Goal: Task Accomplishment & Management: Manage account settings

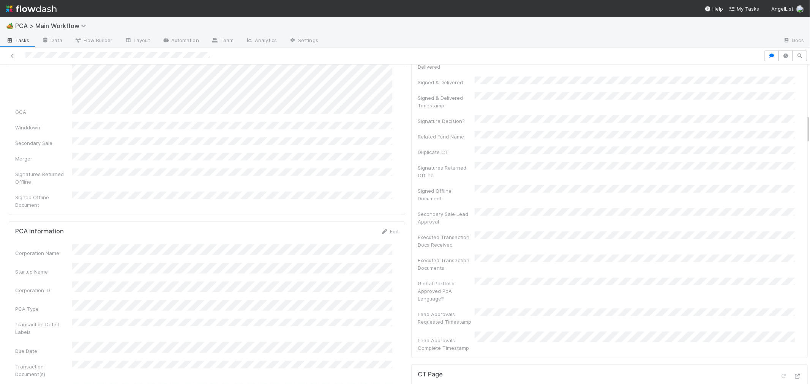
scroll to position [549, 0]
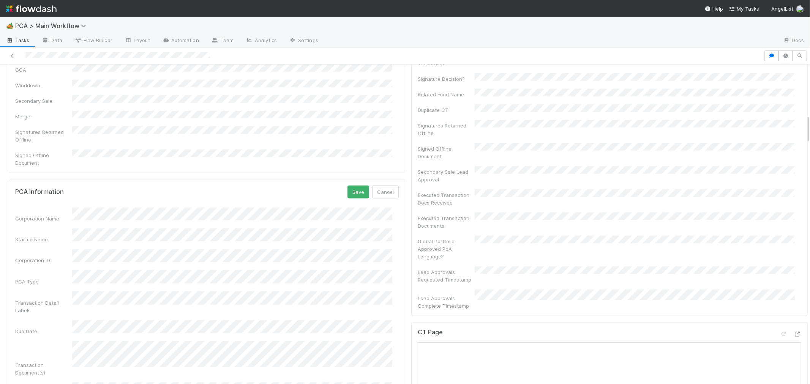
click at [381, 186] on button "Cancel" at bounding box center [385, 192] width 27 height 13
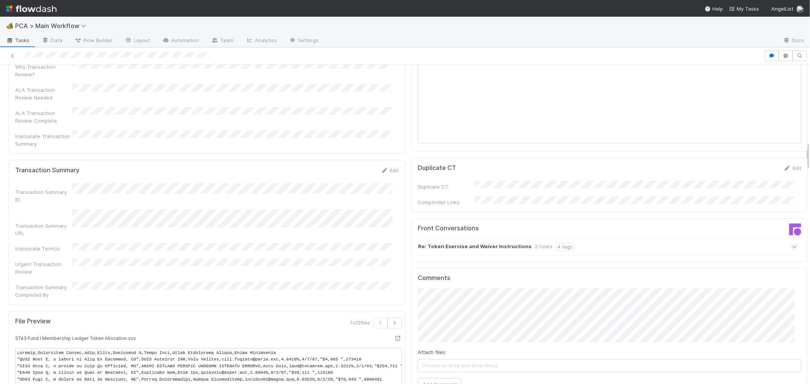
scroll to position [844, 0]
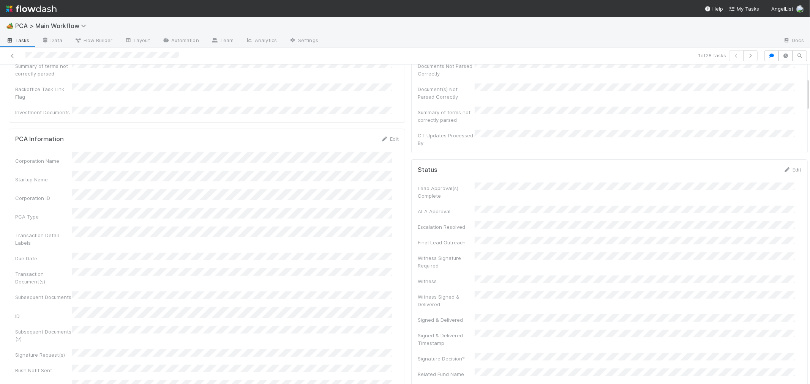
scroll to position [169, 0]
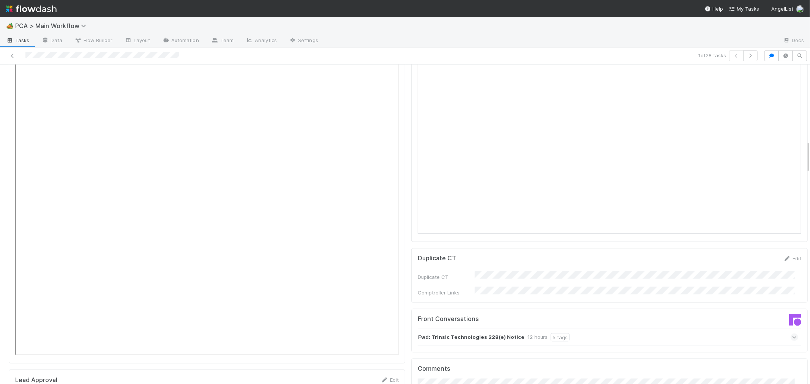
scroll to position [971, 0]
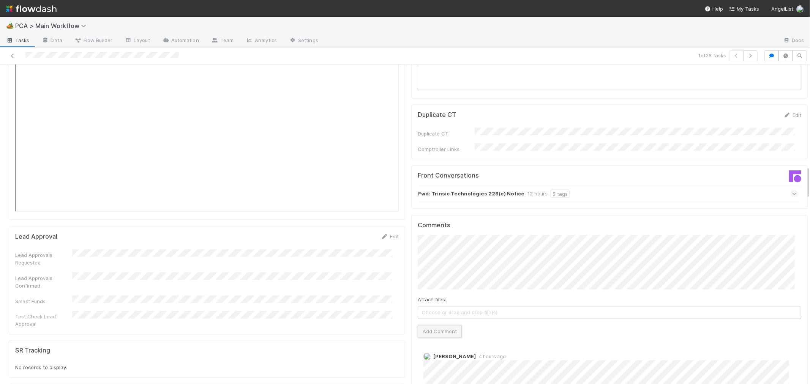
click at [449, 326] on button "Add Comment" at bounding box center [440, 332] width 44 height 13
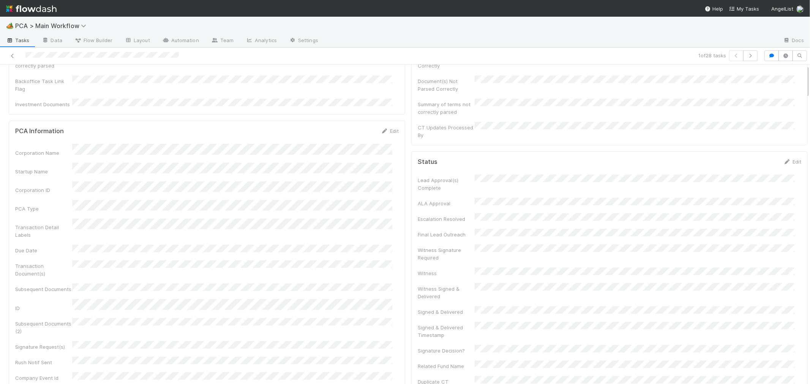
scroll to position [0, 0]
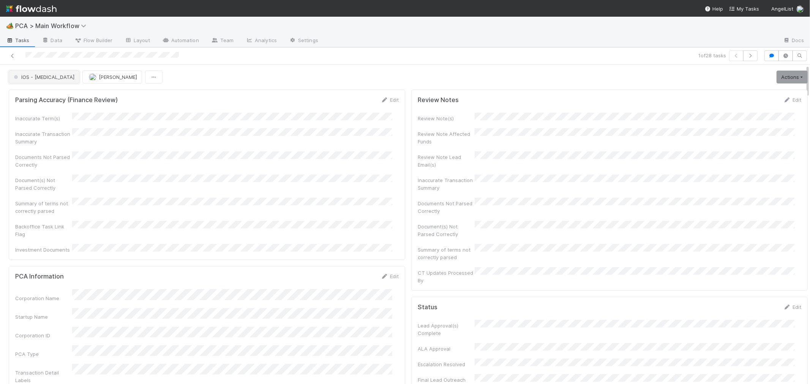
click at [30, 79] on span "IOS - [MEDICAL_DATA]" at bounding box center [43, 77] width 62 height 6
click at [35, 104] on div "Record Transaction" at bounding box center [59, 110] width 107 height 14
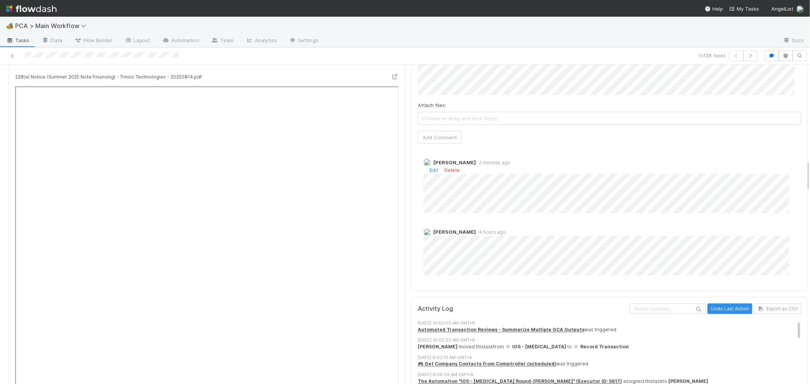
scroll to position [886, 0]
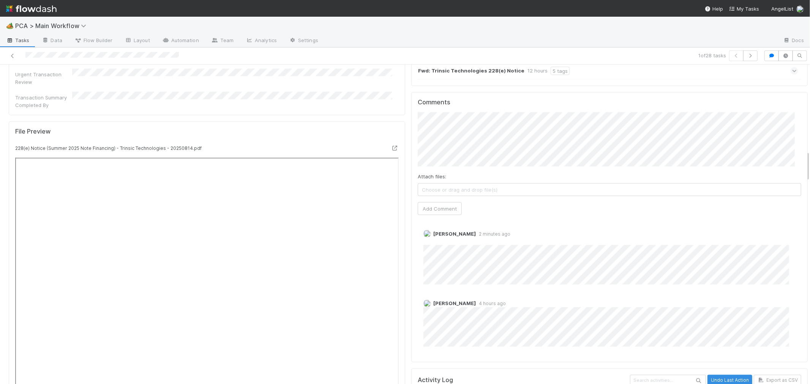
drag, startPoint x: 450, startPoint y: 198, endPoint x: 450, endPoint y: 36, distance: 161.5
click at [450, 239] on link "Delete" at bounding box center [452, 242] width 16 height 6
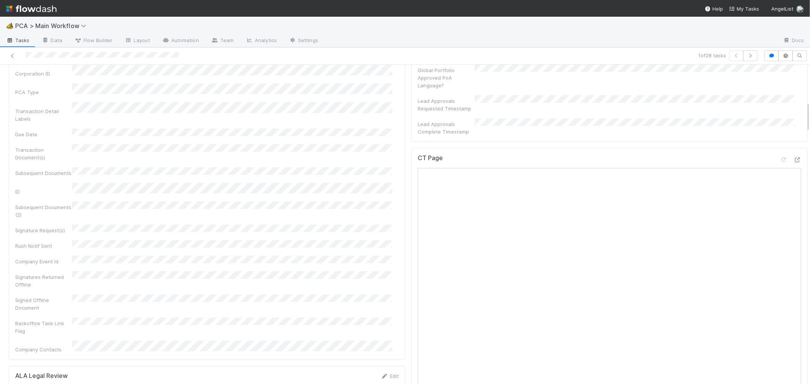
scroll to position [380, 0]
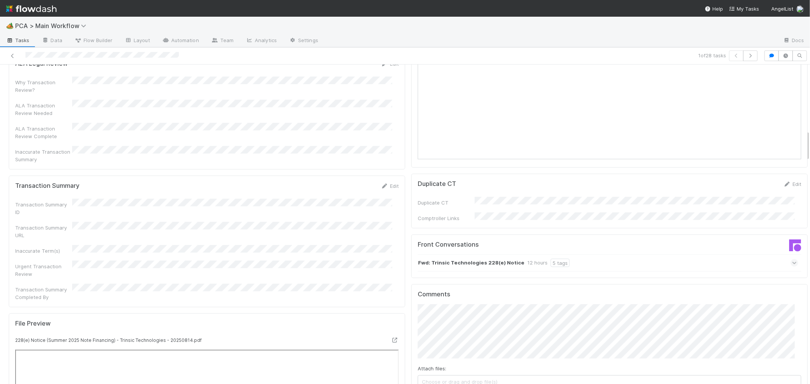
scroll to position [675, 0]
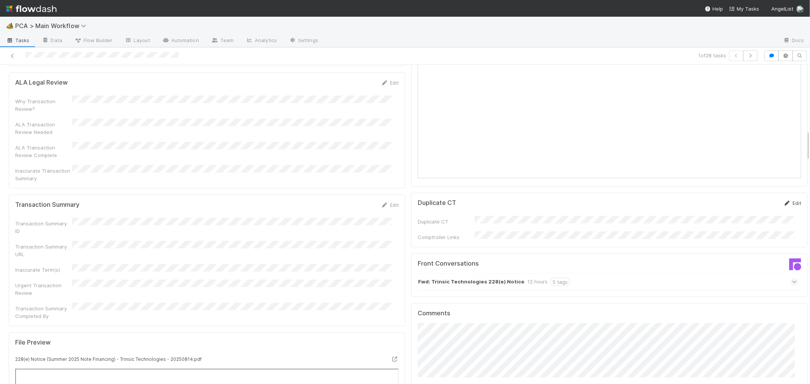
click at [784, 201] on icon at bounding box center [788, 203] width 8 height 5
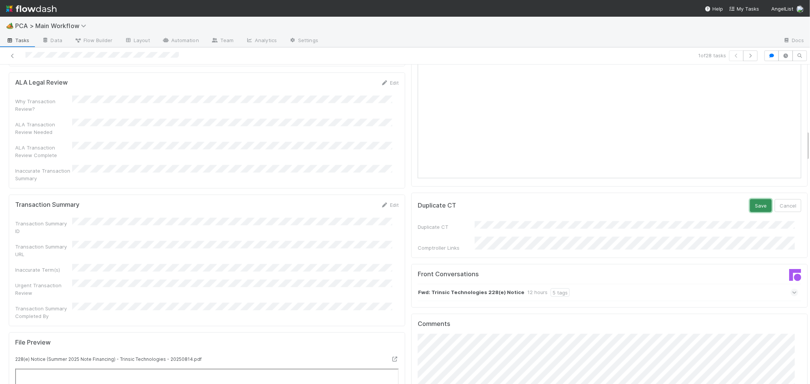
click at [750, 199] on button "Save" at bounding box center [761, 205] width 22 height 13
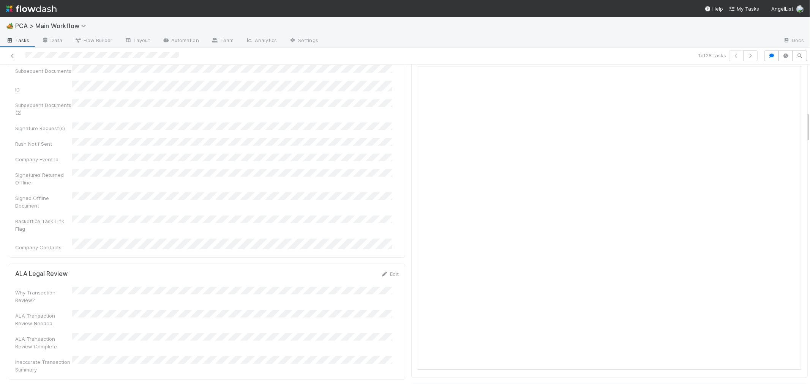
scroll to position [422, 0]
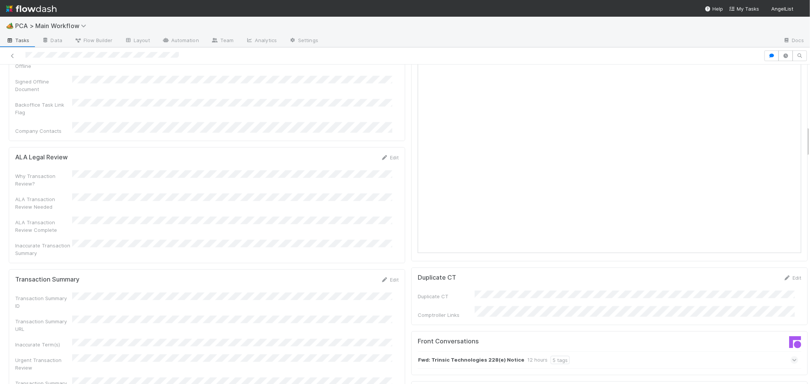
scroll to position [675, 0]
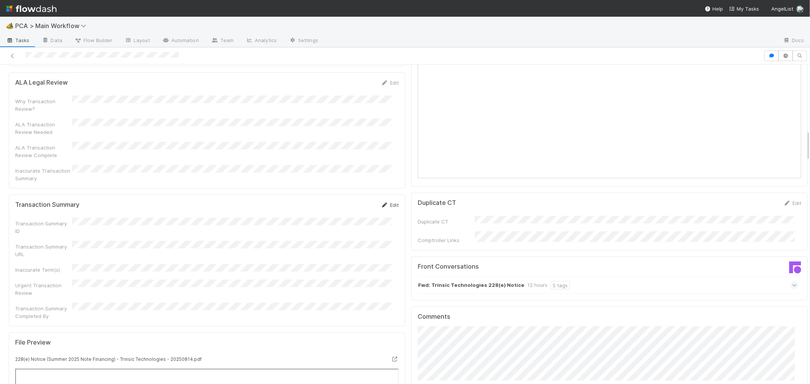
click at [383, 202] on link "Edit" at bounding box center [390, 205] width 18 height 6
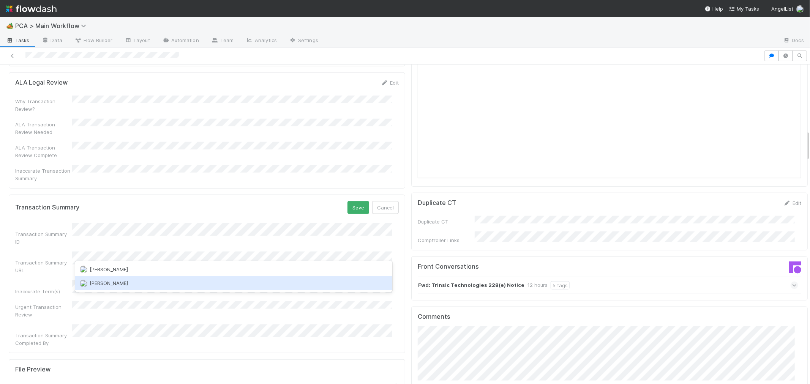
click at [143, 285] on div "[PERSON_NAME]" at bounding box center [233, 284] width 317 height 14
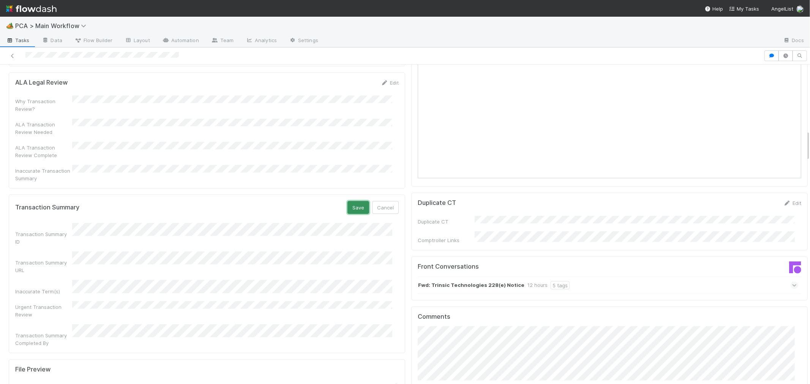
click at [352, 201] on button "Save" at bounding box center [359, 207] width 22 height 13
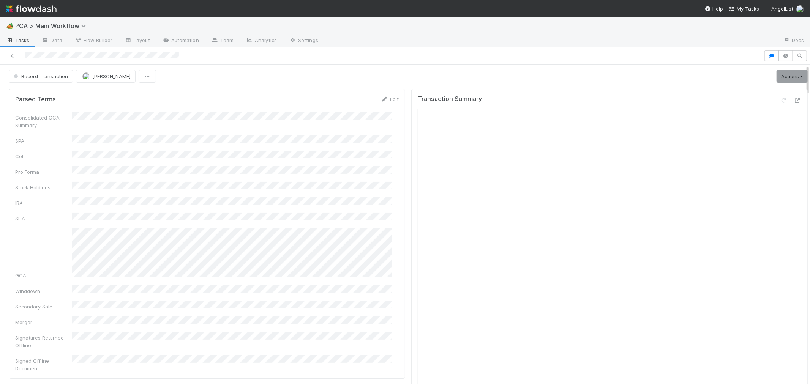
scroll to position [0, 0]
click at [59, 78] on span "Record Transaction" at bounding box center [40, 77] width 56 height 6
click at [59, 96] on div "[MEDICAL_DATA]" at bounding box center [59, 97] width 107 height 14
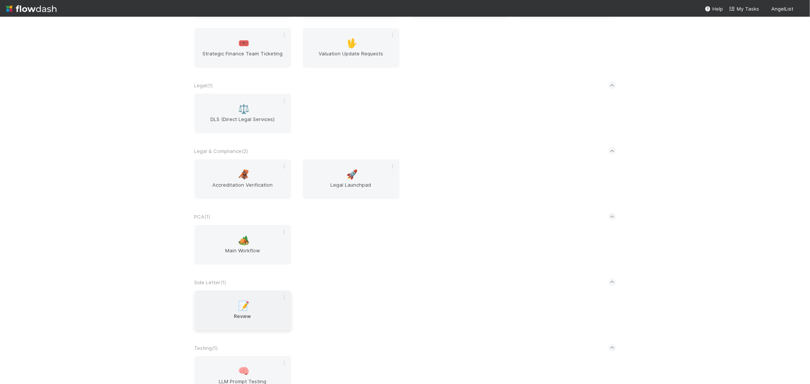
scroll to position [994, 0]
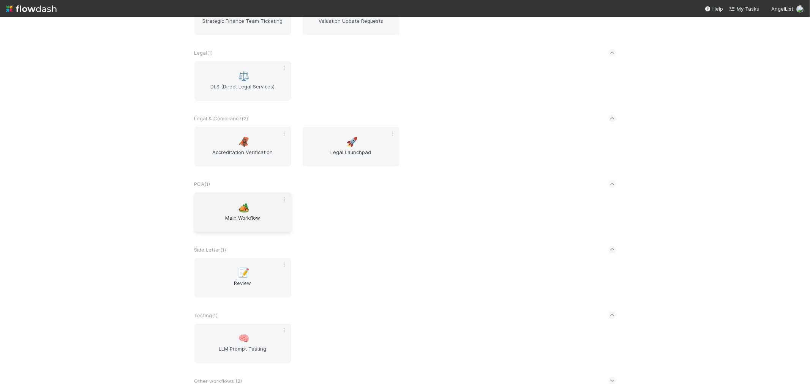
click at [244, 223] on span "Main Workflow" at bounding box center [243, 221] width 91 height 15
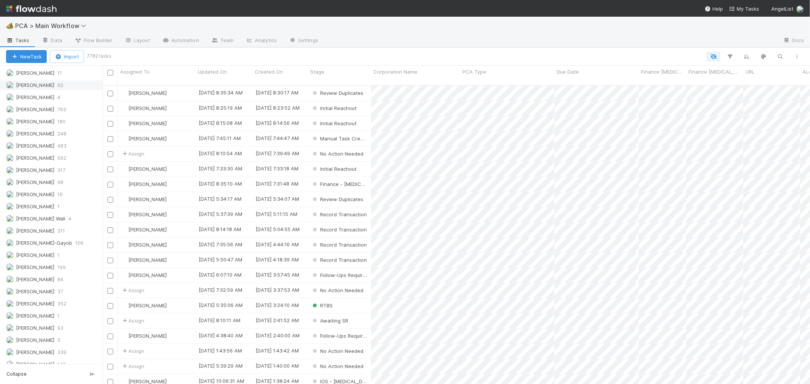
scroll to position [1064, 0]
click at [60, 323] on span "316" at bounding box center [61, 320] width 8 height 9
click at [333, 73] on div "Stage" at bounding box center [339, 72] width 59 height 8
click at [330, 96] on div "Sort Last → First" at bounding box center [354, 97] width 87 height 11
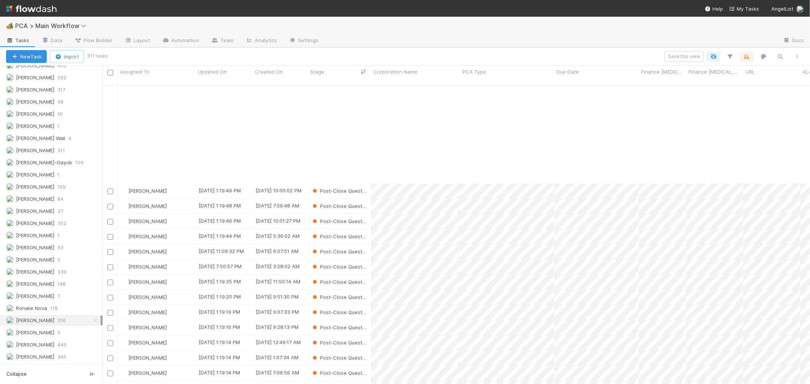
scroll to position [844, 0]
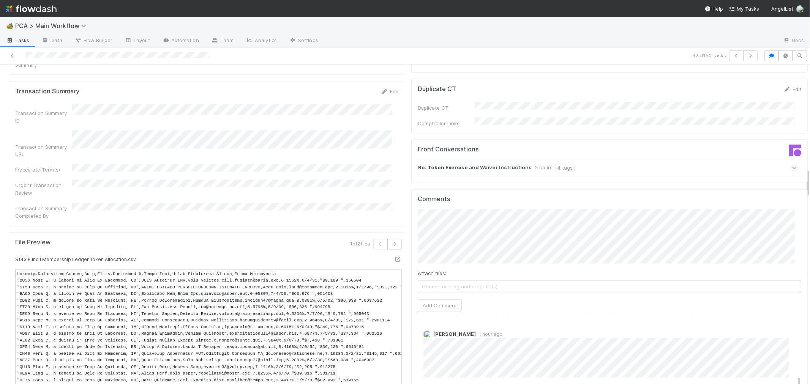
scroll to position [1140, 0]
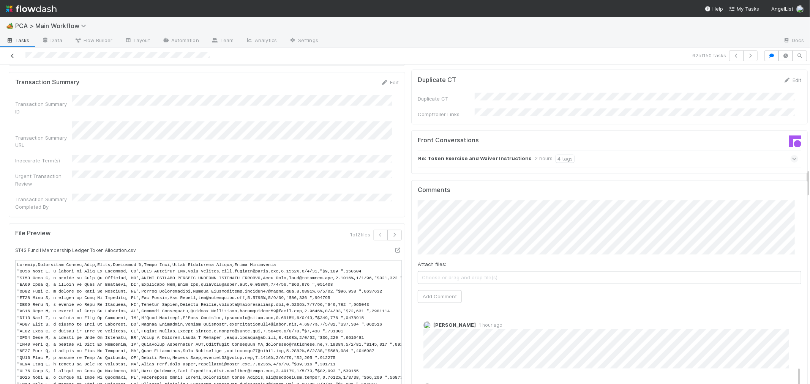
click at [13, 56] on icon at bounding box center [13, 56] width 8 height 5
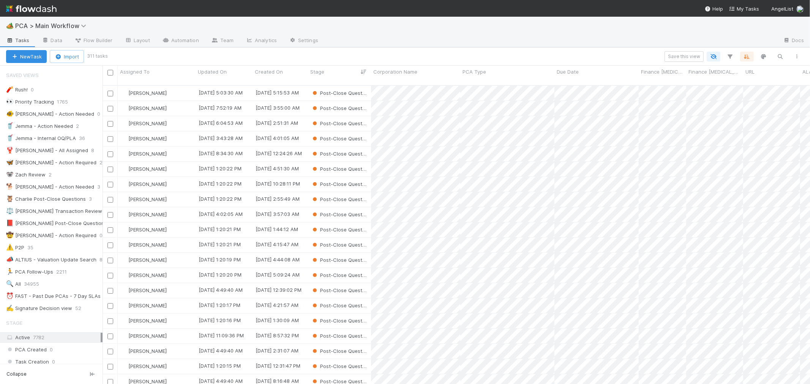
scroll to position [6, 6]
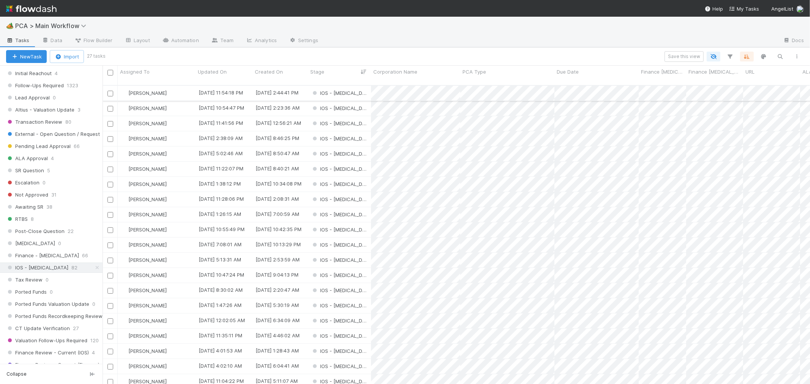
click at [365, 86] on div "IOS - [MEDICAL_DATA]" at bounding box center [339, 93] width 63 height 15
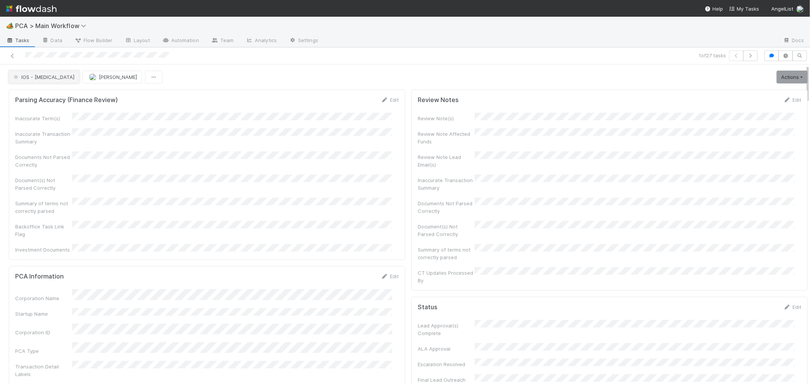
click at [31, 78] on span "IOS - [MEDICAL_DATA]" at bounding box center [43, 77] width 62 height 6
click at [394, 189] on div at bounding box center [405, 192] width 810 height 384
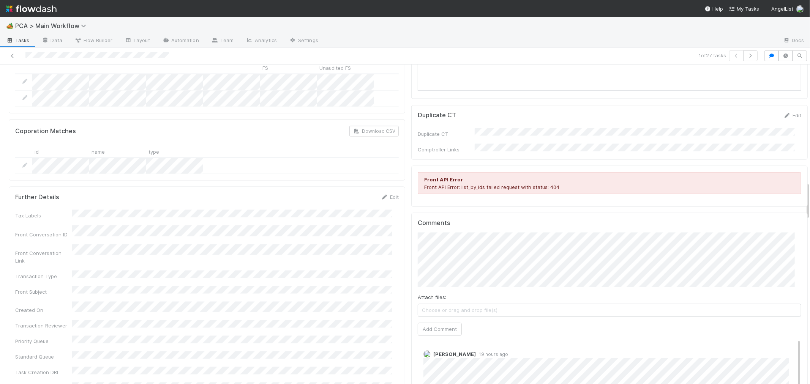
scroll to position [971, 0]
click at [424, 323] on button "Add Comment" at bounding box center [440, 329] width 44 height 13
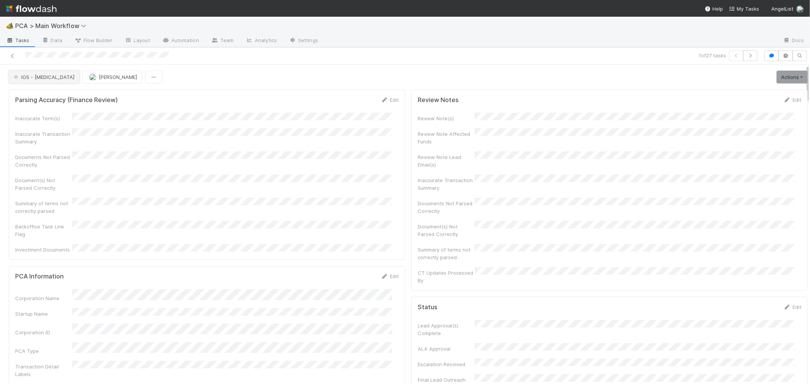
click at [34, 77] on span "IOS - ICU" at bounding box center [43, 77] width 62 height 6
click at [27, 112] on span "Record Transaction" at bounding box center [39, 110] width 56 height 6
click at [747, 55] on icon "button" at bounding box center [751, 56] width 8 height 5
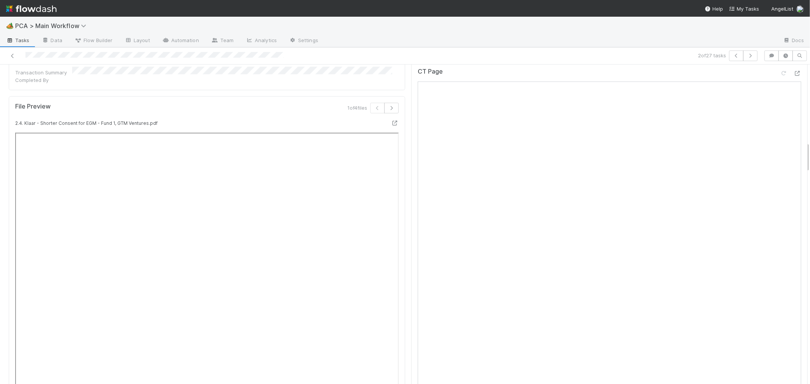
scroll to position [802, 0]
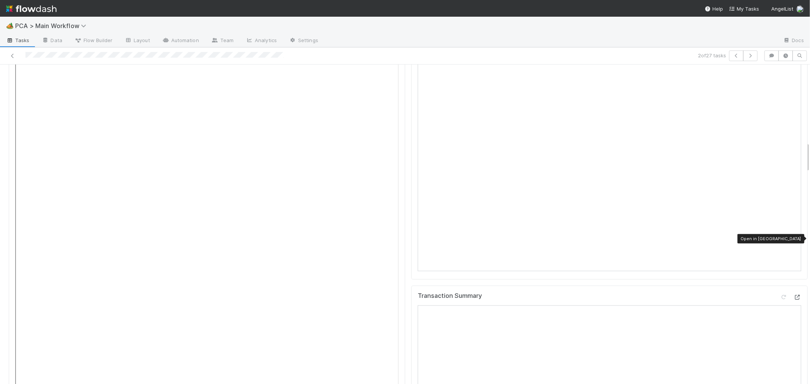
click at [794, 295] on icon at bounding box center [798, 297] width 8 height 5
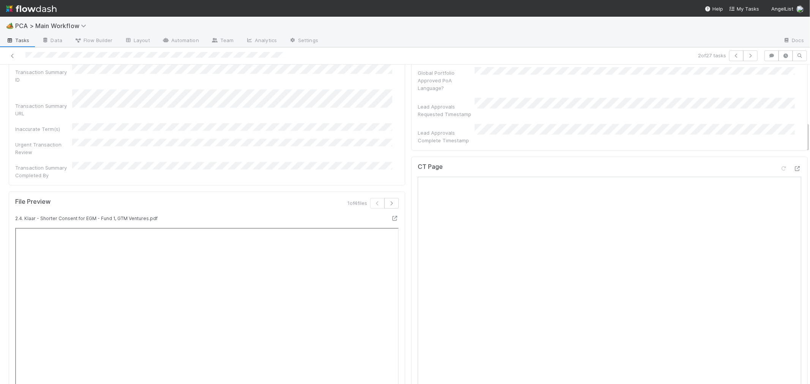
scroll to position [591, 0]
click at [794, 168] on icon at bounding box center [798, 170] width 8 height 5
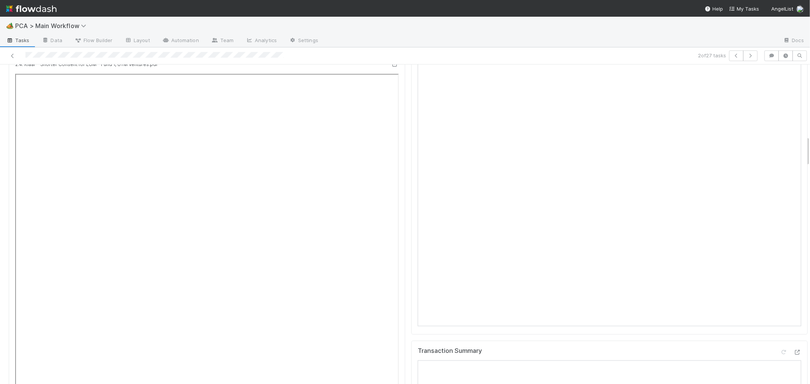
scroll to position [633, 0]
click at [411, 268] on div "CT Page" at bounding box center [609, 283] width 397 height 332
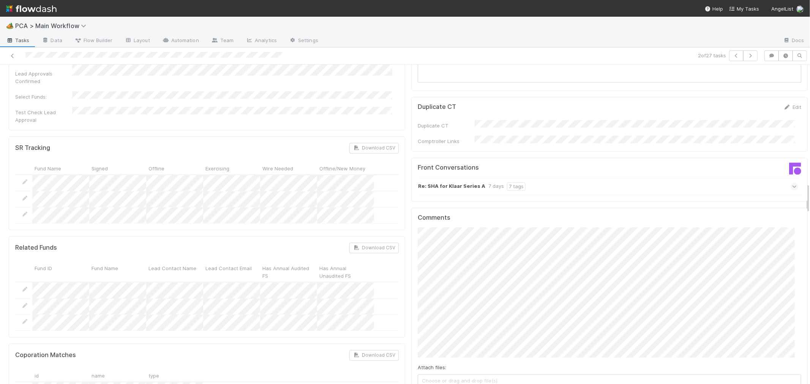
scroll to position [1266, 0]
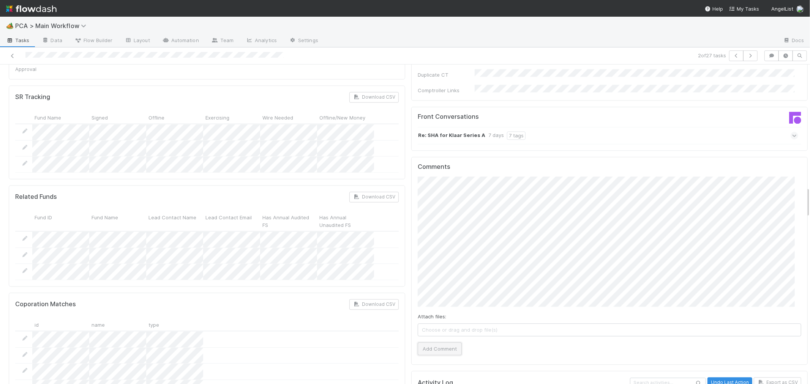
click at [432, 343] on button "Add Comment" at bounding box center [440, 349] width 44 height 13
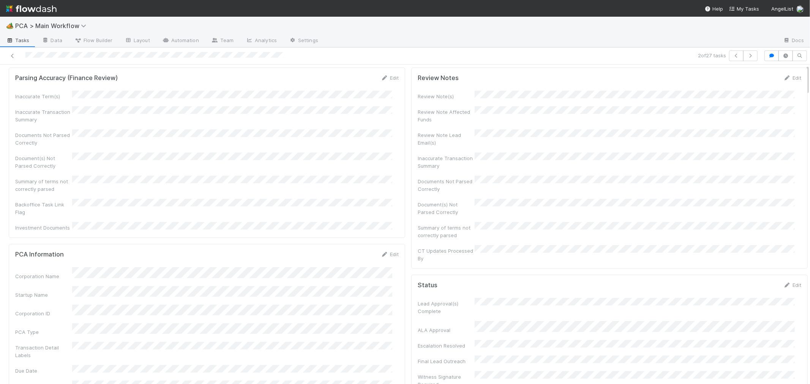
scroll to position [0, 0]
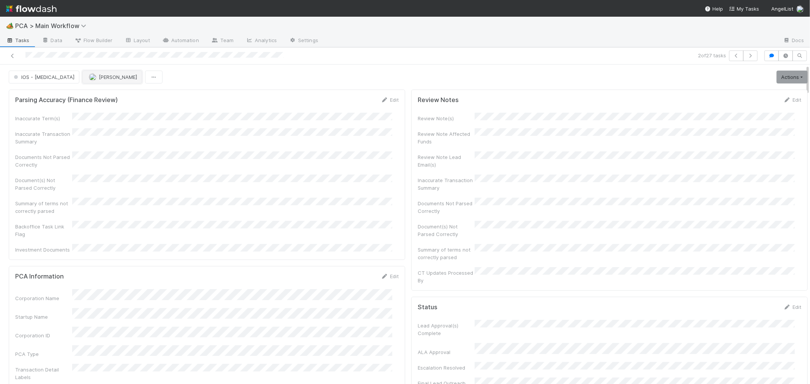
click at [96, 81] on button "[PERSON_NAME]" at bounding box center [112, 77] width 60 height 13
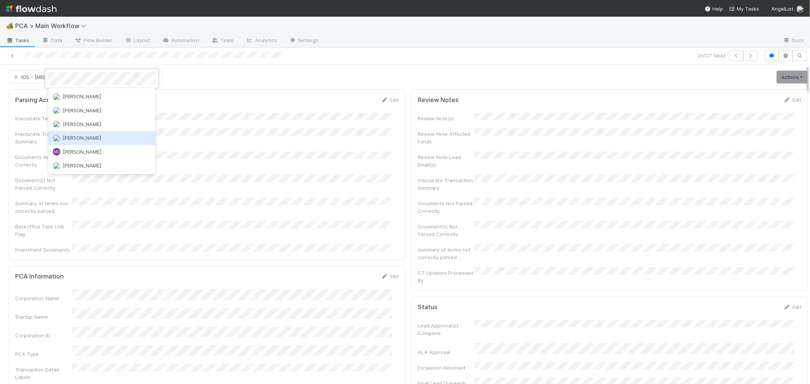
click at [90, 137] on span "[PERSON_NAME]" at bounding box center [82, 138] width 38 height 6
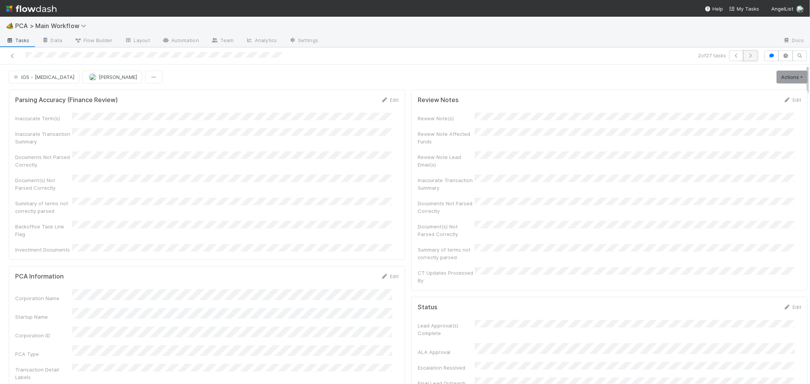
click at [747, 54] on icon "button" at bounding box center [751, 56] width 8 height 5
click at [275, 124] on div "Inaccurate Term(s) Inaccurate Transaction Summary Documents Not Parsed Correctl…" at bounding box center [207, 183] width 384 height 141
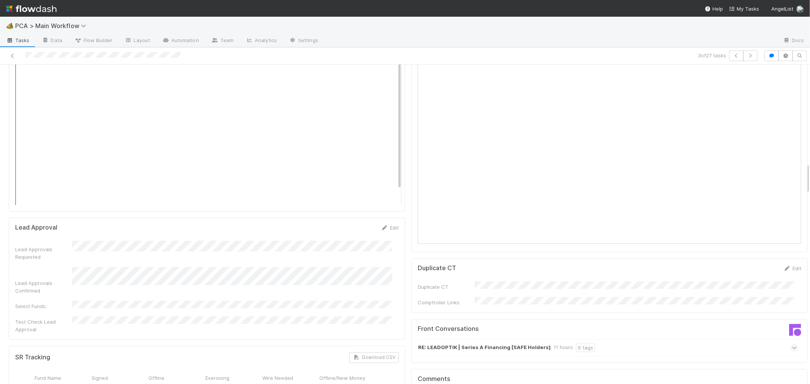
scroll to position [1013, 0]
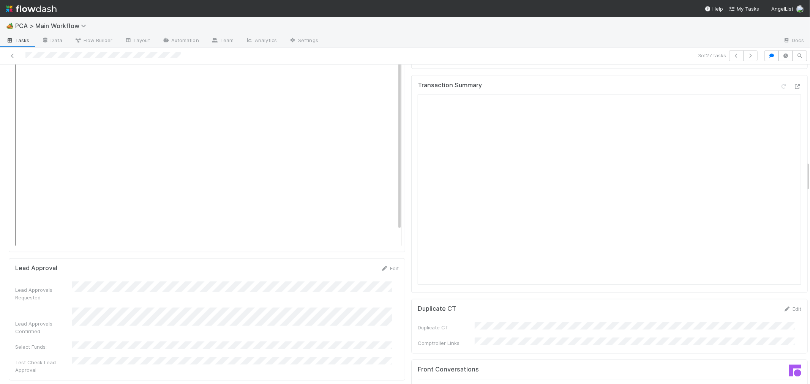
click at [792, 384] on icon at bounding box center [794, 389] width 5 height 8
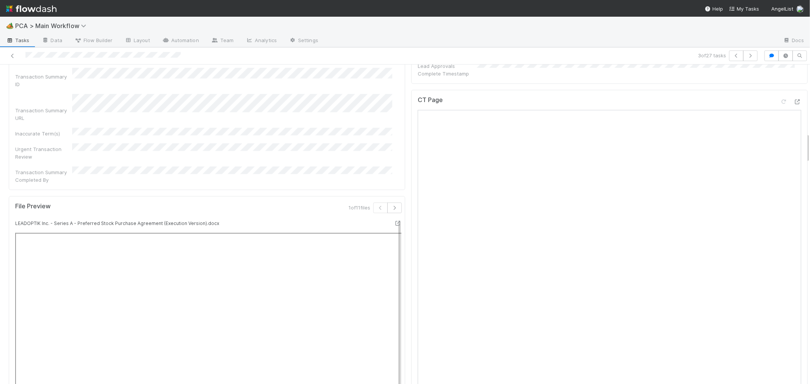
scroll to position [549, 0]
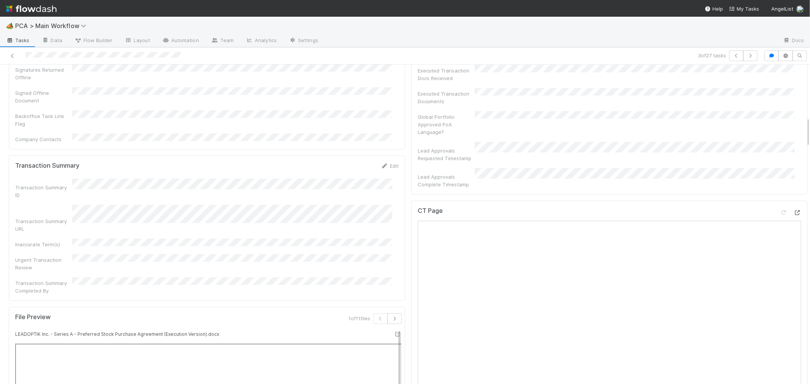
click at [794, 209] on div at bounding box center [798, 213] width 8 height 8
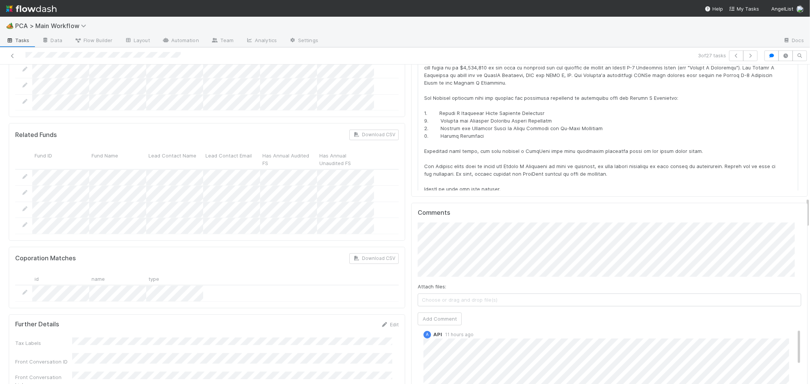
scroll to position [0, 0]
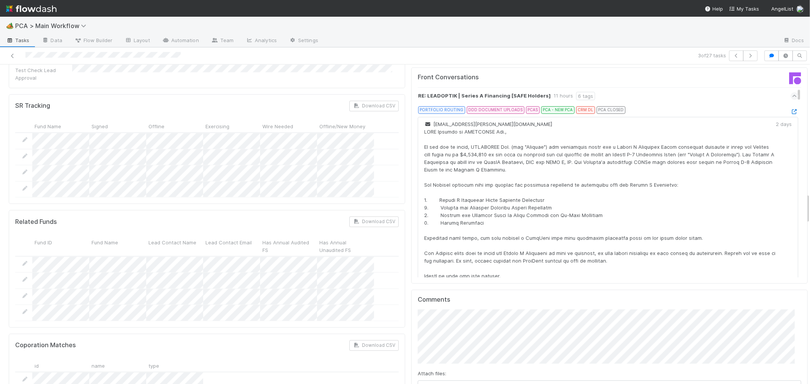
scroll to position [1350, 0]
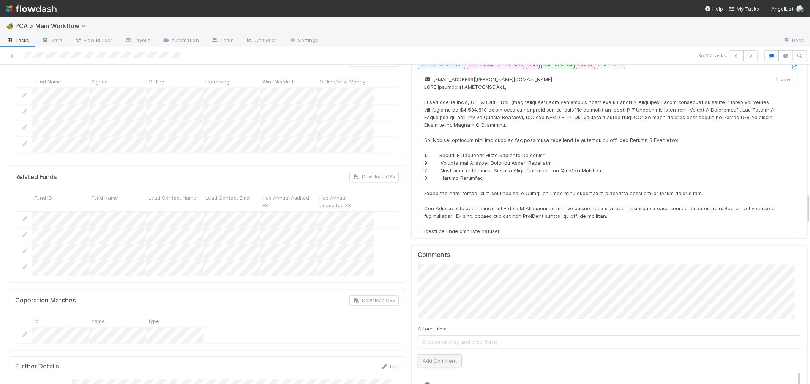
click at [442, 355] on button "Add Comment" at bounding box center [440, 361] width 44 height 13
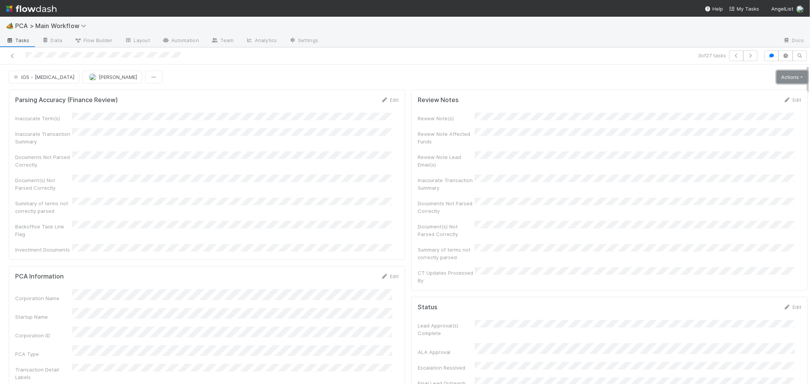
click at [777, 75] on link "Actions" at bounding box center [792, 77] width 31 height 13
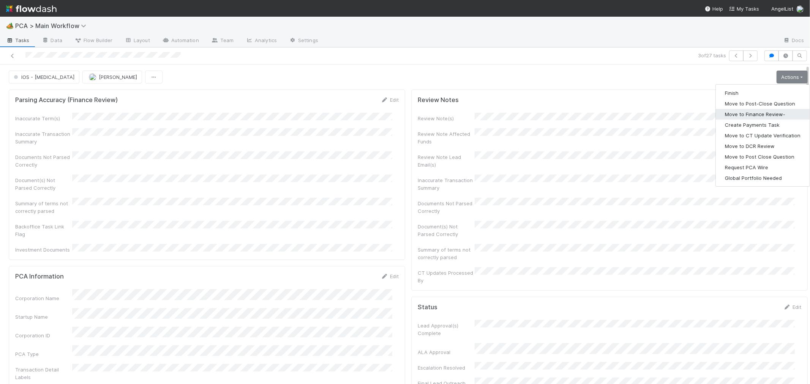
click at [762, 114] on button "Move to Finance Review-" at bounding box center [763, 114] width 94 height 11
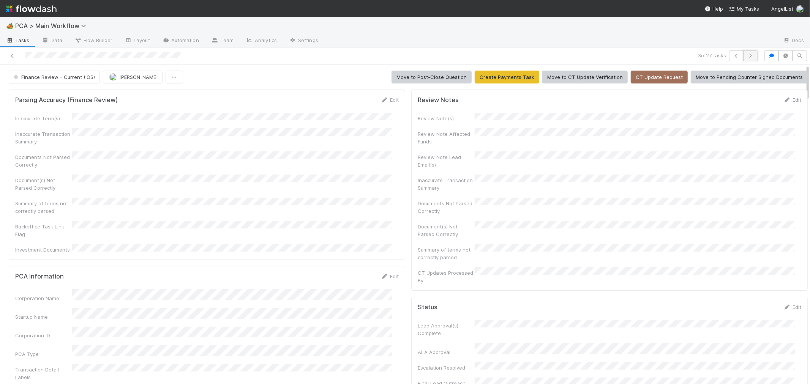
click at [747, 55] on icon "button" at bounding box center [751, 56] width 8 height 5
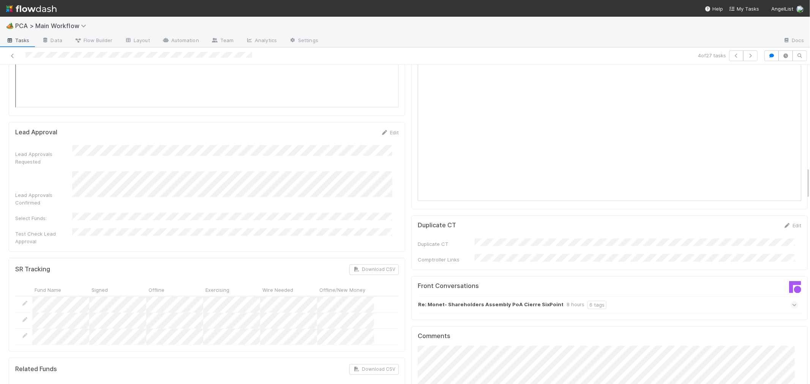
scroll to position [1182, 0]
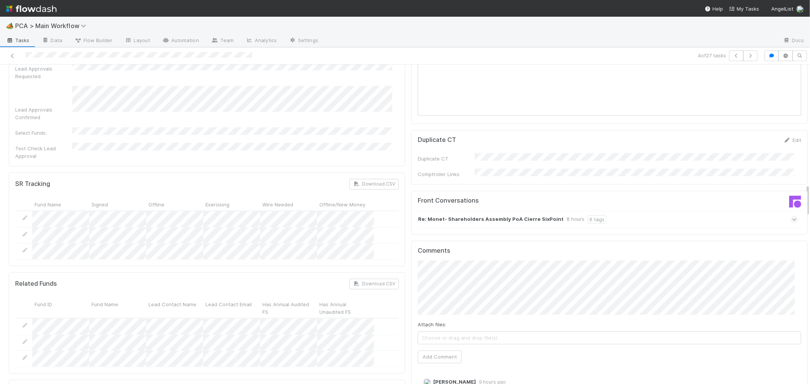
click at [792, 216] on icon at bounding box center [794, 220] width 5 height 8
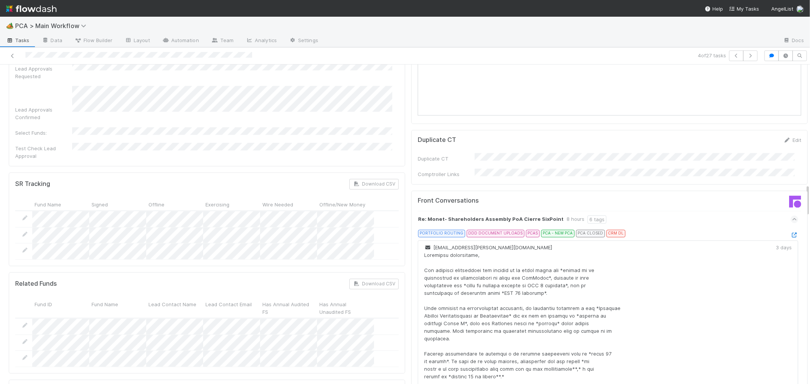
click at [791, 233] on icon at bounding box center [795, 235] width 8 height 5
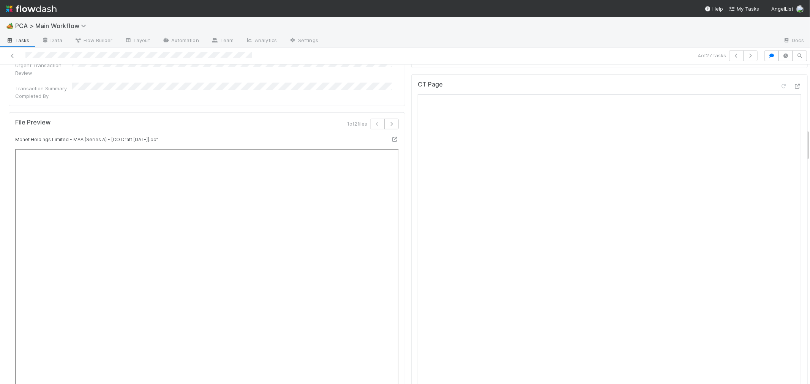
scroll to position [506, 0]
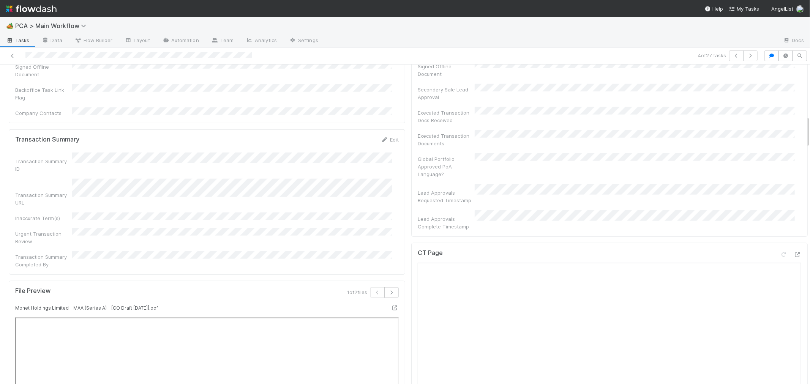
click at [708, 250] on div "CT Page" at bounding box center [610, 257] width 384 height 14
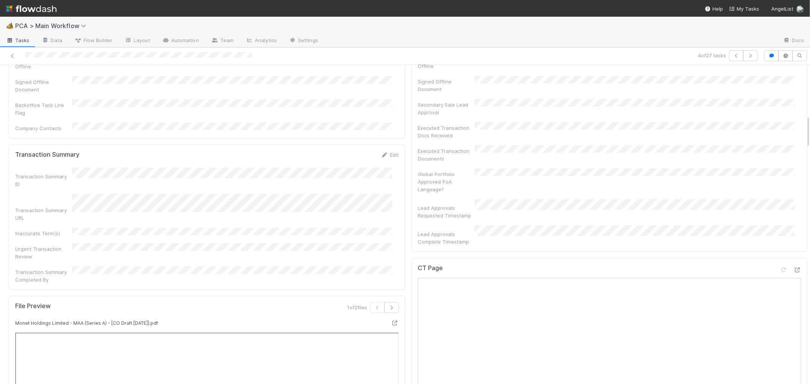
scroll to position [464, 0]
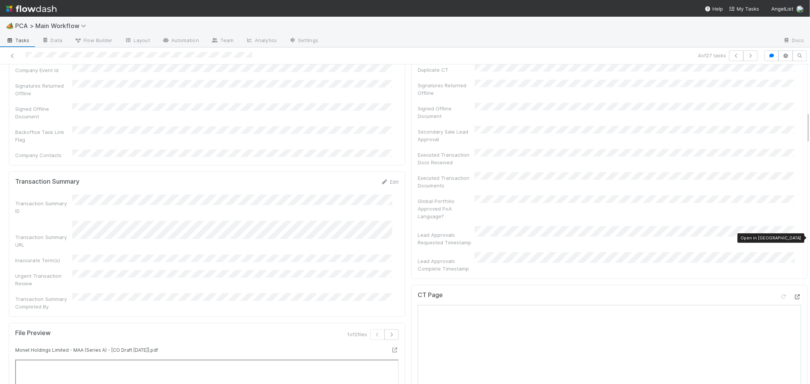
click at [794, 295] on icon at bounding box center [798, 297] width 8 height 5
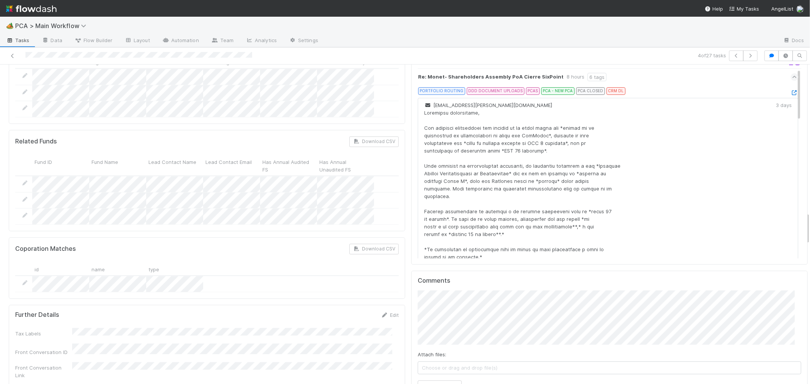
scroll to position [1477, 0]
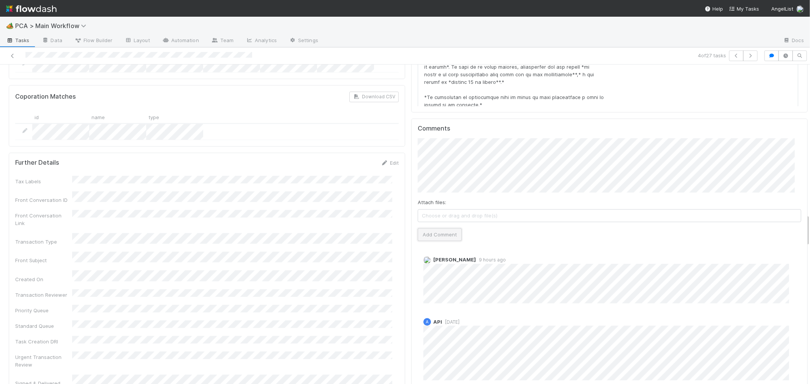
click at [422, 228] on button "Add Comment" at bounding box center [440, 234] width 44 height 13
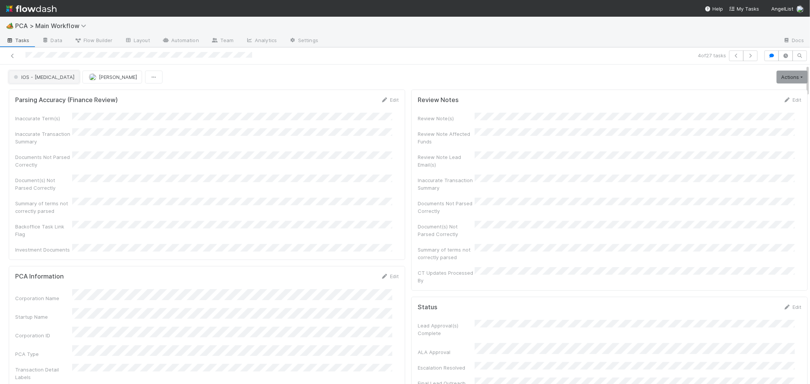
click at [36, 80] on span "IOS - [MEDICAL_DATA]" at bounding box center [43, 77] width 62 height 6
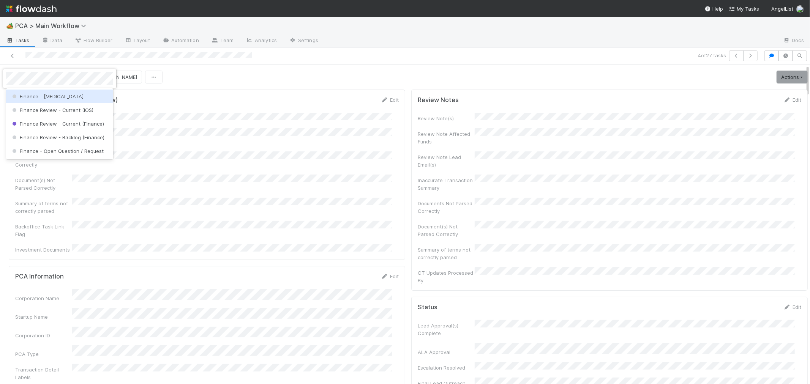
click at [39, 94] on span "Finance - [MEDICAL_DATA]" at bounding box center [47, 96] width 73 height 6
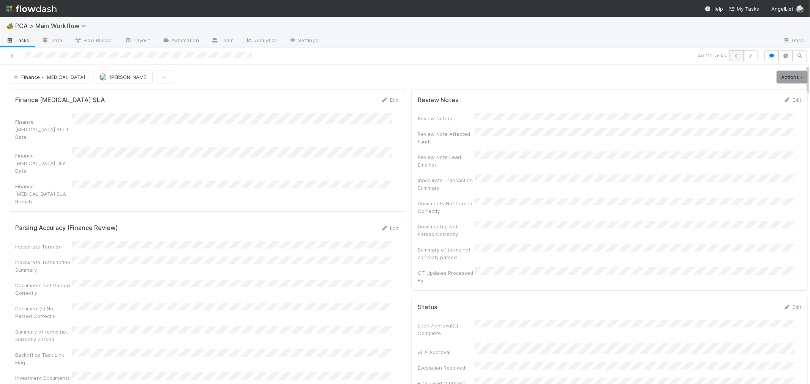
click at [729, 55] on button "button" at bounding box center [736, 56] width 14 height 11
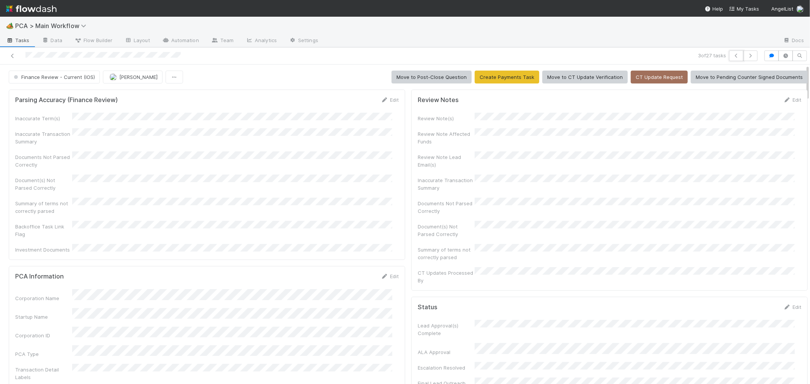
click at [733, 55] on icon "button" at bounding box center [737, 56] width 8 height 5
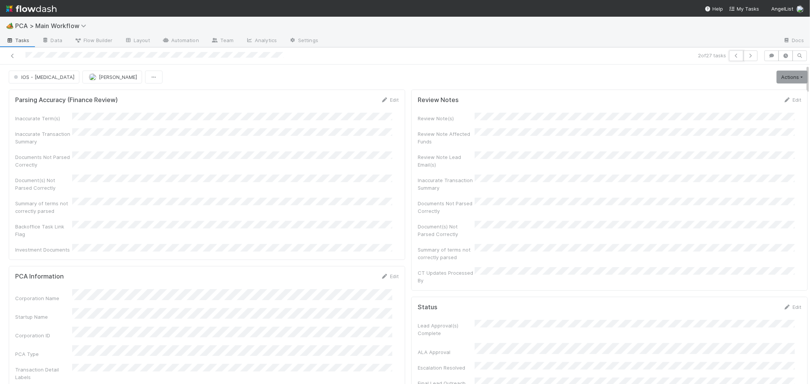
click at [733, 55] on icon "button" at bounding box center [737, 56] width 8 height 5
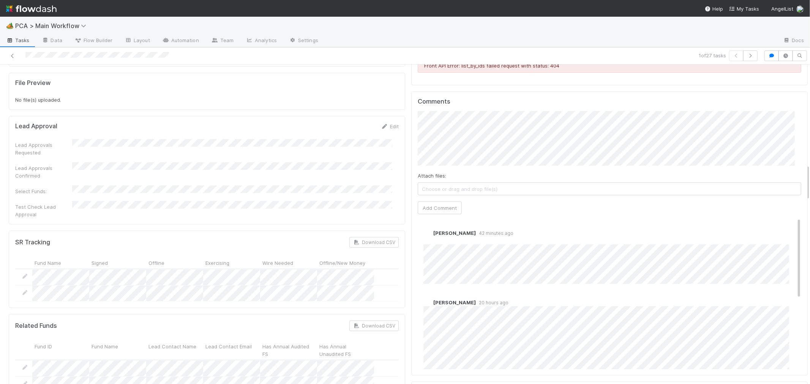
scroll to position [971, 0]
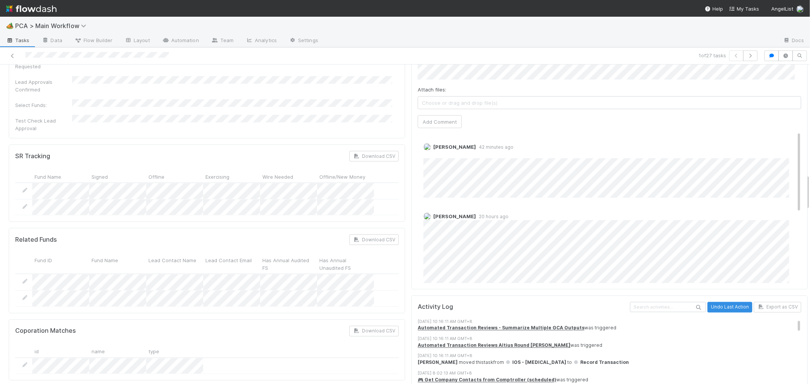
click at [448, 152] on link "Delete" at bounding box center [452, 155] width 16 height 6
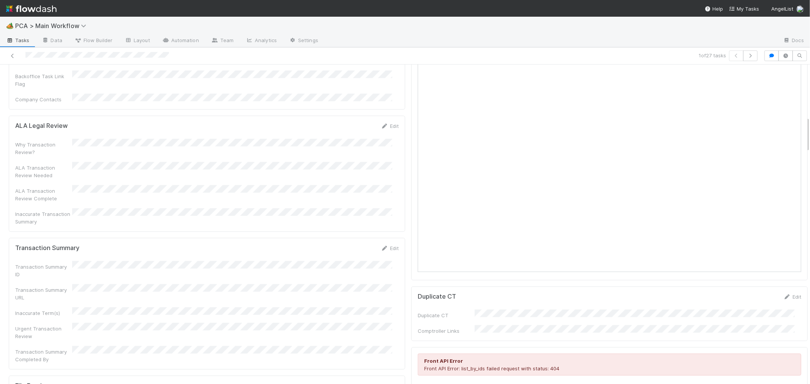
scroll to position [422, 0]
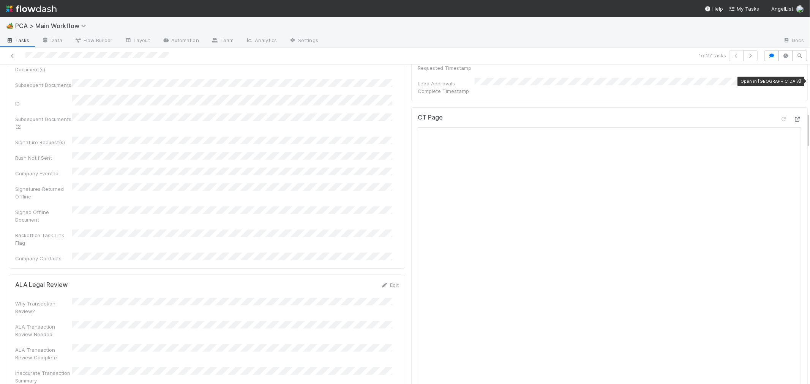
click at [794, 117] on icon at bounding box center [798, 119] width 8 height 5
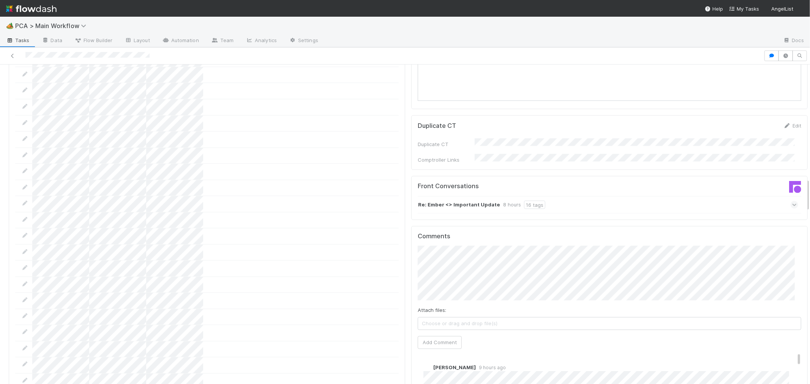
scroll to position [1097, 0]
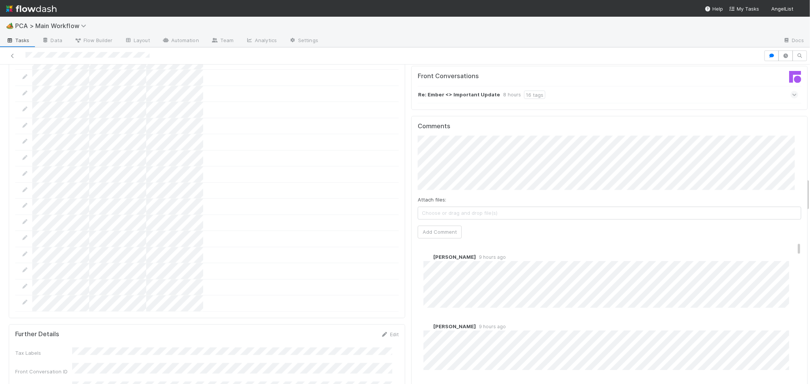
scroll to position [1097, 0]
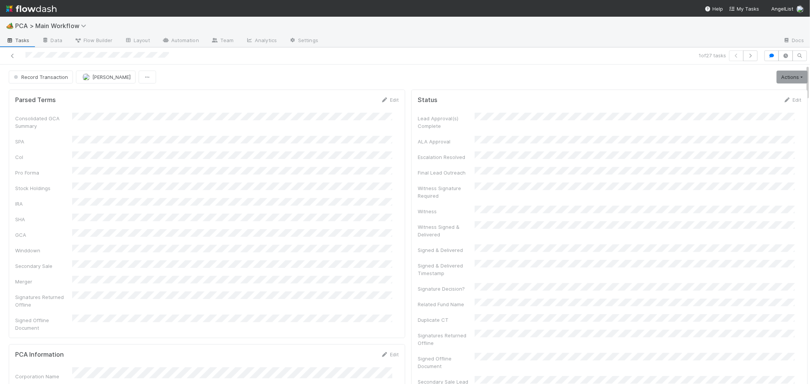
click at [384, 213] on div "Consolidated GCA Summary SPA CoI Pro Forma Stock Holdings IRA SHA GCA Winddown …" at bounding box center [207, 222] width 384 height 219
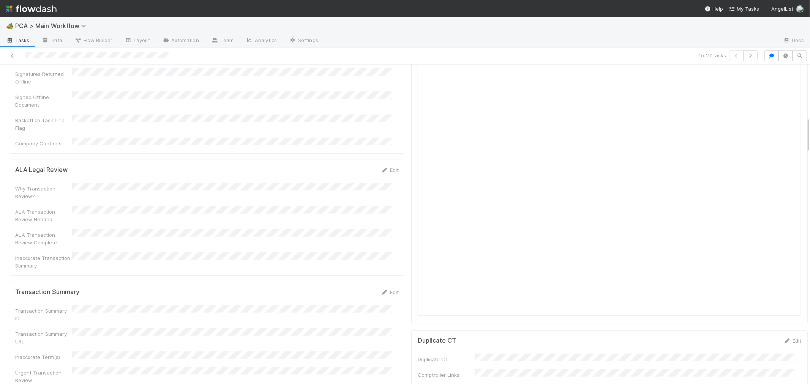
scroll to position [464, 0]
click at [388, 362] on link "Edit" at bounding box center [390, 365] width 18 height 6
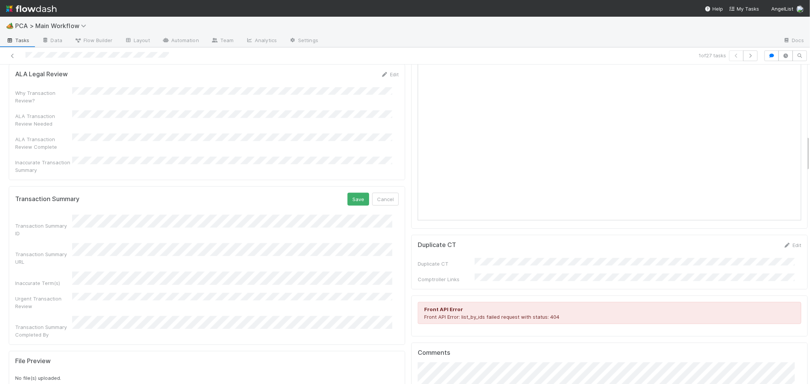
click at [145, 234] on div "Transaction Summary ID Transaction Summary URL Inaccurate Term(s) Urgent Transa…" at bounding box center [207, 277] width 384 height 124
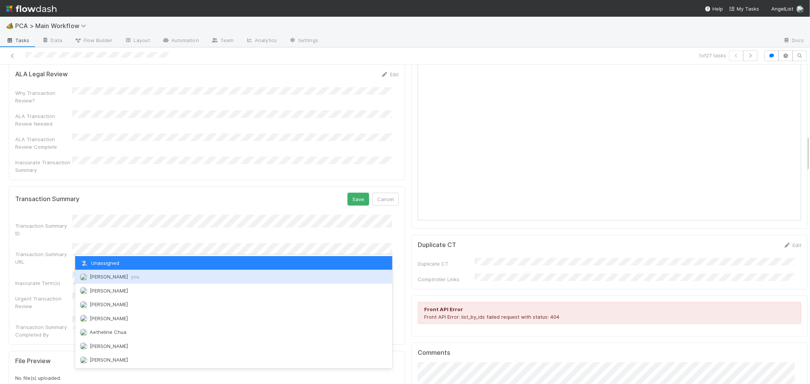
click at [115, 276] on span "Roselyn de Villa you" at bounding box center [115, 277] width 50 height 6
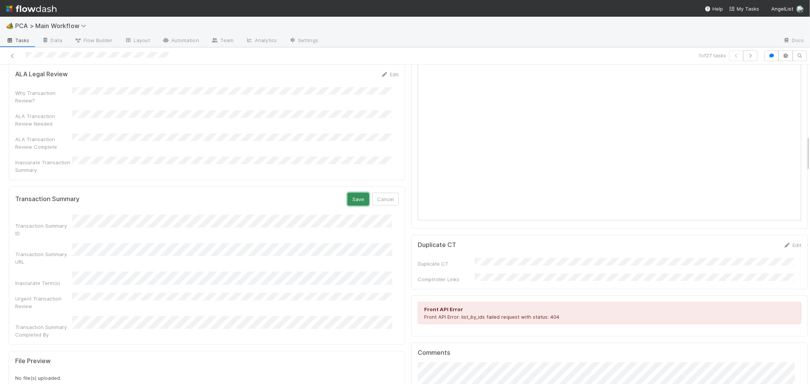
click at [348, 193] on button "Save" at bounding box center [359, 199] width 22 height 13
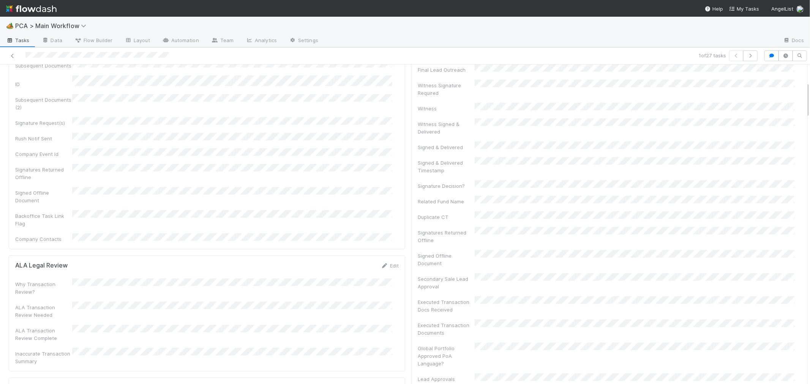
scroll to position [0, 0]
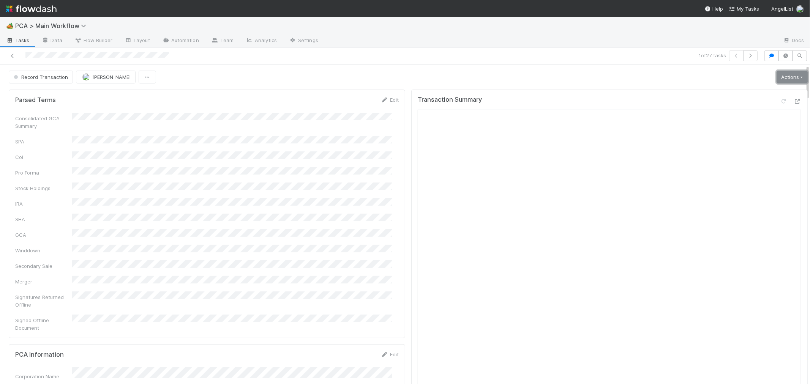
click at [777, 77] on link "Actions" at bounding box center [792, 77] width 31 height 13
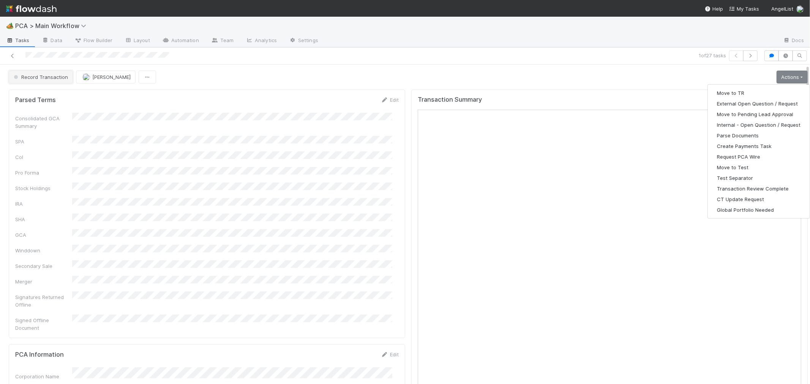
click at [42, 77] on span "Record Transaction" at bounding box center [40, 77] width 56 height 6
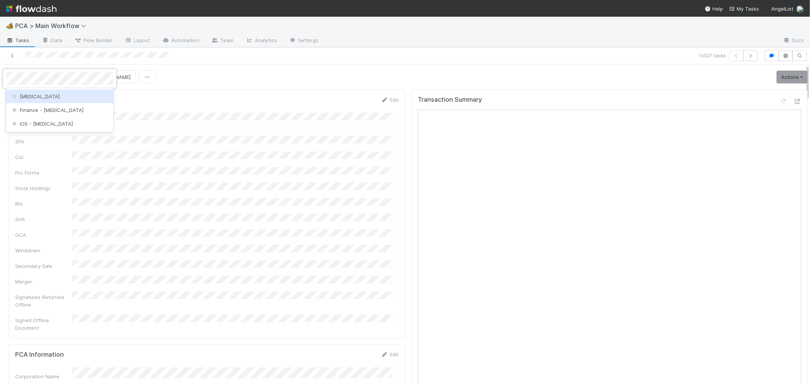
click at [53, 96] on div "[MEDICAL_DATA]" at bounding box center [59, 97] width 107 height 14
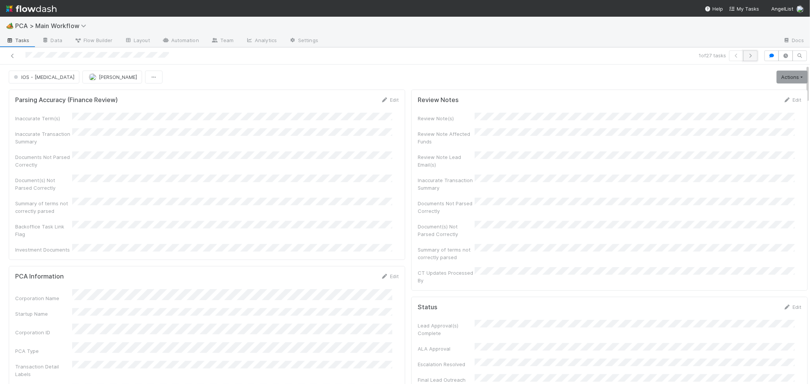
click at [747, 56] on icon "button" at bounding box center [751, 56] width 8 height 5
click at [747, 58] on icon "button" at bounding box center [751, 56] width 8 height 5
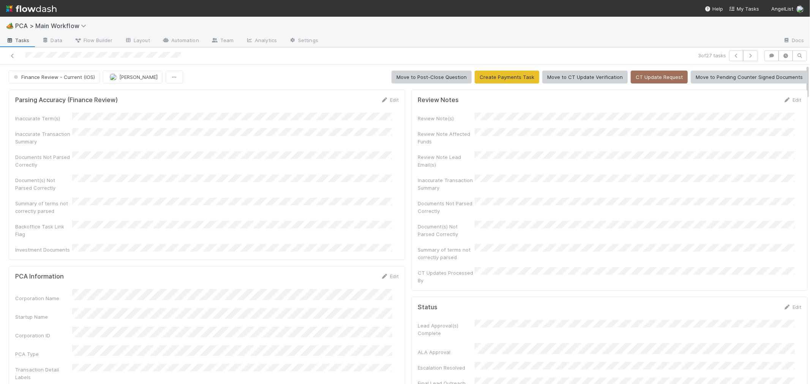
click at [747, 58] on icon "button" at bounding box center [751, 56] width 8 height 5
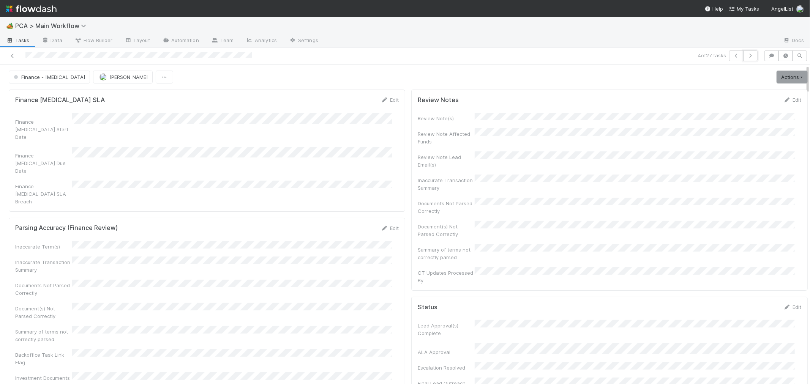
click at [747, 58] on icon "button" at bounding box center [751, 56] width 8 height 5
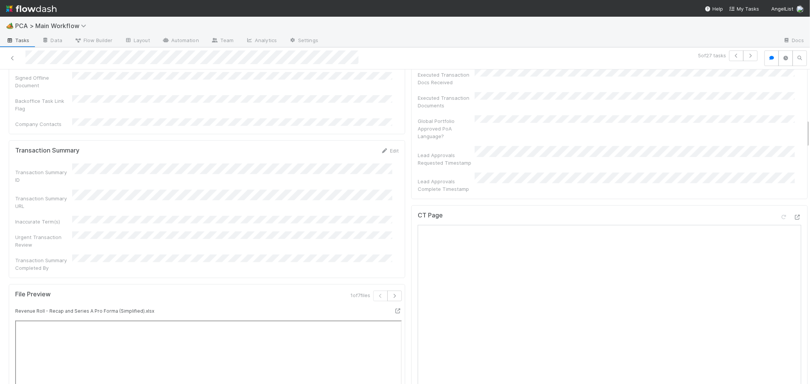
scroll to position [549, 0]
drag, startPoint x: 701, startPoint y: 115, endPoint x: 754, endPoint y: 159, distance: 69.1
click at [711, 212] on div "CT Page" at bounding box center [610, 219] width 384 height 14
click at [794, 215] on icon at bounding box center [798, 217] width 8 height 5
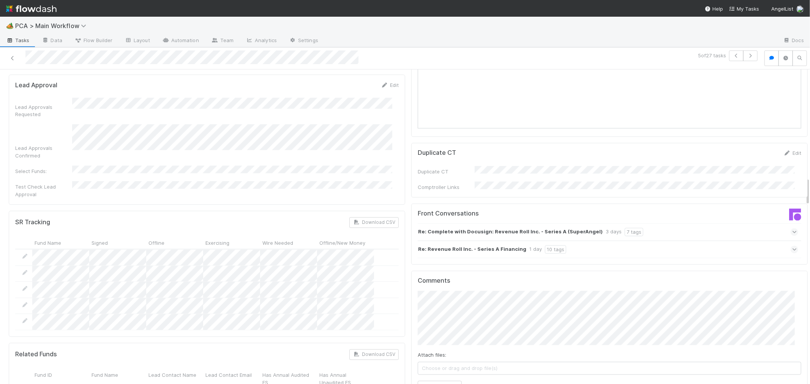
scroll to position [1182, 0]
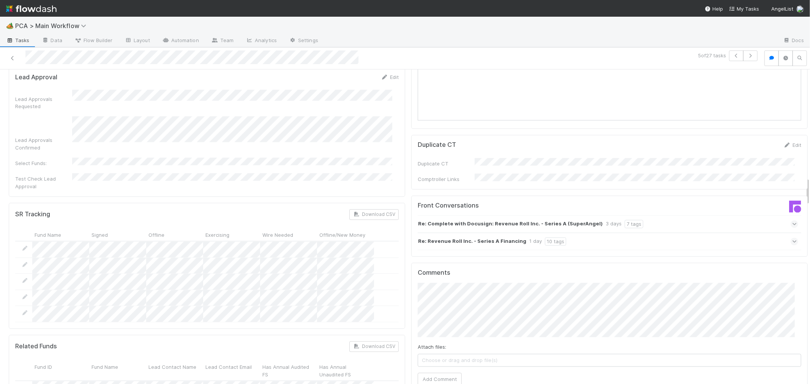
click at [792, 238] on icon at bounding box center [794, 242] width 5 height 8
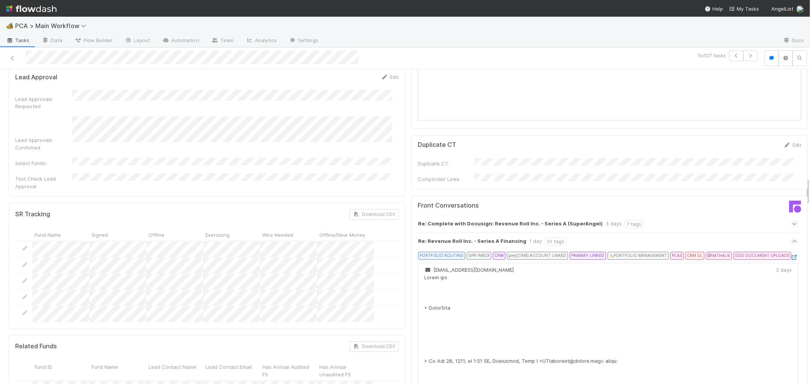
click at [791, 256] on icon at bounding box center [795, 258] width 8 height 5
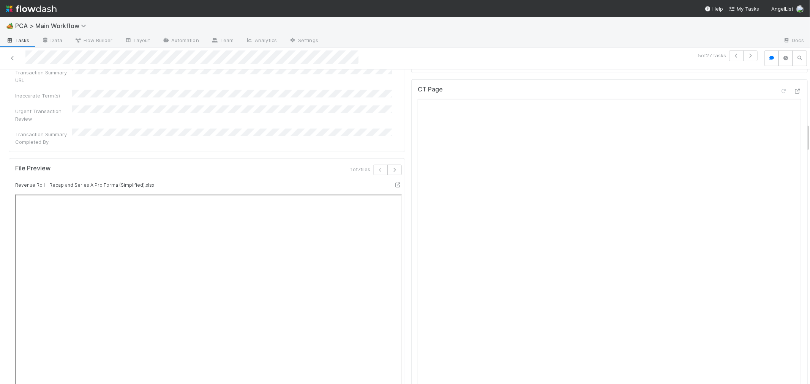
scroll to position [506, 0]
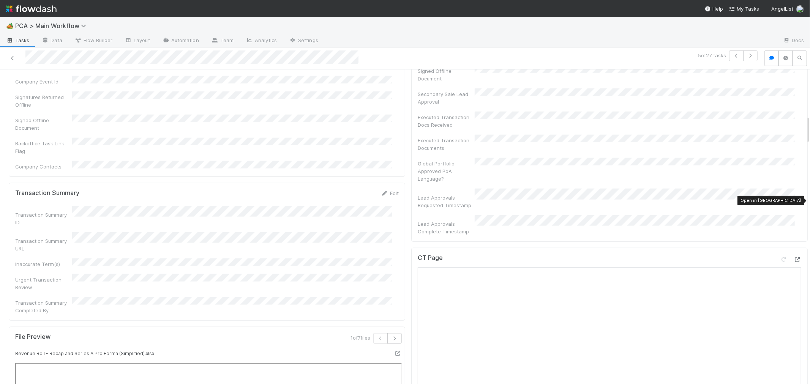
click at [794, 256] on div at bounding box center [798, 260] width 8 height 8
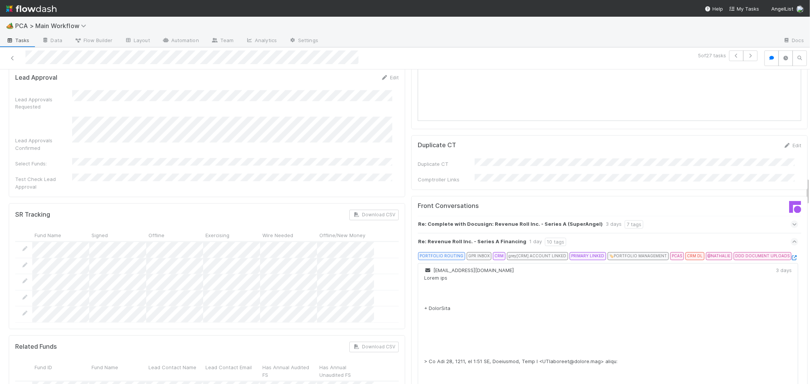
scroll to position [1182, 0]
click at [784, 142] on link "Edit" at bounding box center [793, 145] width 18 height 6
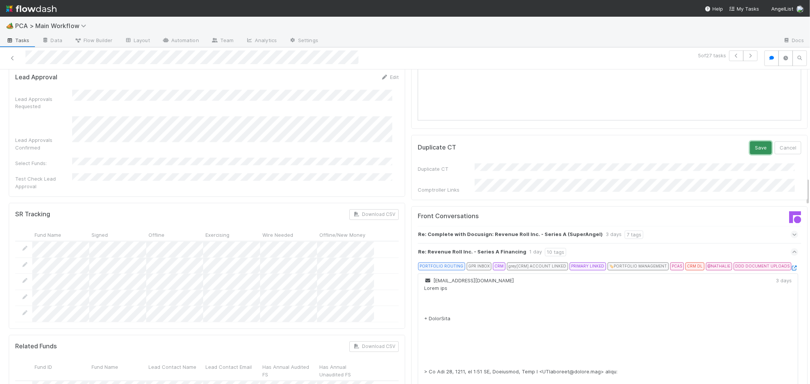
click at [750, 142] on button "Save" at bounding box center [761, 148] width 22 height 13
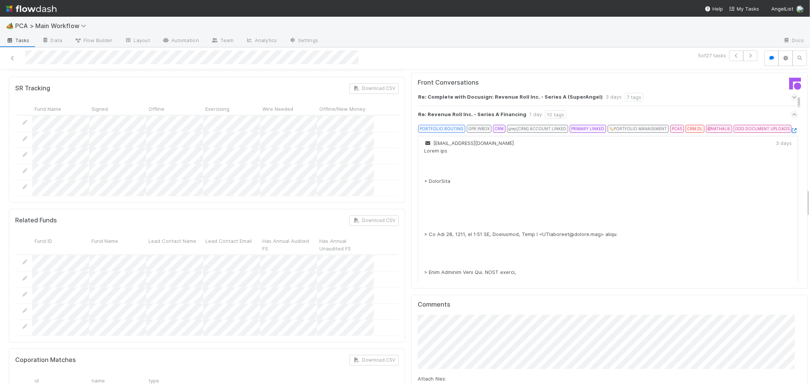
scroll to position [0, 0]
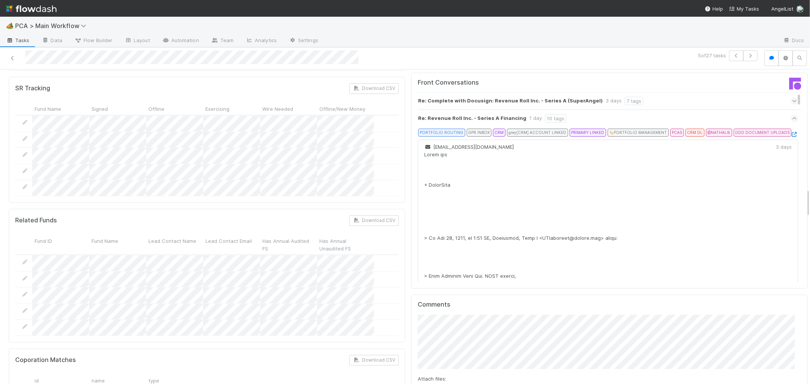
click at [474, 375] on div "Attach files: Choose or drag and drop file(s)" at bounding box center [610, 387] width 384 height 24
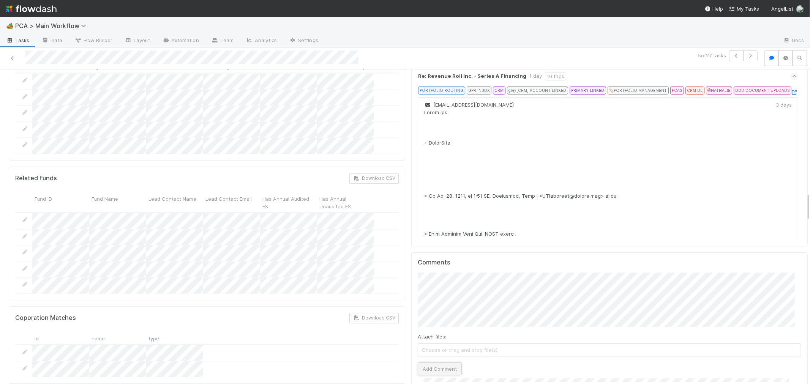
click at [433, 363] on button "Add Comment" at bounding box center [440, 369] width 44 height 13
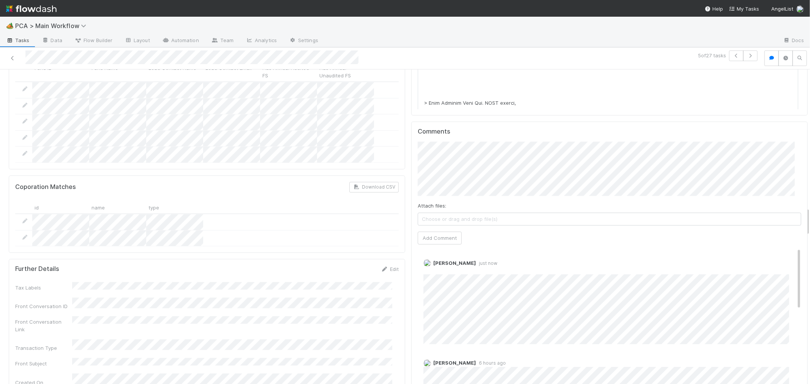
scroll to position [1562, 0]
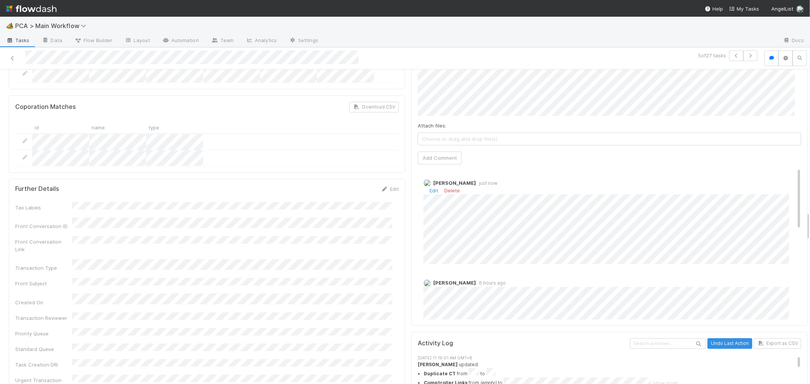
click at [432, 187] on div "Edit Delete" at bounding box center [613, 191] width 378 height 8
click at [431, 188] on link "Edit" at bounding box center [434, 191] width 9 height 6
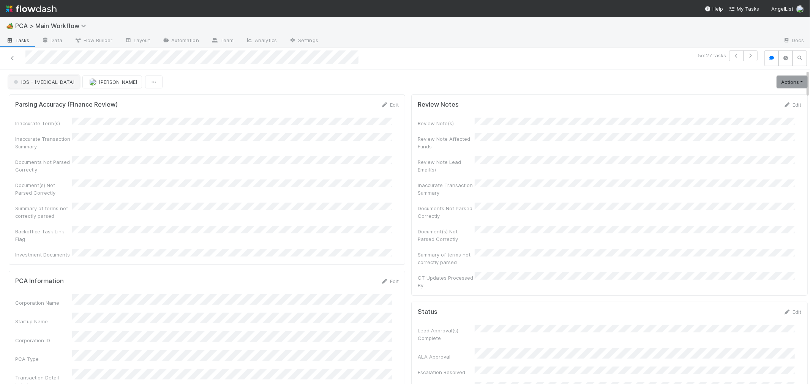
click at [27, 84] on span "IOS - ICU" at bounding box center [43, 82] width 62 height 6
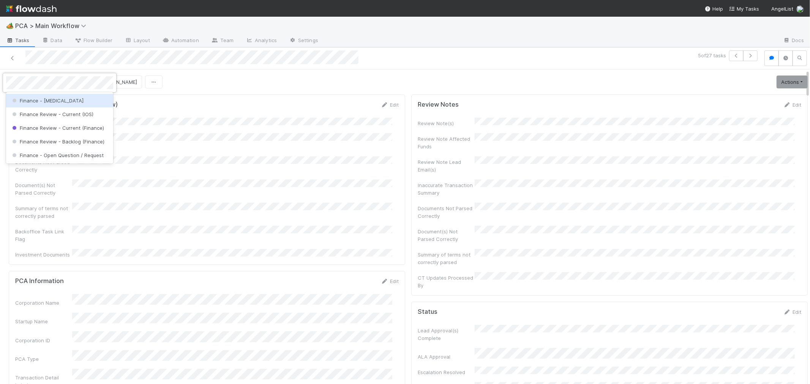
click at [32, 98] on span "Finance - [MEDICAL_DATA]" at bounding box center [47, 101] width 73 height 6
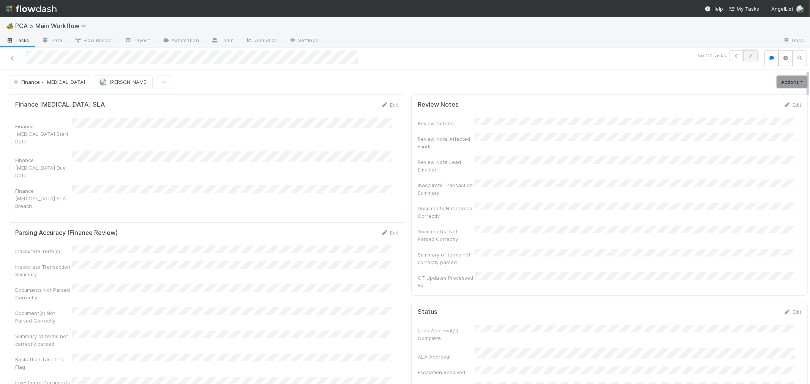
click at [747, 54] on icon "button" at bounding box center [751, 56] width 8 height 5
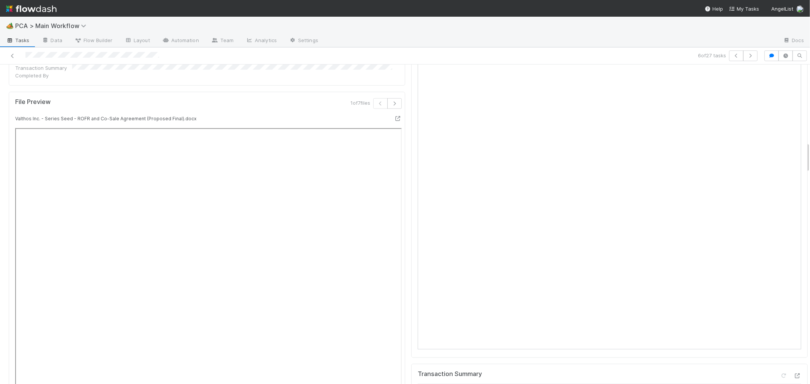
scroll to position [928, 0]
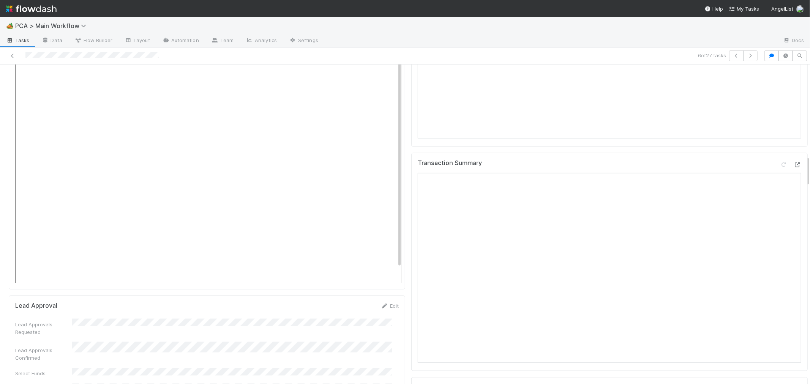
click at [794, 163] on icon at bounding box center [798, 165] width 8 height 5
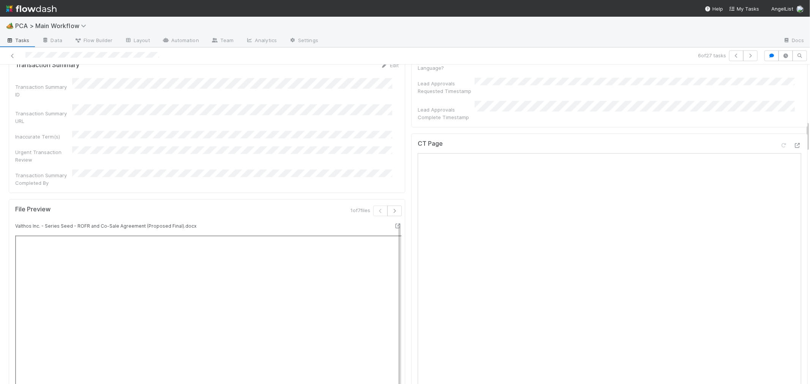
scroll to position [549, 0]
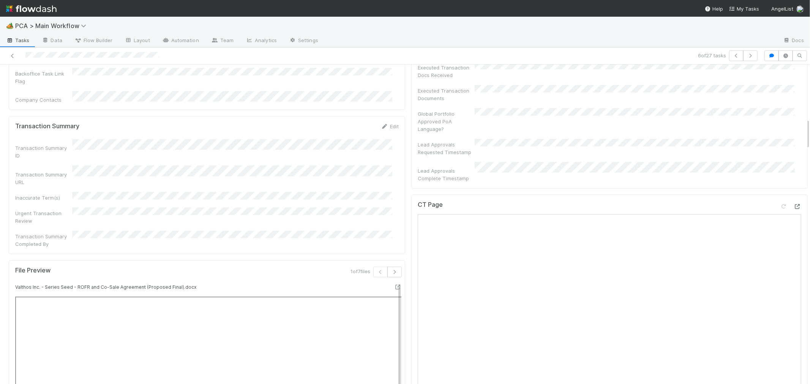
click at [794, 204] on icon at bounding box center [798, 206] width 8 height 5
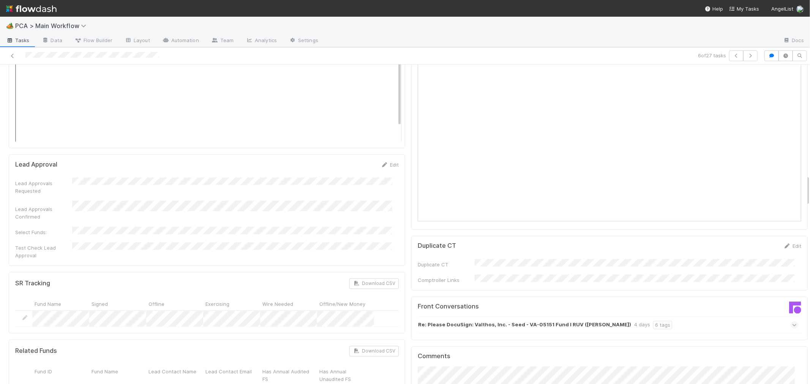
scroll to position [1140, 0]
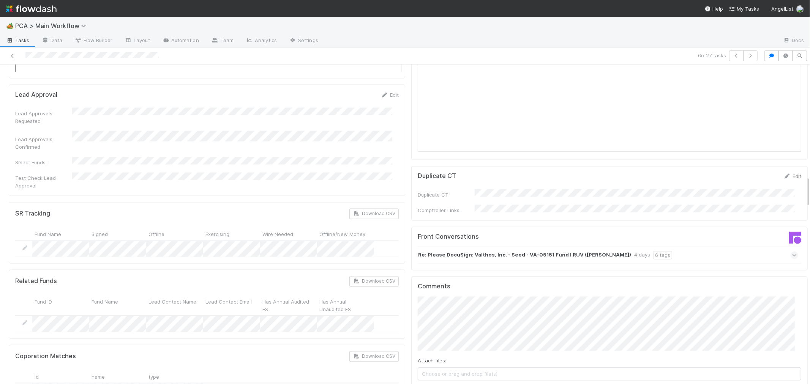
click at [792, 252] on icon at bounding box center [794, 256] width 5 height 8
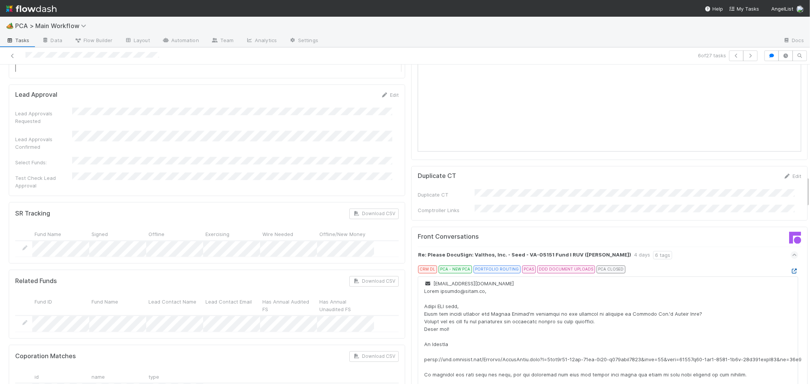
click at [791, 269] on icon at bounding box center [795, 271] width 8 height 5
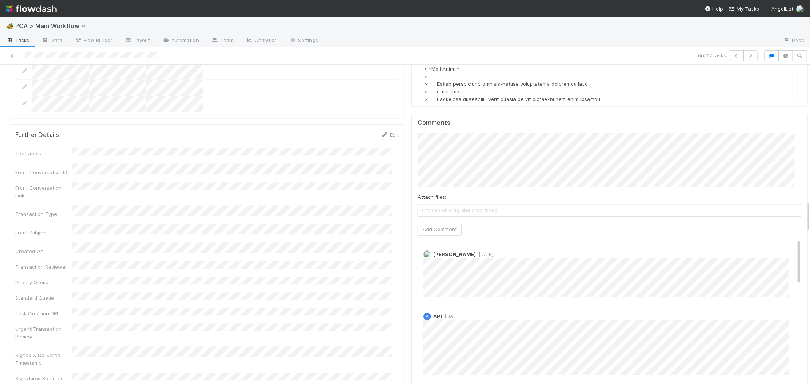
scroll to position [1393, 0]
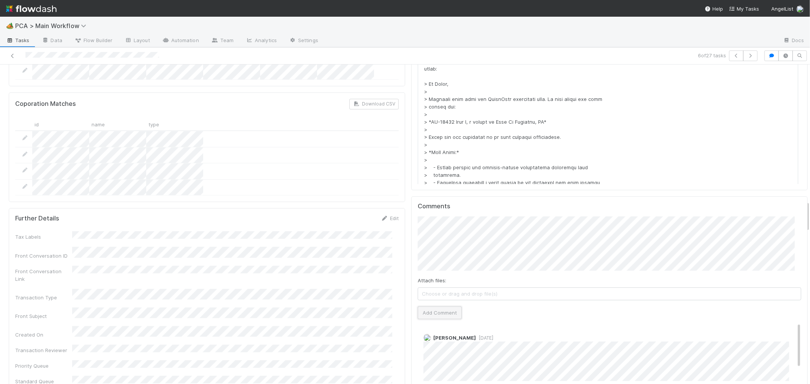
click at [441, 307] on button "Add Comment" at bounding box center [440, 313] width 44 height 13
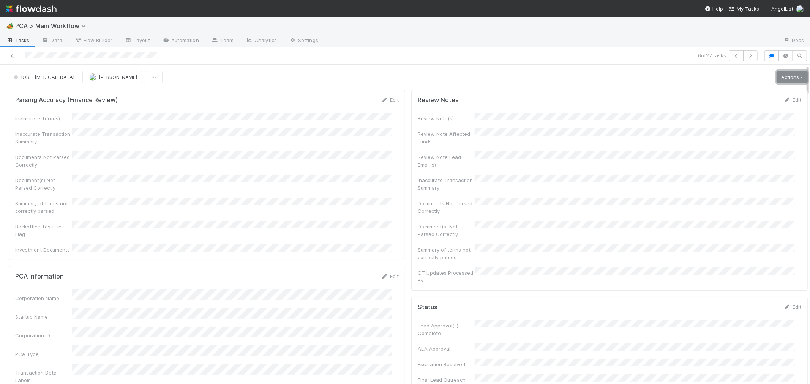
click at [777, 78] on link "Actions" at bounding box center [792, 77] width 31 height 13
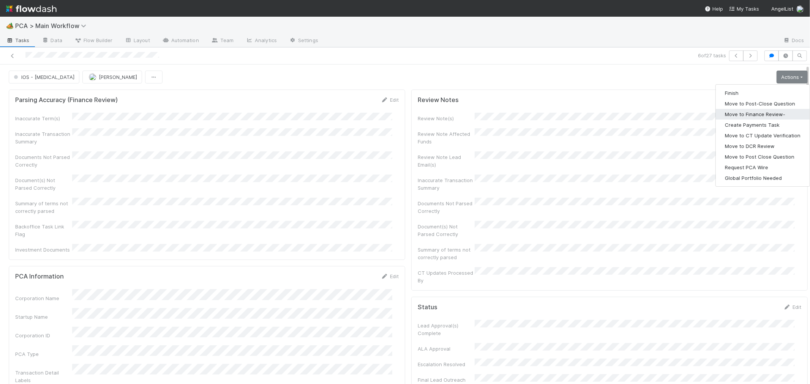
click at [753, 116] on button "Move to Finance Review-" at bounding box center [763, 114] width 94 height 11
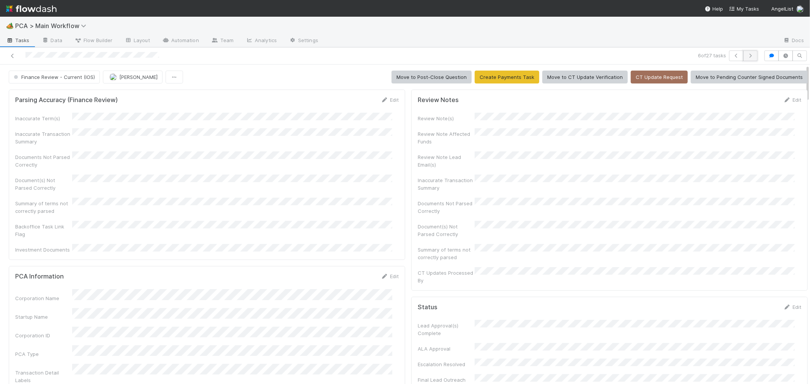
click at [747, 55] on icon "button" at bounding box center [751, 56] width 8 height 5
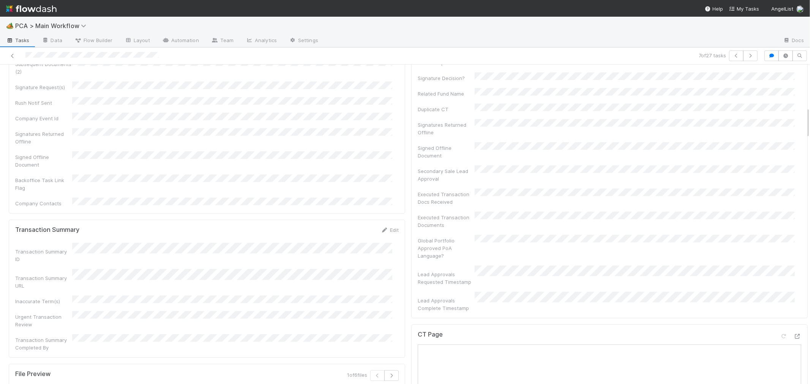
scroll to position [591, 0]
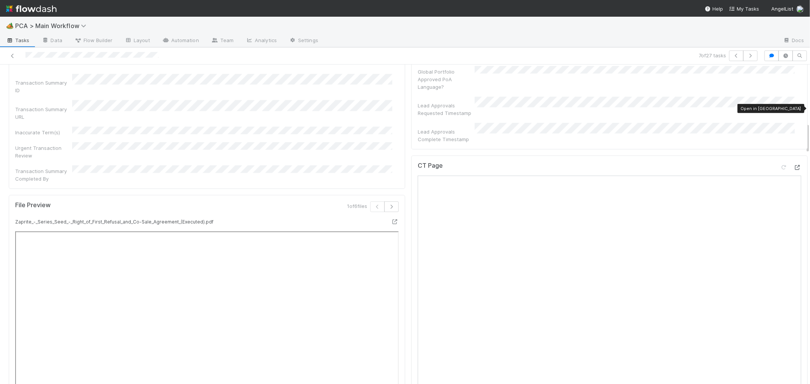
click at [787, 162] on div "CT Page Open in New Tab" at bounding box center [610, 169] width 384 height 14
click at [794, 165] on icon at bounding box center [798, 167] width 8 height 5
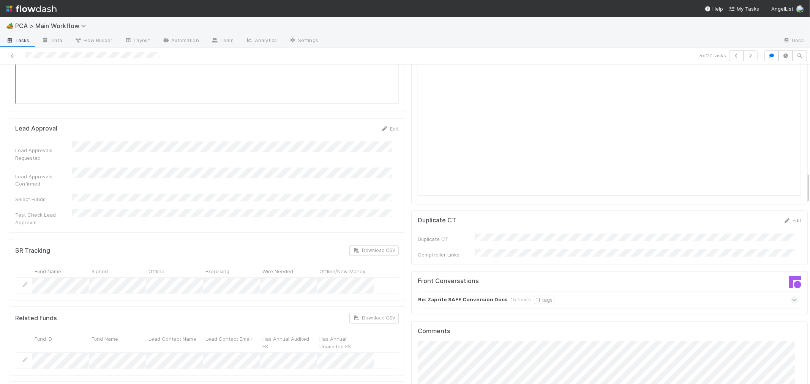
scroll to position [1182, 0]
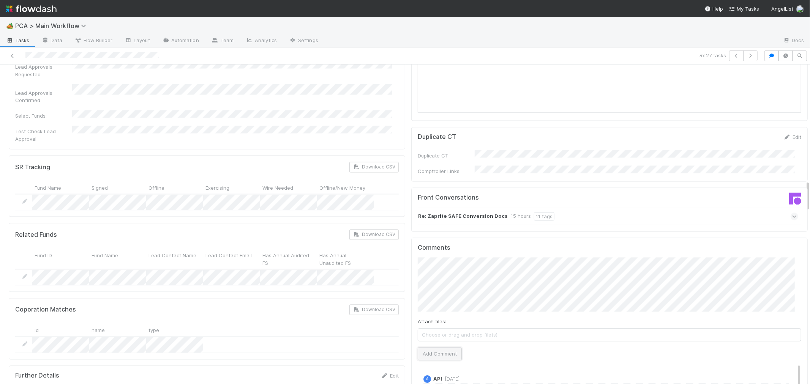
click at [438, 348] on button "Add Comment" at bounding box center [440, 354] width 44 height 13
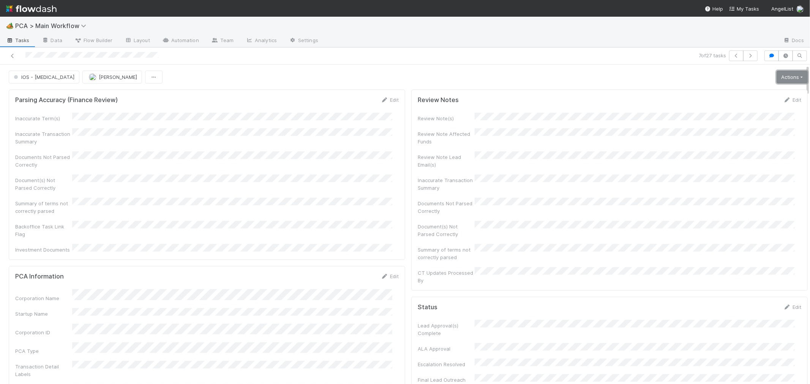
click at [778, 75] on link "Actions" at bounding box center [792, 77] width 31 height 13
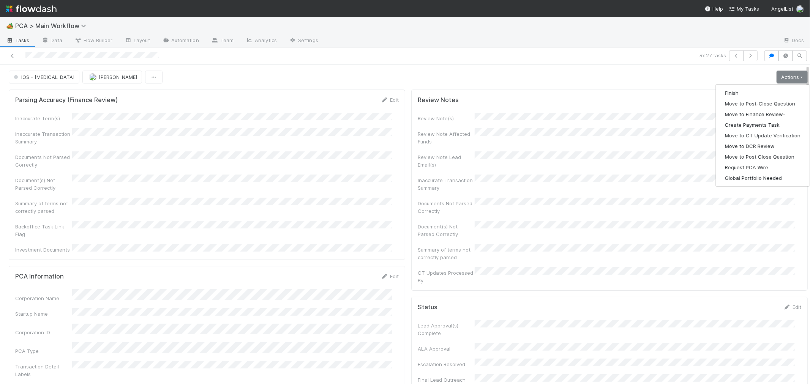
click at [384, 230] on div "Inaccurate Term(s) Inaccurate Transaction Summary Documents Not Parsed Correctl…" at bounding box center [207, 183] width 384 height 141
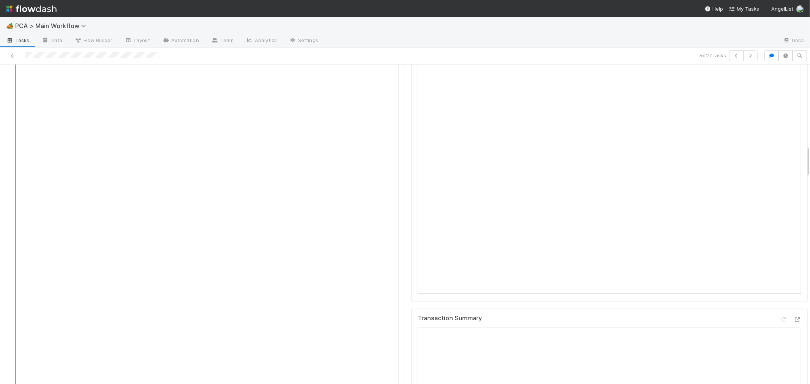
scroll to position [844, 0]
click at [780, 250] on icon at bounding box center [784, 252] width 8 height 5
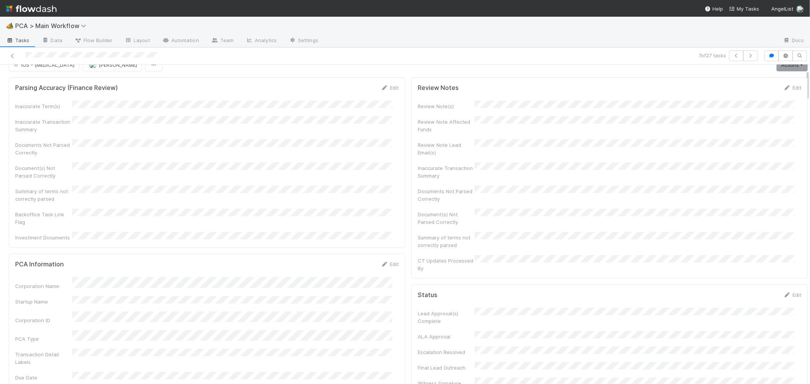
scroll to position [0, 0]
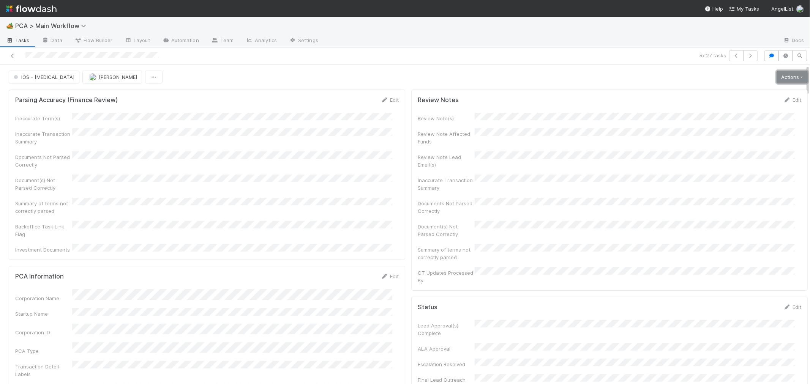
click at [785, 78] on link "Actions" at bounding box center [792, 77] width 31 height 13
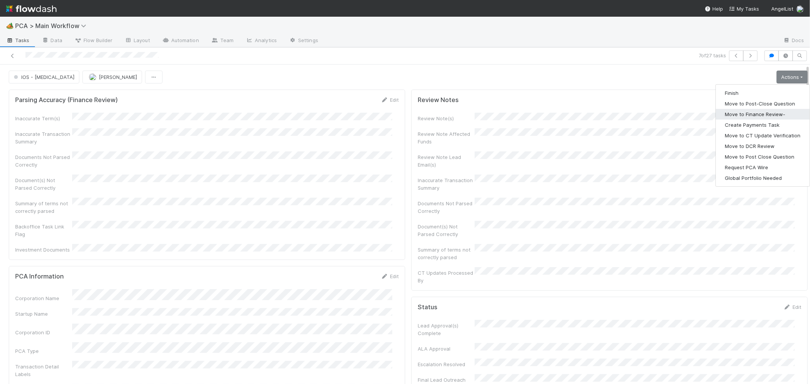
click at [746, 115] on button "Move to Finance Review-" at bounding box center [763, 114] width 94 height 11
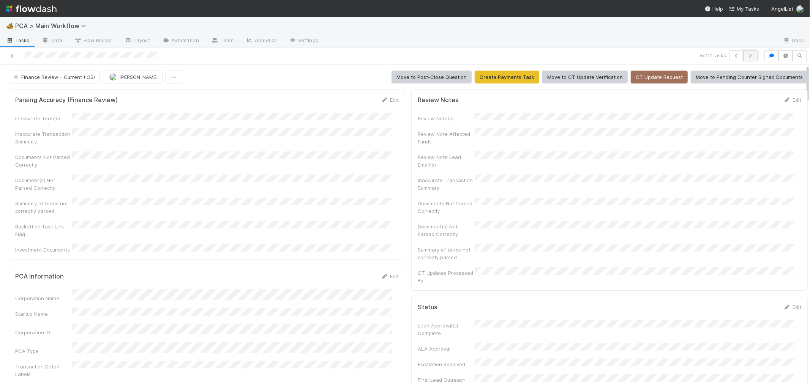
click at [748, 55] on icon "button" at bounding box center [751, 56] width 8 height 5
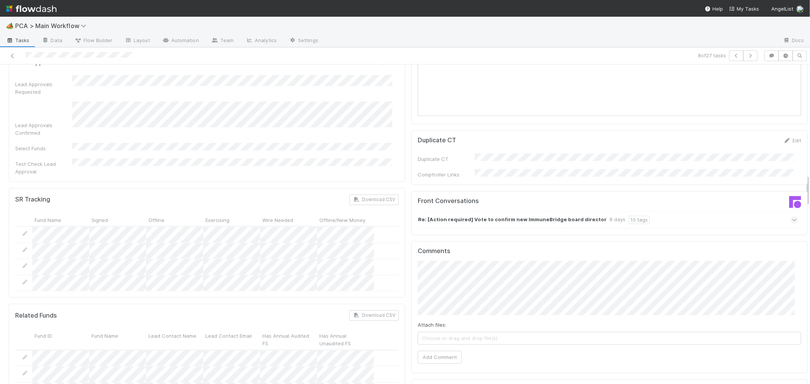
scroll to position [1097, 0]
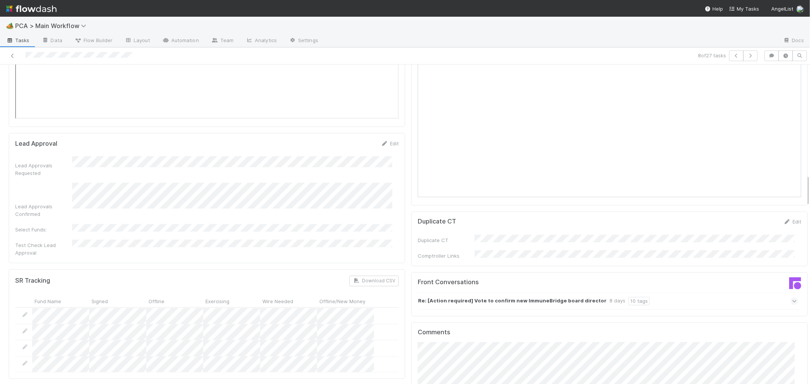
click at [792, 298] on icon at bounding box center [794, 302] width 5 height 8
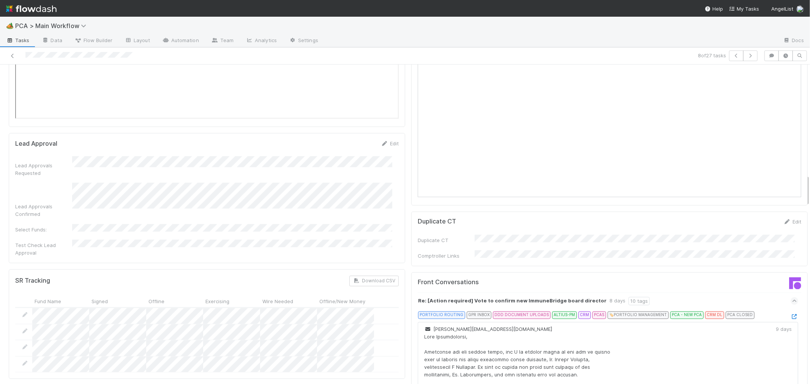
click at [791, 315] on icon at bounding box center [795, 317] width 8 height 5
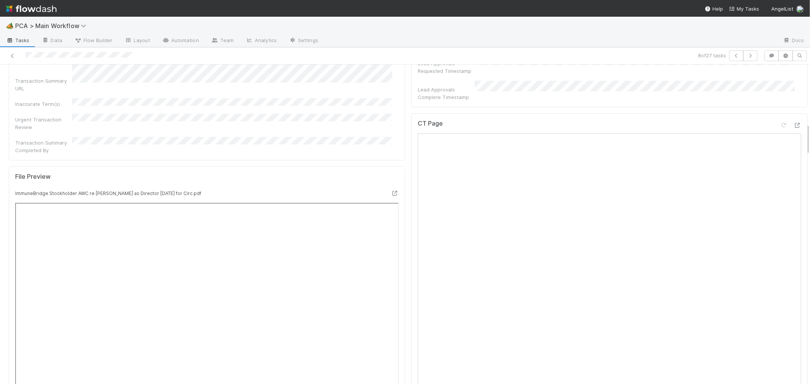
scroll to position [506, 0]
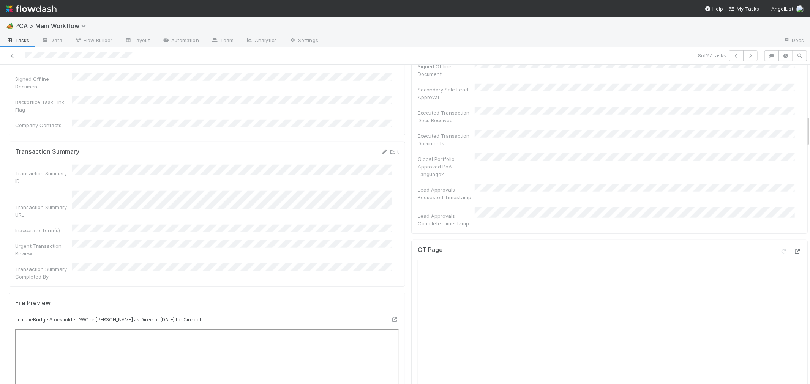
click at [794, 250] on icon at bounding box center [798, 252] width 8 height 5
click at [346, 221] on div "Transaction Summary Edit Transaction Summary ID Transaction Summary URL Inaccur…" at bounding box center [207, 214] width 397 height 145
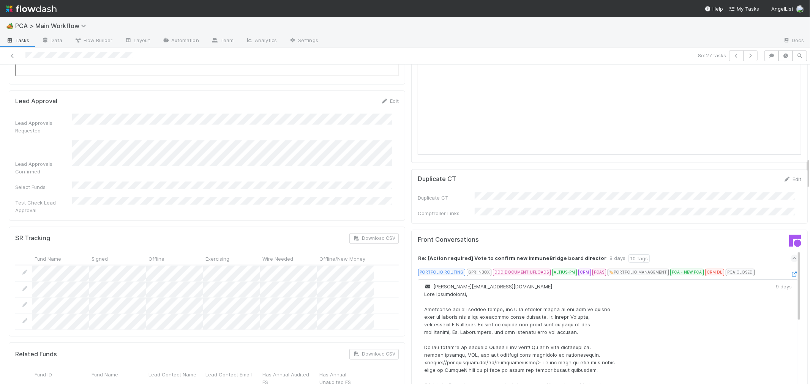
scroll to position [928, 0]
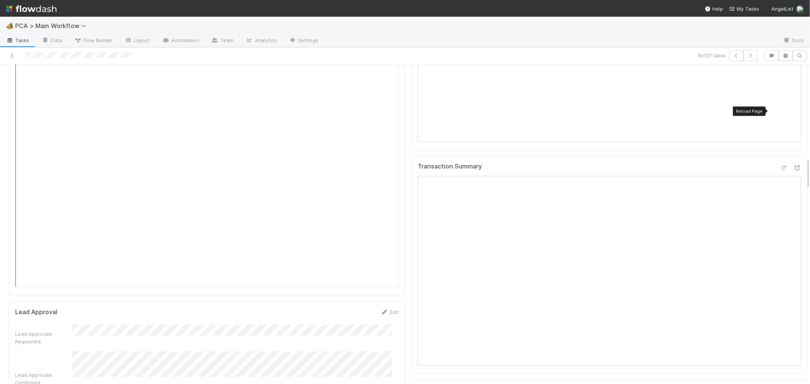
click at [780, 166] on icon at bounding box center [784, 168] width 8 height 5
click at [411, 259] on div "Transaction Summary" at bounding box center [609, 266] width 397 height 218
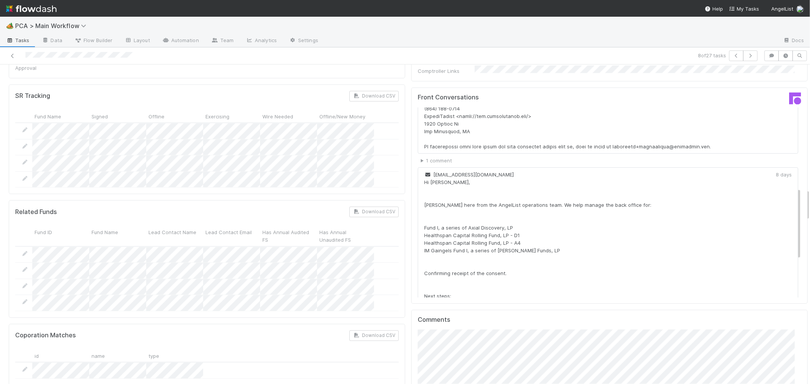
scroll to position [1435, 0]
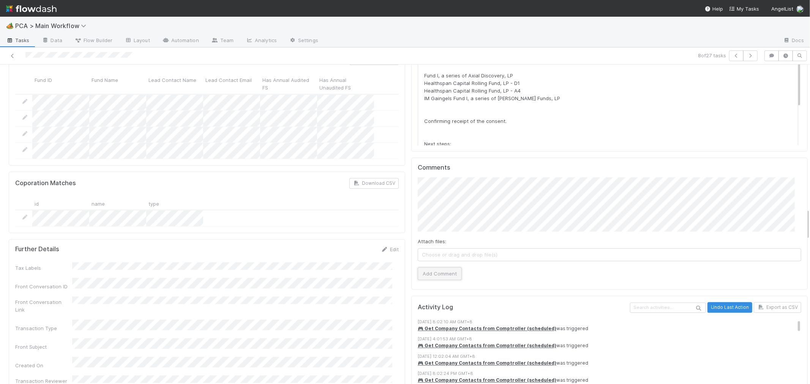
click at [436, 267] on button "Add Comment" at bounding box center [440, 273] width 44 height 13
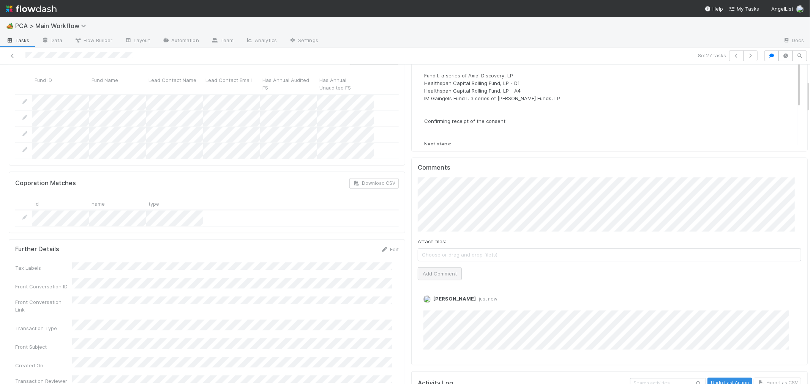
scroll to position [0, 0]
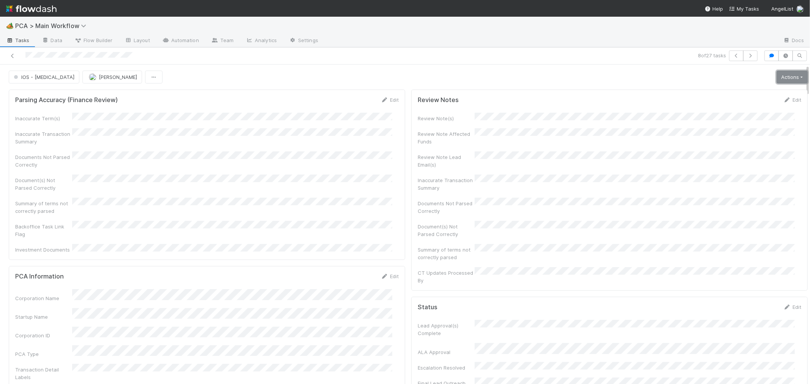
click at [777, 78] on link "Actions" at bounding box center [792, 77] width 31 height 13
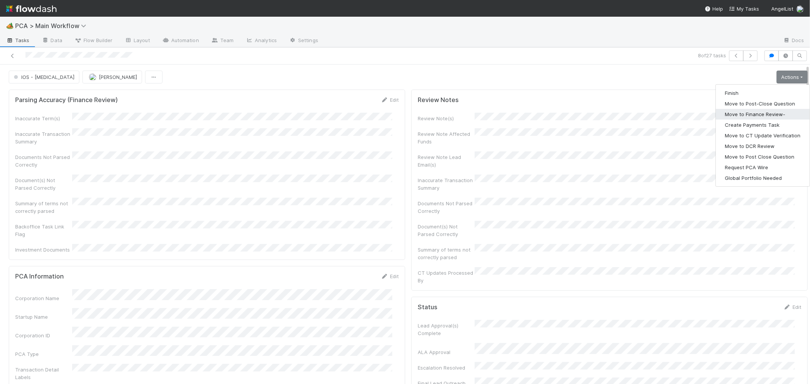
click at [749, 117] on button "Move to Finance Review-" at bounding box center [763, 114] width 94 height 11
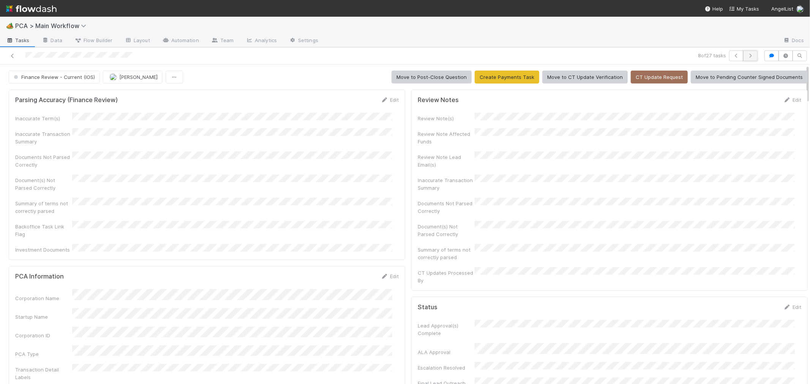
click at [747, 55] on icon "button" at bounding box center [751, 56] width 8 height 5
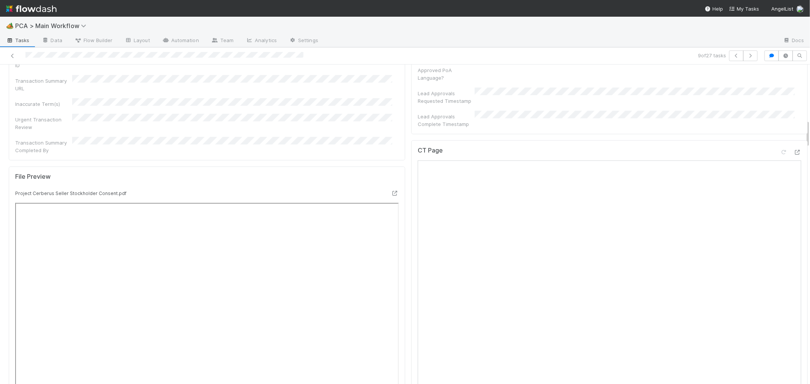
scroll to position [591, 0]
click at [794, 156] on icon at bounding box center [798, 158] width 8 height 5
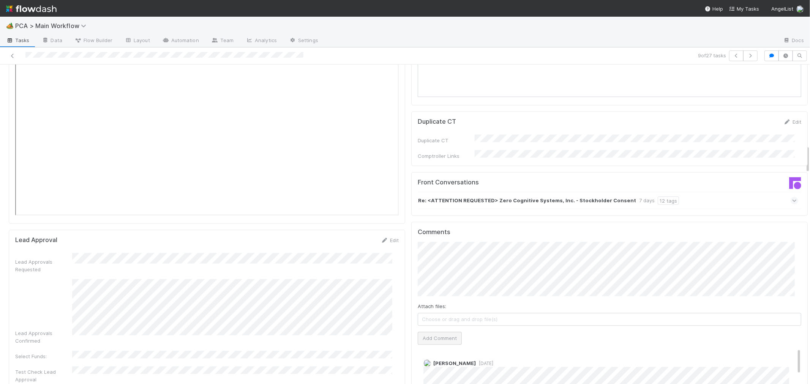
scroll to position [971, 0]
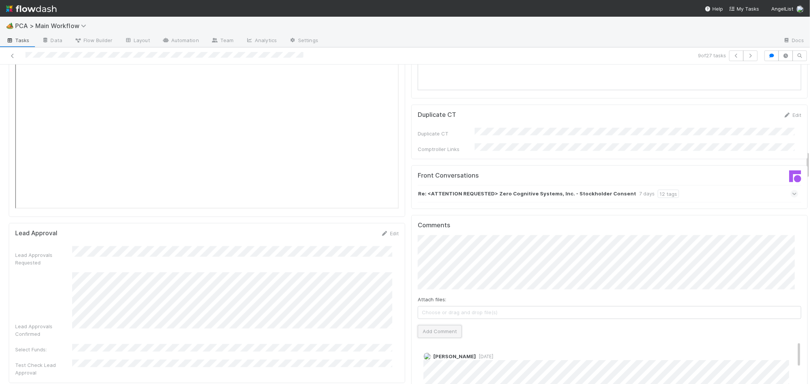
click at [441, 326] on button "Add Comment" at bounding box center [440, 332] width 44 height 13
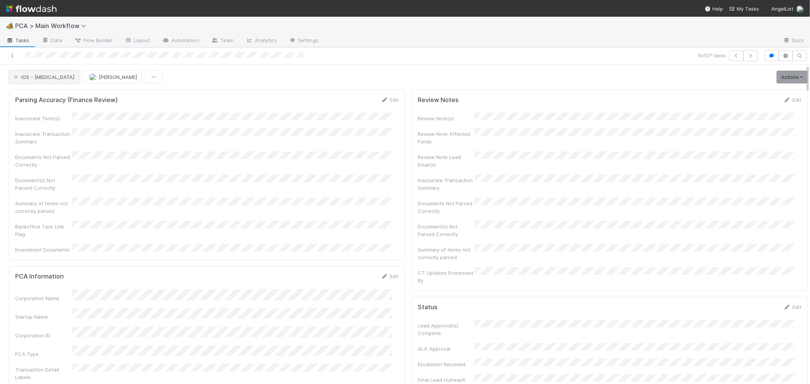
click at [36, 77] on span "IOS - ICU" at bounding box center [43, 77] width 62 height 6
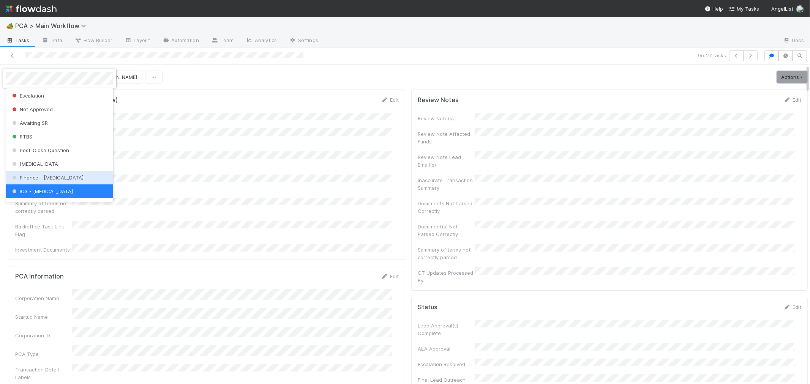
click at [32, 176] on span "Finance - ICU" at bounding box center [47, 178] width 73 height 6
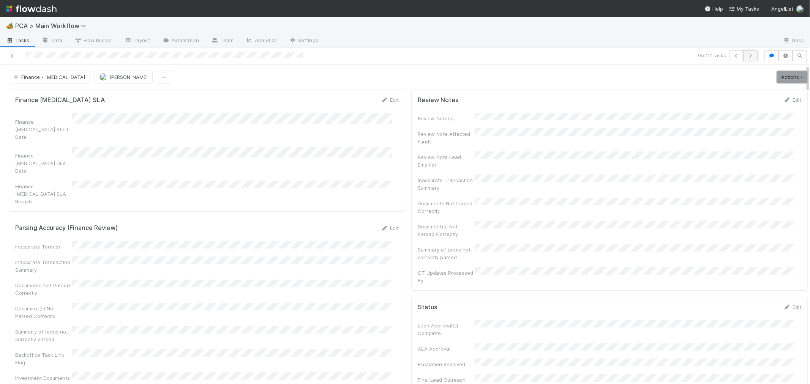
click at [747, 55] on icon "button" at bounding box center [751, 56] width 8 height 5
click at [67, 27] on span "PCA > Main Workflow" at bounding box center [52, 26] width 75 height 8
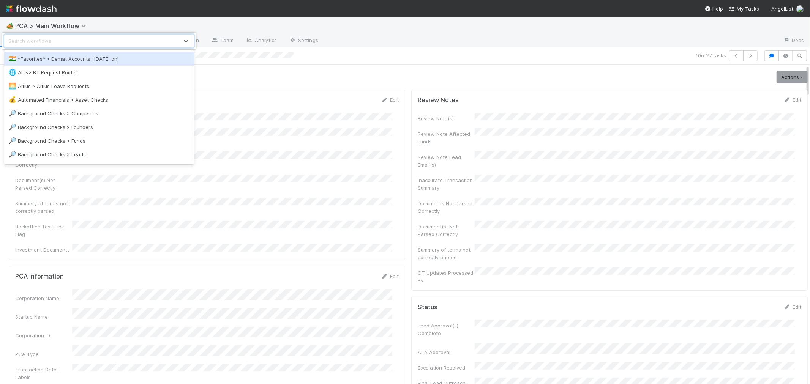
click at [70, 41] on div "Search workflows" at bounding box center [92, 41] width 174 height 12
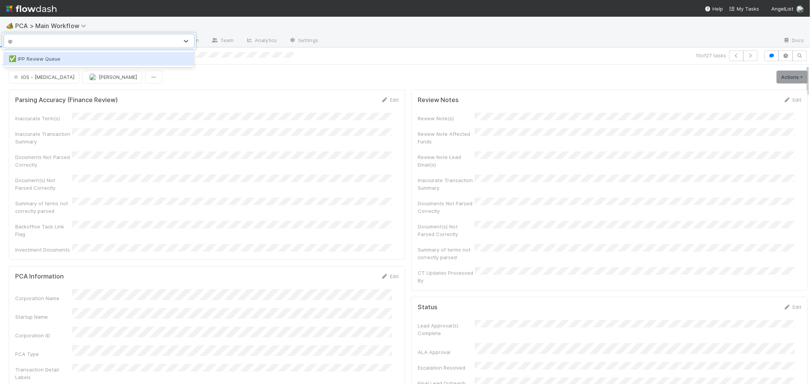
type input "ipp"
click at [61, 54] on div "✅ IPP Review Queue" at bounding box center [99, 59] width 190 height 14
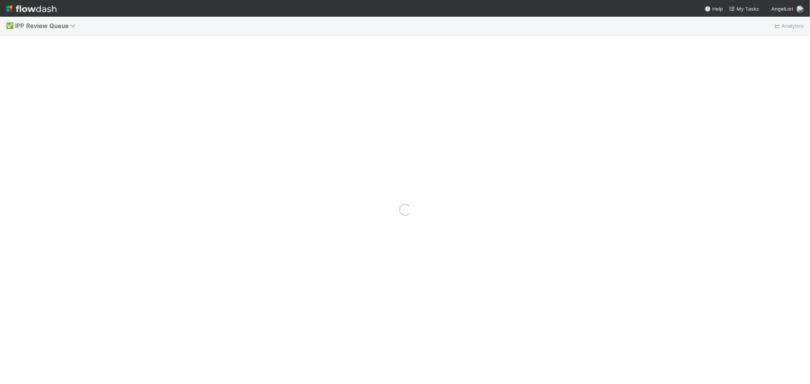
click at [87, 57] on div "Loading..." at bounding box center [405, 209] width 810 height 349
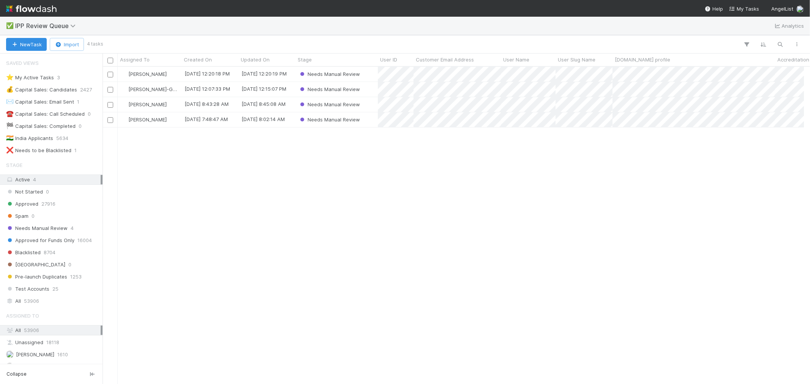
scroll to position [6, 6]
click at [67, 78] on div "⭐ My Active Tasks 3" at bounding box center [53, 77] width 95 height 9
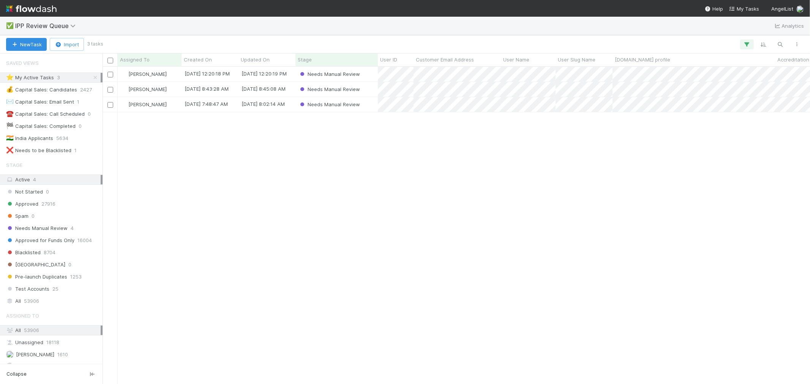
scroll to position [311, 701]
click at [367, 103] on div "Needs Manual Review" at bounding box center [337, 104] width 82 height 15
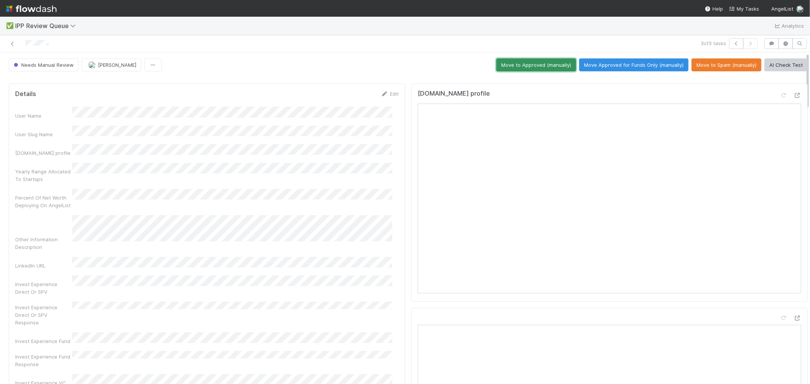
click at [549, 66] on button "Move to Approved (manually)" at bounding box center [537, 65] width 80 height 13
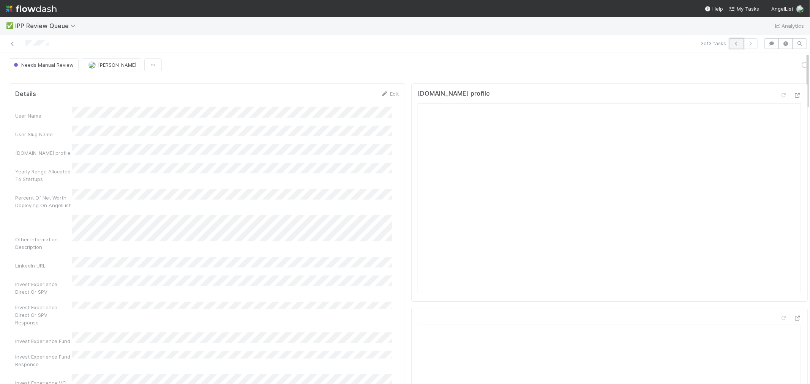
click at [733, 43] on icon "button" at bounding box center [737, 43] width 8 height 5
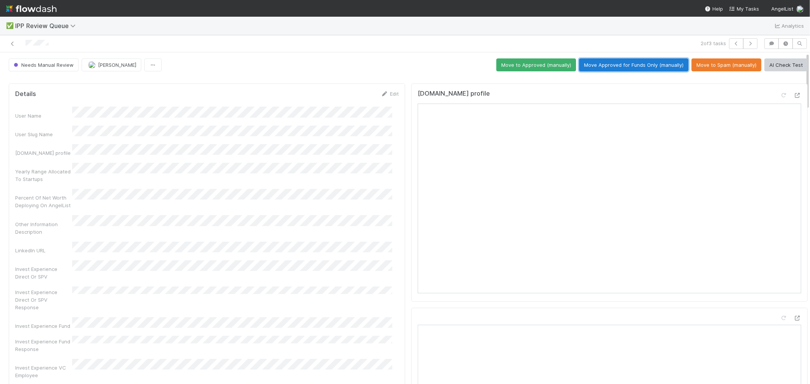
click at [654, 63] on button "Move Approved for Funds Only (manually)" at bounding box center [633, 65] width 109 height 13
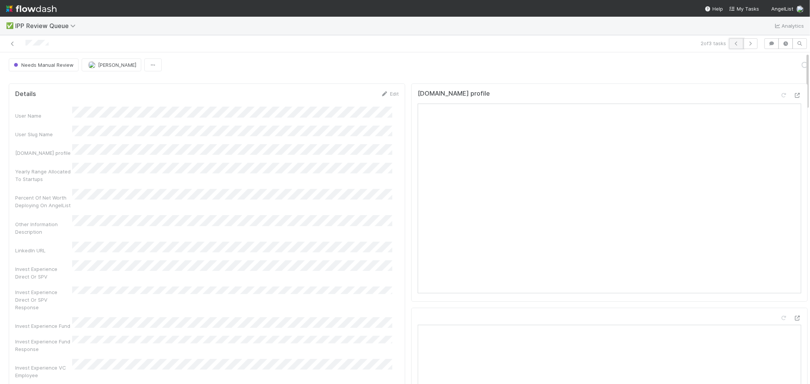
click at [733, 43] on icon "button" at bounding box center [737, 43] width 8 height 5
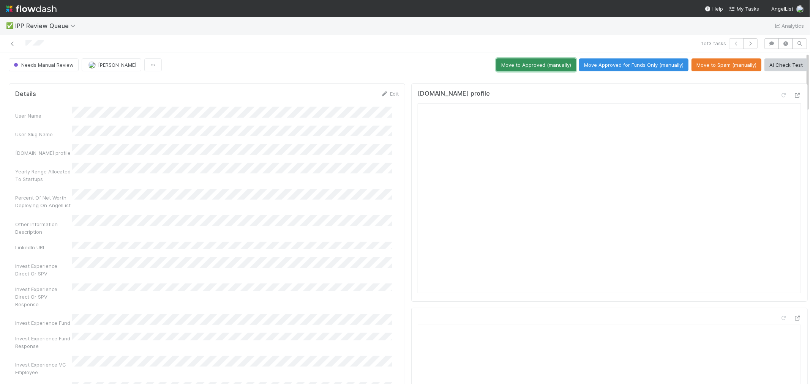
click at [551, 69] on button "Move to Approved (manually)" at bounding box center [537, 65] width 80 height 13
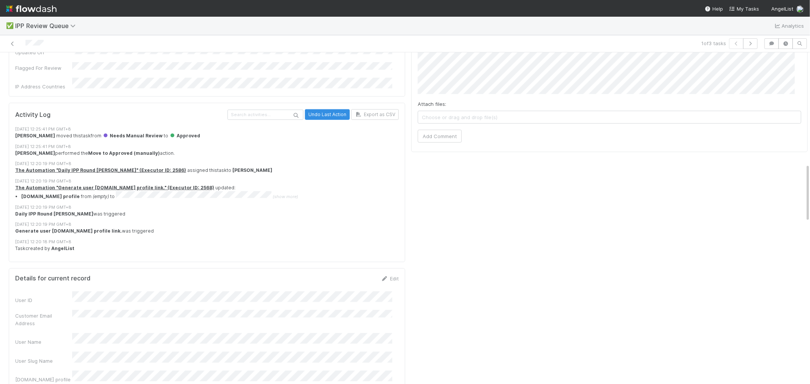
scroll to position [633, 0]
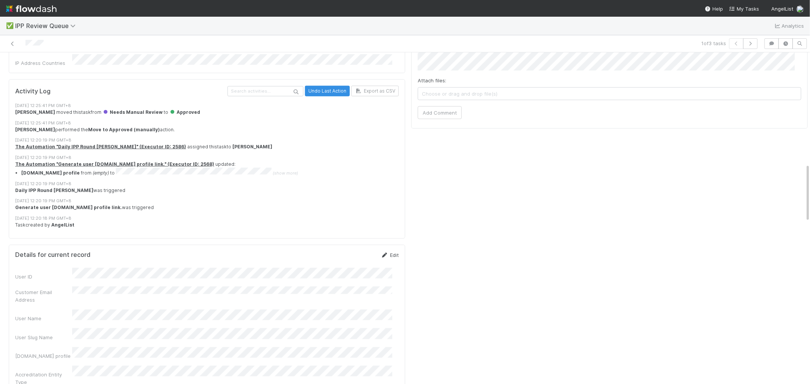
click at [381, 253] on icon at bounding box center [385, 255] width 8 height 5
click at [357, 251] on button "Save" at bounding box center [359, 257] width 22 height 13
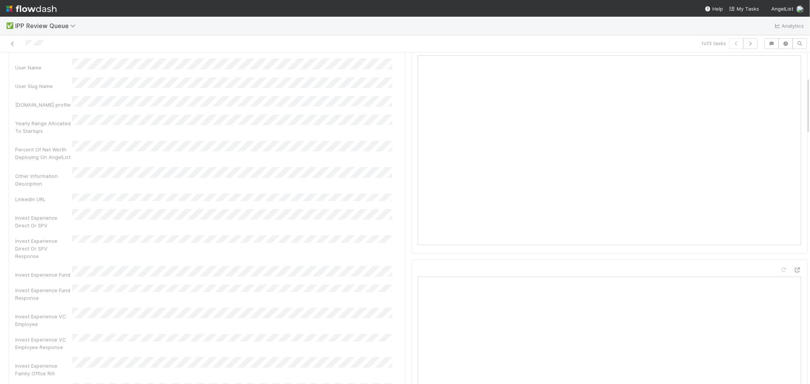
scroll to position [0, 0]
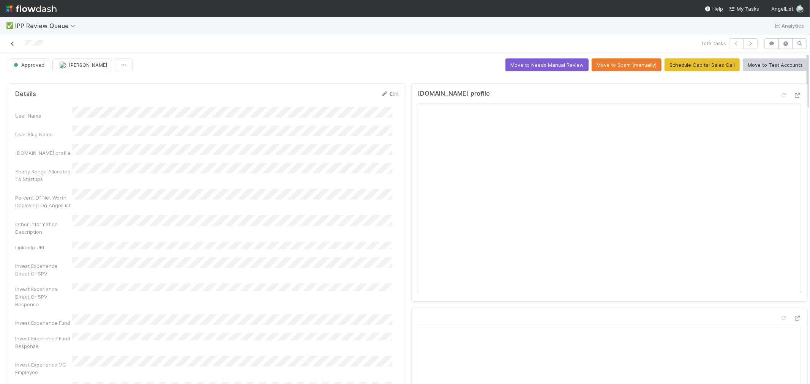
click at [14, 44] on icon at bounding box center [13, 43] width 8 height 5
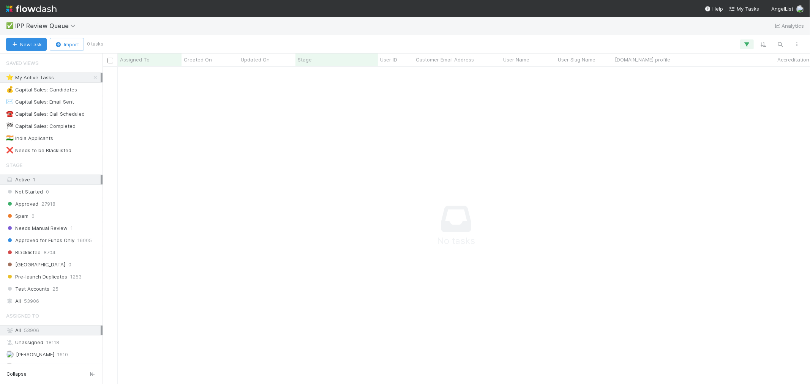
scroll to position [305, 695]
click at [70, 28] on icon at bounding box center [74, 26] width 8 height 6
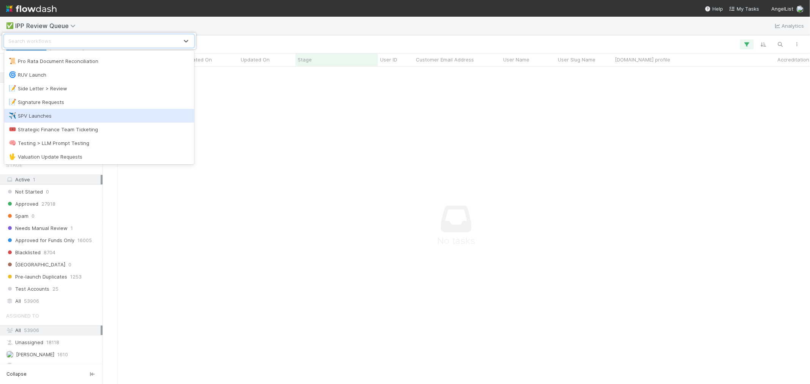
scroll to position [351, 0]
click at [65, 120] on div "🏕️ PCA > Main Workflow" at bounding box center [99, 118] width 181 height 8
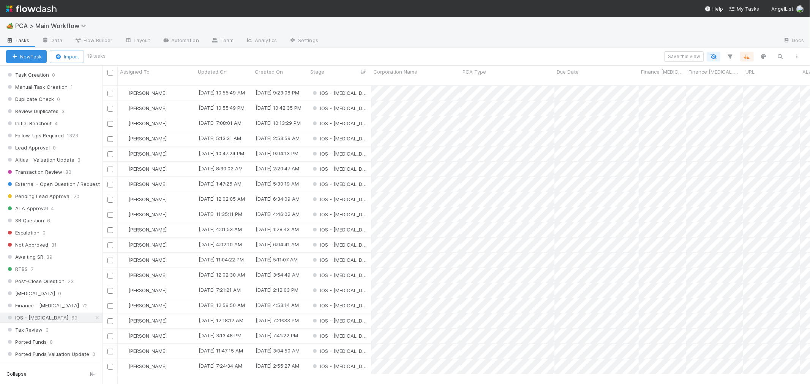
scroll to position [380, 0]
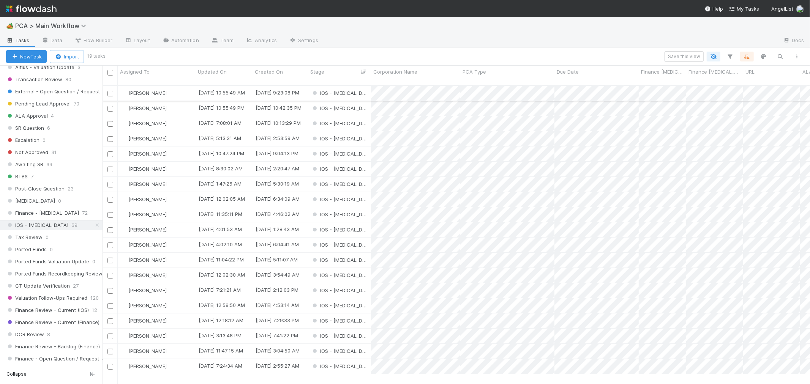
click at [356, 87] on div "IOS - [MEDICAL_DATA]" at bounding box center [339, 93] width 63 height 15
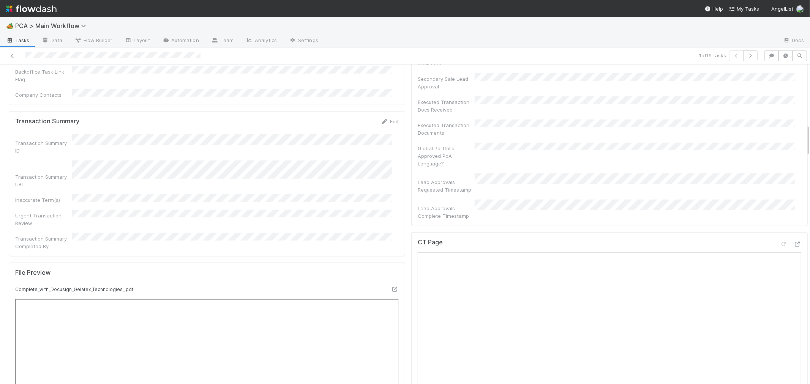
scroll to position [506, 0]
click at [794, 250] on icon at bounding box center [798, 252] width 8 height 5
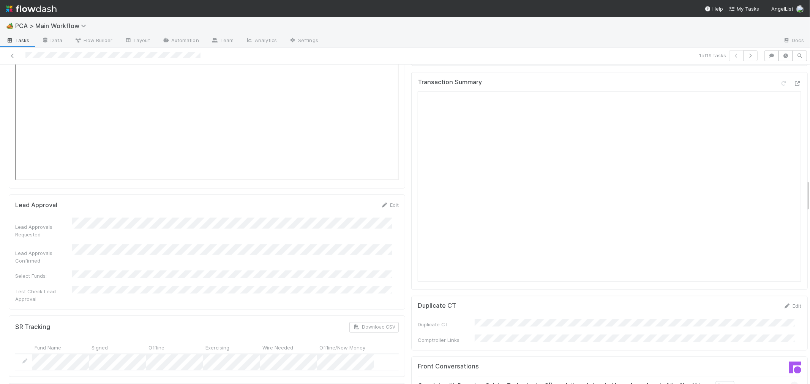
scroll to position [1140, 0]
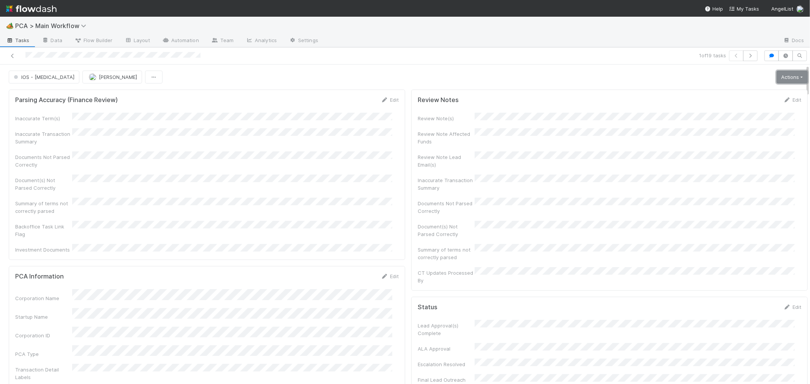
click at [777, 79] on link "Actions" at bounding box center [792, 77] width 31 height 13
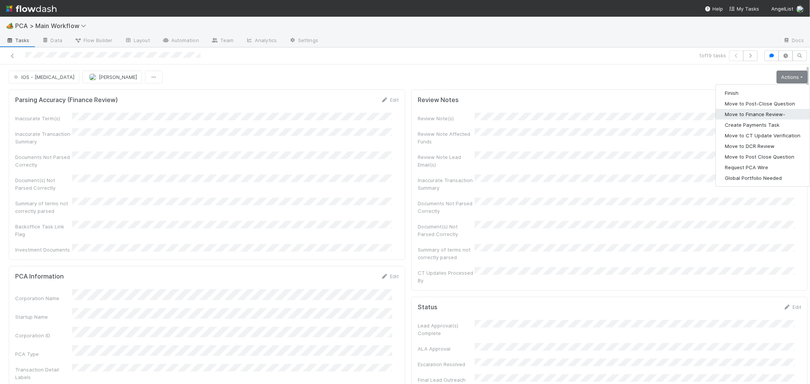
click at [750, 110] on button "Move to Finance Review-" at bounding box center [763, 114] width 94 height 11
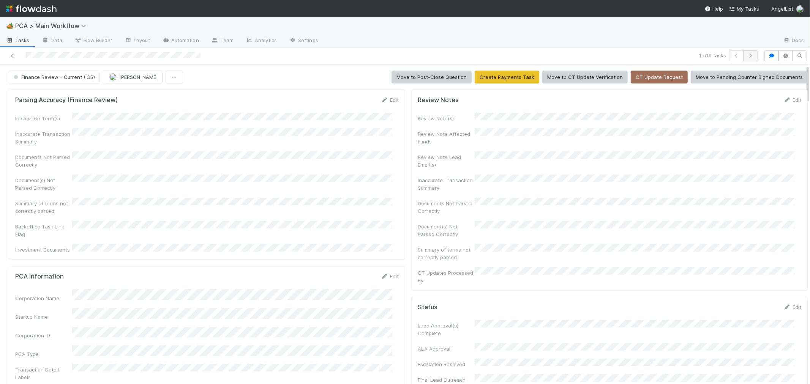
click at [747, 55] on icon "button" at bounding box center [751, 56] width 8 height 5
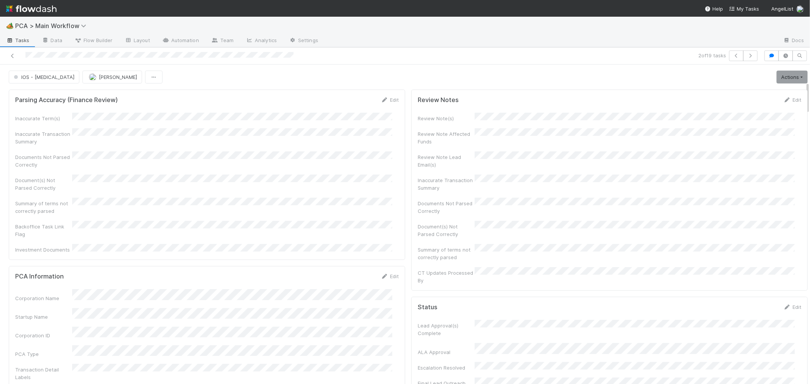
scroll to position [169, 0]
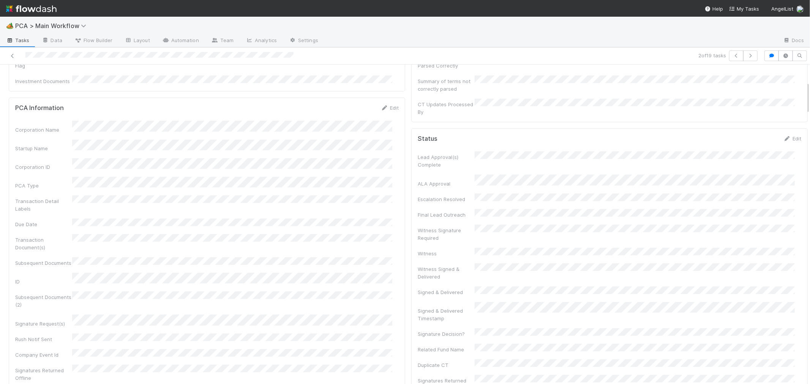
click at [354, 192] on div "Corporation Name Startup Name Corporation ID PCA Type Transaction Detail Labels…" at bounding box center [207, 282] width 384 height 323
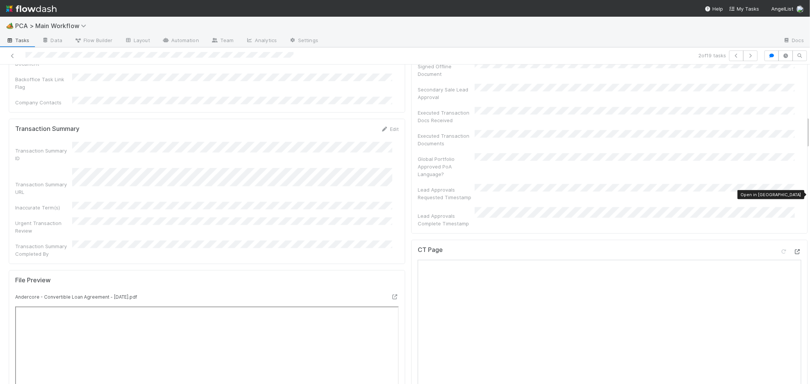
click at [794, 250] on icon at bounding box center [798, 252] width 8 height 5
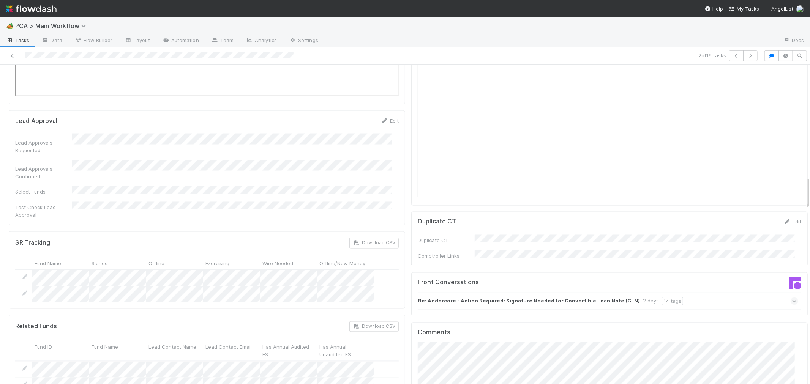
click at [792, 298] on icon at bounding box center [794, 302] width 5 height 8
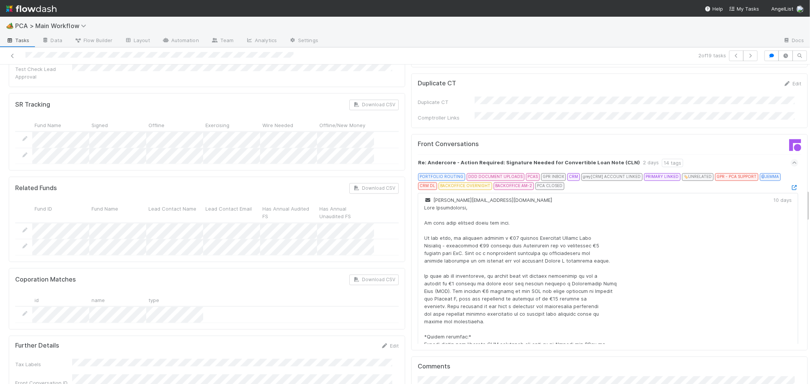
scroll to position [1224, 0]
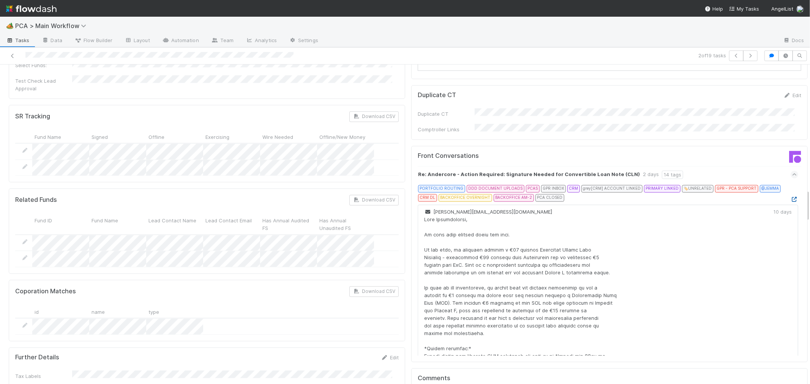
click at [791, 196] on link at bounding box center [795, 199] width 8 height 6
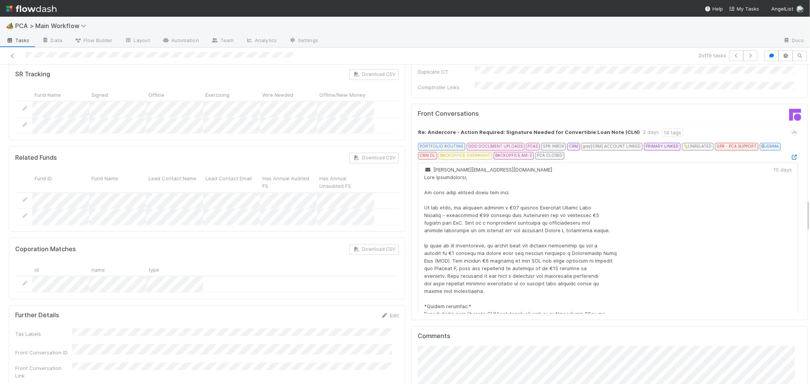
scroll to position [1477, 0]
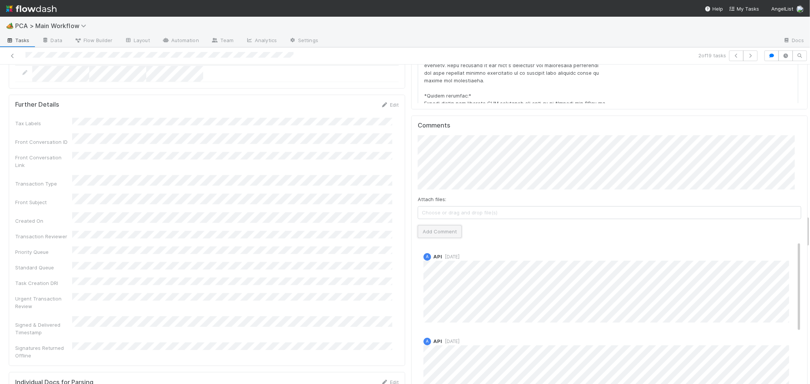
click at [445, 225] on button "Add Comment" at bounding box center [440, 231] width 44 height 13
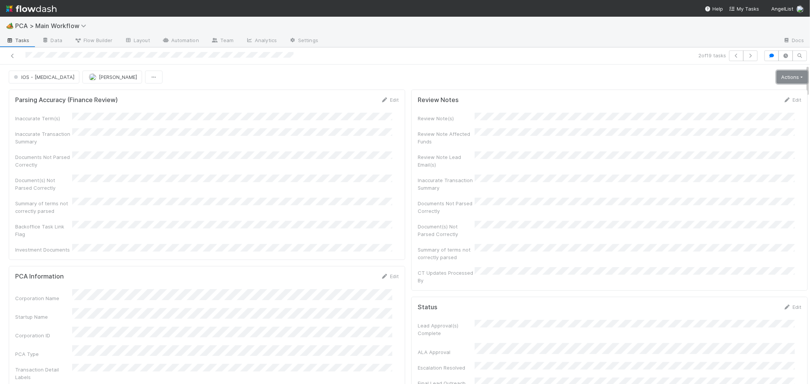
click at [782, 71] on link "Actions" at bounding box center [792, 77] width 31 height 13
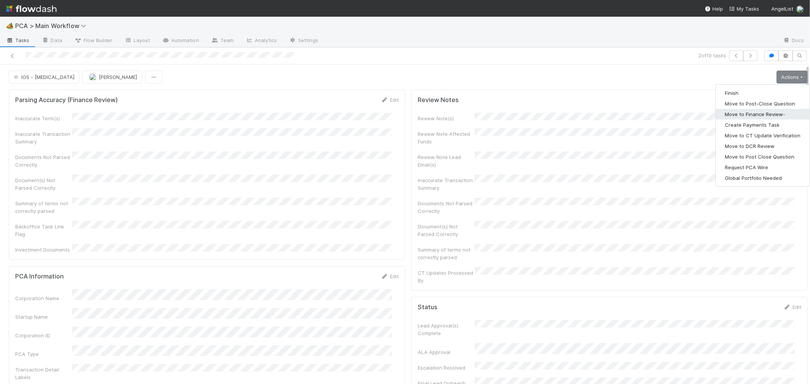
click at [732, 109] on button "Move to Finance Review-" at bounding box center [763, 114] width 94 height 11
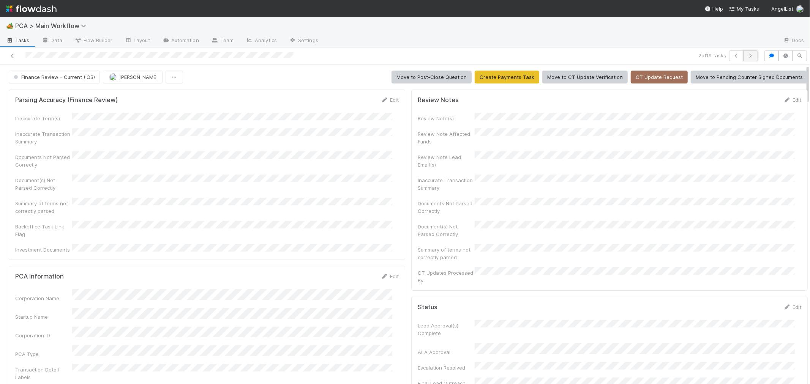
click at [747, 54] on icon "button" at bounding box center [751, 56] width 8 height 5
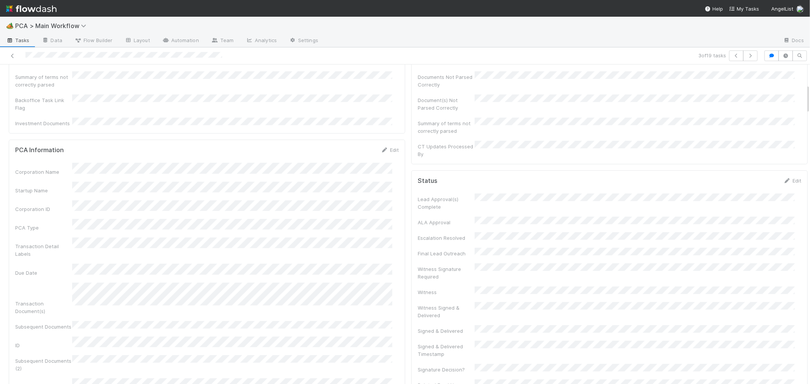
scroll to position [211, 0]
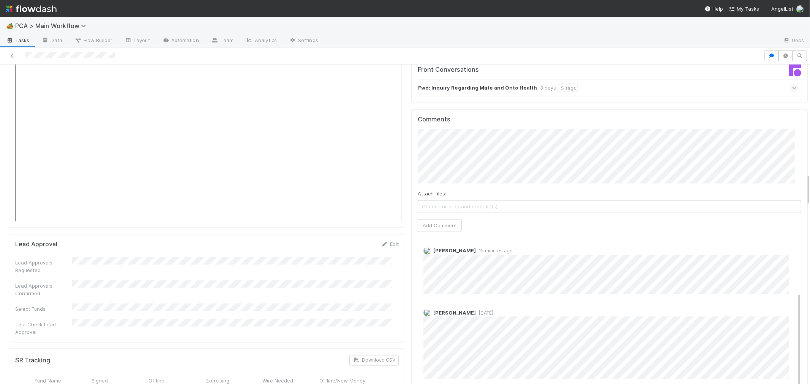
scroll to position [92, 0]
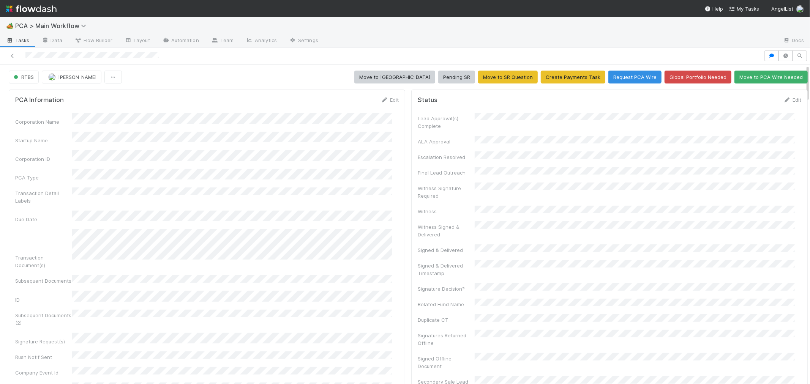
drag, startPoint x: 783, startPoint y: 98, endPoint x: 514, endPoint y: 225, distance: 297.2
click at [784, 98] on link "Edit" at bounding box center [793, 100] width 18 height 6
click at [750, 106] on button "Save" at bounding box center [761, 102] width 22 height 13
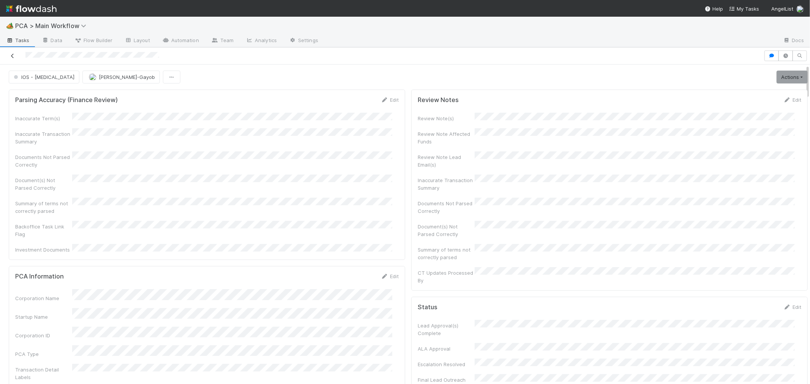
click at [13, 55] on icon at bounding box center [13, 56] width 8 height 5
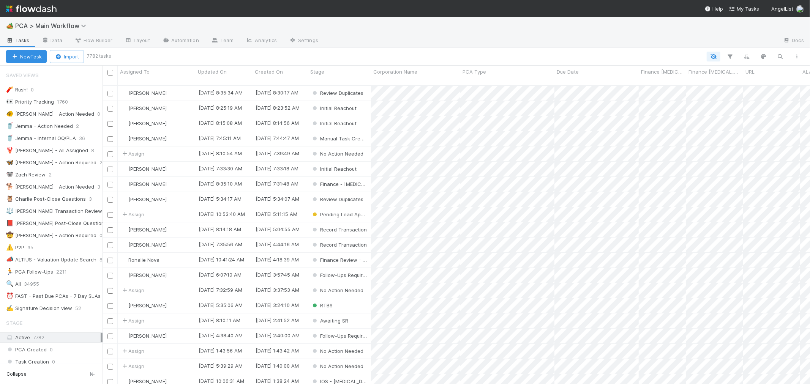
scroll to position [299, 701]
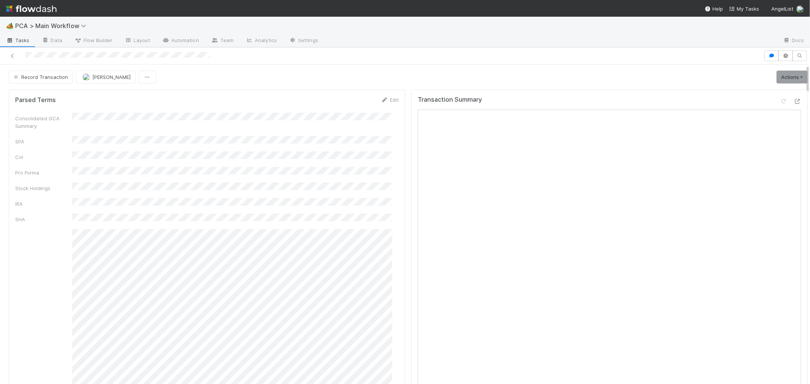
click at [411, 207] on div "Transaction Summary" at bounding box center [609, 256] width 397 height 332
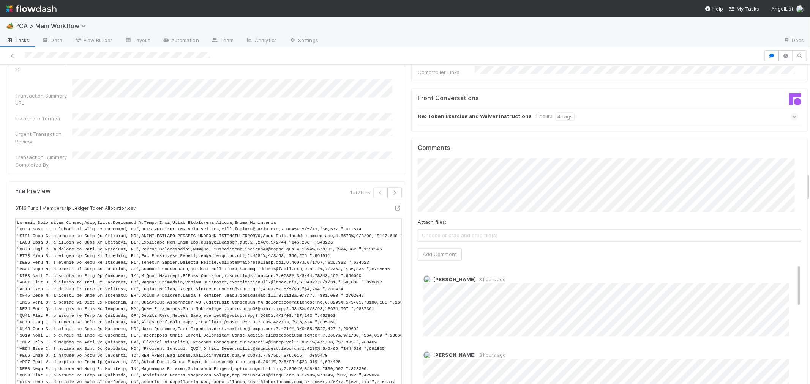
click at [24, 54] on div at bounding box center [382, 56] width 758 height 11
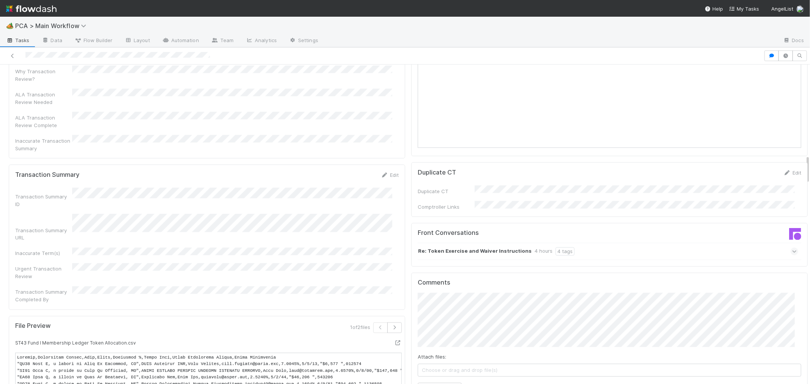
scroll to position [1097, 0]
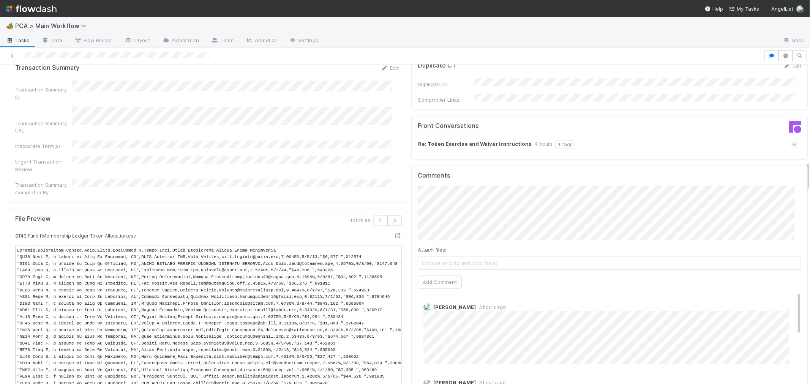
scroll to position [1224, 0]
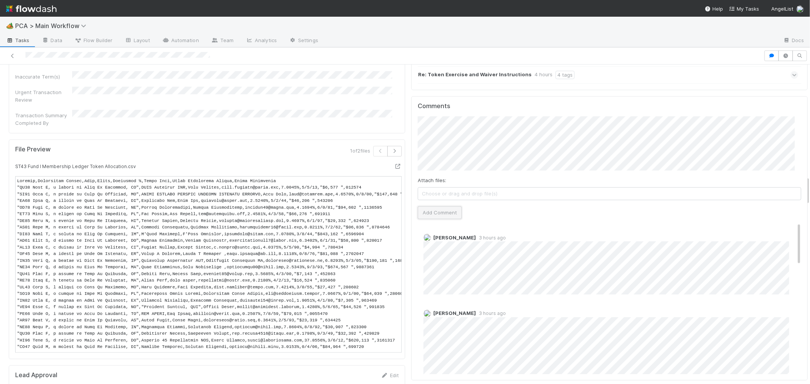
click at [440, 206] on button "Add Comment" at bounding box center [440, 212] width 44 height 13
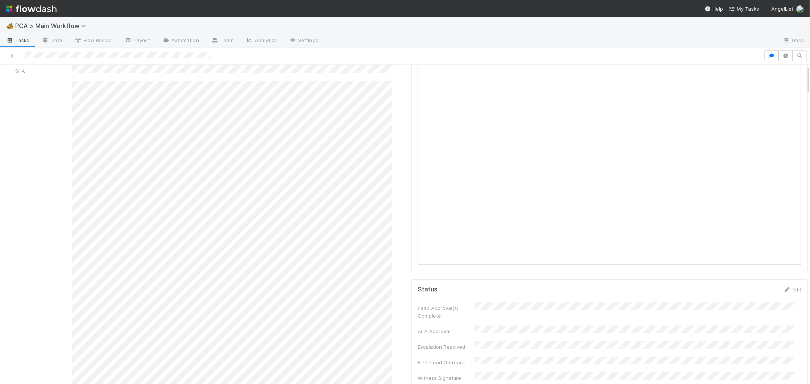
scroll to position [0, 0]
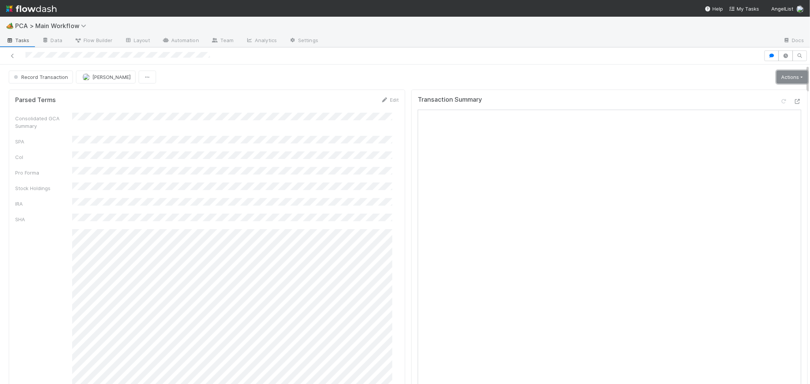
click at [777, 81] on link "Actions" at bounding box center [792, 77] width 31 height 13
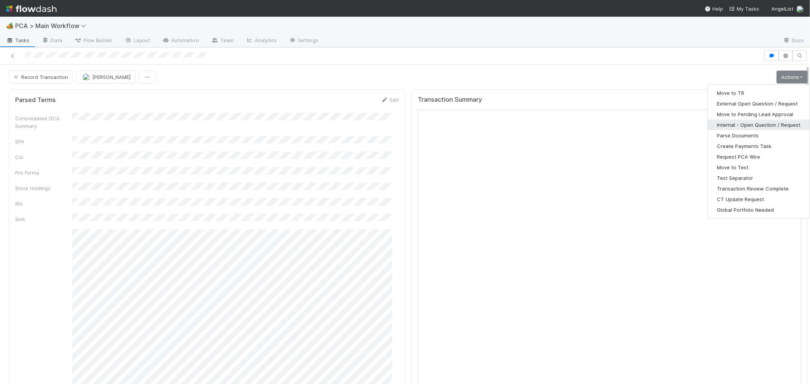
click at [729, 122] on button "Internal - Open Question / Request" at bounding box center [759, 125] width 102 height 11
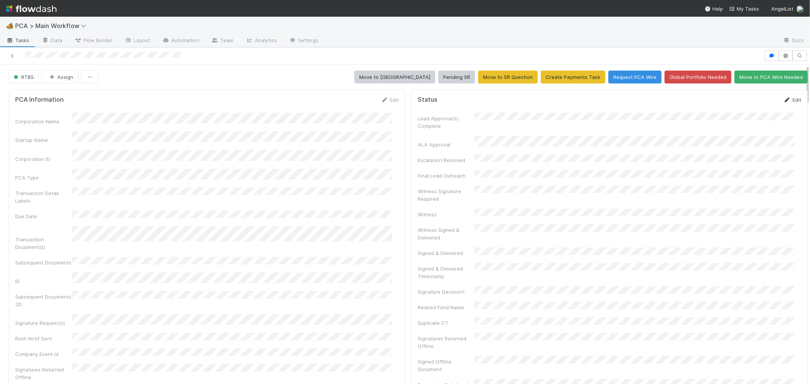
click at [784, 99] on link "Edit" at bounding box center [793, 100] width 18 height 6
click at [751, 103] on button "Save" at bounding box center [761, 102] width 22 height 13
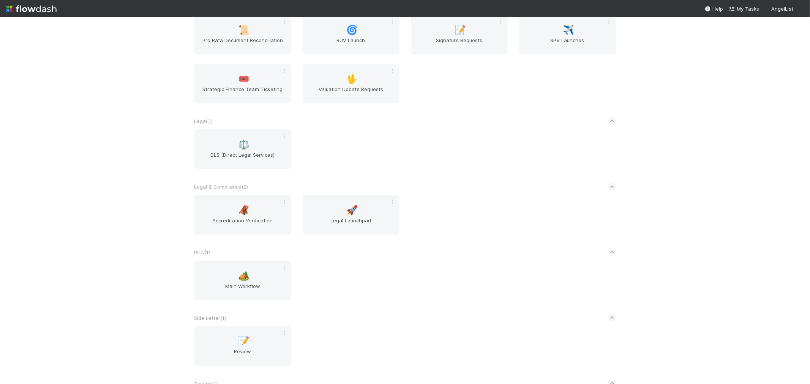
scroll to position [928, 0]
click at [237, 280] on span "Main Workflow" at bounding box center [243, 287] width 91 height 15
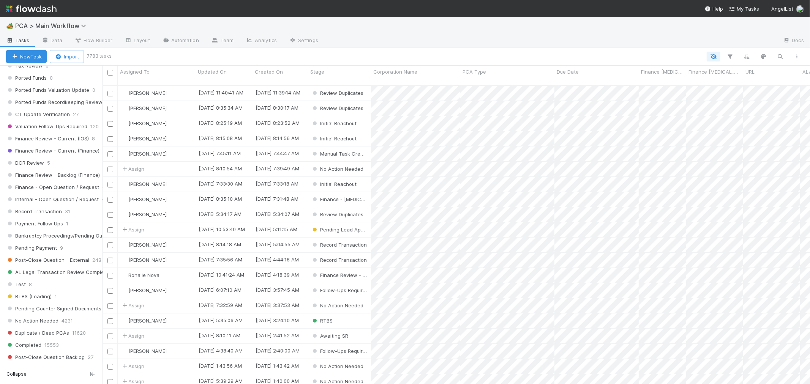
scroll to position [675, 0]
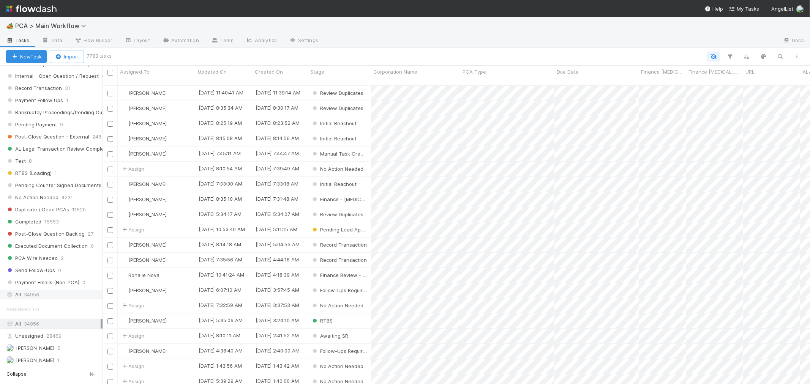
click at [39, 300] on span "34956" at bounding box center [31, 294] width 15 height 9
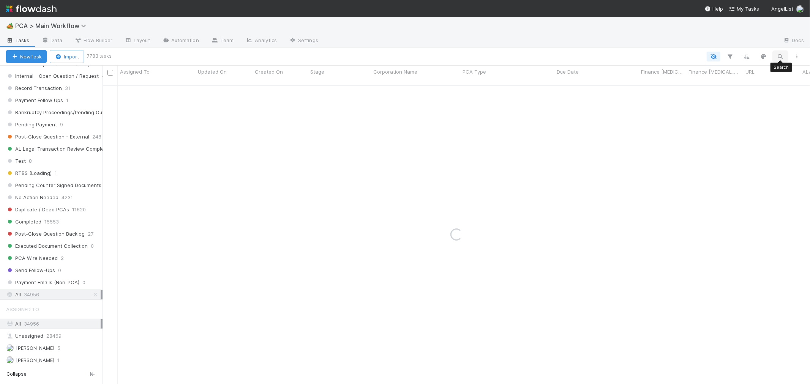
click at [781, 56] on icon "button" at bounding box center [781, 56] width 8 height 7
click at [748, 46] on input at bounding box center [741, 44] width 76 height 9
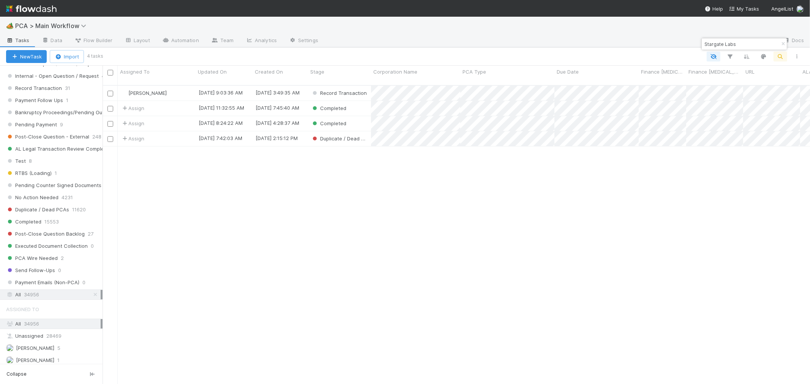
type input "Stargate Labs"
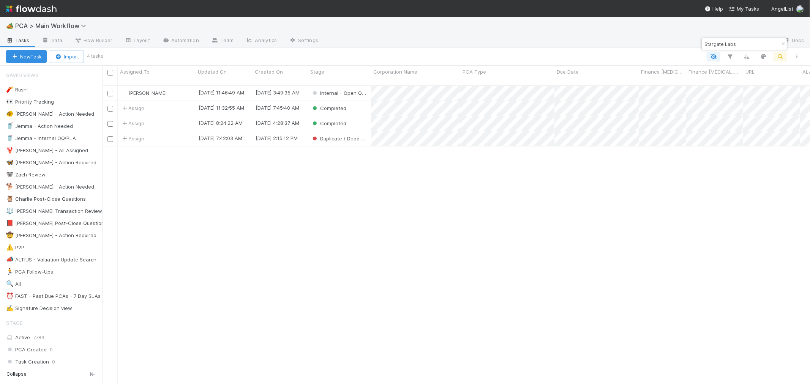
scroll to position [299, 701]
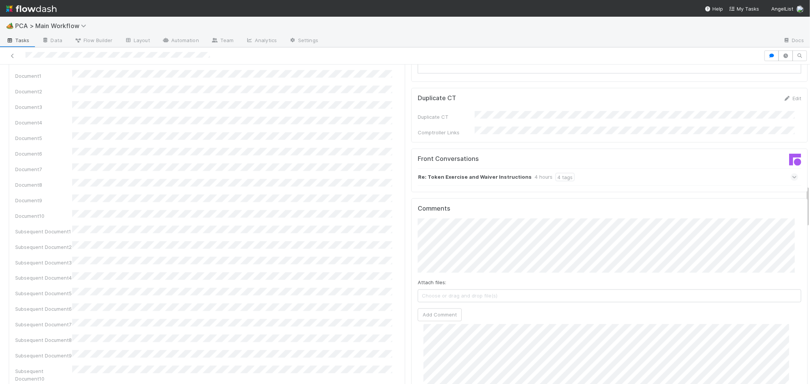
scroll to position [1013, 0]
click at [427, 304] on button "Add Comment" at bounding box center [440, 310] width 44 height 13
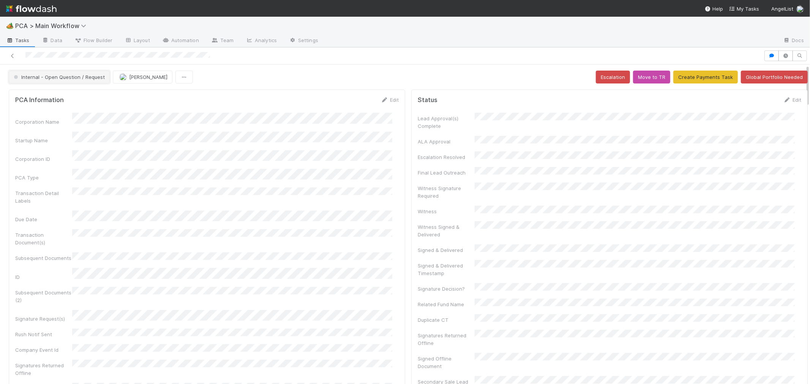
click at [84, 79] on span "Internal - Open Question / Request" at bounding box center [58, 77] width 93 height 6
click at [75, 94] on div "SR Question" at bounding box center [59, 97] width 107 height 14
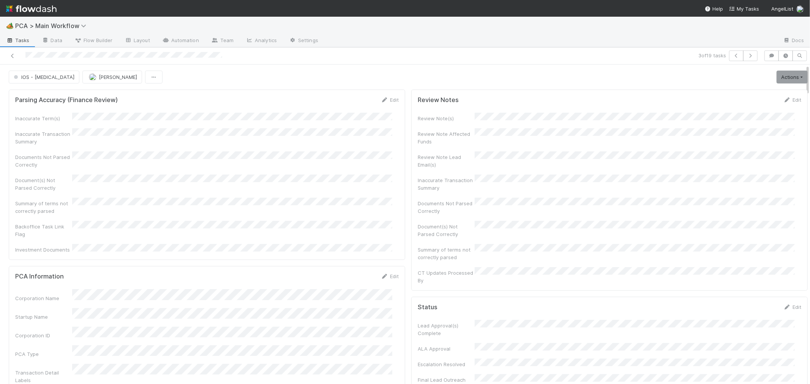
click at [355, 165] on div "Inaccurate Term(s) Inaccurate Transaction Summary Documents Not Parsed Correctl…" at bounding box center [207, 183] width 384 height 141
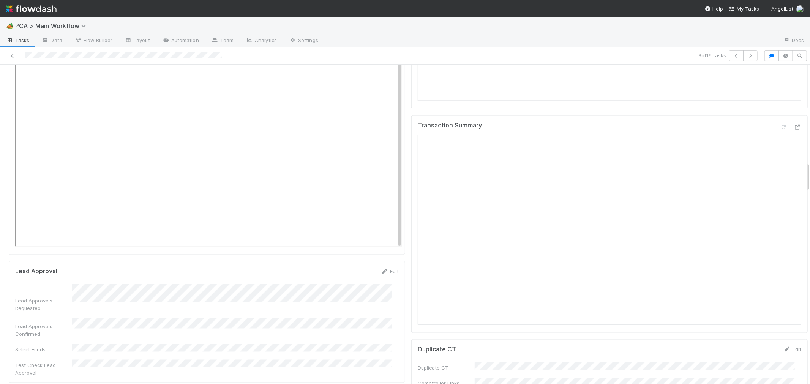
scroll to position [1055, 0]
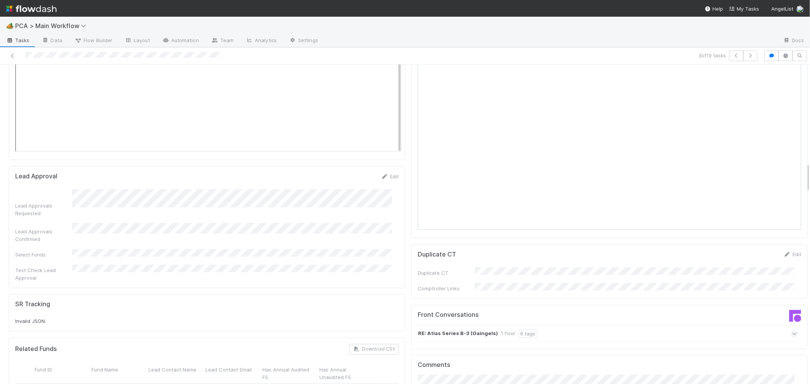
click at [792, 330] on icon at bounding box center [794, 334] width 5 height 8
click at [791, 348] on icon at bounding box center [795, 350] width 8 height 5
click at [64, 58] on div at bounding box center [193, 56] width 380 height 11
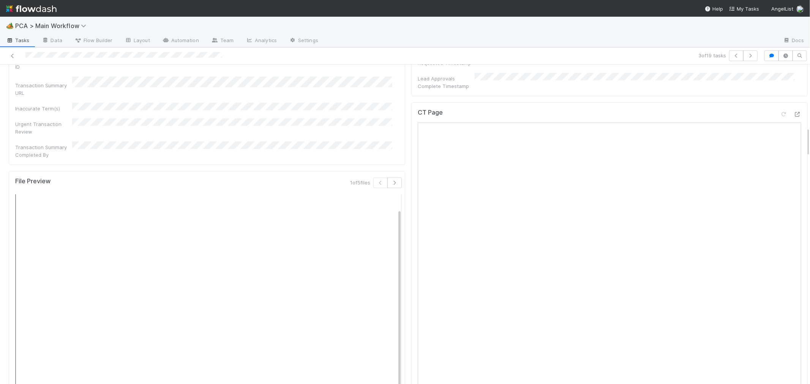
scroll to position [549, 0]
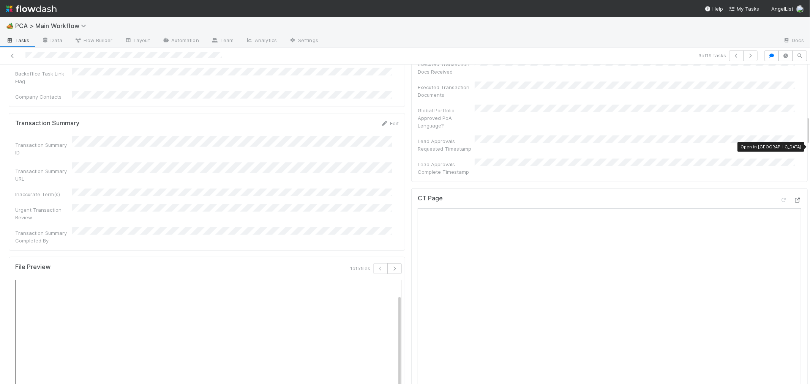
click at [794, 198] on icon at bounding box center [798, 200] width 8 height 5
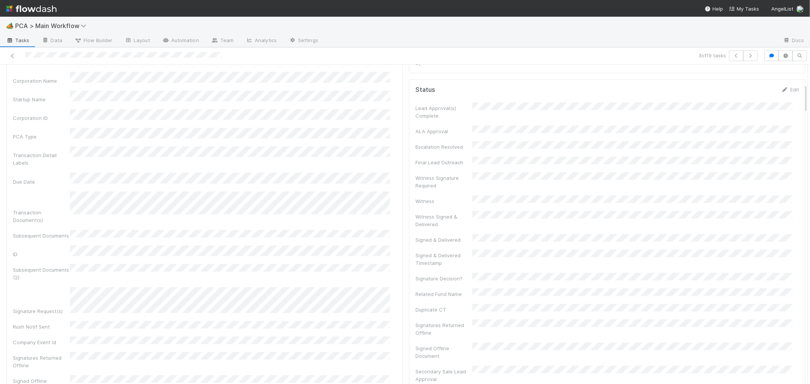
scroll to position [172, 0]
click at [384, 101] on link "Edit" at bounding box center [388, 104] width 18 height 6
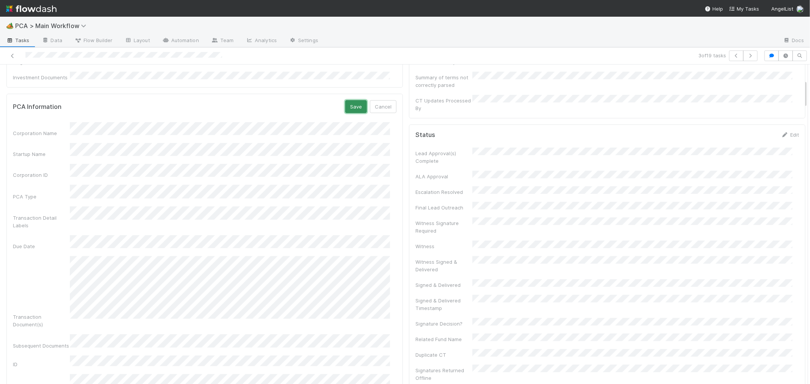
click at [347, 100] on button "Save" at bounding box center [356, 106] width 22 height 13
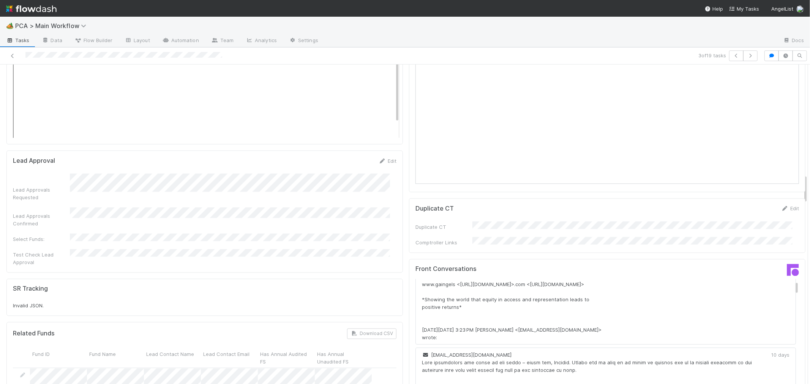
scroll to position [1354, 0]
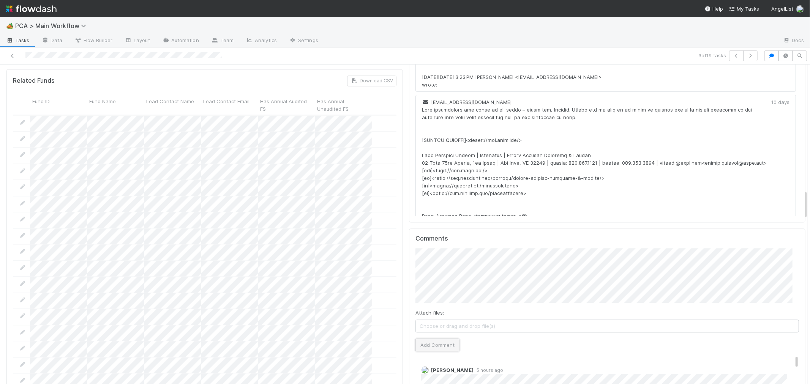
click at [424, 339] on button "Add Comment" at bounding box center [438, 345] width 44 height 13
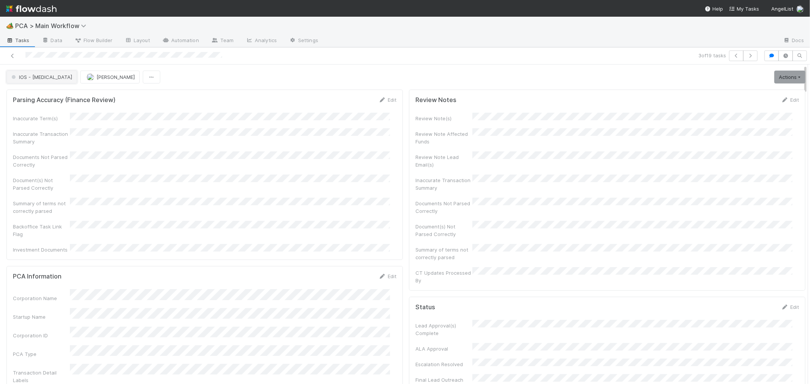
click at [19, 79] on span "IOS - [MEDICAL_DATA]" at bounding box center [41, 77] width 62 height 6
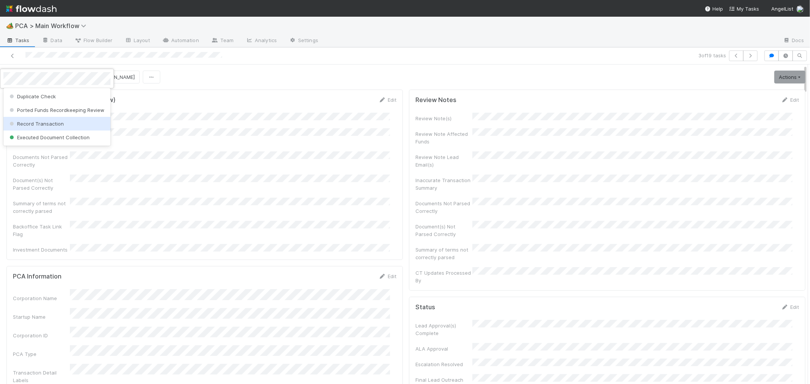
click at [28, 128] on div "Record Transaction" at bounding box center [56, 124] width 107 height 14
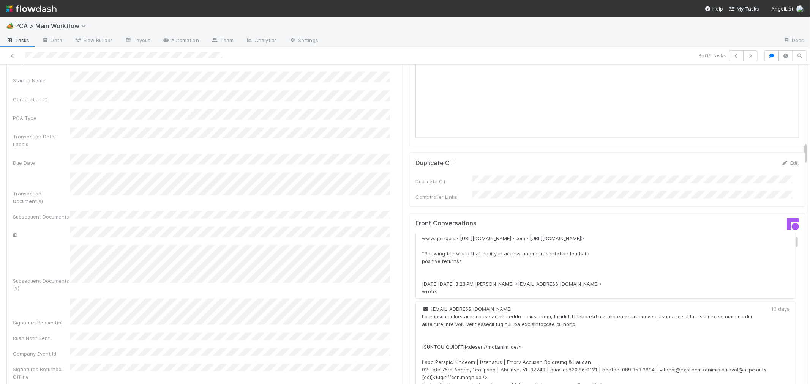
scroll to position [1055, 0]
click at [747, 57] on icon "button" at bounding box center [751, 56] width 8 height 5
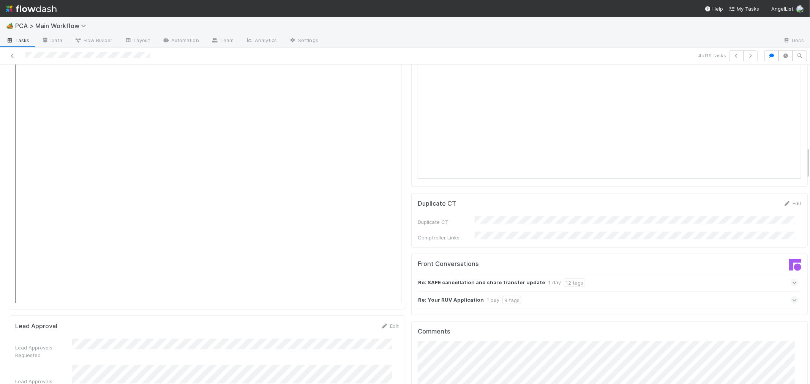
scroll to position [971, 0]
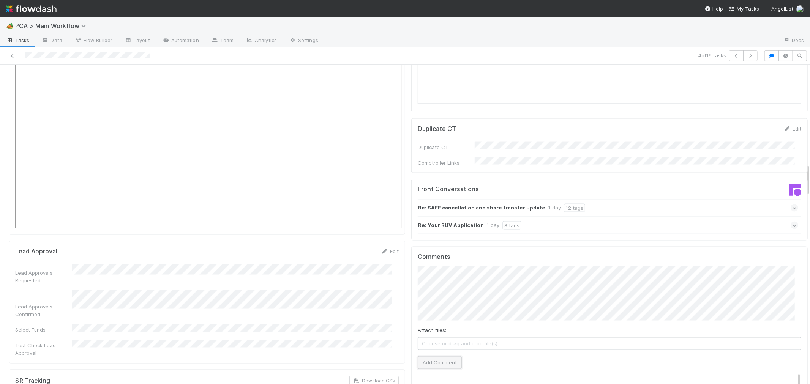
click at [435, 357] on button "Add Comment" at bounding box center [440, 363] width 44 height 13
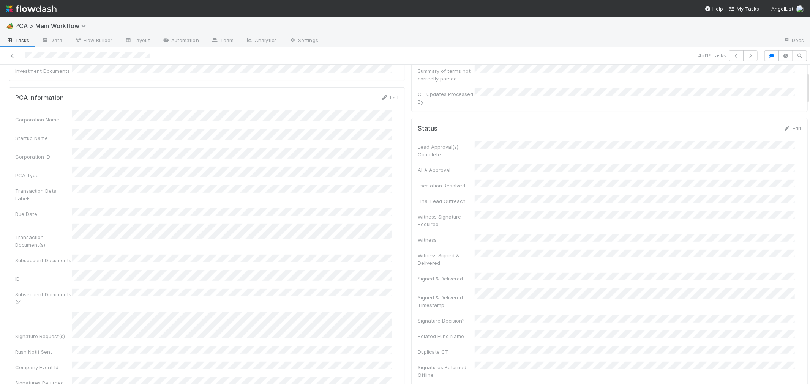
scroll to position [0, 0]
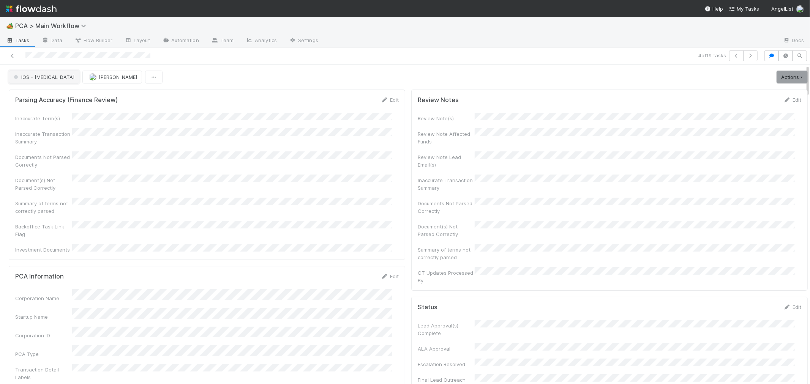
click at [32, 75] on span "IOS - [MEDICAL_DATA]" at bounding box center [43, 77] width 62 height 6
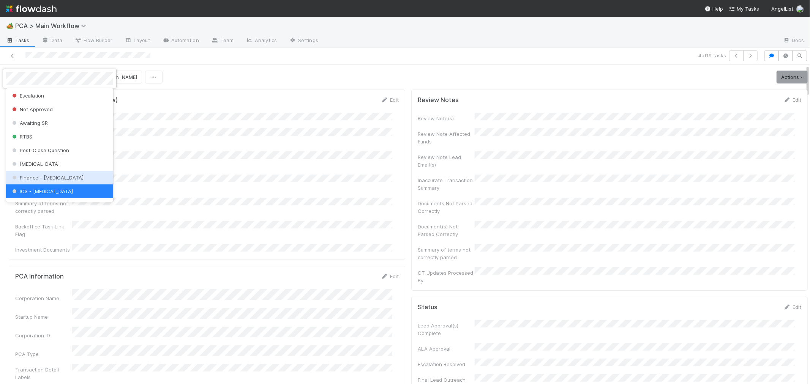
click at [44, 176] on span "Finance - ICU" at bounding box center [47, 178] width 73 height 6
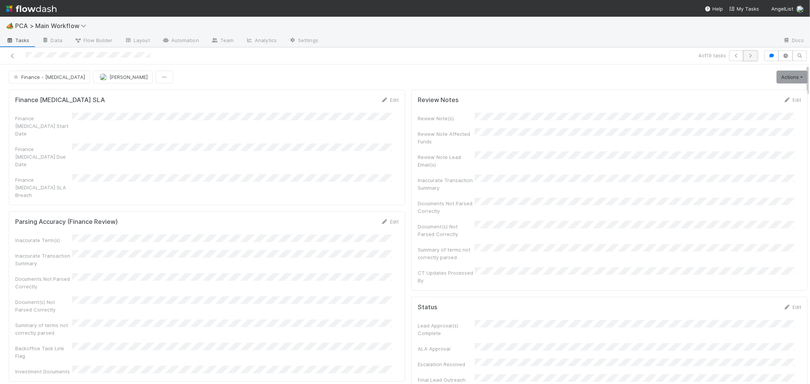
click at [747, 55] on icon "button" at bounding box center [751, 56] width 8 height 5
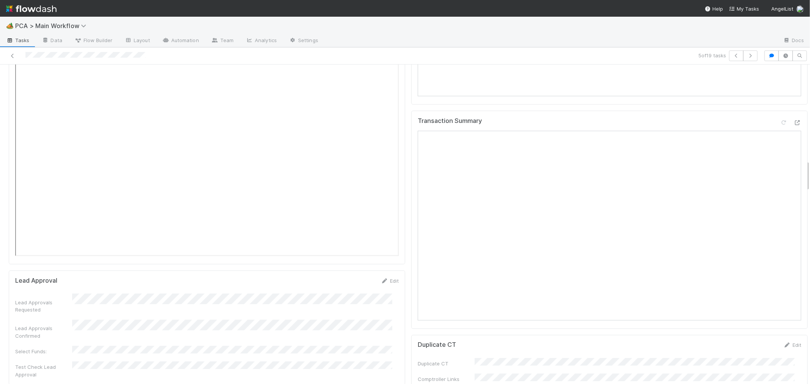
scroll to position [928, 0]
click at [794, 163] on icon at bounding box center [798, 165] width 8 height 5
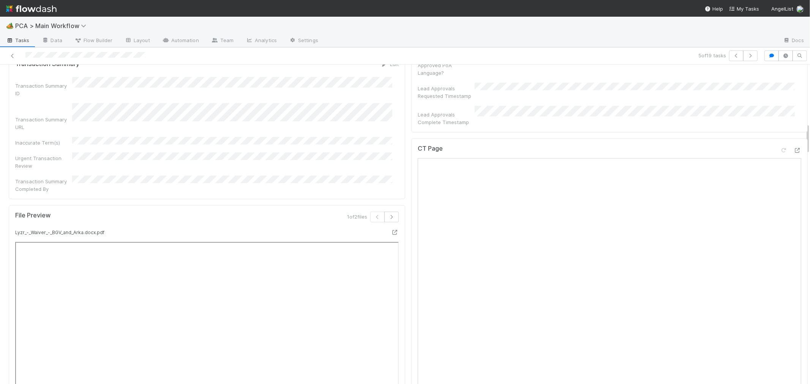
scroll to position [591, 0]
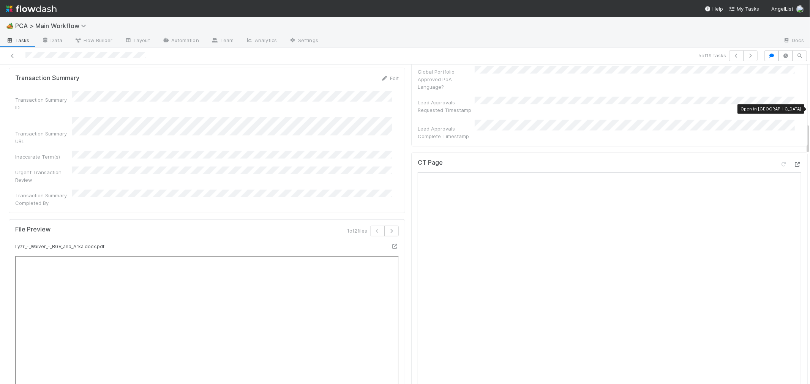
click at [794, 161] on div at bounding box center [798, 165] width 8 height 8
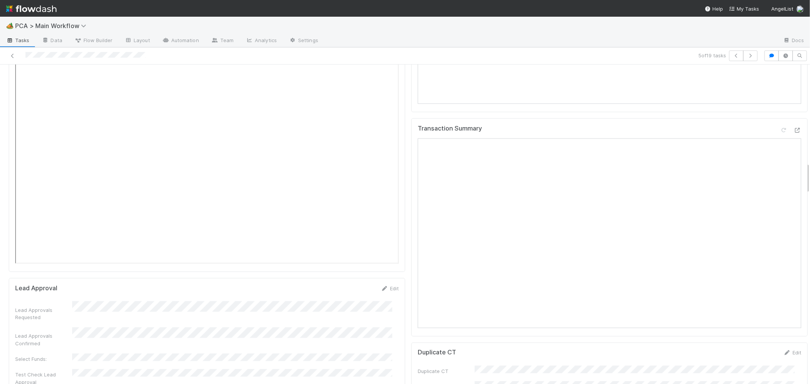
scroll to position [1097, 0]
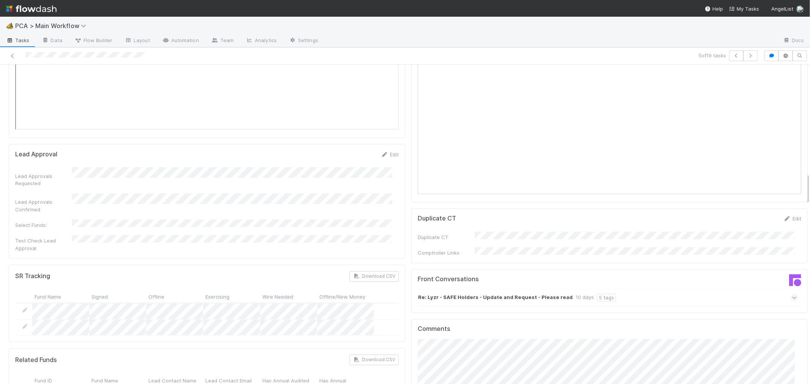
click at [792, 294] on icon at bounding box center [794, 298] width 5 height 8
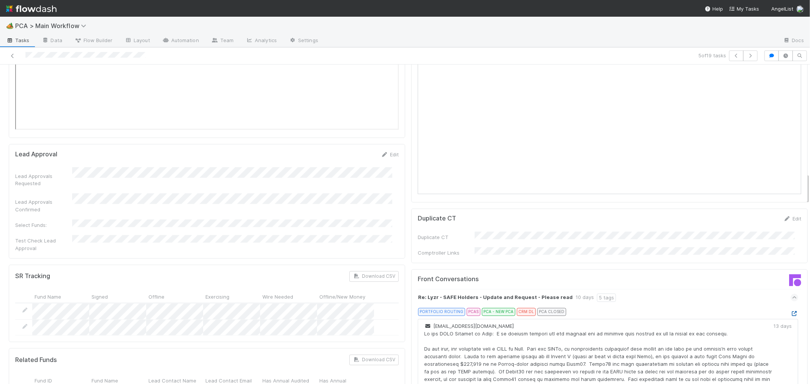
click at [791, 312] on icon at bounding box center [795, 314] width 8 height 5
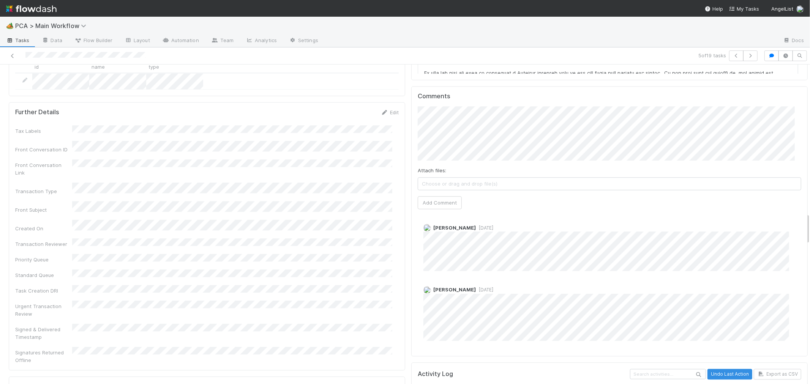
scroll to position [1435, 0]
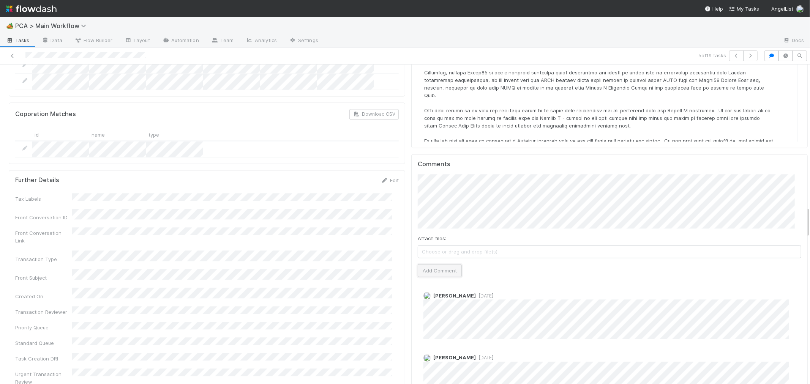
click at [433, 264] on button "Add Comment" at bounding box center [440, 270] width 44 height 13
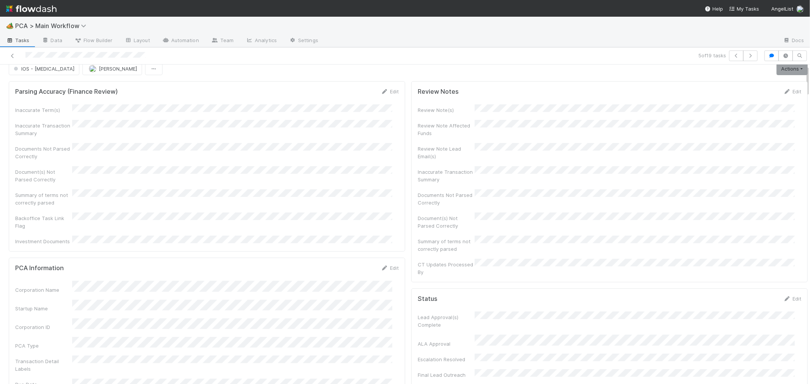
scroll to position [0, 0]
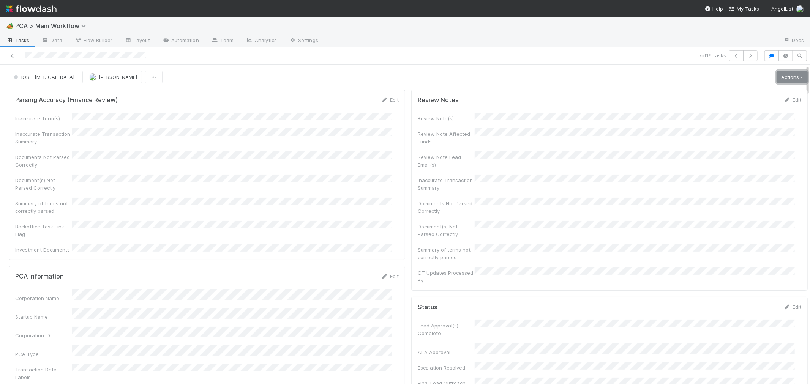
click at [788, 80] on link "Actions" at bounding box center [792, 77] width 31 height 13
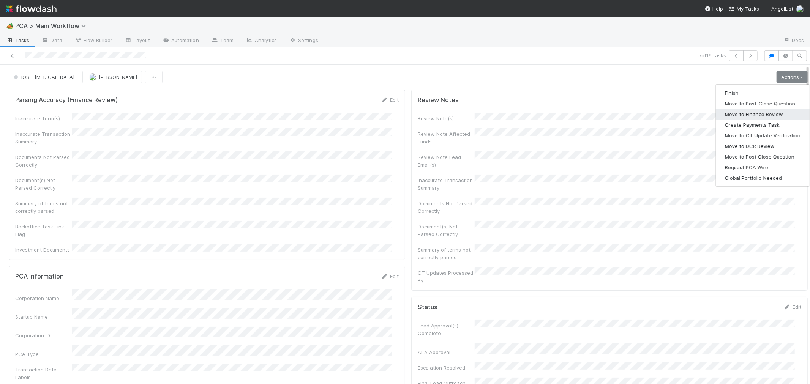
click at [746, 116] on button "Move to Finance Review-" at bounding box center [763, 114] width 94 height 11
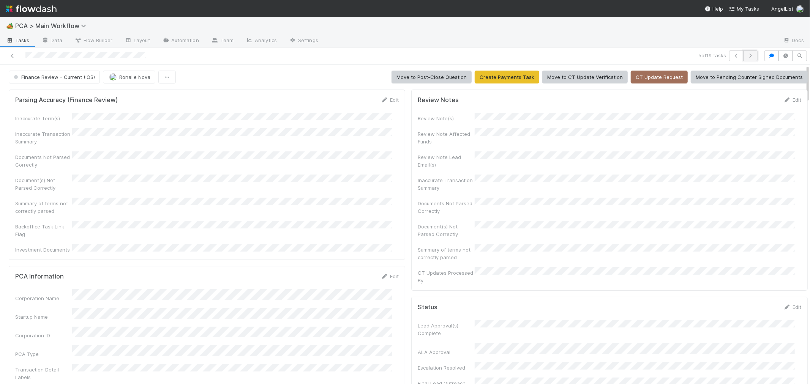
click at [747, 57] on icon "button" at bounding box center [751, 56] width 8 height 5
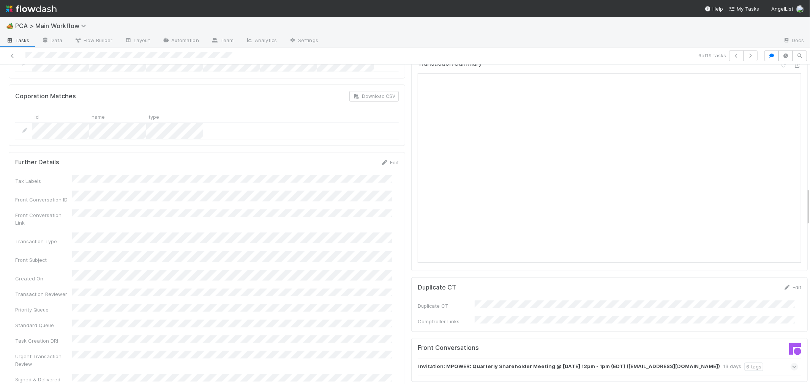
scroll to position [1097, 0]
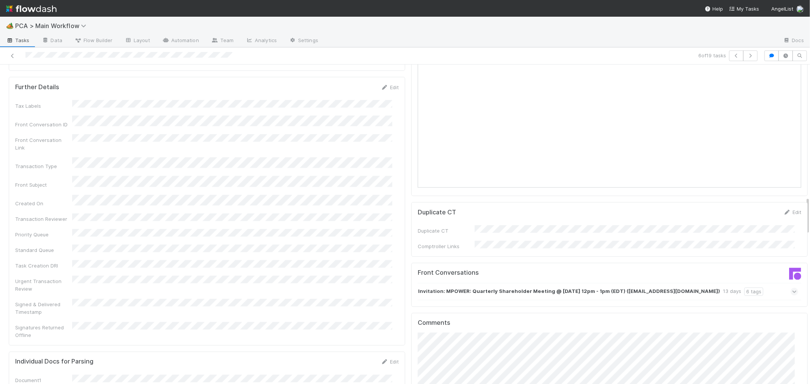
click at [792, 288] on icon at bounding box center [794, 292] width 5 height 8
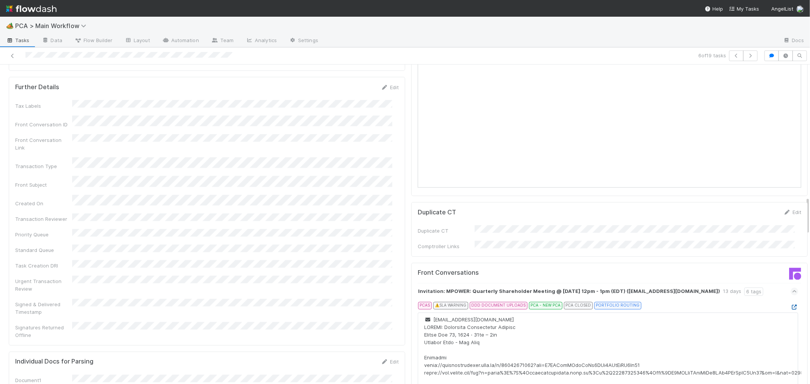
click at [791, 305] on icon at bounding box center [795, 307] width 8 height 5
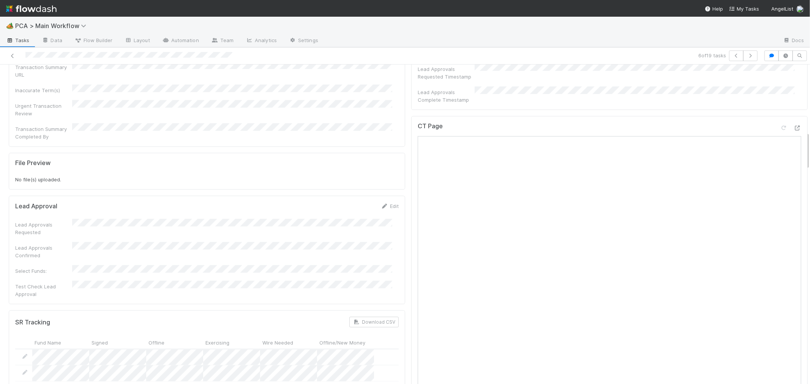
scroll to position [549, 0]
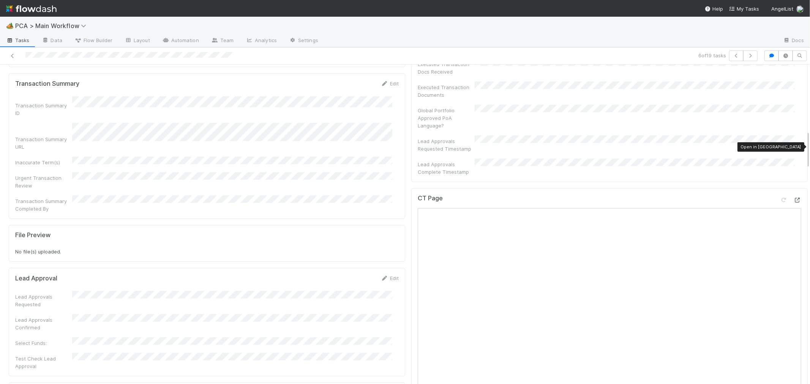
click at [794, 198] on icon at bounding box center [798, 200] width 8 height 5
click at [411, 283] on div "CT Page" at bounding box center [609, 354] width 397 height 332
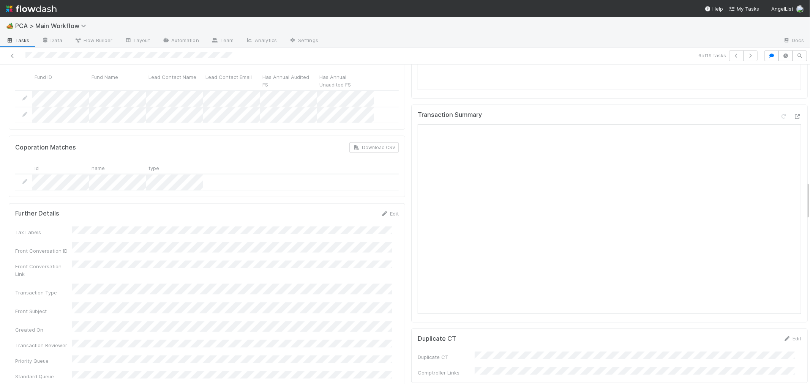
scroll to position [886, 0]
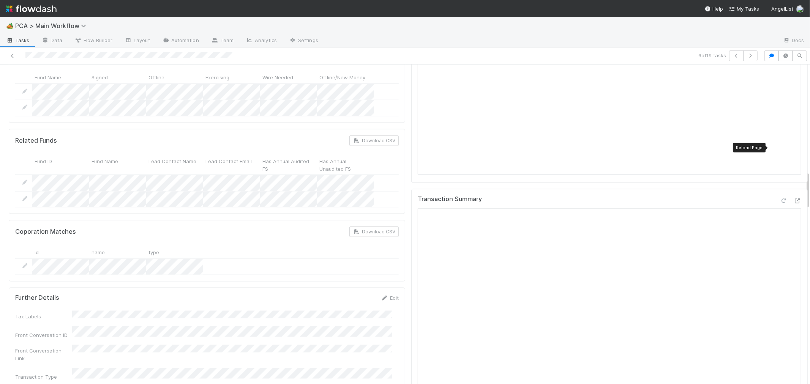
click at [780, 199] on icon at bounding box center [784, 201] width 8 height 5
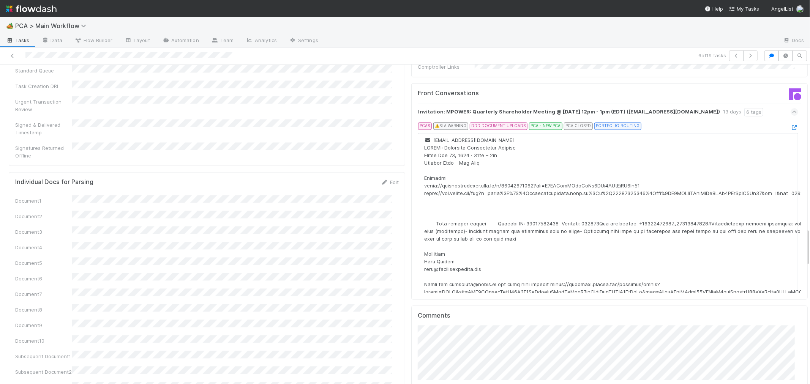
scroll to position [1435, 0]
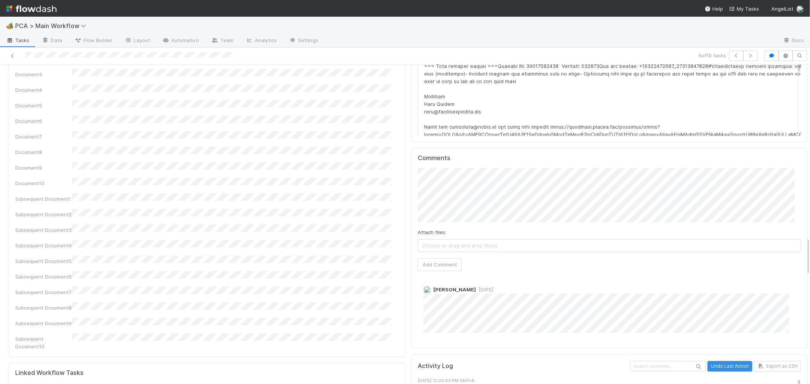
click at [443, 217] on div "Comments Attach files: Choose or drag and drop file(s) Add Comment Jemma Cunnin…" at bounding box center [610, 249] width 384 height 188
click at [442, 258] on button "Add Comment" at bounding box center [440, 264] width 44 height 13
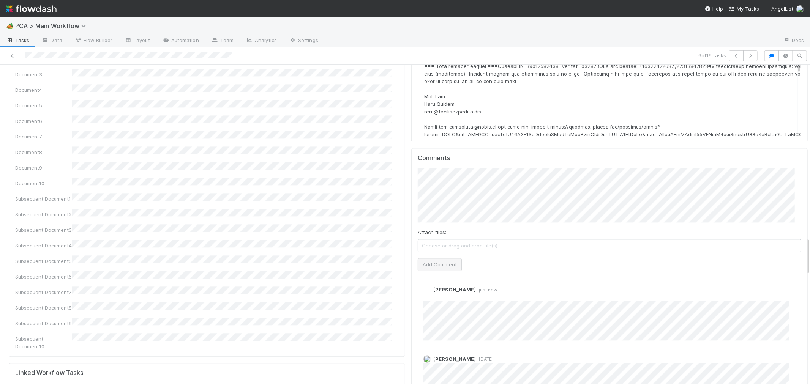
scroll to position [0, 0]
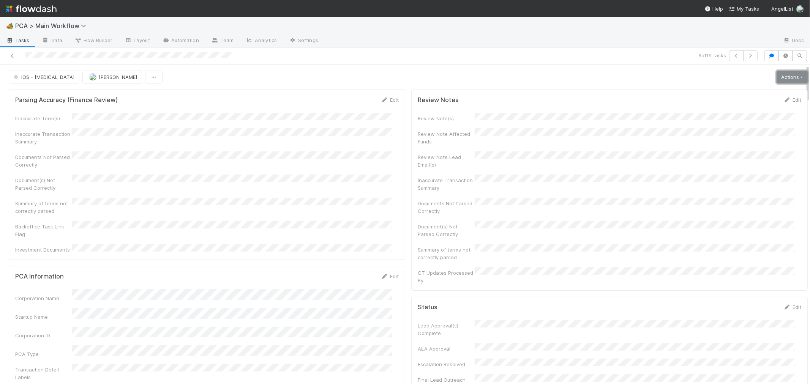
click at [777, 82] on link "Actions" at bounding box center [792, 77] width 31 height 13
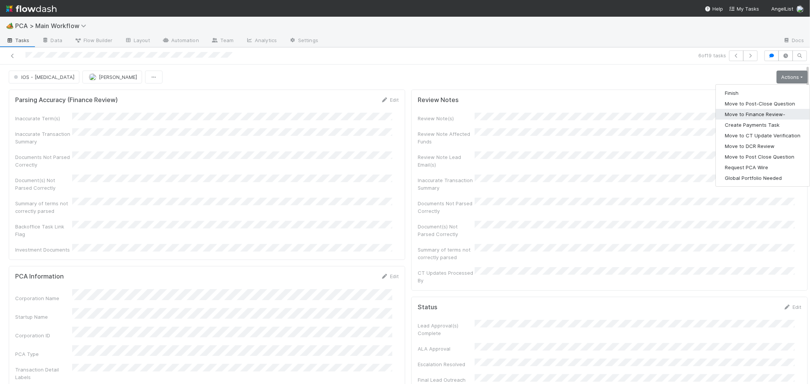
click at [752, 114] on button "Move to Finance Review-" at bounding box center [763, 114] width 94 height 11
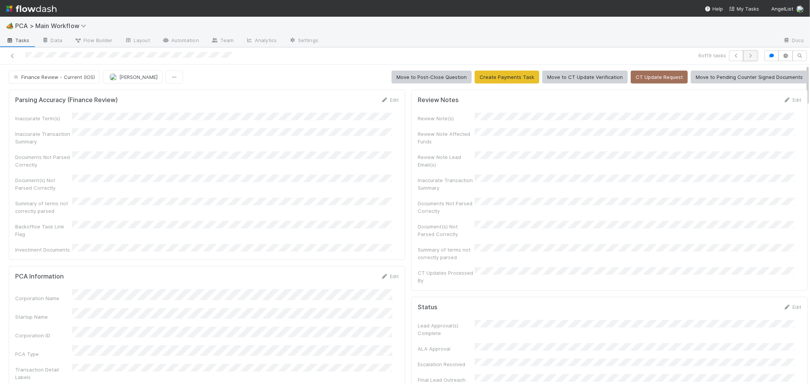
click at [749, 55] on button "button" at bounding box center [750, 56] width 14 height 11
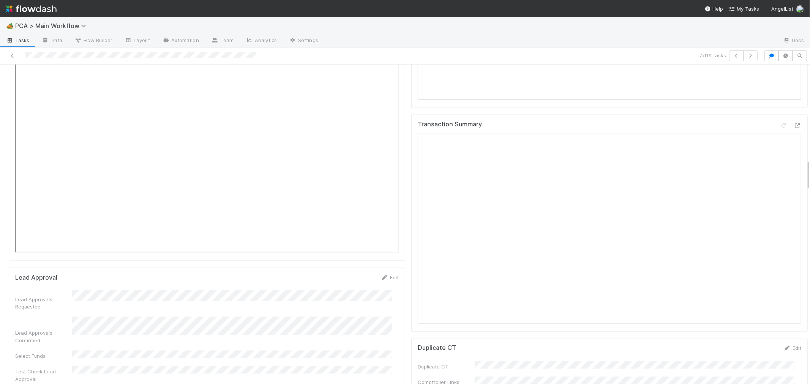
scroll to position [1140, 0]
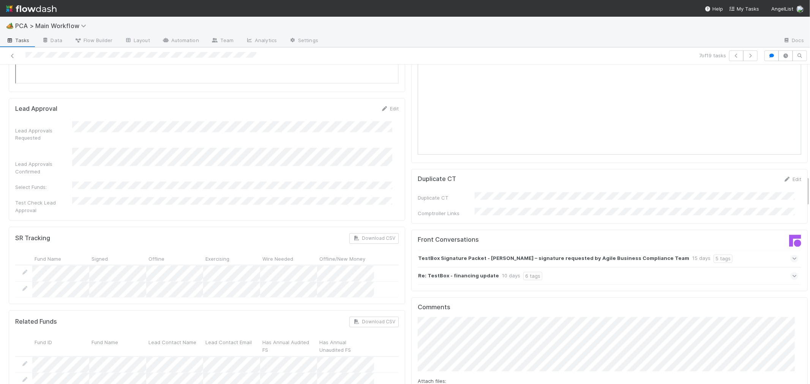
click at [792, 273] on icon at bounding box center [794, 277] width 5 height 8
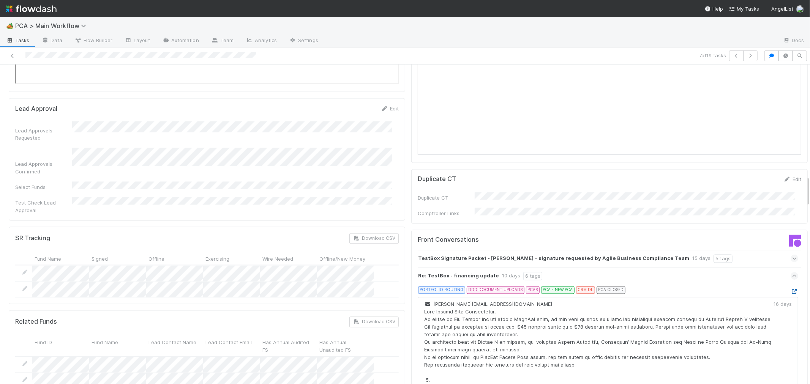
click at [791, 290] on icon at bounding box center [795, 292] width 8 height 5
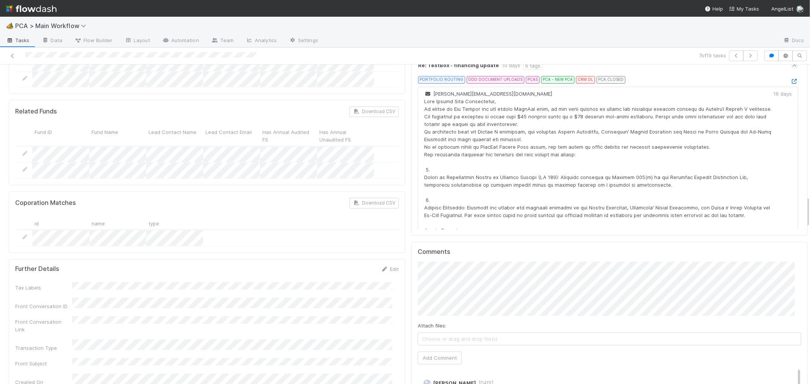
scroll to position [1477, 0]
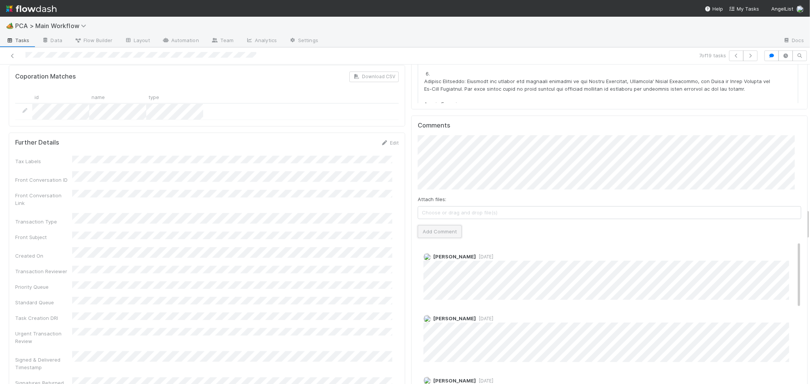
click at [448, 225] on button "Add Comment" at bounding box center [440, 231] width 44 height 13
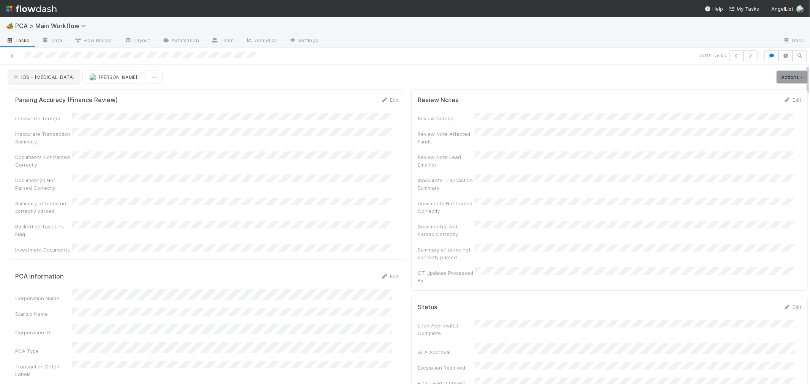
click at [31, 77] on span "IOS - [MEDICAL_DATA]" at bounding box center [43, 77] width 62 height 6
click at [38, 109] on span "Record Transaction" at bounding box center [39, 110] width 56 height 6
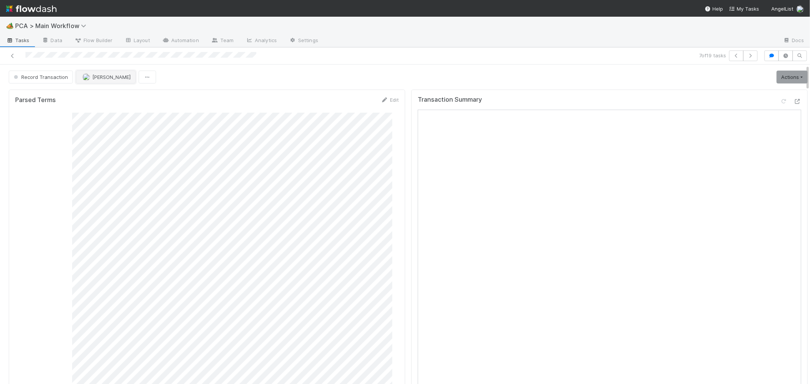
click at [118, 77] on span "Roselyn de Villa" at bounding box center [111, 77] width 38 height 6
click at [125, 135] on span "Michael Capilitan" at bounding box center [105, 138] width 38 height 6
click at [747, 54] on icon "button" at bounding box center [751, 56] width 8 height 5
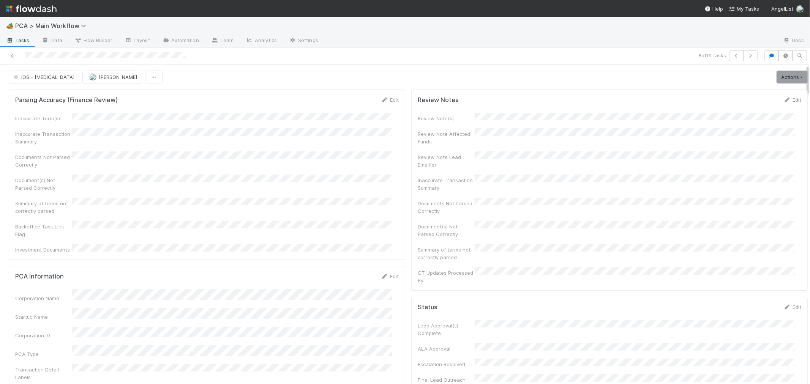
click at [333, 179] on div "Document(s) Not Parsed Correctly" at bounding box center [207, 183] width 384 height 17
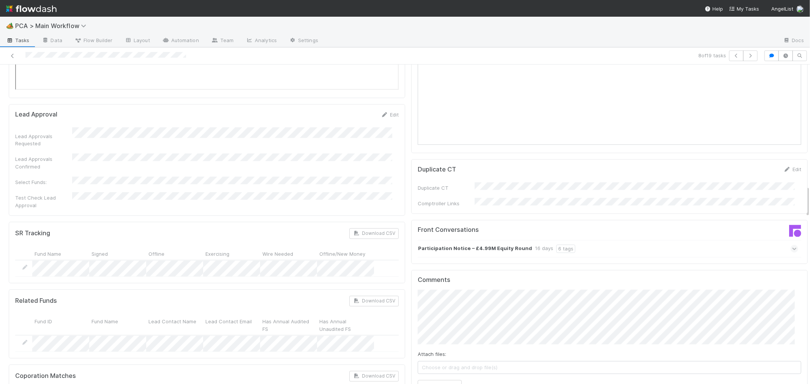
scroll to position [1140, 0]
click at [792, 246] on icon at bounding box center [794, 250] width 5 height 8
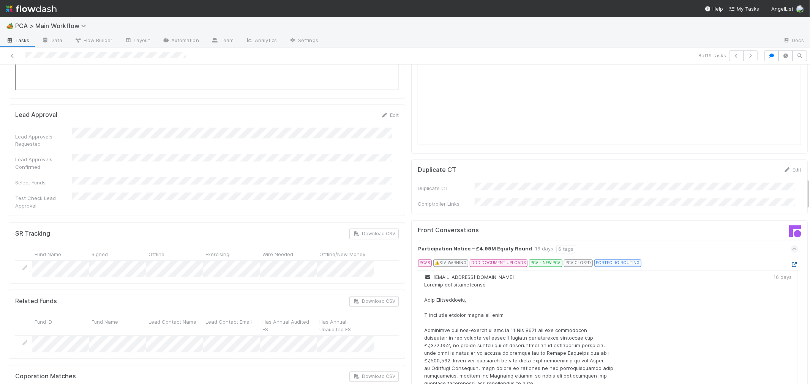
click at [791, 263] on icon at bounding box center [795, 265] width 8 height 5
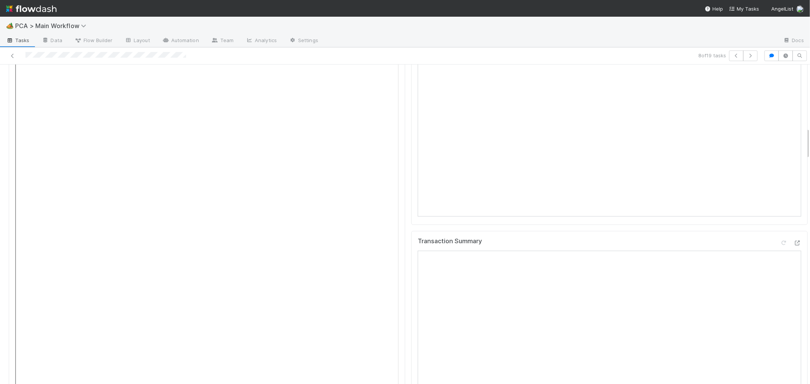
scroll to position [633, 0]
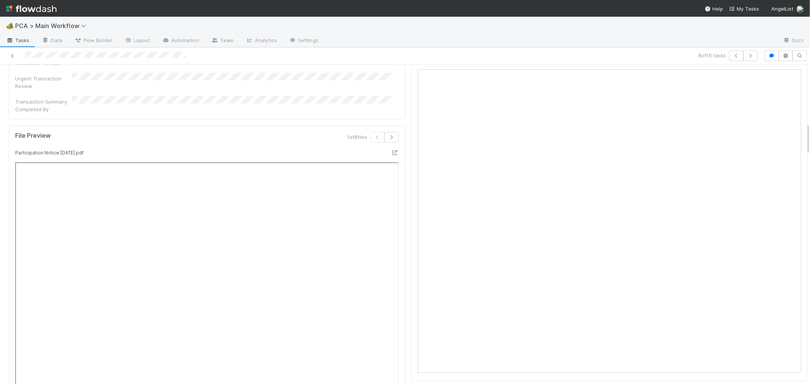
scroll to position [591, 0]
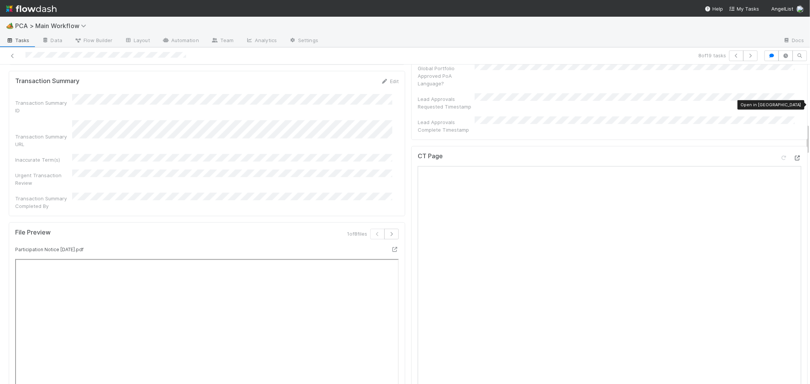
click at [794, 156] on icon at bounding box center [798, 158] width 8 height 5
click at [411, 263] on div "CT Page" at bounding box center [609, 312] width 397 height 332
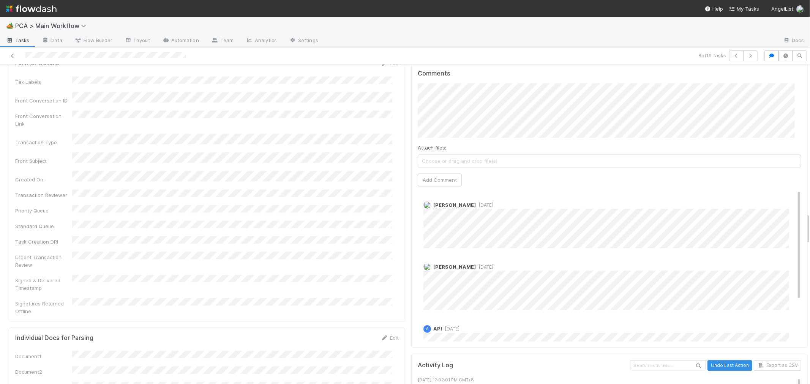
scroll to position [1435, 0]
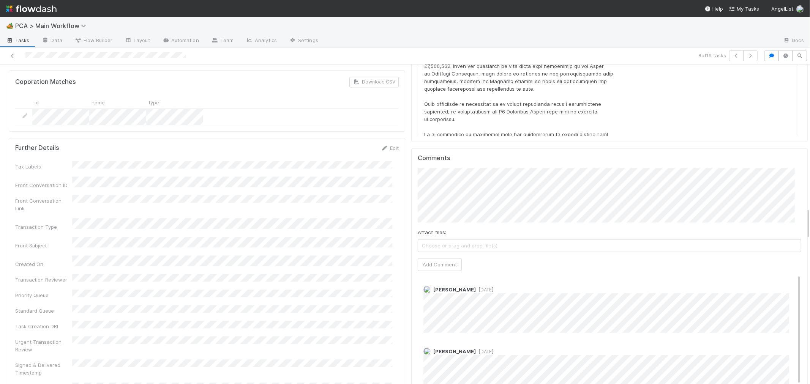
click at [222, 134] on div "Parsing Accuracy (Finance Review) Edit Inaccurate Term(s) Inaccurate Transactio…" at bounding box center [408, 314] width 805 height 3325
click at [448, 258] on button "Add Comment" at bounding box center [440, 264] width 44 height 13
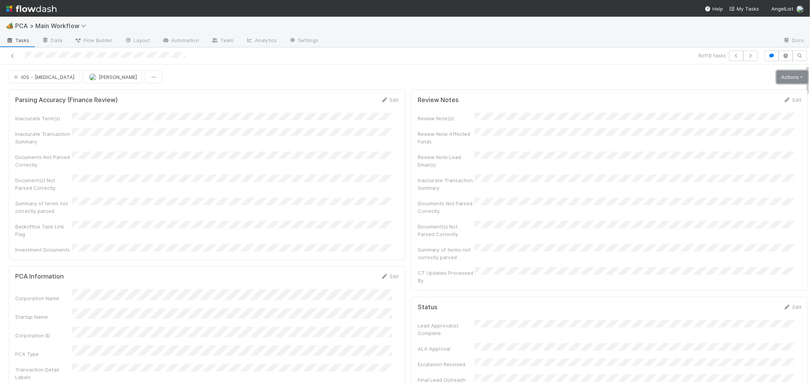
click at [777, 82] on link "Actions" at bounding box center [792, 77] width 31 height 13
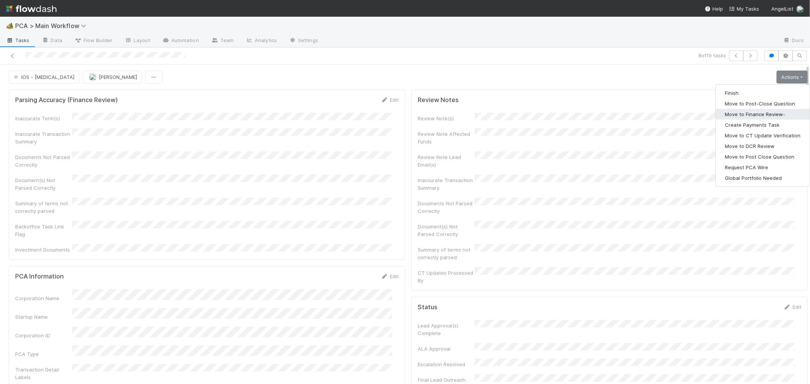
click at [753, 111] on button "Move to Finance Review-" at bounding box center [763, 114] width 94 height 11
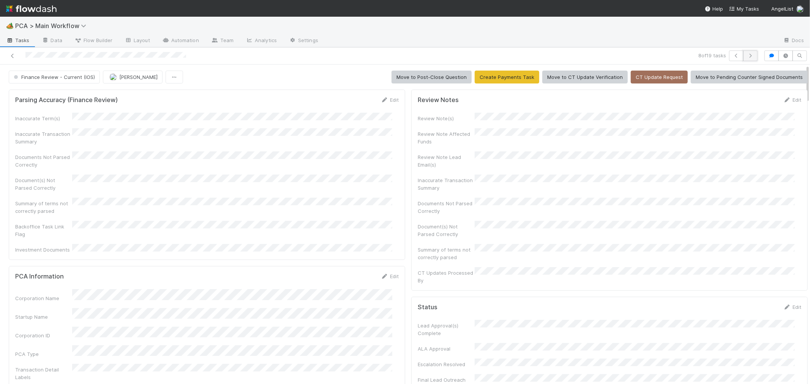
click at [747, 55] on icon "button" at bounding box center [751, 56] width 8 height 5
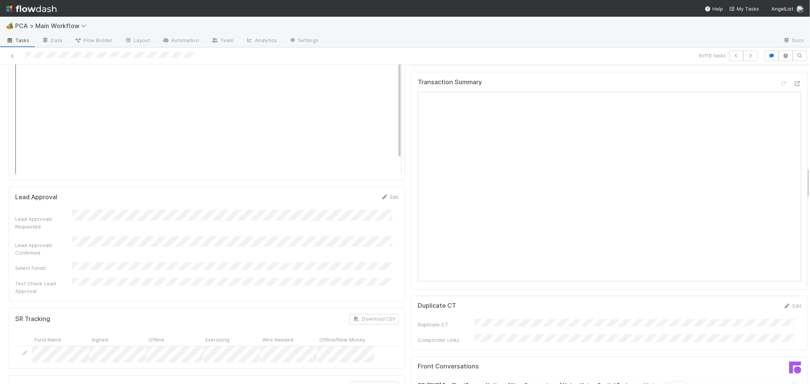
scroll to position [1224, 0]
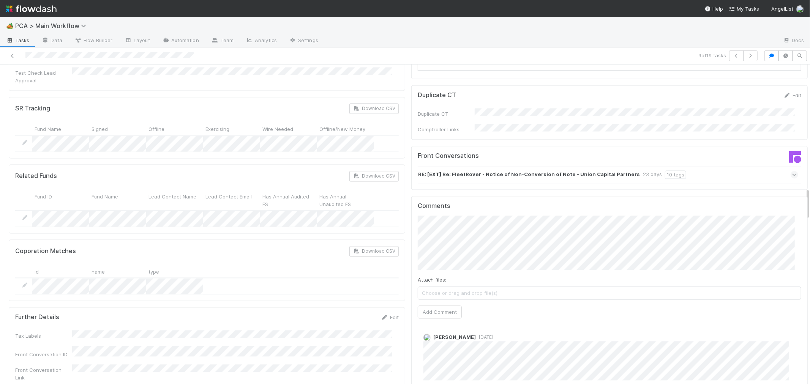
click at [792, 171] on icon at bounding box center [794, 175] width 5 height 8
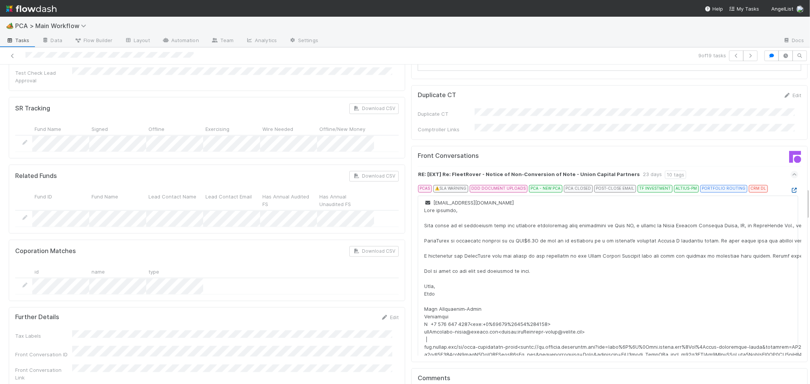
click at [791, 188] on icon at bounding box center [795, 190] width 8 height 5
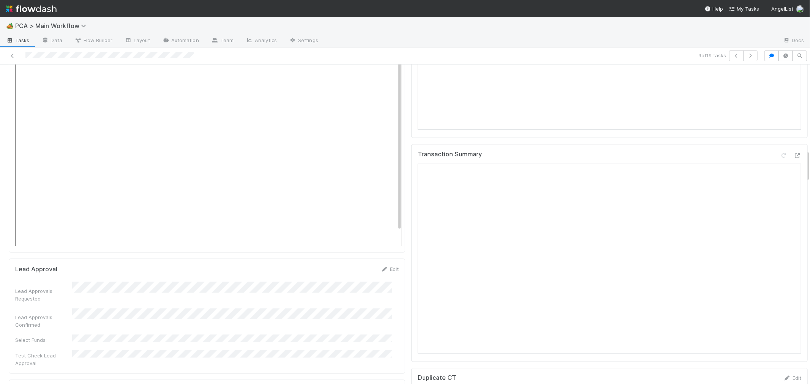
scroll to position [802, 0]
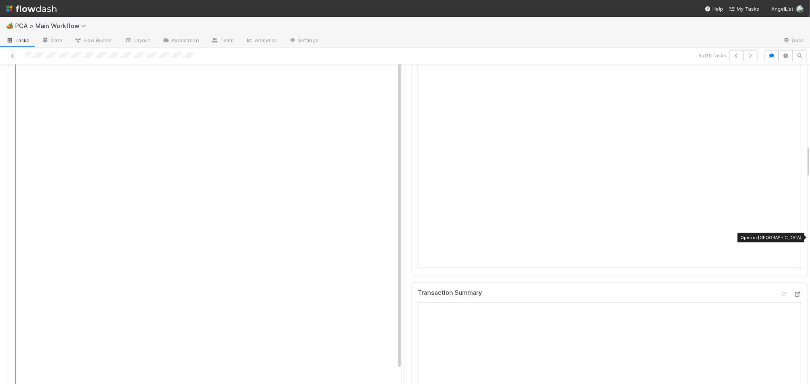
click at [794, 291] on div at bounding box center [798, 295] width 8 height 8
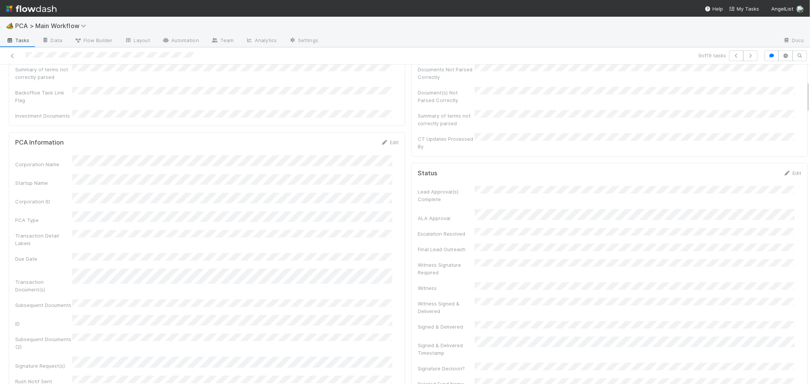
scroll to position [127, 0]
click at [393, 265] on div "PCA Information Edit Corporation Name Startup Name Corporation ID PCA Type Tran…" at bounding box center [207, 320] width 397 height 360
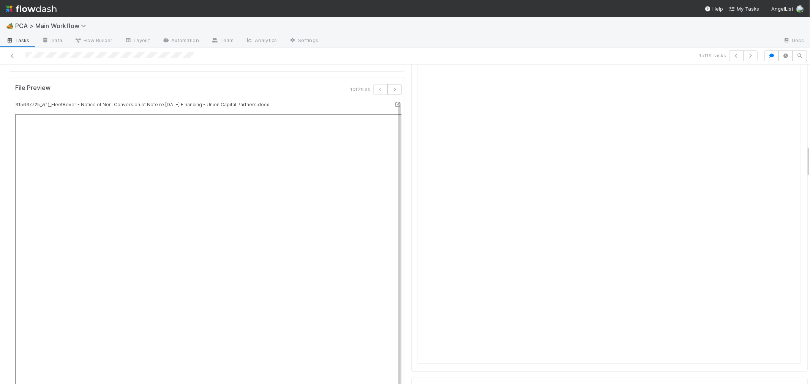
scroll to position [802, 0]
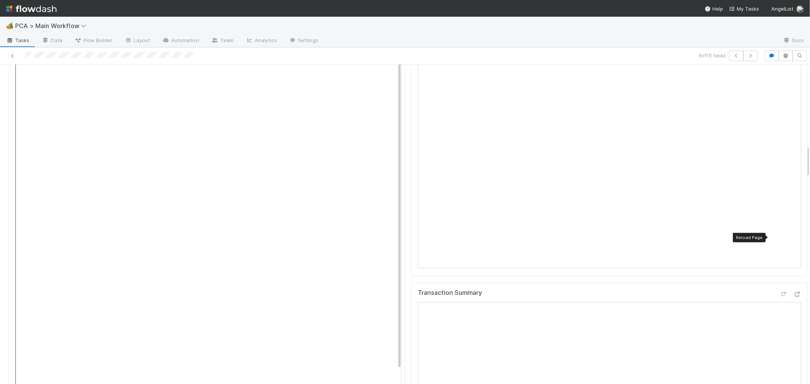
click at [780, 292] on icon at bounding box center [784, 294] width 8 height 5
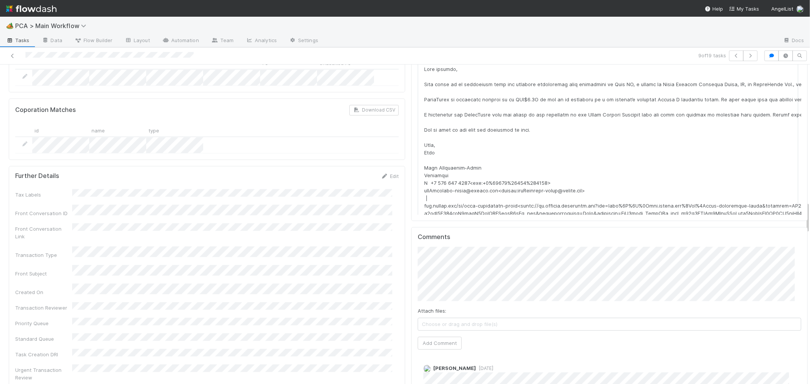
scroll to position [1350, 0]
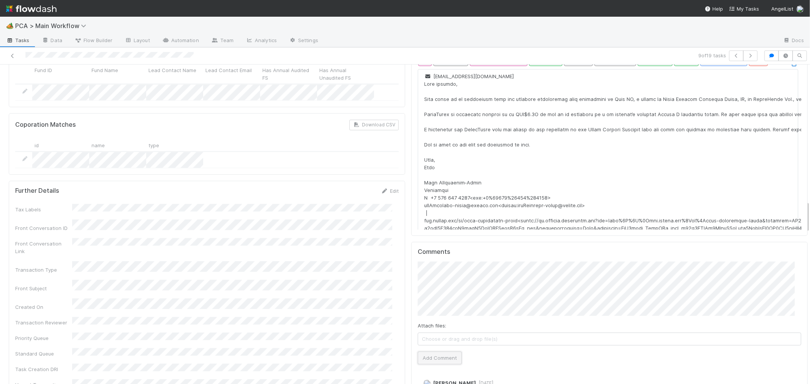
click at [428, 352] on button "Add Comment" at bounding box center [440, 358] width 44 height 13
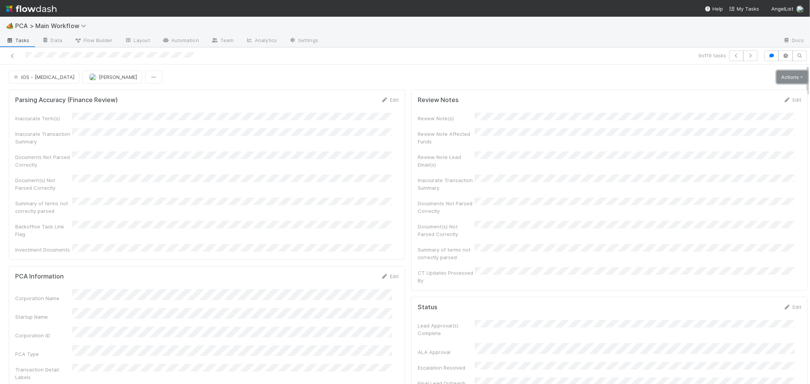
click at [779, 81] on link "Actions" at bounding box center [792, 77] width 31 height 13
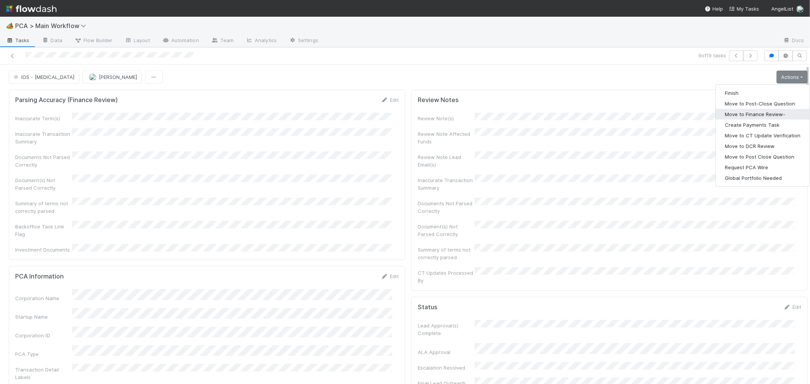
click at [751, 113] on button "Move to Finance Review-" at bounding box center [763, 114] width 94 height 11
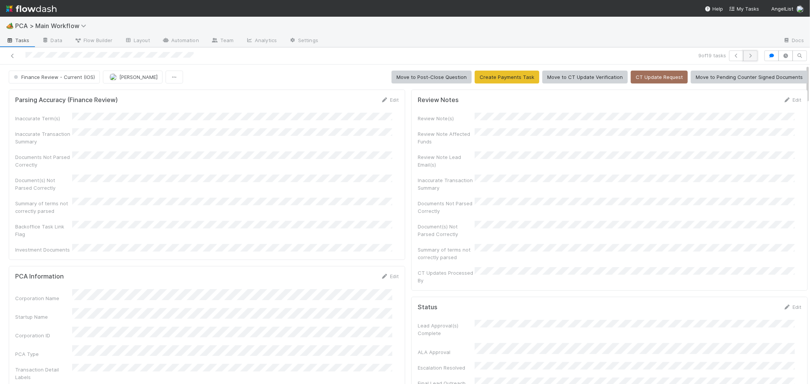
click at [747, 57] on icon "button" at bounding box center [751, 56] width 8 height 5
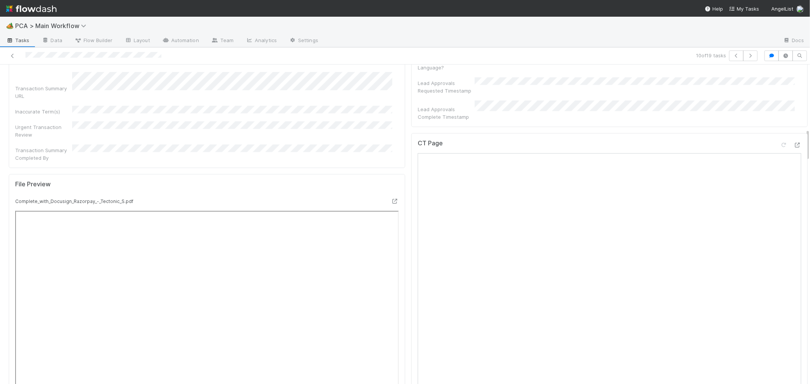
scroll to position [633, 0]
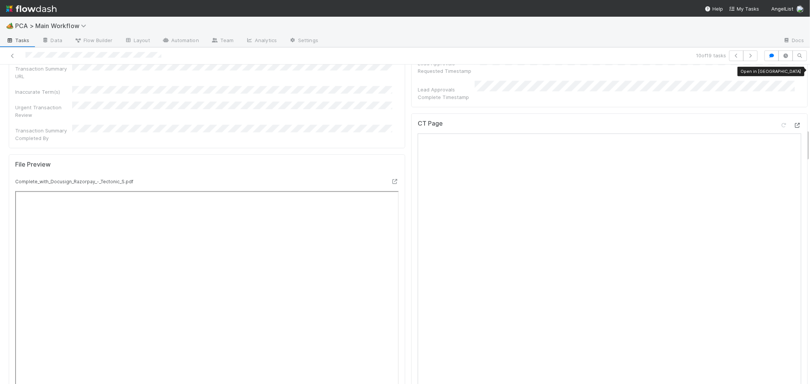
click at [794, 123] on icon at bounding box center [798, 125] width 8 height 5
click at [397, 287] on div "File Preview Complete_with_Docusign_Razorpay_-_Tectonic_S.pdf" at bounding box center [207, 367] width 397 height 425
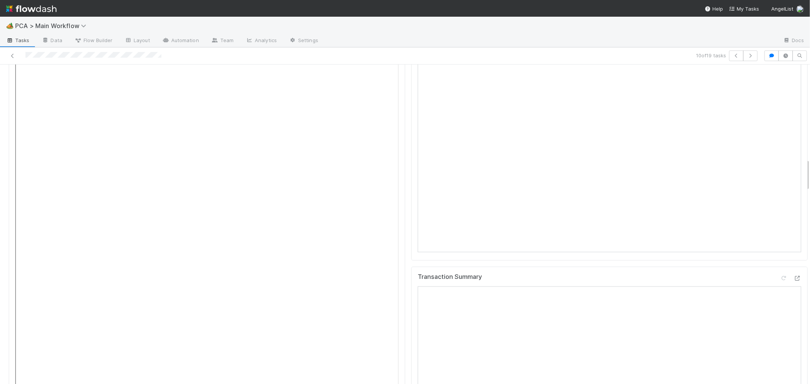
scroll to position [928, 0]
click at [780, 166] on icon at bounding box center [784, 168] width 8 height 5
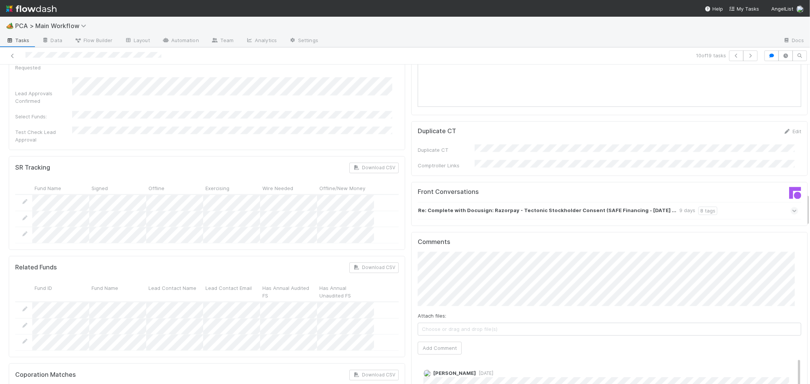
scroll to position [1266, 0]
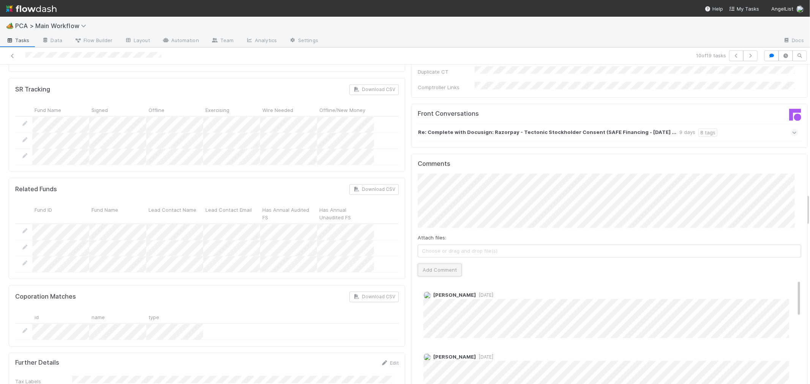
click at [444, 264] on button "Add Comment" at bounding box center [440, 270] width 44 height 13
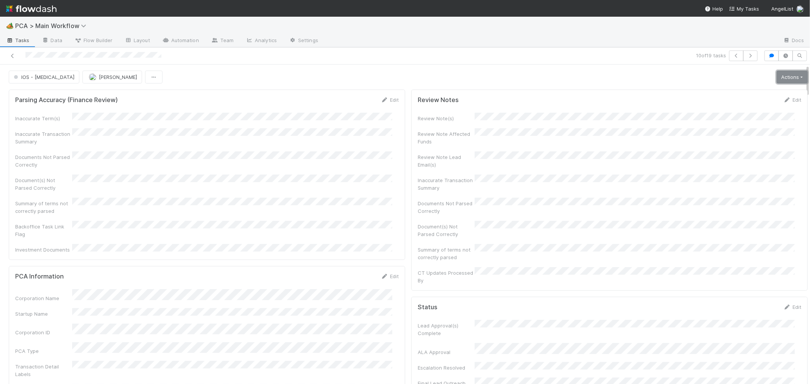
click at [777, 80] on link "Actions" at bounding box center [792, 77] width 31 height 13
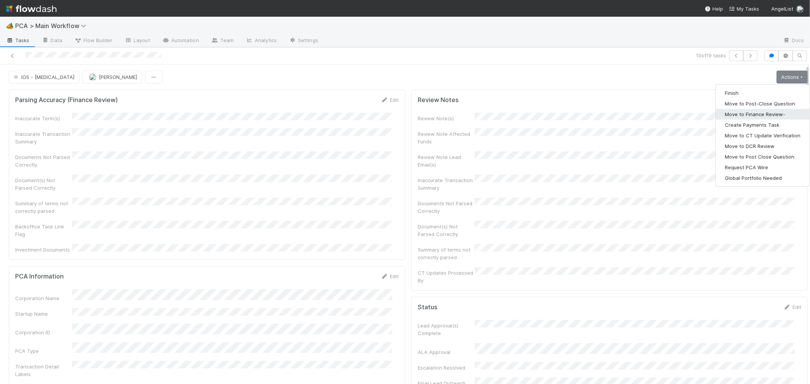
click at [751, 116] on button "Move to Finance Review-" at bounding box center [763, 114] width 94 height 11
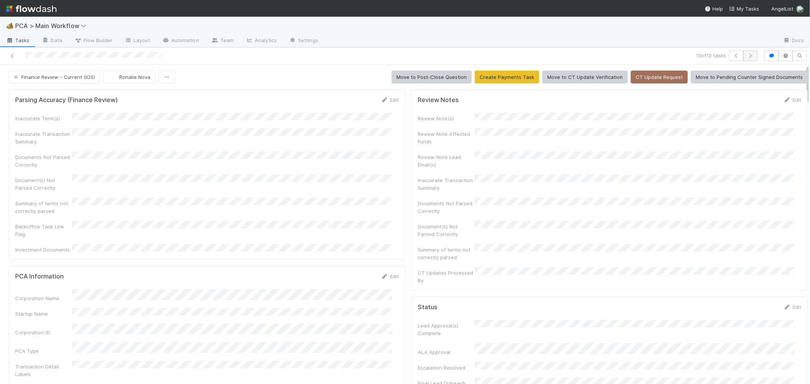
scroll to position [49, 0]
click at [747, 55] on icon "button" at bounding box center [751, 56] width 8 height 5
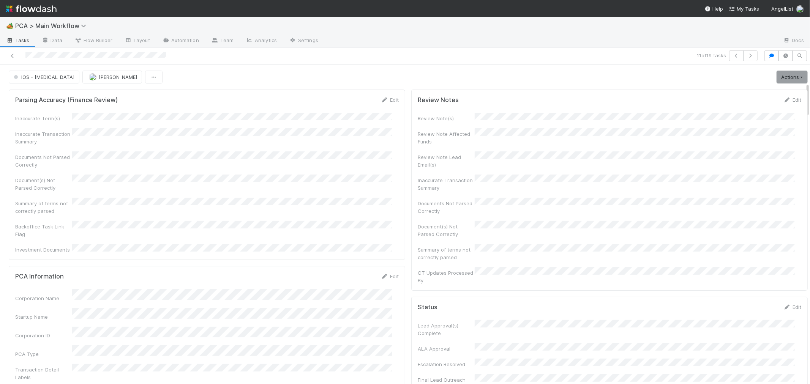
scroll to position [169, 0]
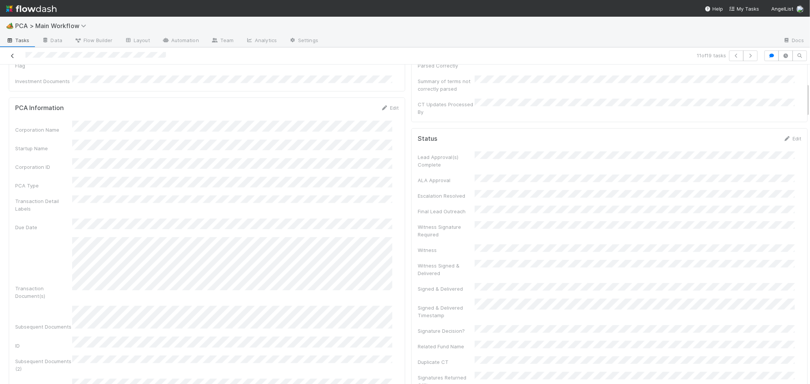
click at [12, 55] on icon at bounding box center [13, 56] width 8 height 5
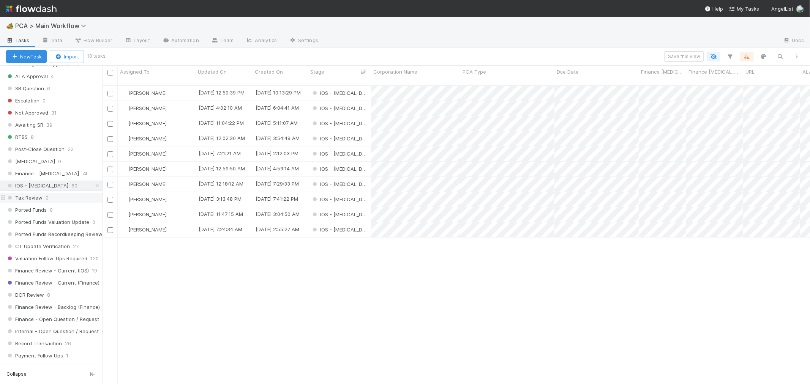
scroll to position [422, 0]
click at [356, 86] on div "IOS - ICU" at bounding box center [339, 93] width 63 height 15
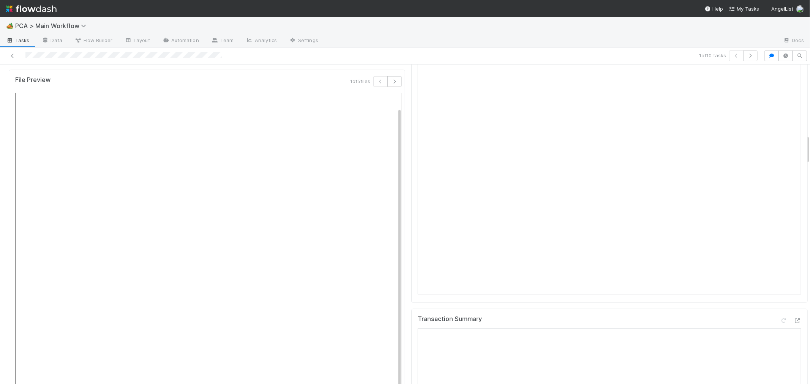
scroll to position [760, 0]
click at [794, 325] on icon at bounding box center [798, 327] width 8 height 5
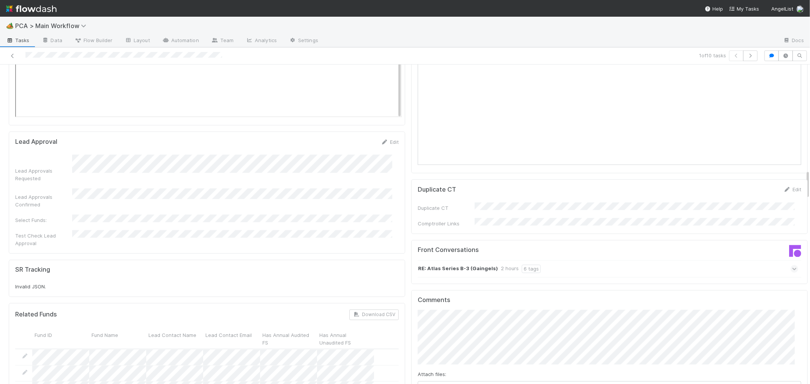
scroll to position [1140, 0]
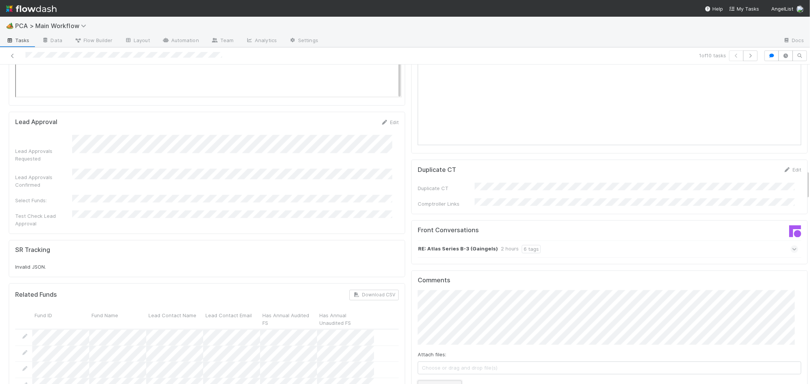
click at [423, 381] on button "Add Comment" at bounding box center [440, 387] width 44 height 13
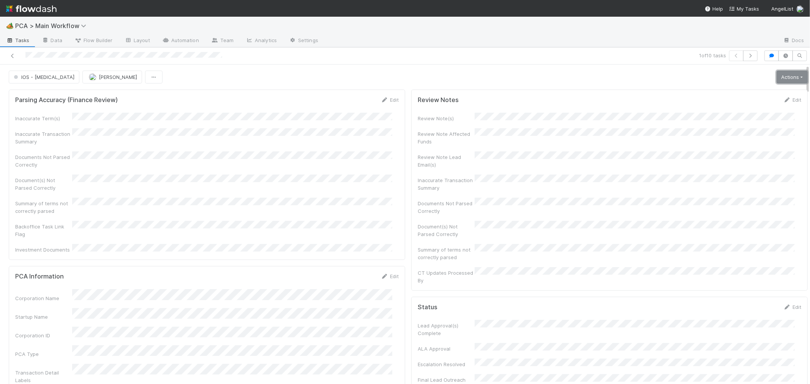
click at [777, 76] on link "Actions" at bounding box center [792, 77] width 31 height 13
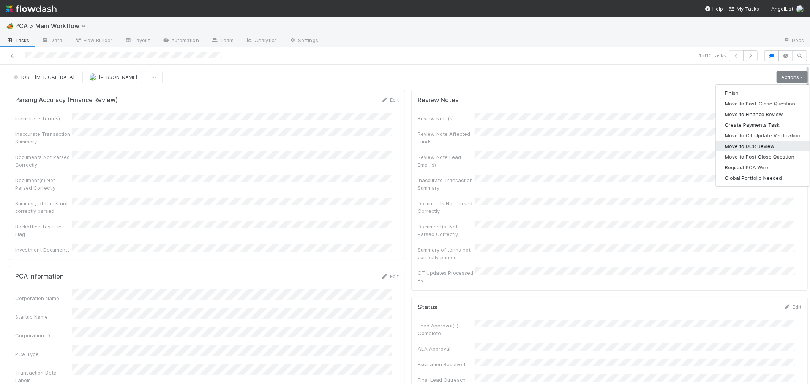
click at [753, 144] on button "Move to DCR Review" at bounding box center [763, 146] width 94 height 11
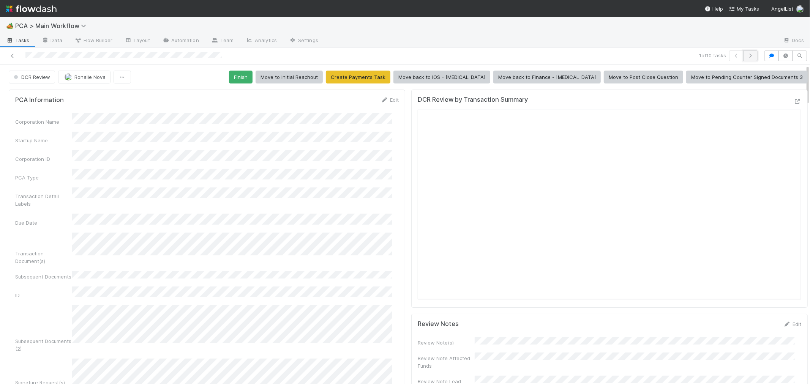
click at [747, 57] on icon "button" at bounding box center [751, 56] width 8 height 5
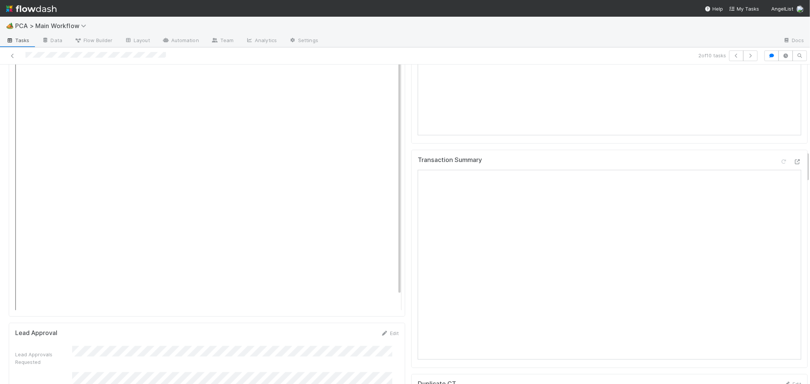
scroll to position [886, 0]
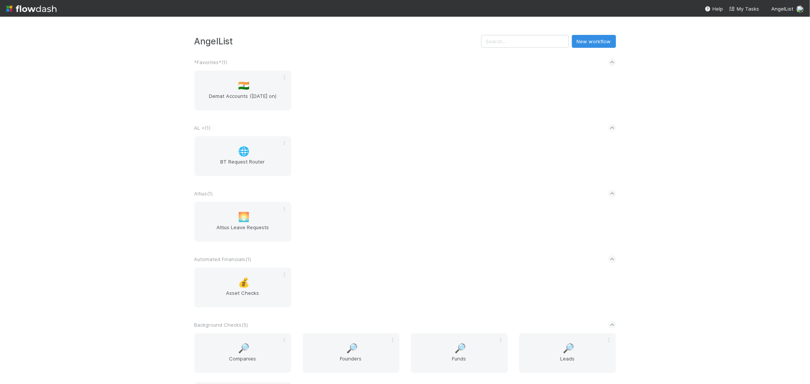
click at [332, 184] on div "🌐 BT Request Router" at bounding box center [405, 160] width 433 height 49
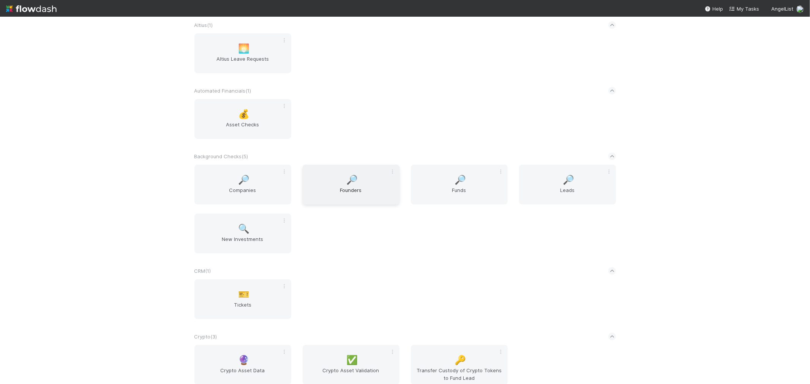
scroll to position [713, 0]
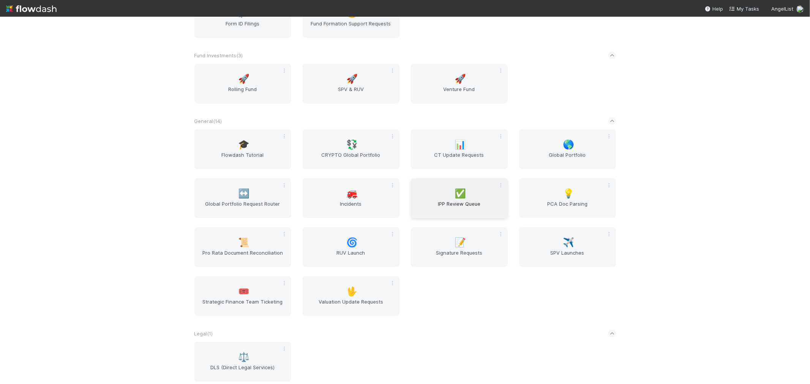
click at [445, 203] on span "IPP Review Queue" at bounding box center [459, 207] width 91 height 15
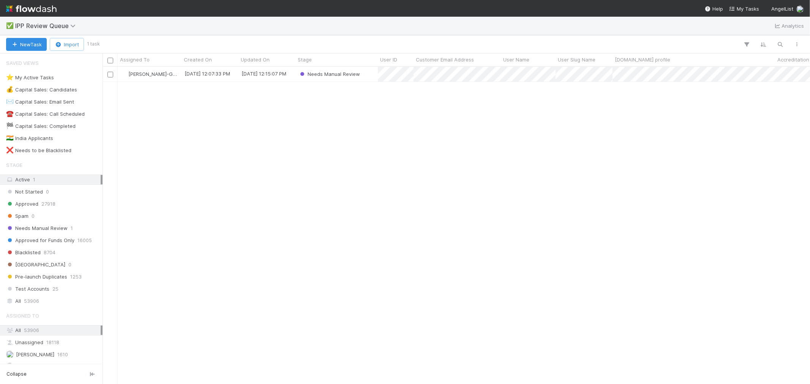
scroll to position [311, 701]
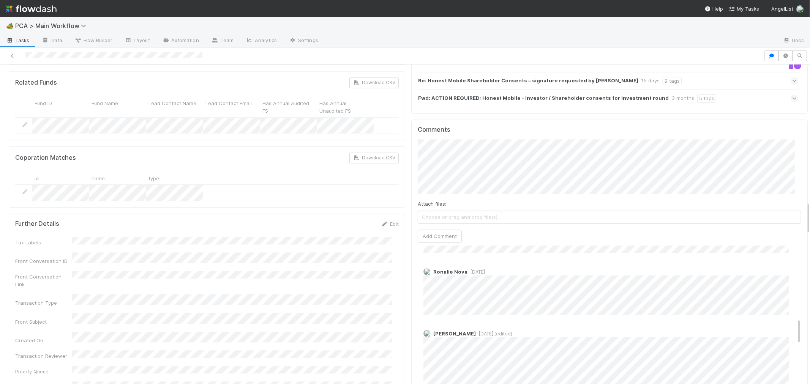
scroll to position [337, 0]
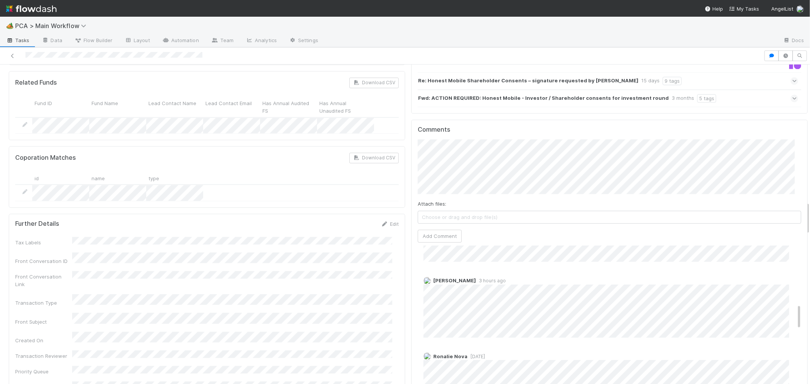
click at [24, 57] on div at bounding box center [382, 56] width 758 height 11
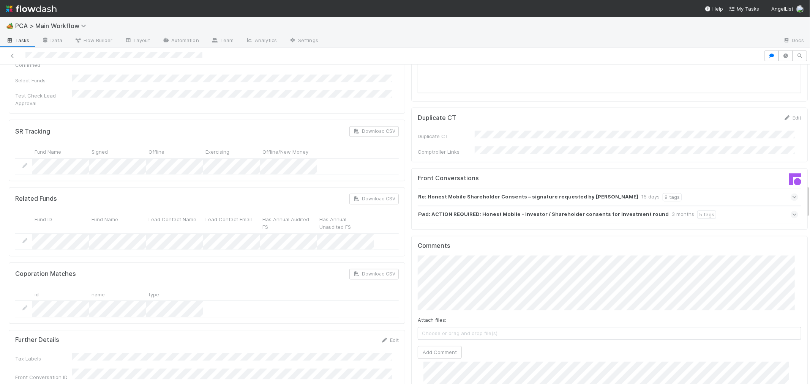
scroll to position [1140, 0]
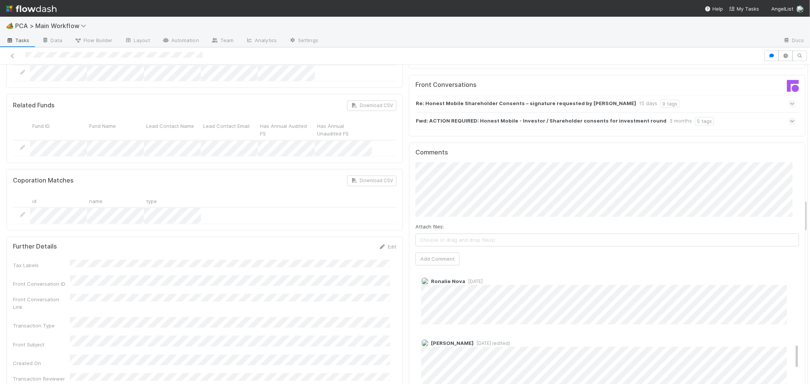
scroll to position [351, 0]
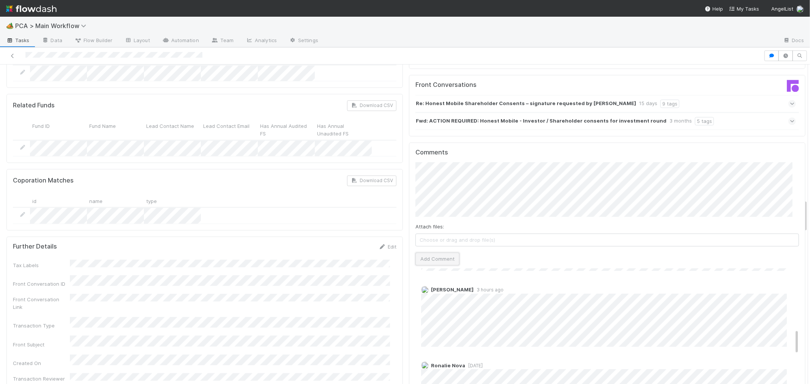
click at [433, 253] on button "Add Comment" at bounding box center [438, 259] width 44 height 13
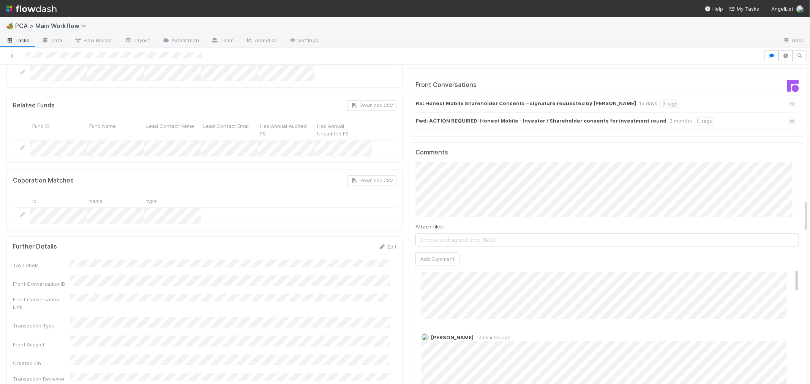
scroll to position [0, 0]
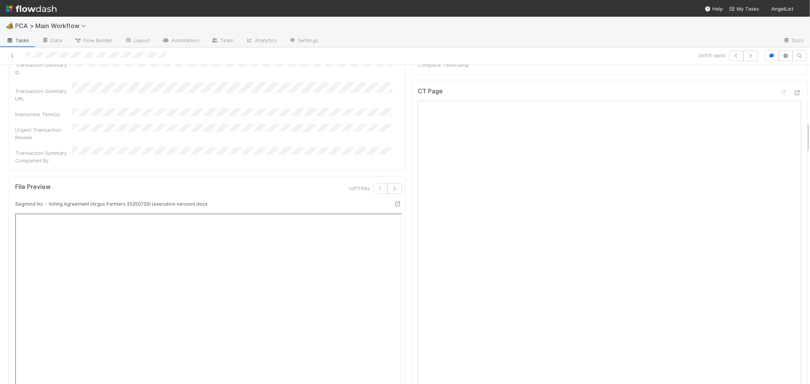
scroll to position [591, 0]
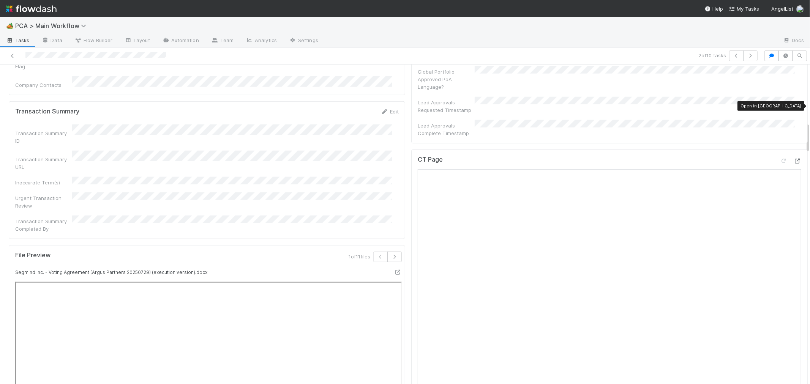
click at [794, 159] on icon at bounding box center [798, 161] width 8 height 5
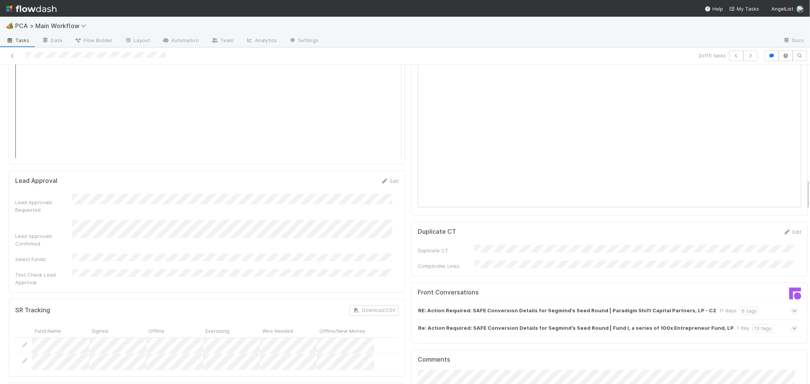
scroll to position [1182, 0]
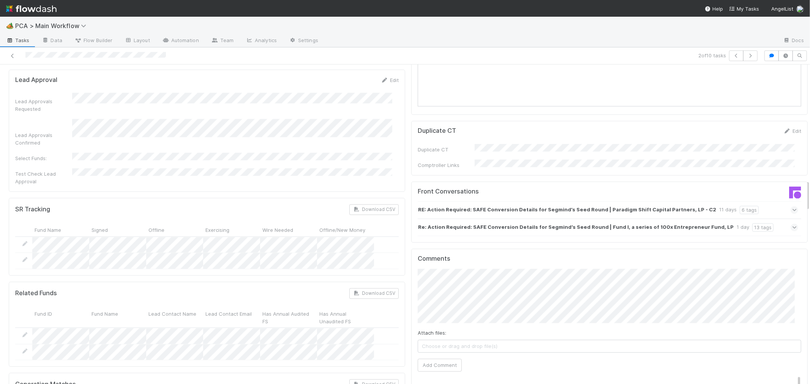
click at [792, 224] on icon at bounding box center [794, 228] width 5 height 8
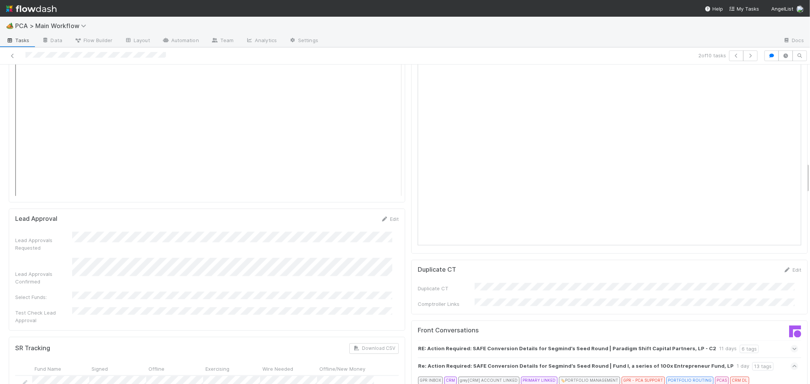
scroll to position [1097, 0]
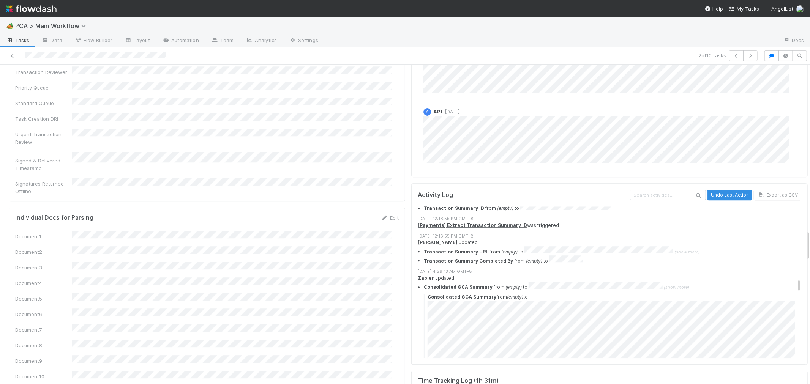
scroll to position [2272, 0]
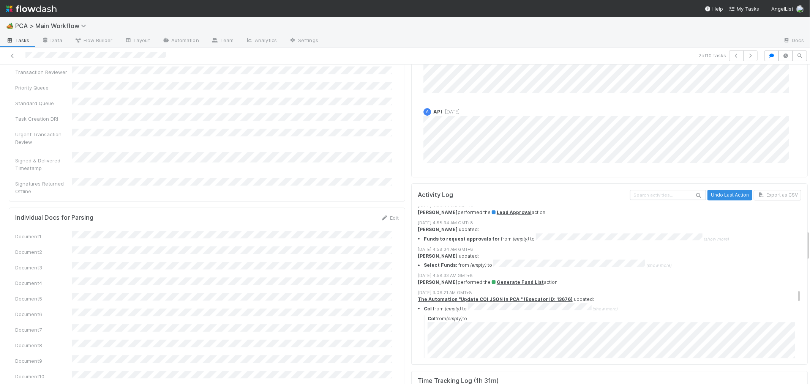
click at [398, 236] on div "Individual Docs for Parsing Edit Document1 Document2 Document3 Document4 Docume…" at bounding box center [207, 379] width 397 height 343
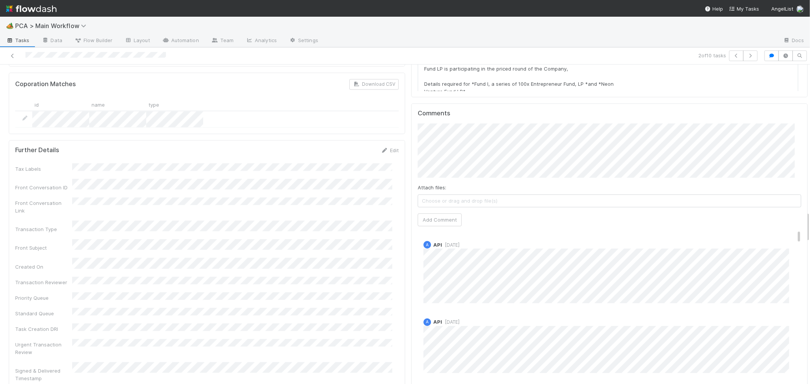
scroll to position [1482, 0]
click at [450, 214] on button "Add Comment" at bounding box center [440, 220] width 44 height 13
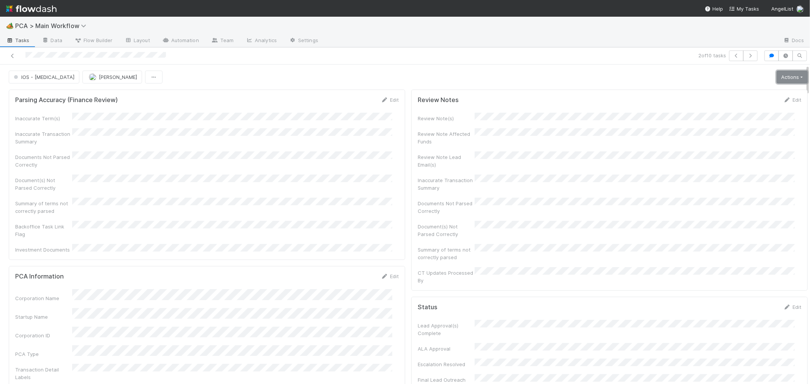
click at [779, 77] on link "Actions" at bounding box center [792, 77] width 31 height 13
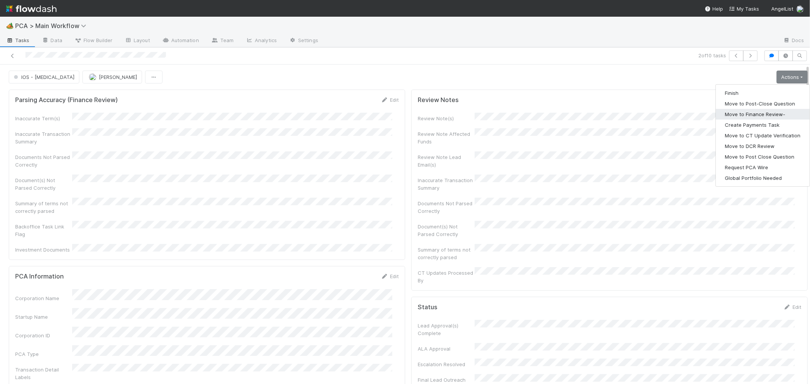
click at [754, 114] on button "Move to Finance Review-" at bounding box center [763, 114] width 94 height 11
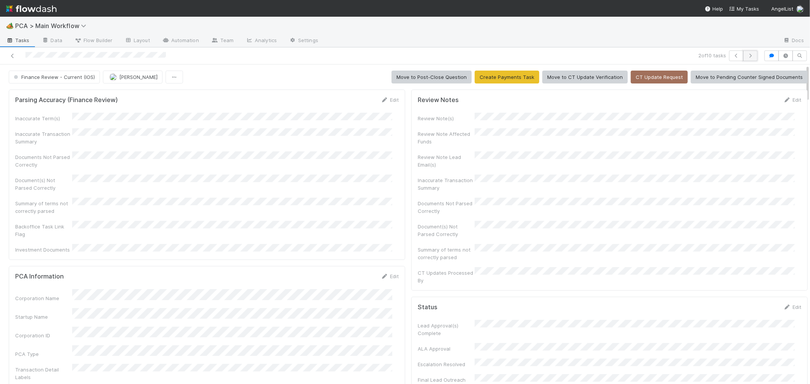
click at [747, 55] on icon "button" at bounding box center [751, 56] width 8 height 5
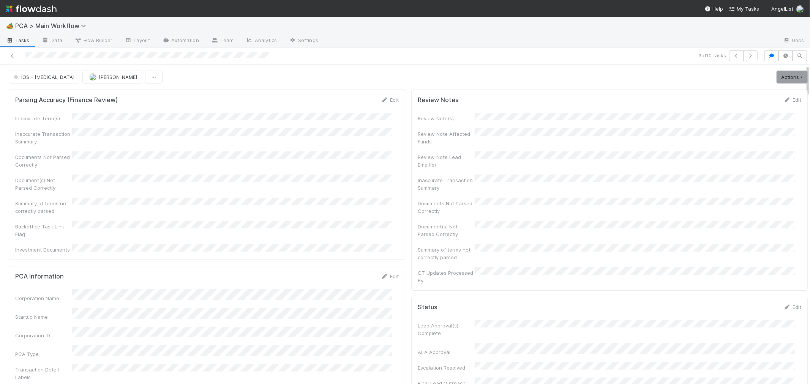
click at [366, 187] on div "Inaccurate Term(s) Inaccurate Transaction Summary Documents Not Parsed Correctl…" at bounding box center [207, 183] width 384 height 141
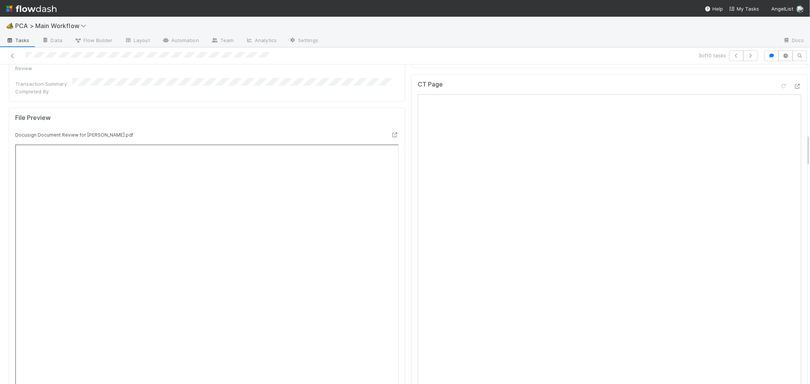
scroll to position [886, 0]
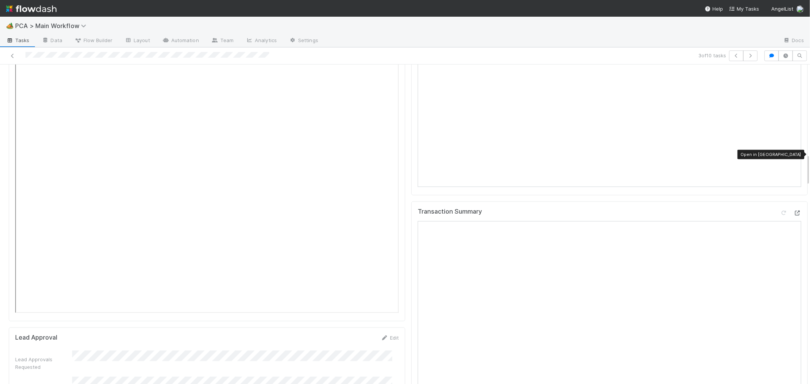
click at [794, 211] on icon at bounding box center [798, 213] width 8 height 5
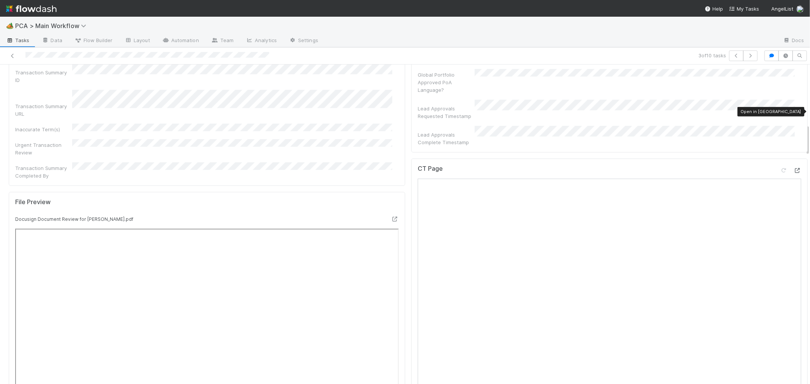
click at [794, 168] on icon at bounding box center [798, 170] width 8 height 5
click at [411, 272] on div "CT Page" at bounding box center [609, 325] width 397 height 332
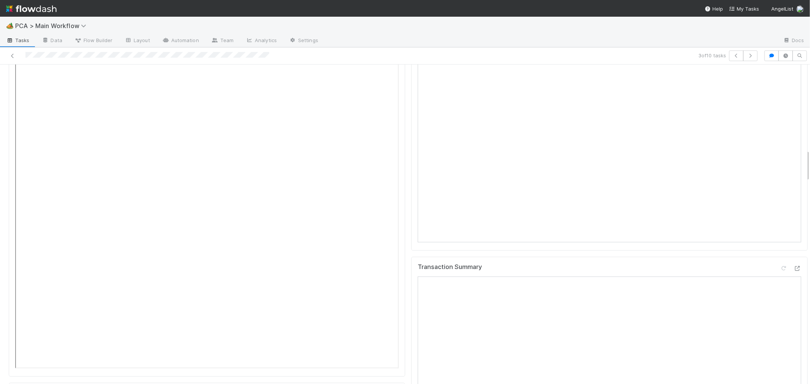
scroll to position [844, 0]
click at [780, 253] on icon at bounding box center [784, 255] width 8 height 5
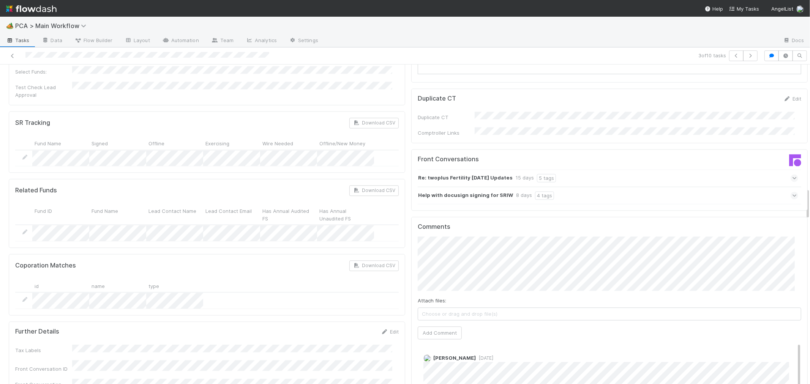
scroll to position [1224, 0]
click at [441, 326] on button "Add Comment" at bounding box center [440, 332] width 44 height 13
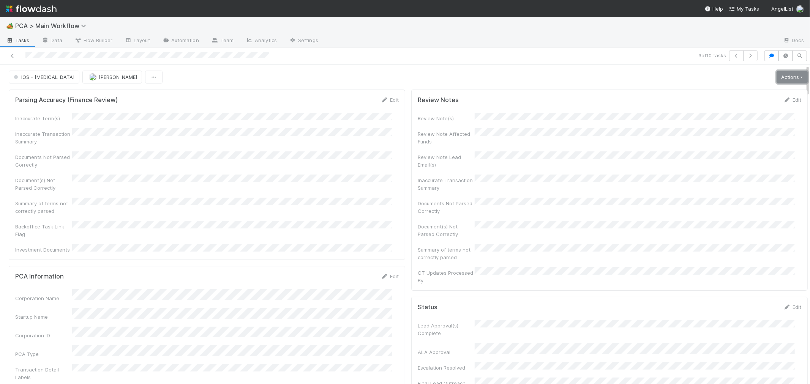
click at [784, 82] on link "Actions" at bounding box center [792, 77] width 31 height 13
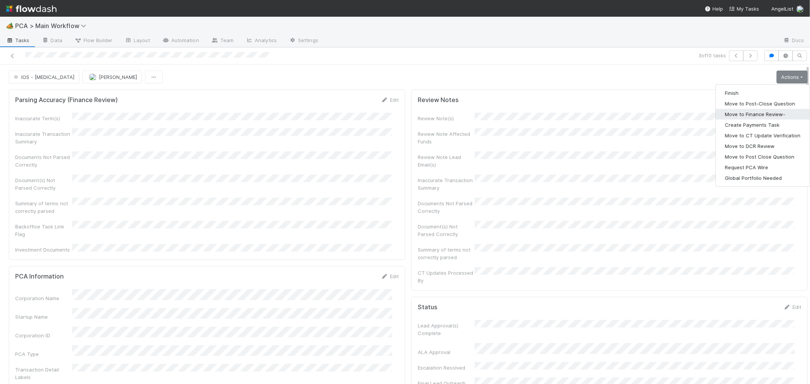
click at [756, 116] on button "Move to Finance Review-" at bounding box center [763, 114] width 94 height 11
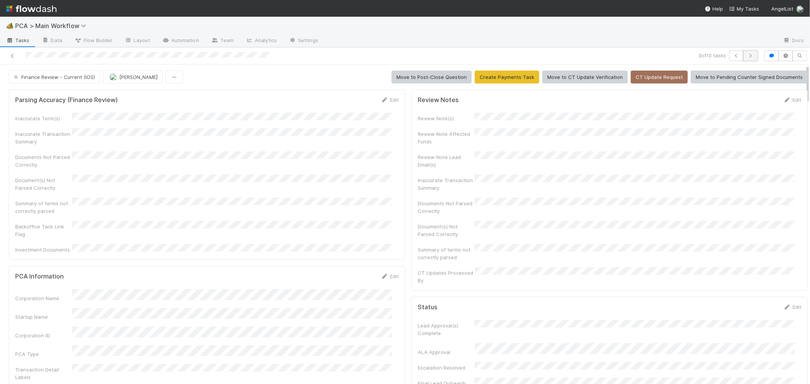
click at [747, 54] on icon "button" at bounding box center [751, 56] width 8 height 5
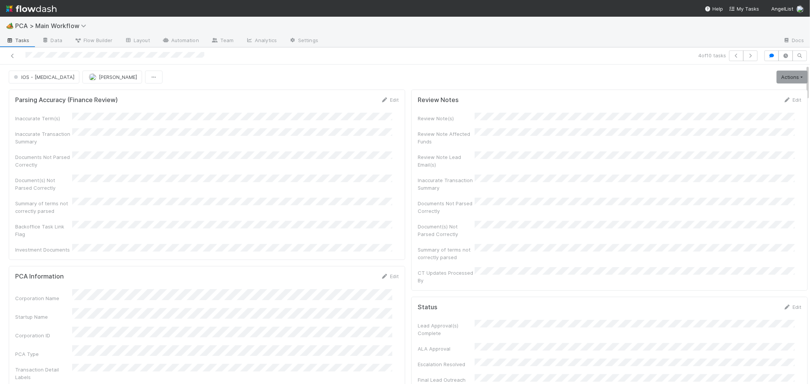
click at [371, 190] on div "Inaccurate Term(s) Inaccurate Transaction Summary Documents Not Parsed Correctl…" at bounding box center [207, 183] width 384 height 141
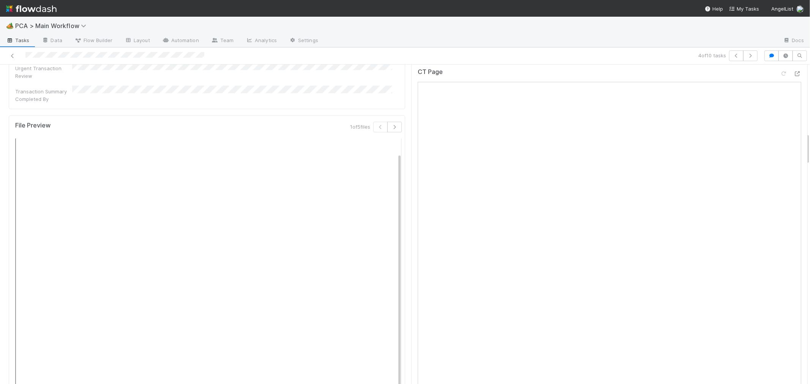
scroll to position [549, 0]
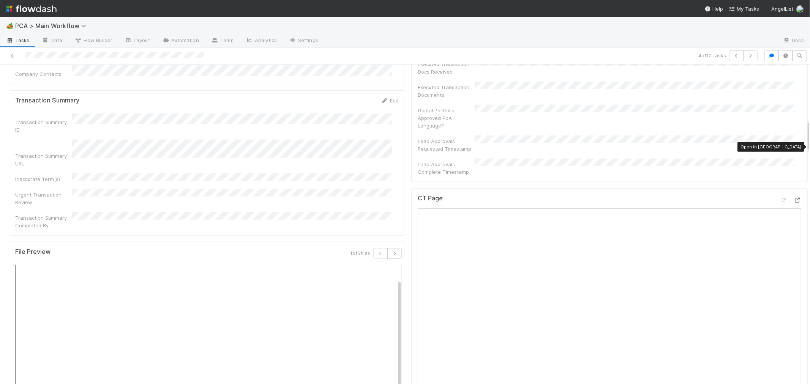
click at [794, 196] on div at bounding box center [798, 200] width 8 height 8
click at [411, 249] on div "CT Page" at bounding box center [609, 354] width 397 height 332
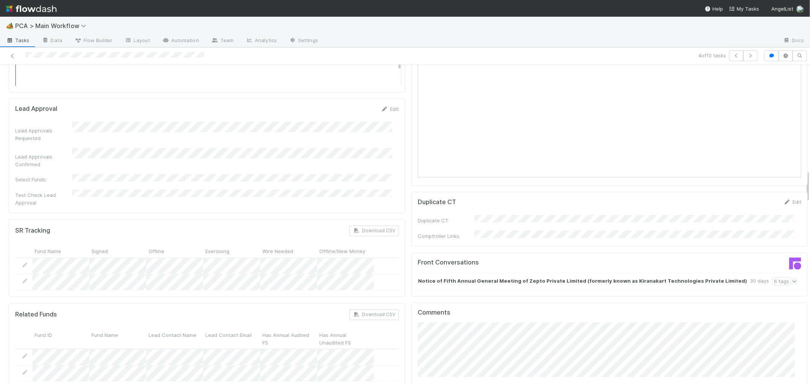
scroll to position [1266, 0]
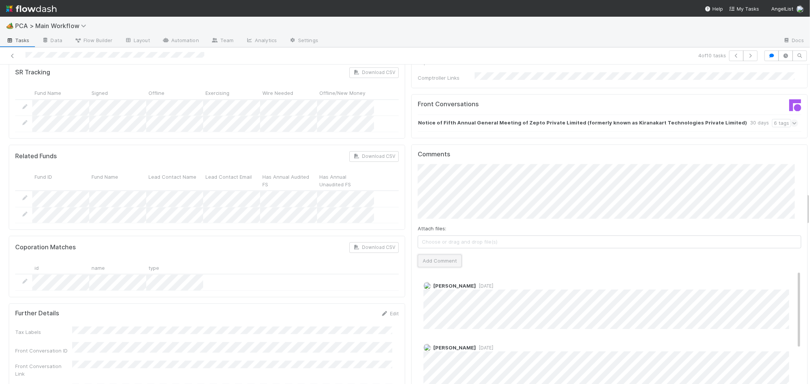
click at [442, 255] on button "Add Comment" at bounding box center [440, 261] width 44 height 13
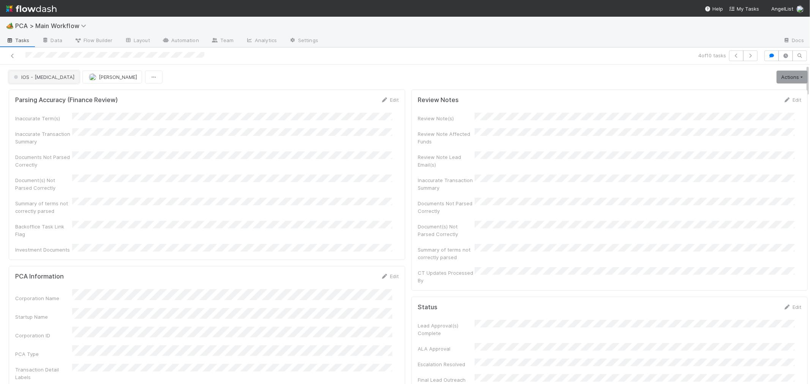
click at [33, 77] on span "IOS - [MEDICAL_DATA]" at bounding box center [43, 77] width 62 height 6
click at [36, 108] on span "Record Transaction" at bounding box center [39, 110] width 56 height 6
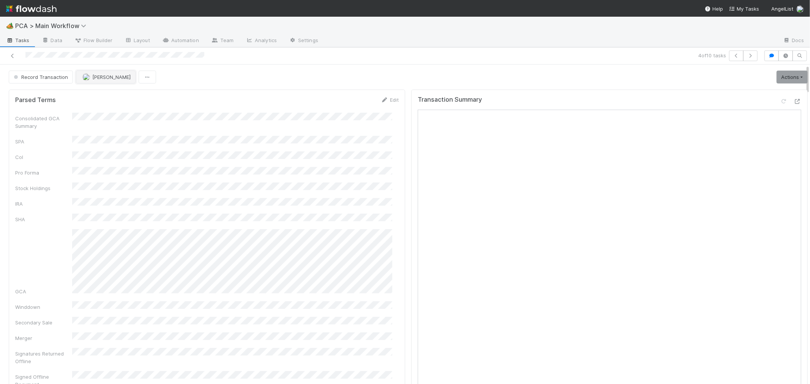
click at [100, 77] on span "[PERSON_NAME]" at bounding box center [111, 77] width 38 height 6
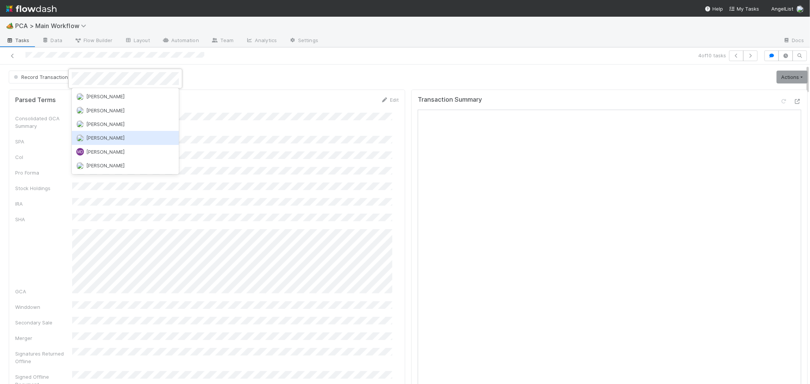
click at [99, 137] on span "[PERSON_NAME]" at bounding box center [105, 138] width 38 height 6
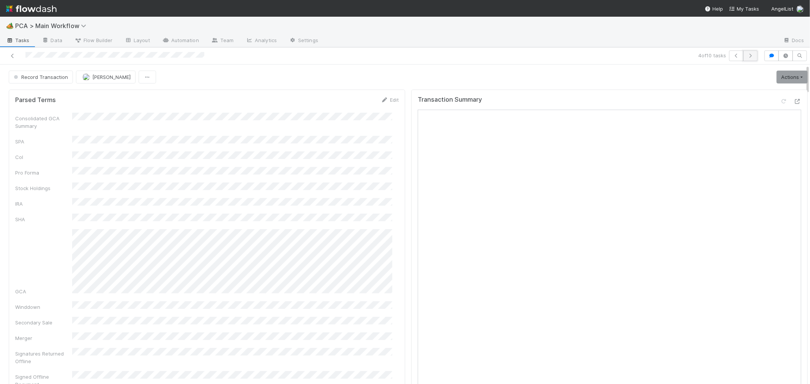
click at [747, 55] on icon "button" at bounding box center [751, 56] width 8 height 5
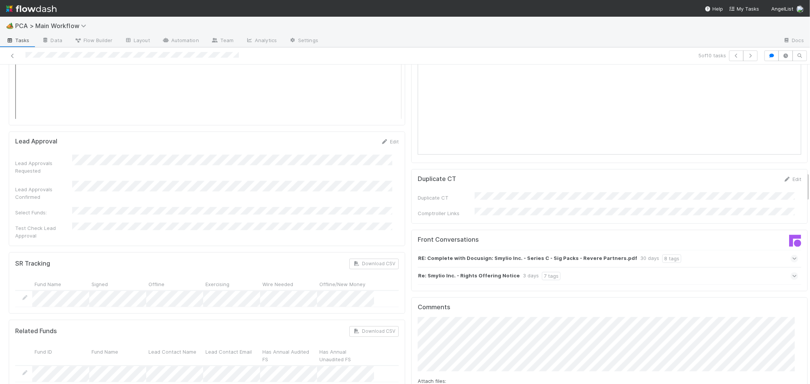
scroll to position [1224, 0]
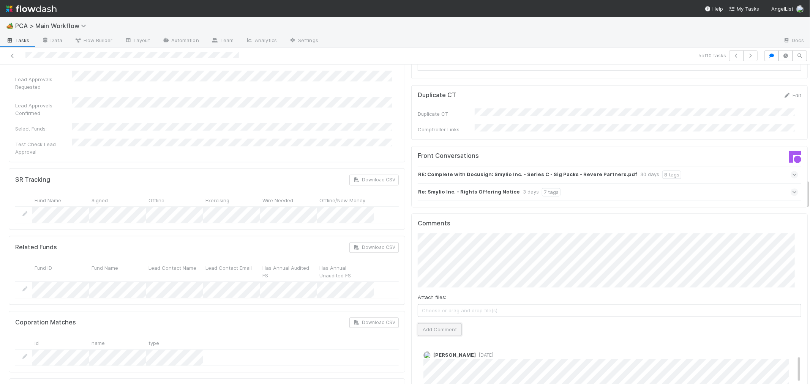
click at [446, 323] on button "Add Comment" at bounding box center [440, 329] width 44 height 13
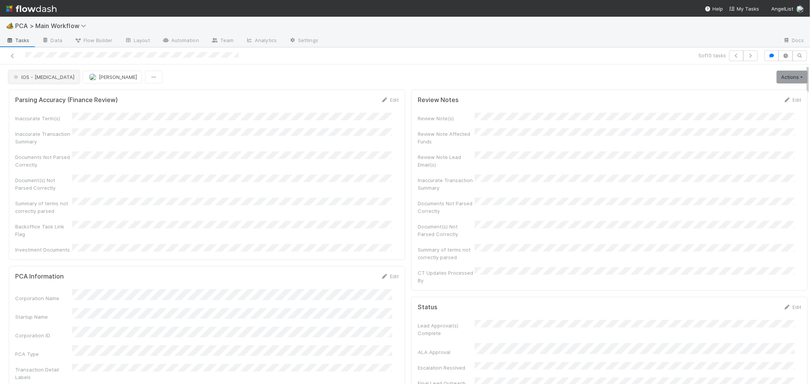
click at [37, 77] on span "IOS - [MEDICAL_DATA]" at bounding box center [43, 77] width 62 height 6
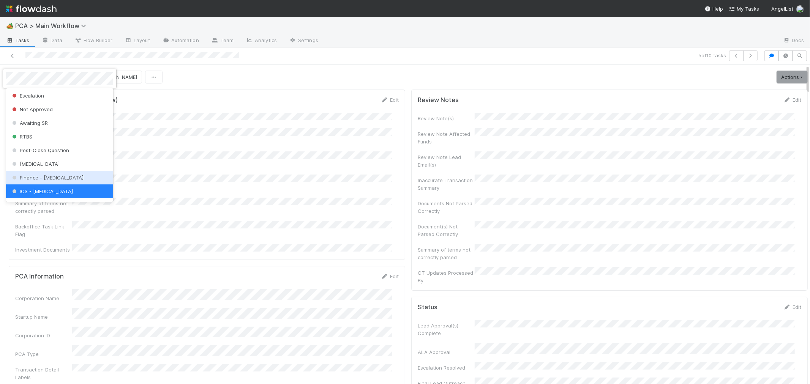
click at [33, 172] on div "Finance - [MEDICAL_DATA]" at bounding box center [59, 178] width 107 height 14
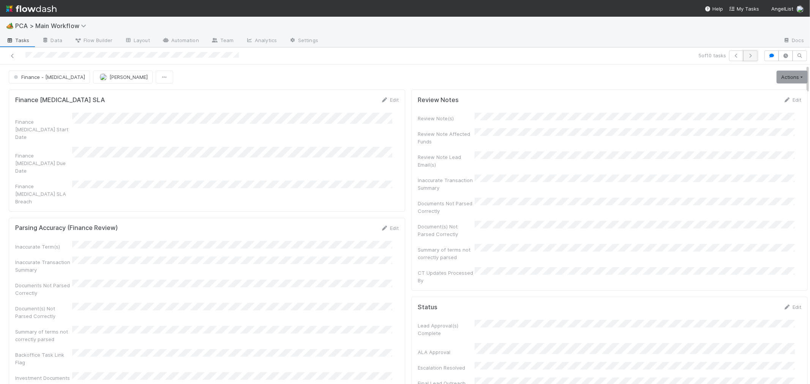
click at [747, 58] on icon "button" at bounding box center [751, 56] width 8 height 5
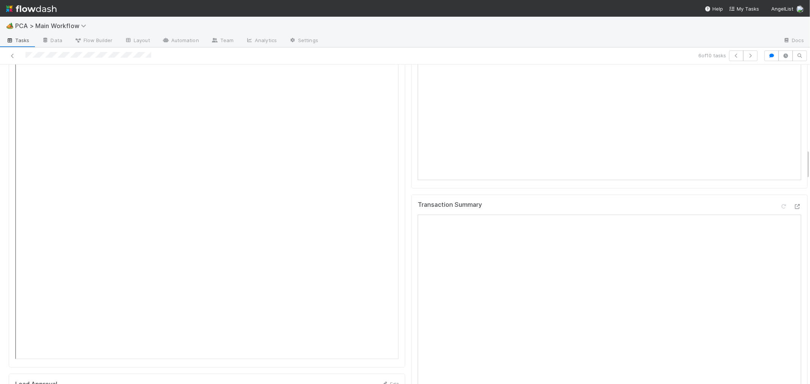
scroll to position [886, 0]
click at [794, 205] on icon at bounding box center [798, 207] width 8 height 5
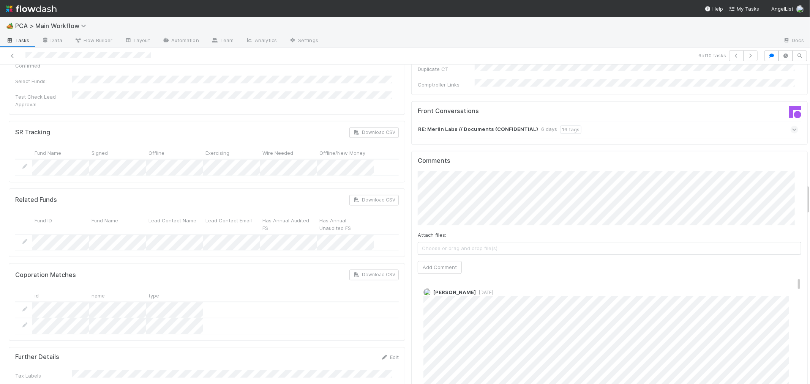
scroll to position [1266, 0]
click at [444, 261] on button "Add Comment" at bounding box center [440, 267] width 44 height 13
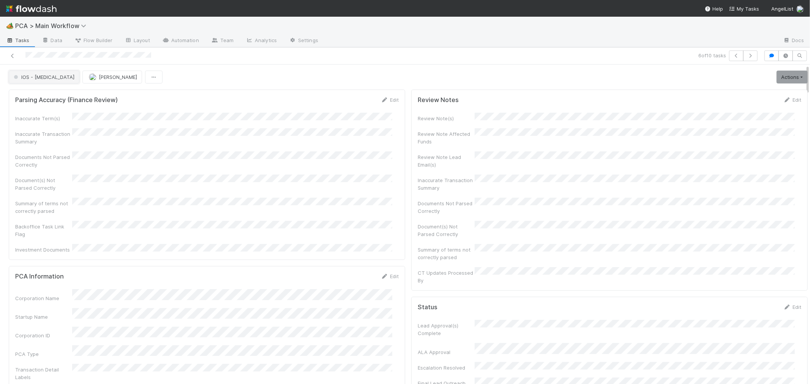
click at [27, 75] on span "IOS - [MEDICAL_DATA]" at bounding box center [43, 77] width 62 height 6
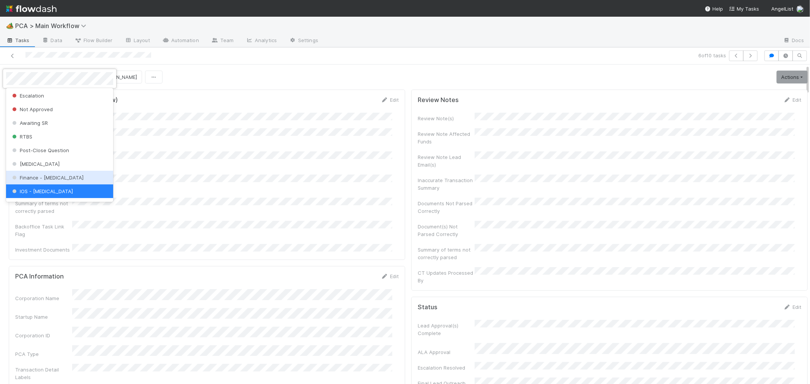
click at [47, 175] on span "Finance - [MEDICAL_DATA]" at bounding box center [47, 178] width 73 height 6
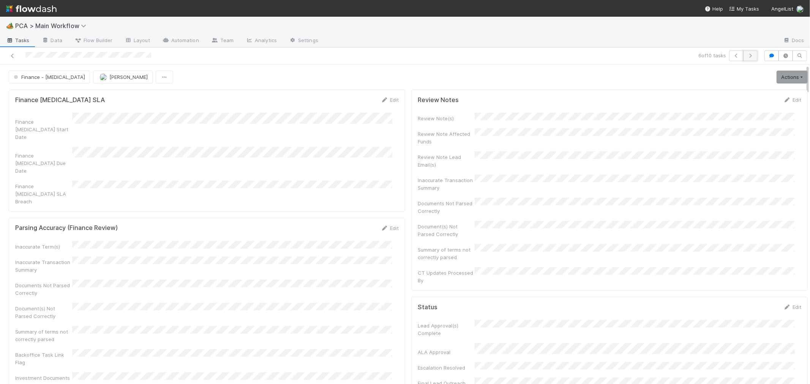
click at [747, 55] on icon "button" at bounding box center [751, 56] width 8 height 5
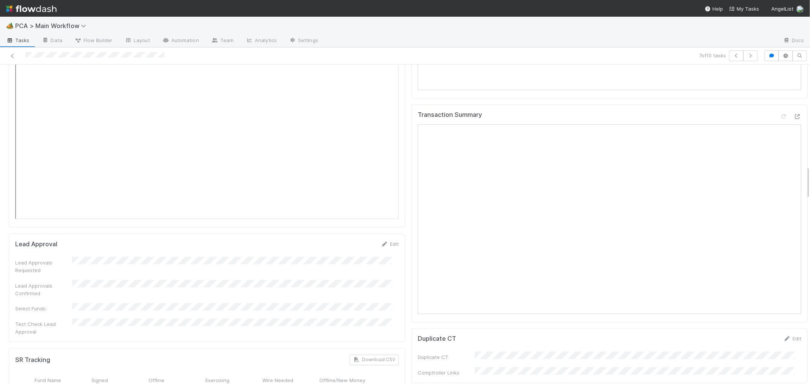
scroll to position [928, 0]
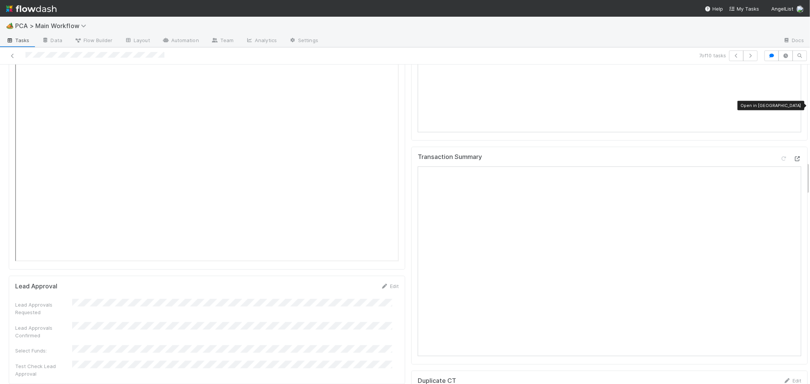
click at [794, 157] on icon at bounding box center [798, 159] width 8 height 5
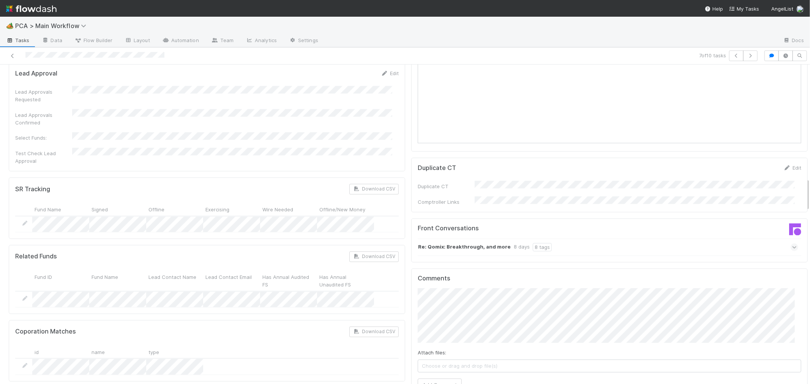
scroll to position [1224, 0]
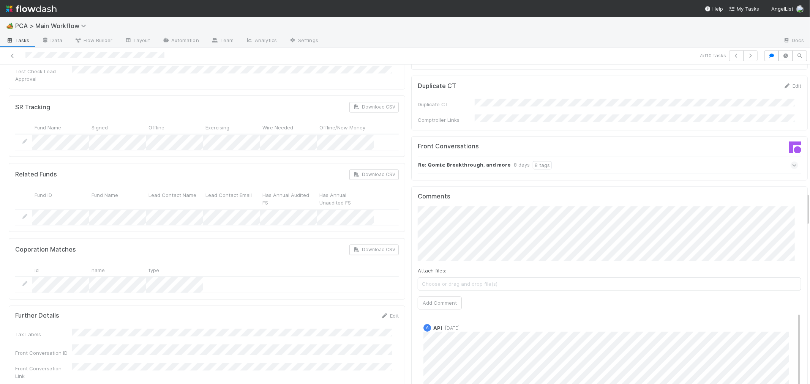
click at [792, 161] on icon at bounding box center [794, 165] width 5 height 8
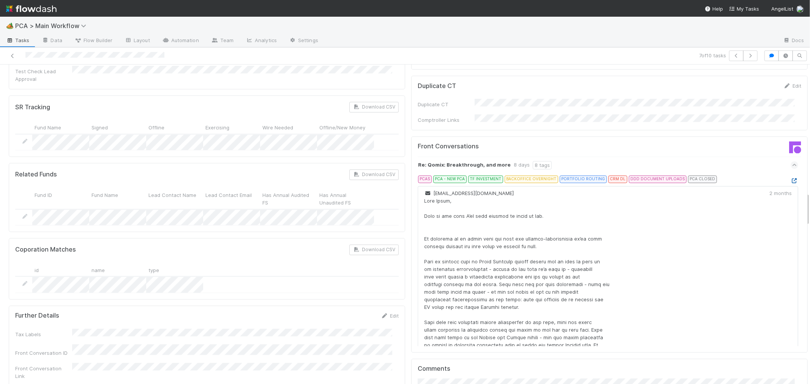
click at [791, 179] on icon at bounding box center [795, 181] width 8 height 5
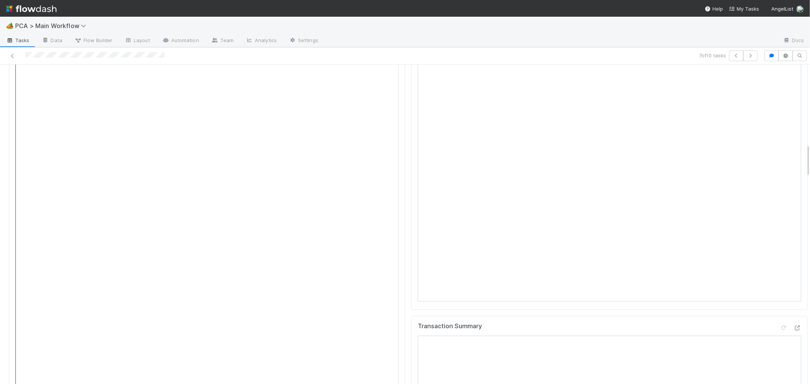
scroll to position [633, 0]
click at [411, 226] on div "CT Page" at bounding box center [609, 270] width 397 height 332
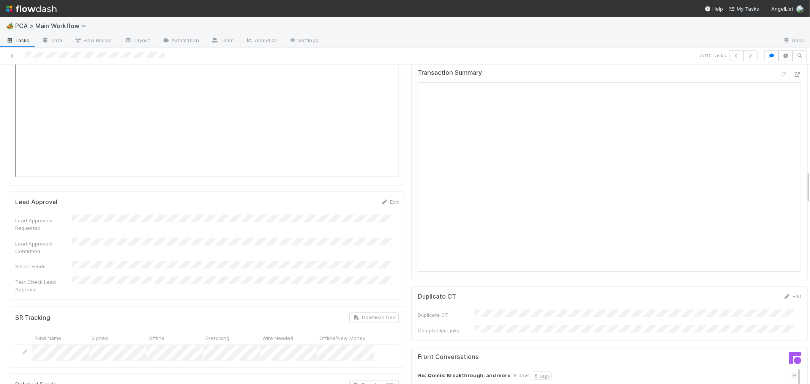
click at [411, 200] on div "Transaction Summary" at bounding box center [609, 172] width 397 height 218
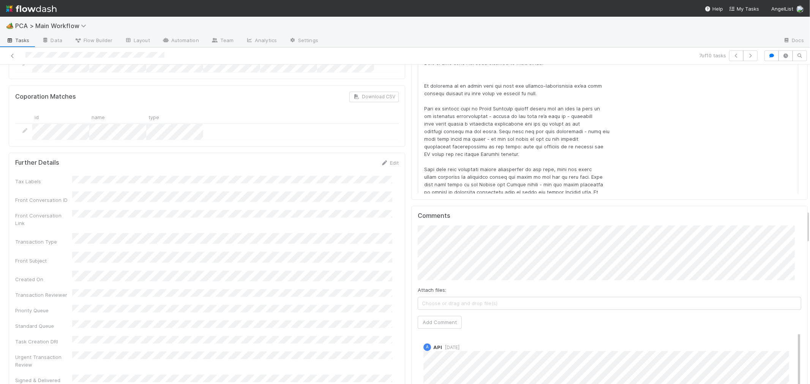
scroll to position [1393, 0]
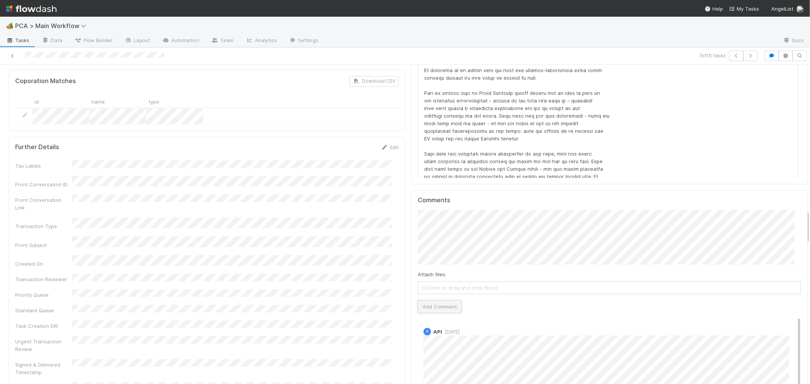
click at [439, 300] on button "Add Comment" at bounding box center [440, 306] width 44 height 13
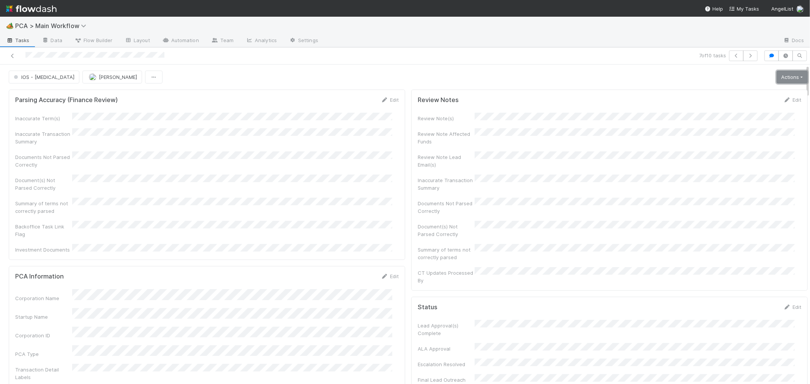
click at [777, 75] on link "Actions" at bounding box center [792, 77] width 31 height 13
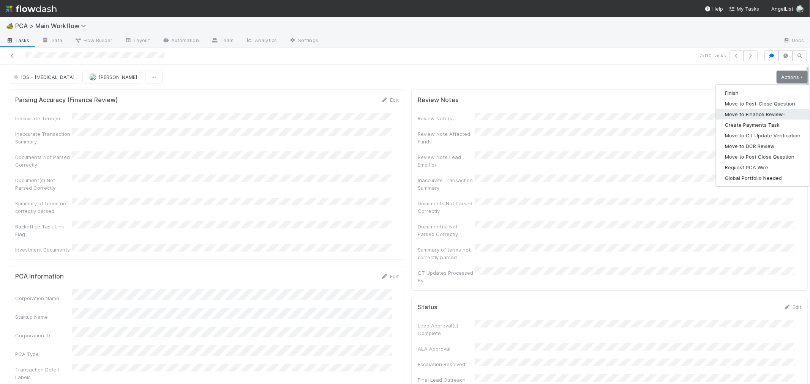
click at [736, 111] on button "Move to Finance Review-" at bounding box center [763, 114] width 94 height 11
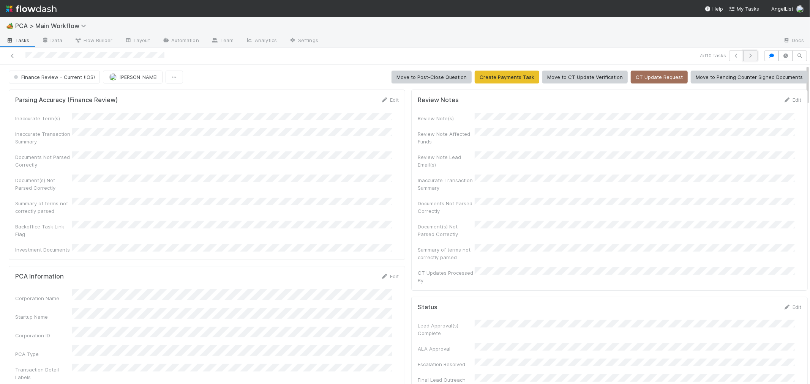
click at [745, 58] on button "button" at bounding box center [750, 56] width 14 height 11
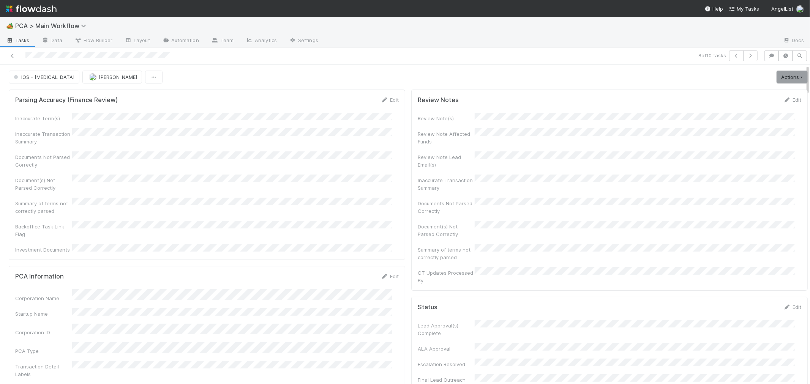
click at [394, 190] on div "Parsing Accuracy (Finance Review) Edit Inaccurate Term(s) Inaccurate Transactio…" at bounding box center [207, 175] width 397 height 171
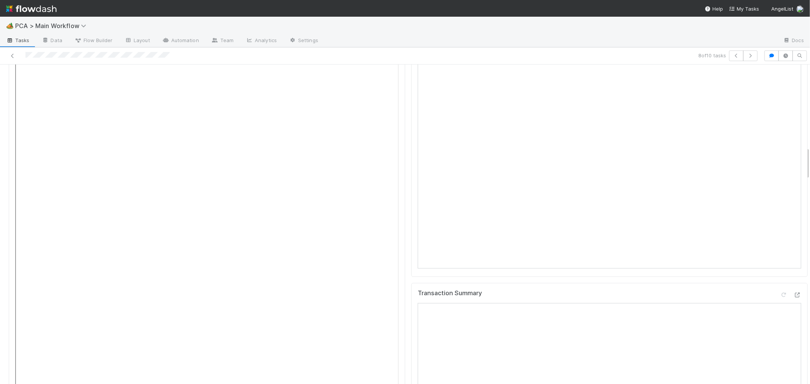
scroll to position [802, 0]
click at [394, 137] on div "File Preview Lyro Funding Round 2025 Documents - nearly done.pdf" at bounding box center [207, 179] width 397 height 425
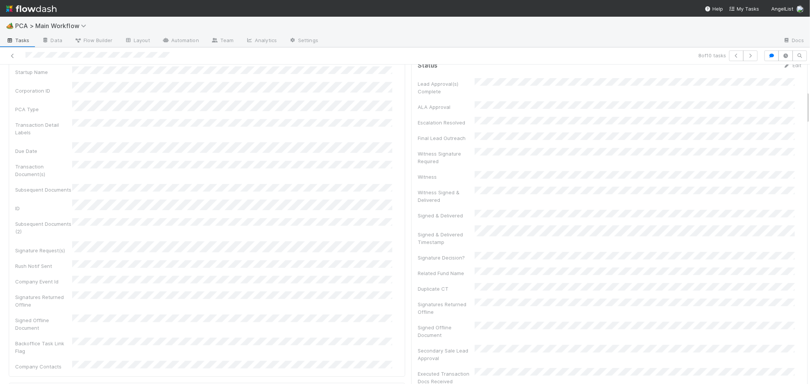
scroll to position [211, 0]
drag, startPoint x: 24, startPoint y: 58, endPoint x: 60, endPoint y: 59, distance: 36.1
click at [60, 59] on div at bounding box center [193, 56] width 380 height 11
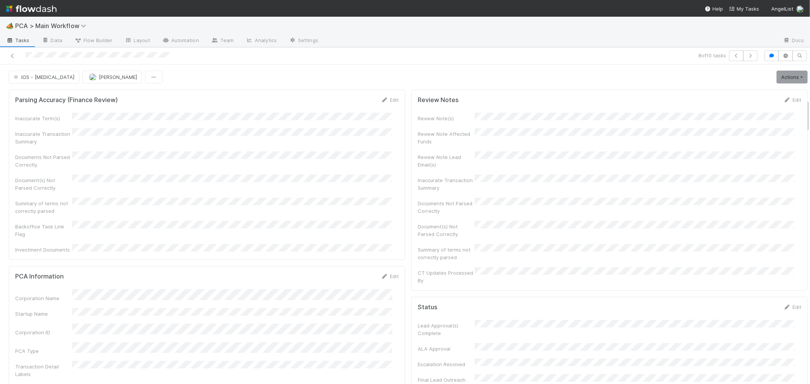
scroll to position [337, 0]
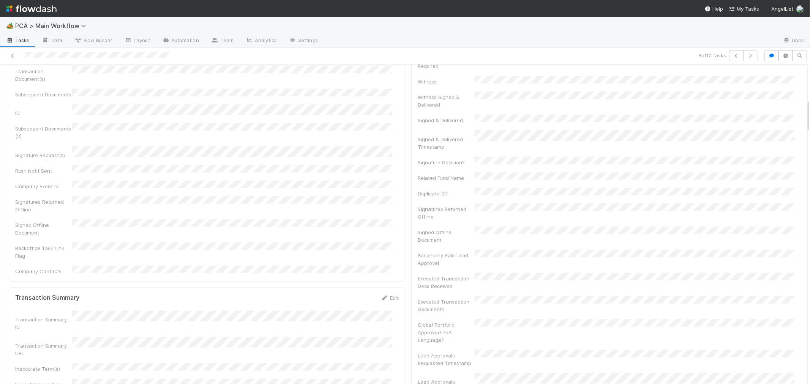
click at [396, 288] on div "Transaction Summary Edit Transaction Summary ID Transaction Summary URL Inaccur…" at bounding box center [207, 357] width 397 height 138
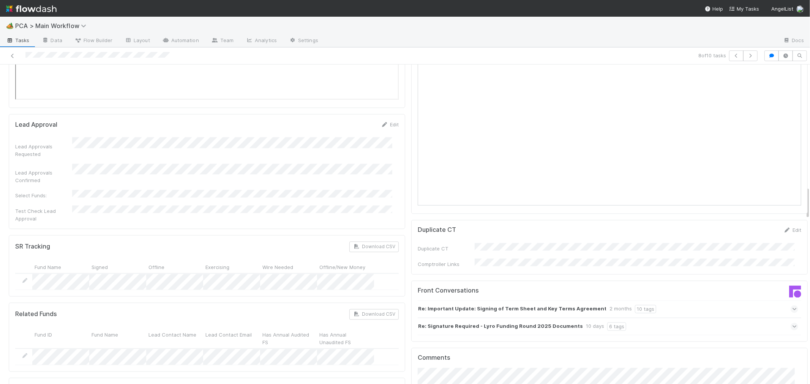
scroll to position [1182, 0]
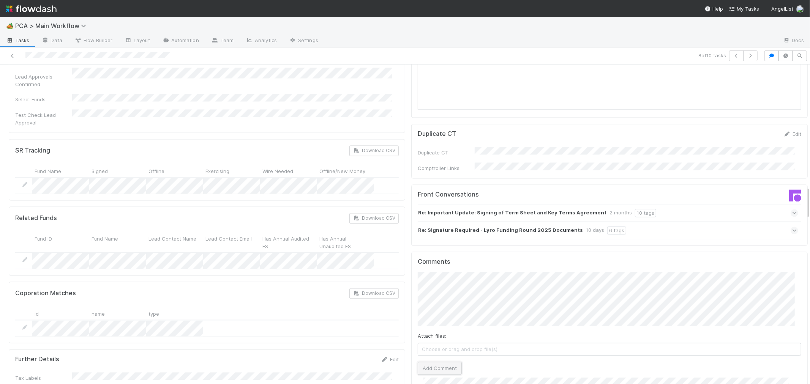
click at [443, 362] on button "Add Comment" at bounding box center [440, 368] width 44 height 13
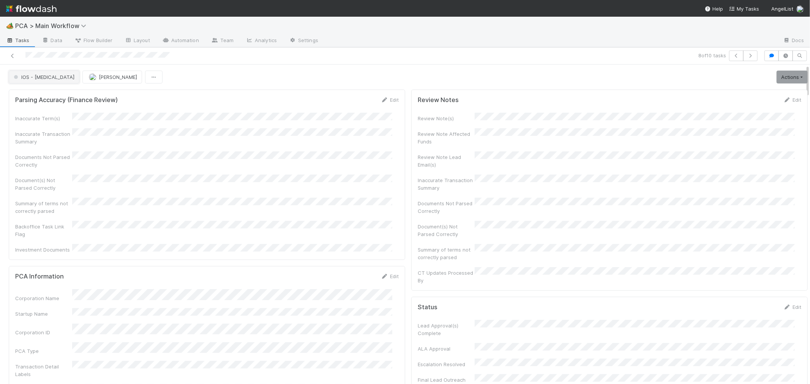
click at [38, 79] on span "IOS - [MEDICAL_DATA]" at bounding box center [43, 77] width 62 height 6
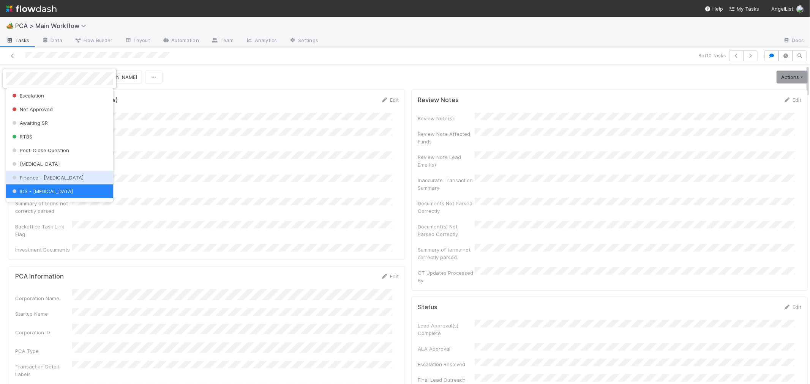
click at [51, 176] on span "Finance - [MEDICAL_DATA]" at bounding box center [47, 178] width 73 height 6
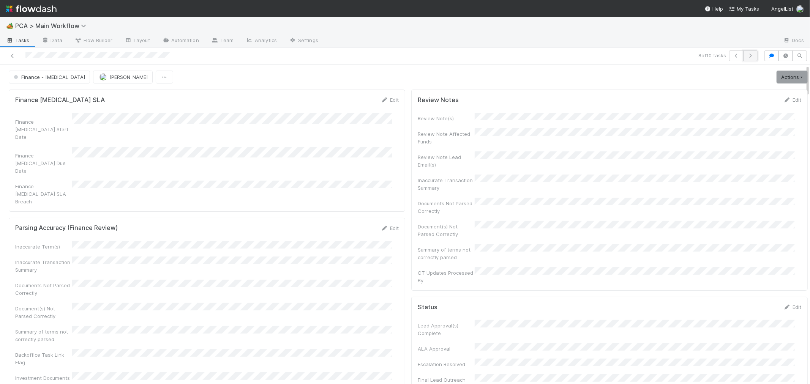
click at [747, 56] on icon "button" at bounding box center [751, 56] width 8 height 5
click at [270, 165] on div "Inaccurate Term(s) Inaccurate Transaction Summary Documents Not Parsed Correctl…" at bounding box center [207, 183] width 384 height 141
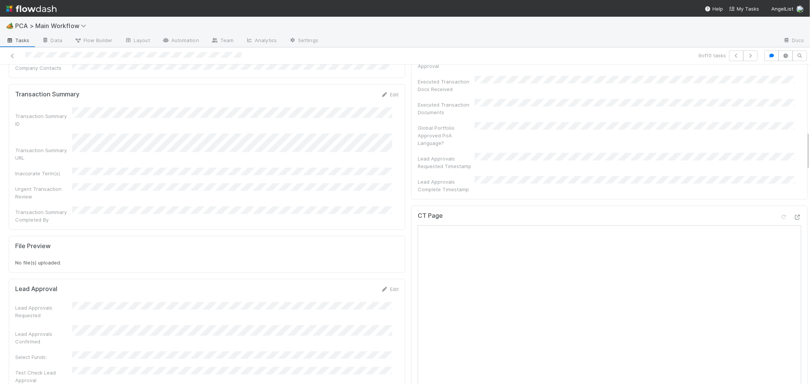
scroll to position [549, 0]
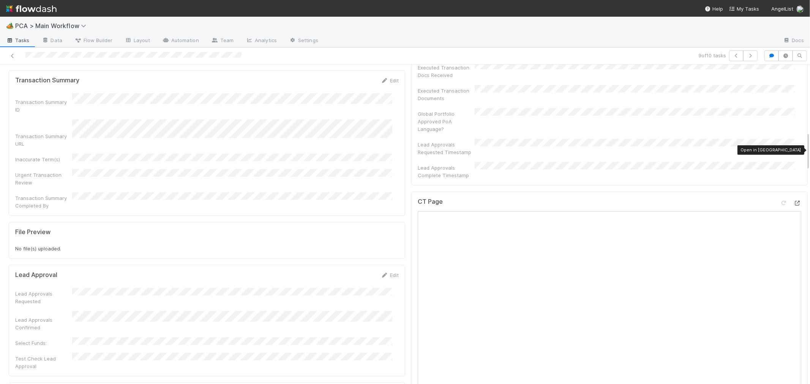
click at [794, 201] on icon at bounding box center [798, 203] width 8 height 5
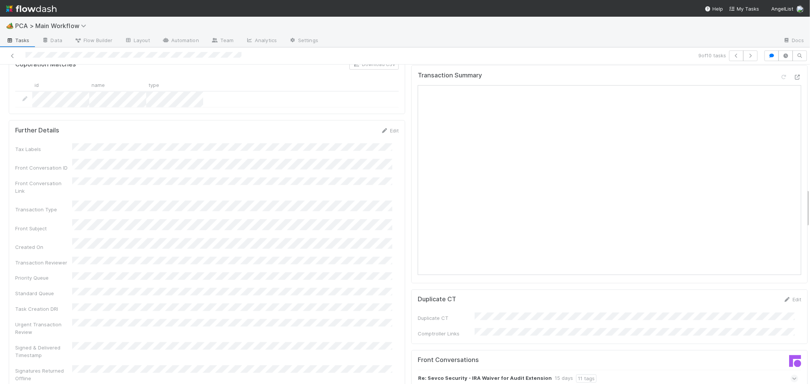
scroll to position [1013, 0]
click at [792, 376] on icon at bounding box center [794, 380] width 5 height 8
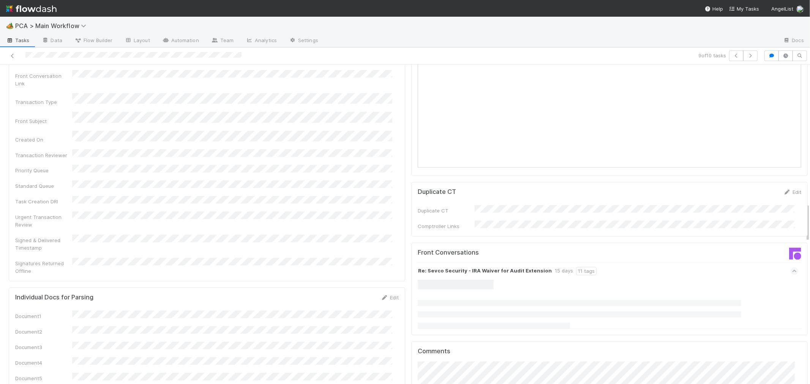
scroll to position [1140, 0]
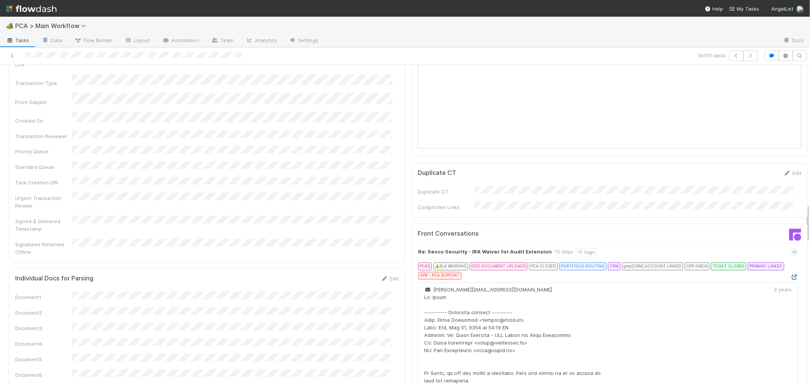
click at [791, 275] on icon at bounding box center [795, 277] width 8 height 5
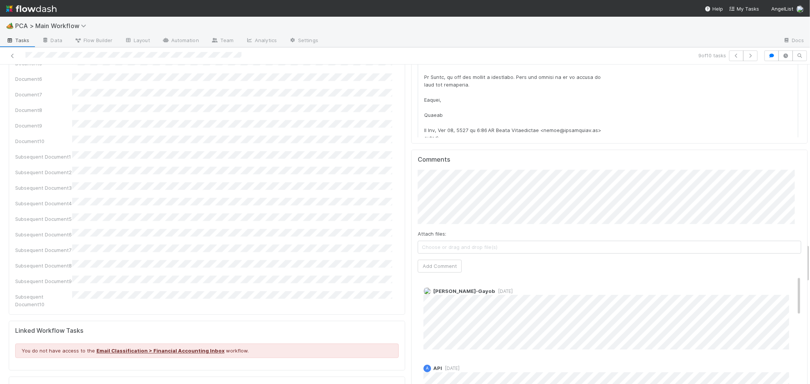
scroll to position [1435, 0]
click at [426, 261] on button "Add Comment" at bounding box center [440, 267] width 44 height 13
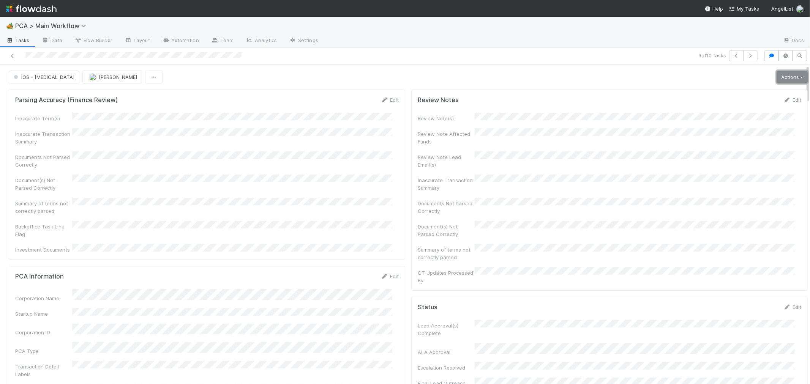
click at [777, 76] on link "Actions" at bounding box center [792, 77] width 31 height 13
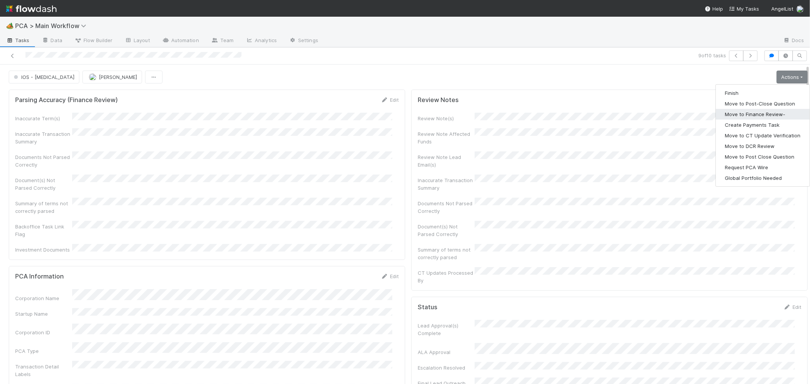
click at [745, 111] on button "Move to Finance Review-" at bounding box center [763, 114] width 94 height 11
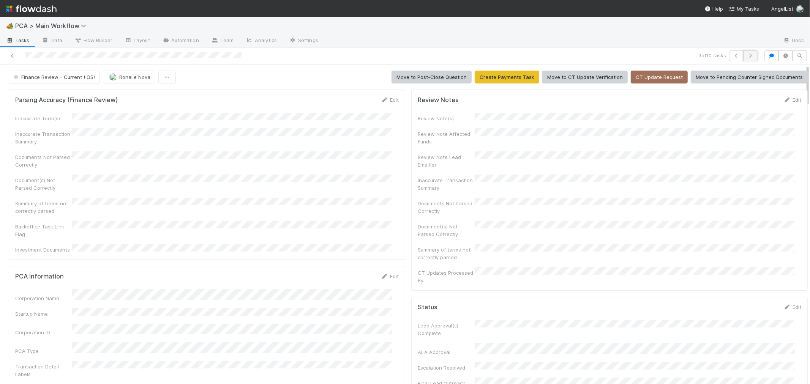
click at [747, 54] on icon "button" at bounding box center [751, 56] width 8 height 5
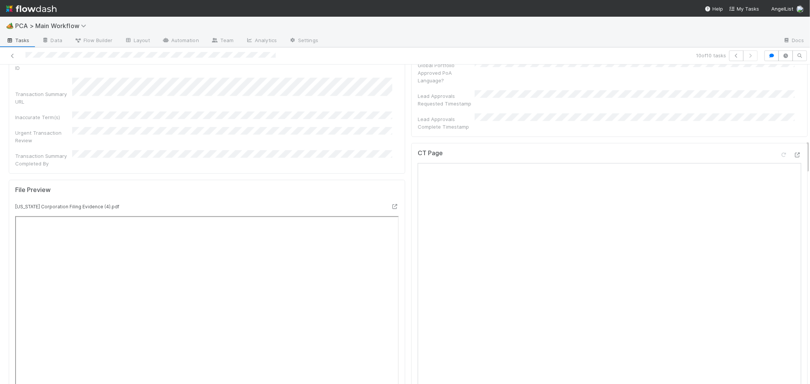
scroll to position [717, 0]
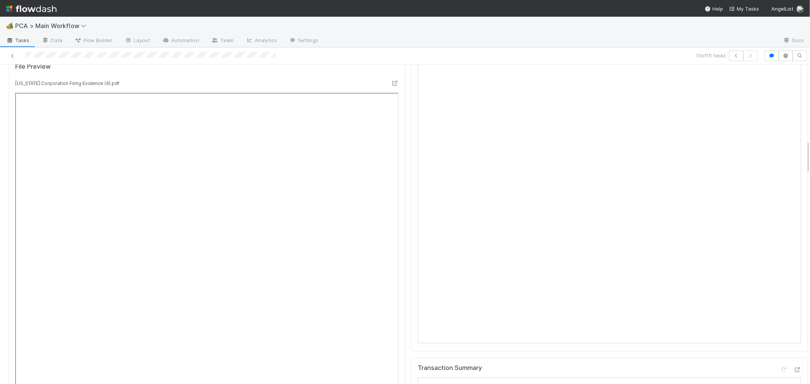
click at [732, 365] on div "Transaction Summary" at bounding box center [610, 372] width 384 height 14
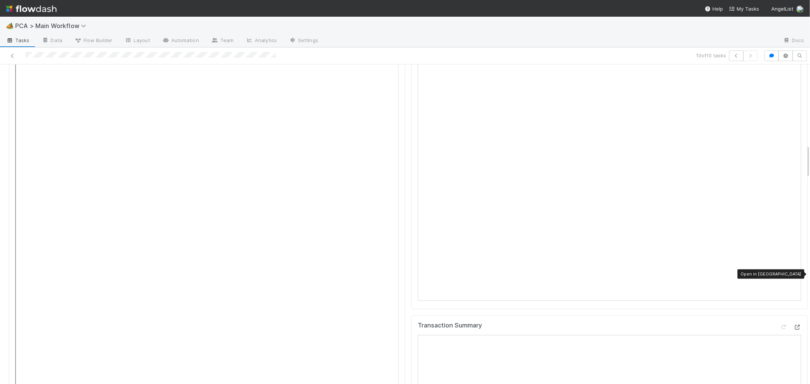
click at [794, 324] on div at bounding box center [798, 328] width 8 height 8
click at [794, 325] on icon at bounding box center [798, 327] width 8 height 5
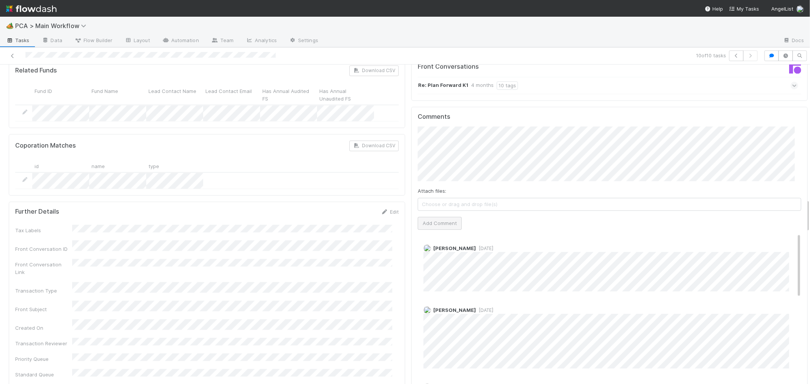
scroll to position [1266, 0]
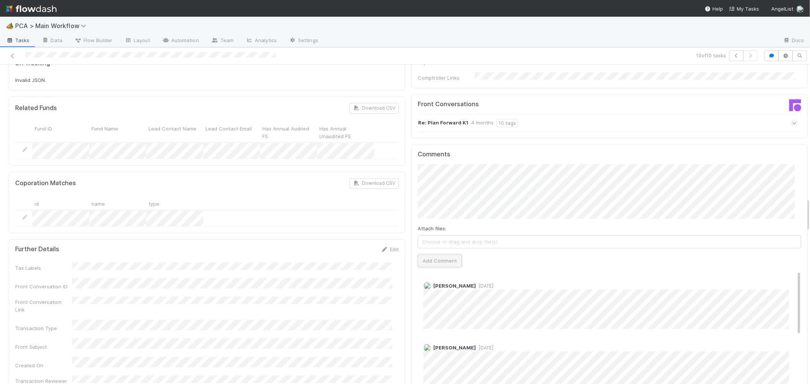
click at [439, 255] on button "Add Comment" at bounding box center [440, 261] width 44 height 13
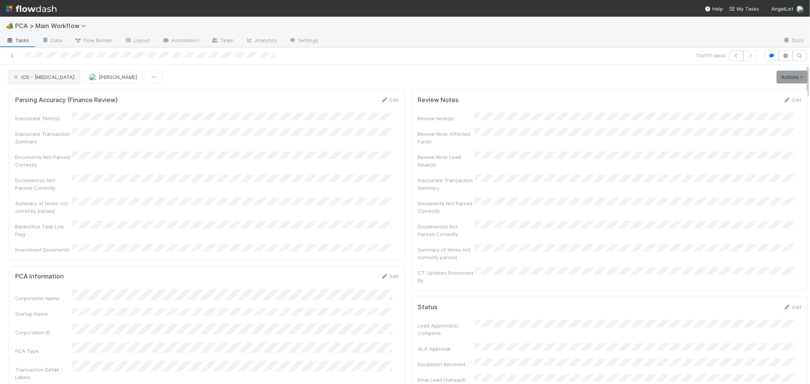
click at [36, 79] on span "IOS - [MEDICAL_DATA]" at bounding box center [43, 77] width 62 height 6
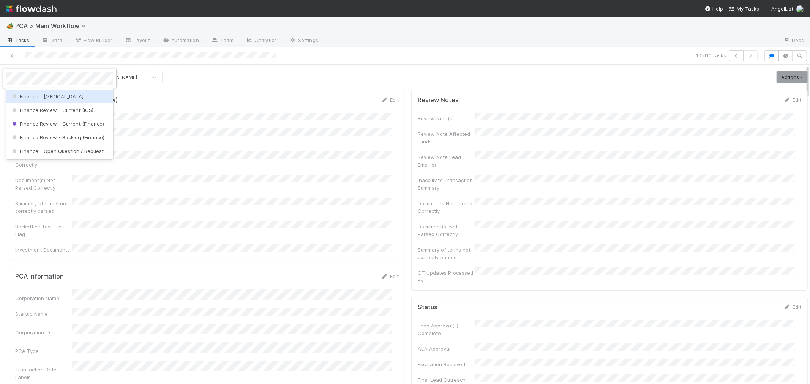
click at [36, 96] on span "Finance - [MEDICAL_DATA]" at bounding box center [47, 96] width 73 height 6
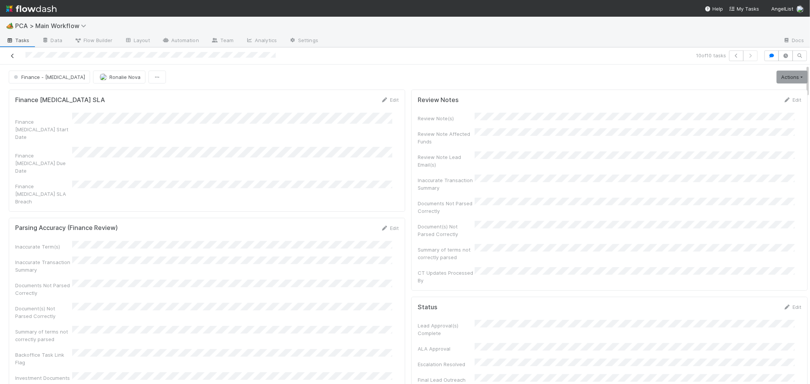
click at [13, 54] on icon at bounding box center [13, 56] width 8 height 5
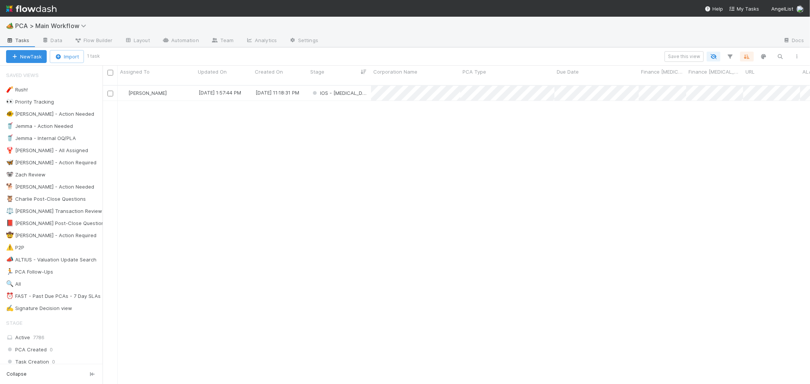
scroll to position [299, 701]
click at [360, 89] on div "IOS - [MEDICAL_DATA]" at bounding box center [339, 93] width 63 height 15
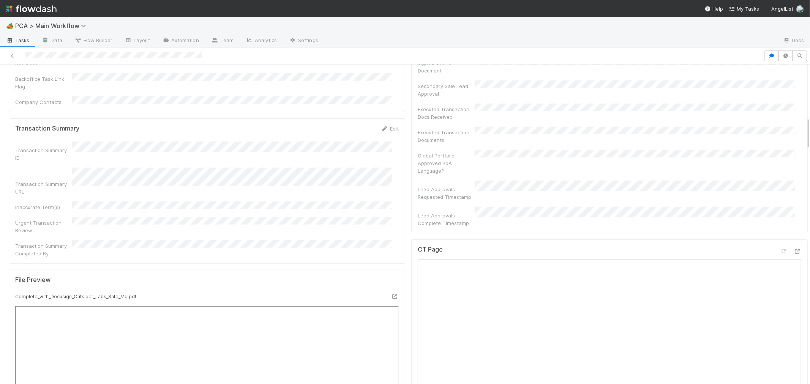
scroll to position [506, 0]
click at [794, 250] on icon at bounding box center [798, 252] width 8 height 5
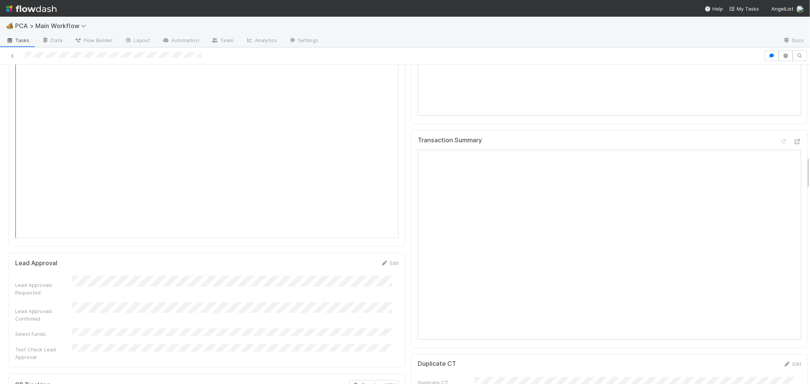
scroll to position [886, 0]
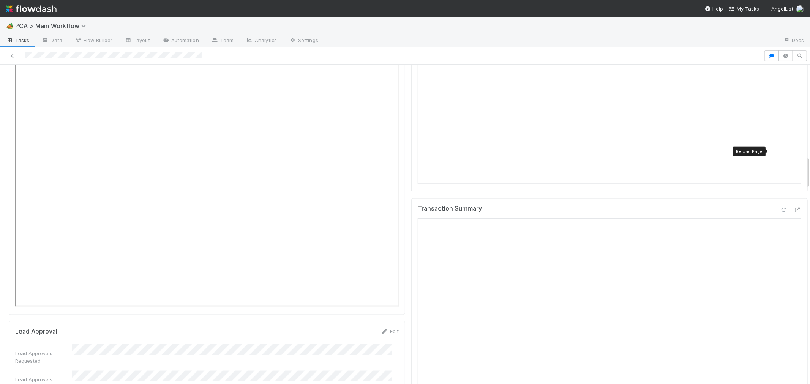
click at [780, 208] on icon at bounding box center [784, 210] width 8 height 5
click at [411, 210] on div "Transaction Summary" at bounding box center [609, 308] width 397 height 218
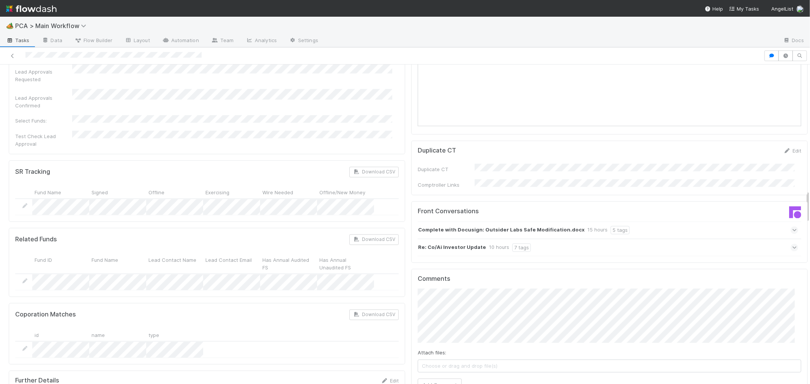
scroll to position [1224, 0]
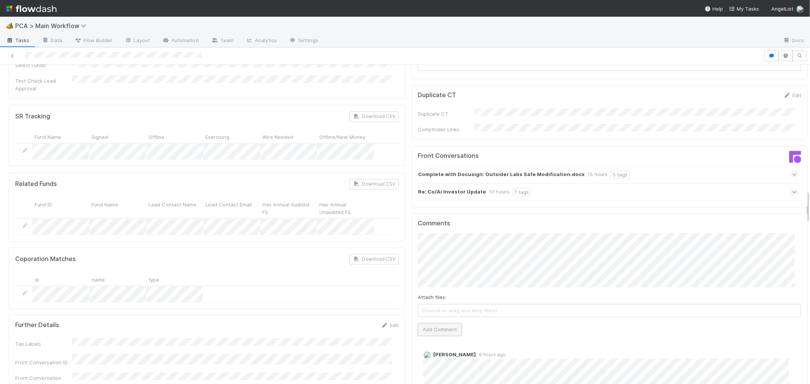
click at [432, 323] on button "Add Comment" at bounding box center [440, 329] width 44 height 13
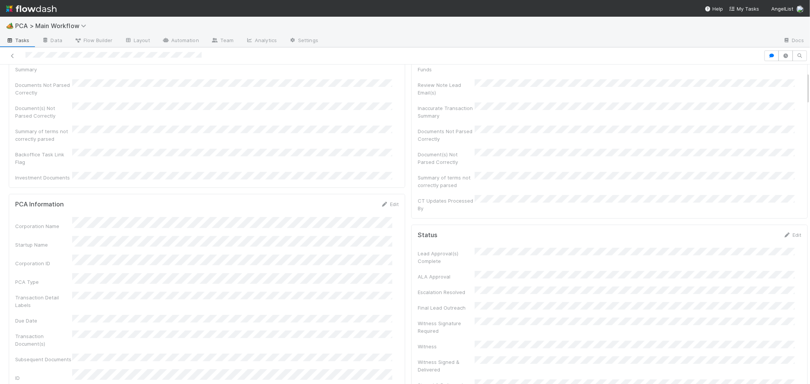
scroll to position [0, 0]
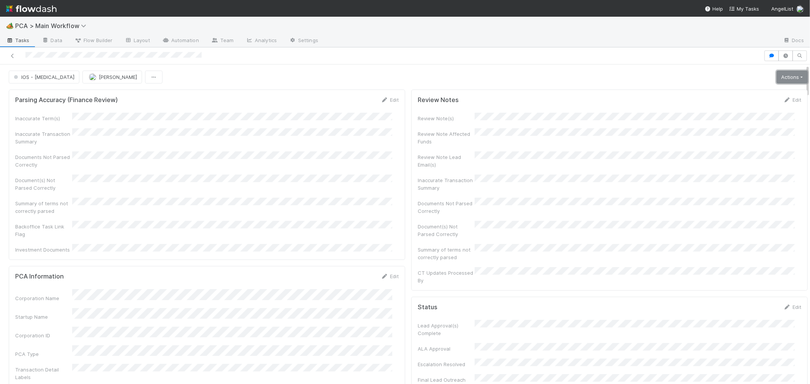
click at [783, 75] on link "Actions" at bounding box center [792, 77] width 31 height 13
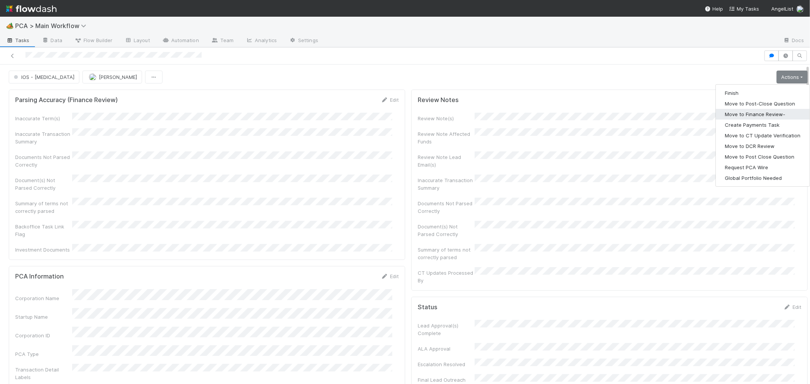
click at [757, 115] on button "Move to Finance Review-" at bounding box center [763, 114] width 94 height 11
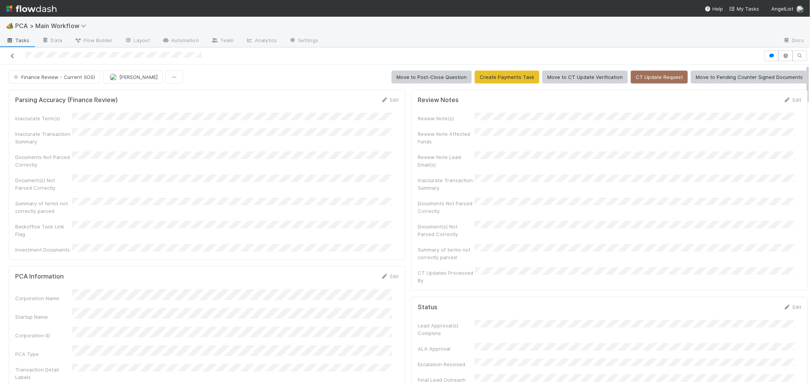
click at [12, 56] on icon at bounding box center [13, 56] width 8 height 5
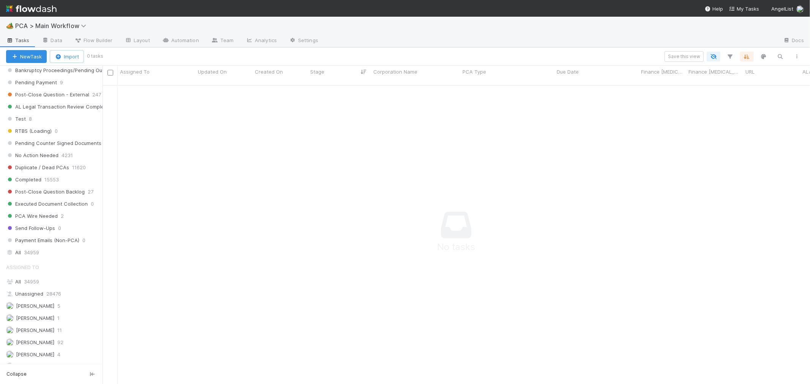
scroll to position [293, 695]
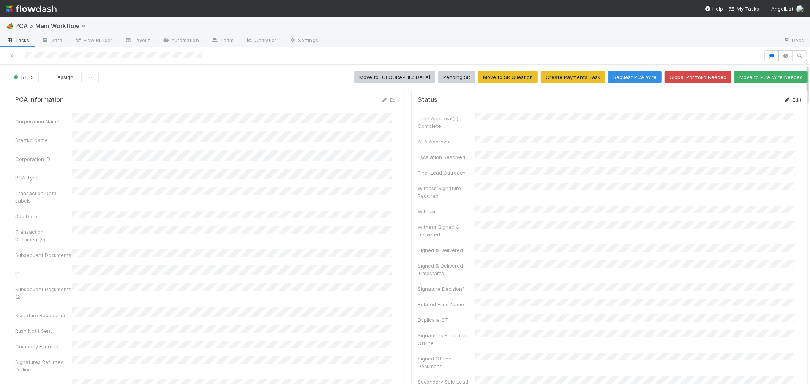
click at [786, 100] on link "Edit" at bounding box center [793, 100] width 18 height 6
click at [750, 105] on button "Save" at bounding box center [761, 102] width 22 height 13
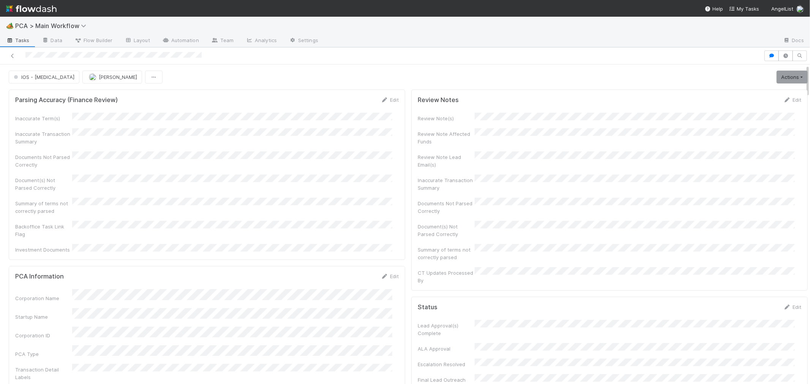
click at [293, 183] on div "Document(s) Not Parsed Correctly" at bounding box center [207, 183] width 384 height 17
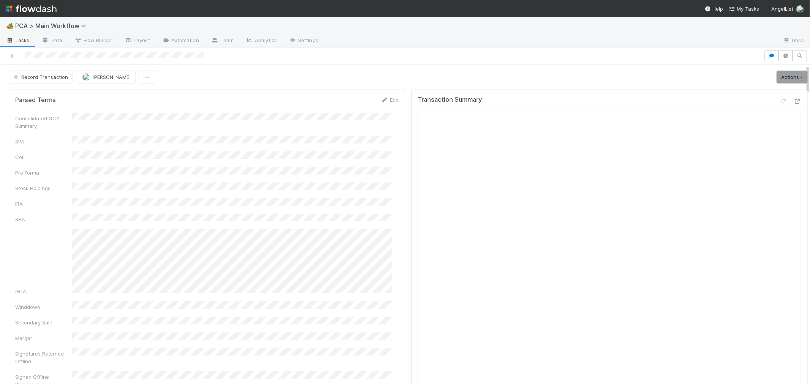
click at [389, 174] on div "Consolidated GCA Summary SPA CoI Pro Forma Stock Holdings IRA SHA GCA Winddown …" at bounding box center [207, 250] width 384 height 275
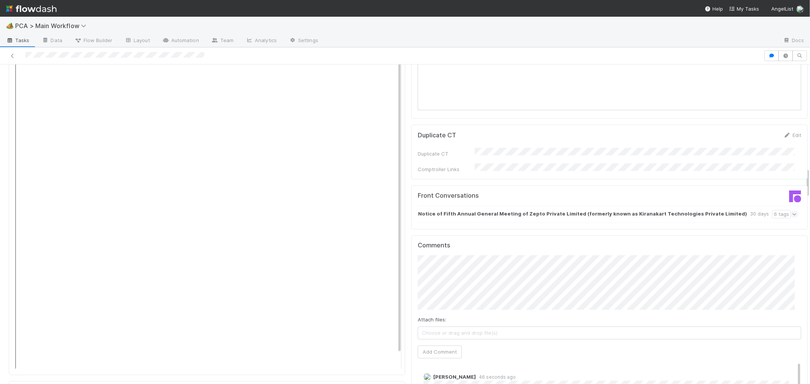
scroll to position [1055, 0]
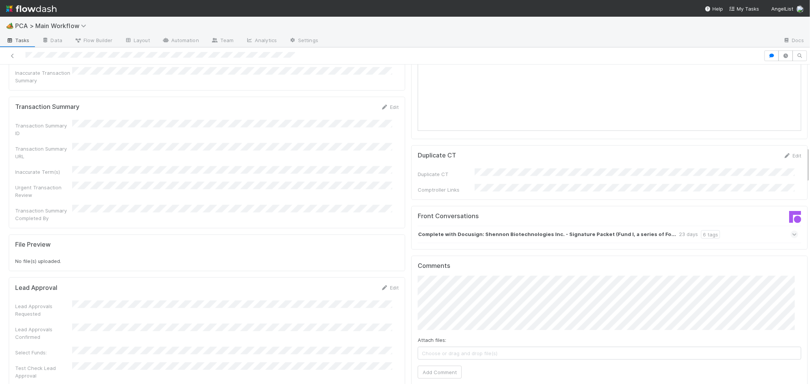
scroll to position [717, 0]
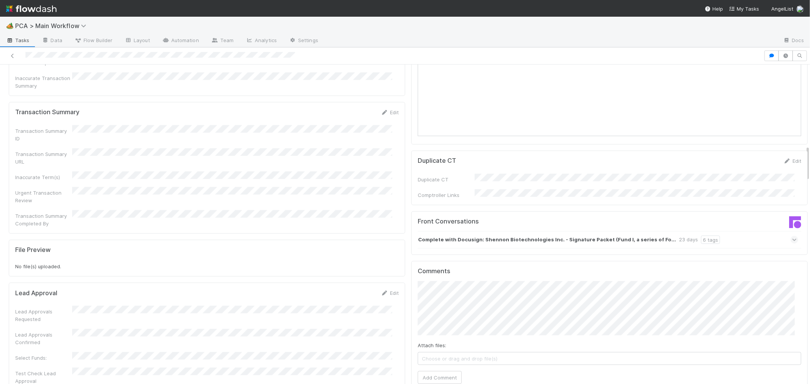
click at [792, 236] on icon at bounding box center [794, 240] width 5 height 8
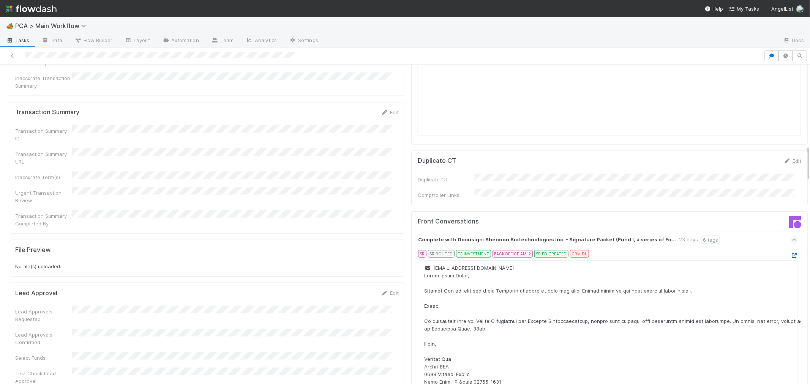
click at [791, 253] on icon at bounding box center [795, 255] width 8 height 5
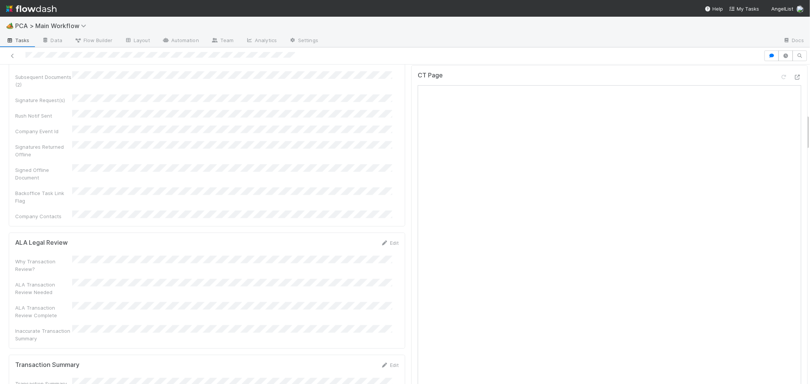
scroll to position [422, 0]
click at [794, 117] on icon at bounding box center [798, 119] width 8 height 5
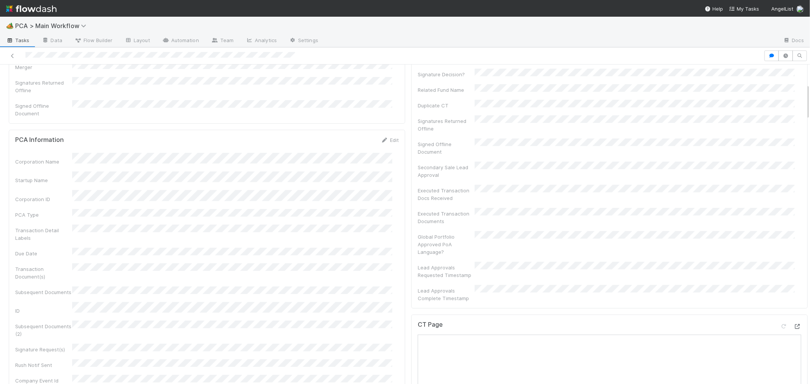
scroll to position [169, 0]
click at [389, 183] on link "Edit" at bounding box center [390, 186] width 18 height 6
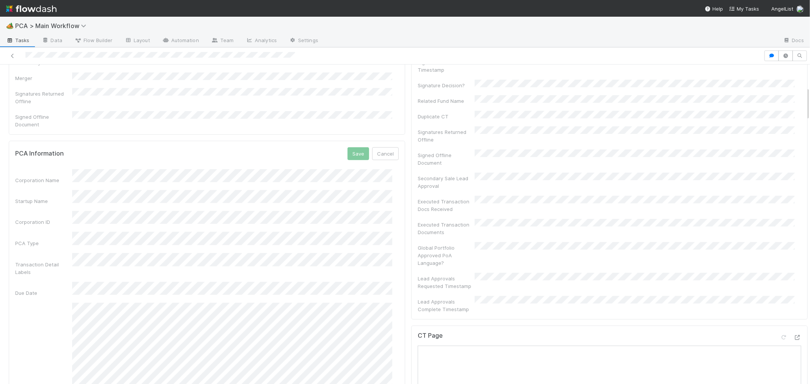
scroll to position [211, 0]
click at [350, 140] on button "Save" at bounding box center [359, 146] width 22 height 13
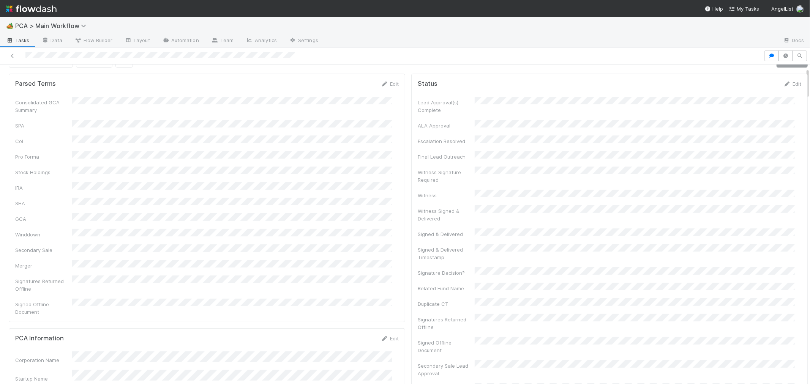
scroll to position [0, 0]
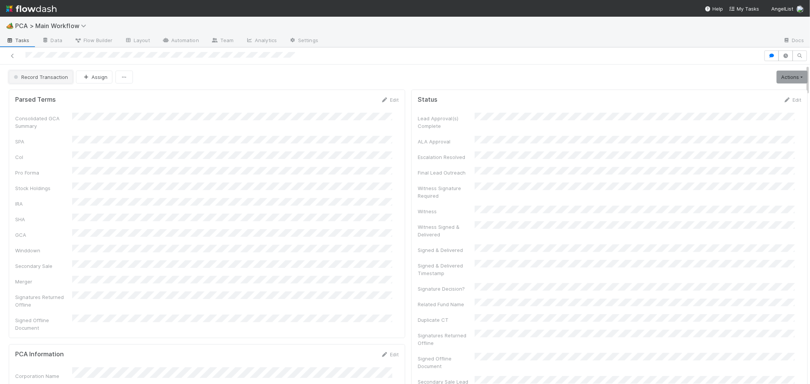
click at [51, 78] on span "Record Transaction" at bounding box center [40, 77] width 56 height 6
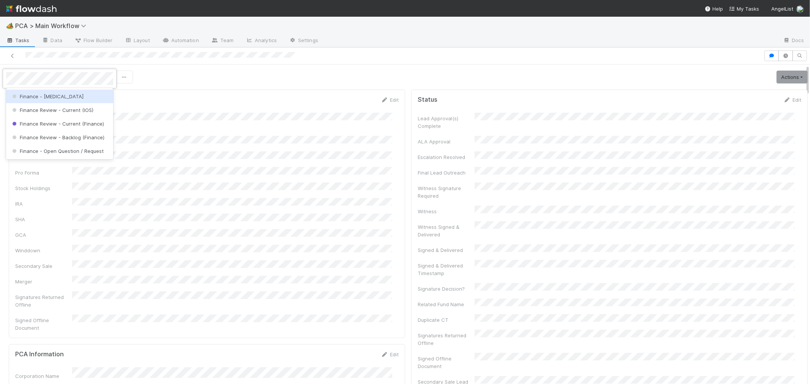
click at [73, 97] on div "Finance - [MEDICAL_DATA]" at bounding box center [59, 97] width 107 height 14
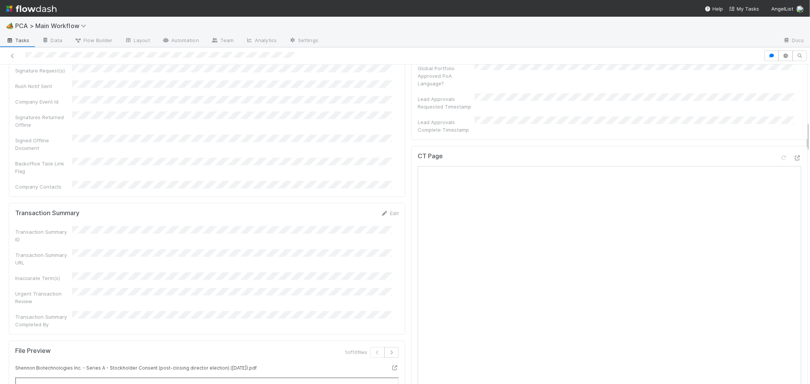
scroll to position [597, 0]
drag, startPoint x: 389, startPoint y: 110, endPoint x: 156, endPoint y: 166, distance: 239.5
click at [388, 211] on link "Edit" at bounding box center [390, 214] width 18 height 6
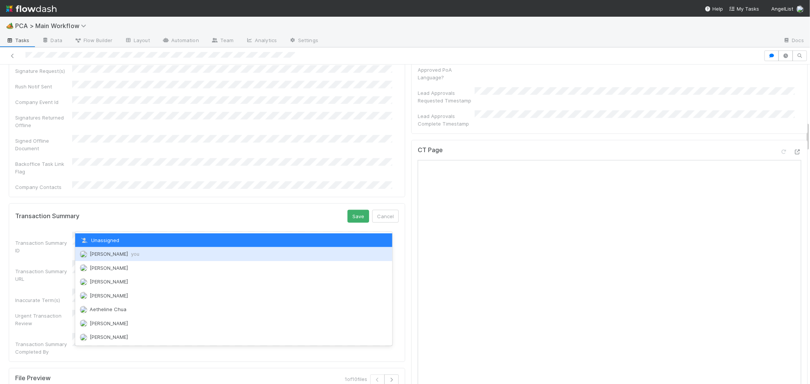
click at [98, 252] on span "[PERSON_NAME] you" at bounding box center [115, 254] width 50 height 6
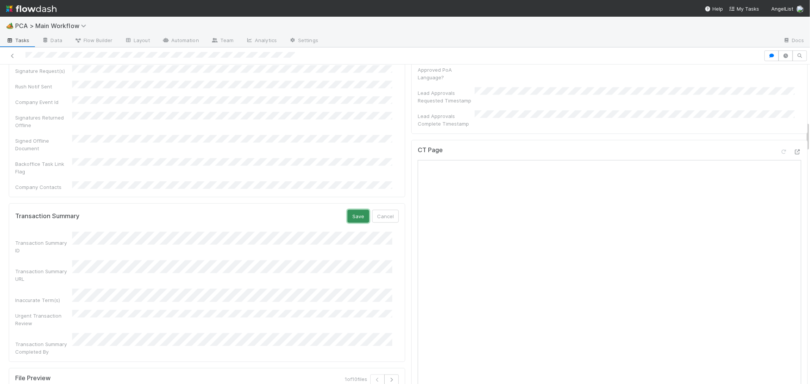
click at [354, 210] on button "Save" at bounding box center [359, 216] width 22 height 13
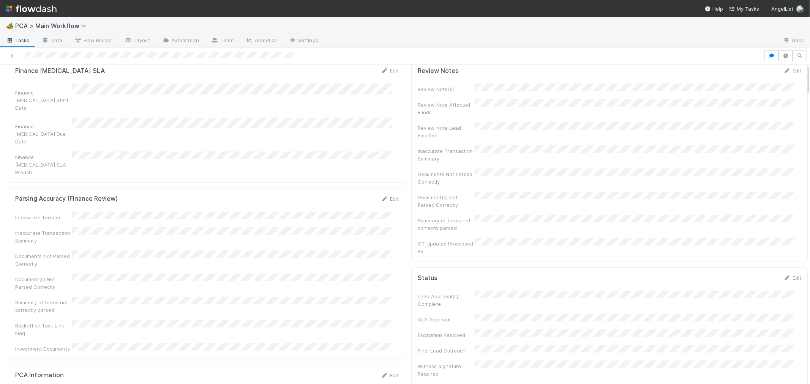
scroll to position [0, 0]
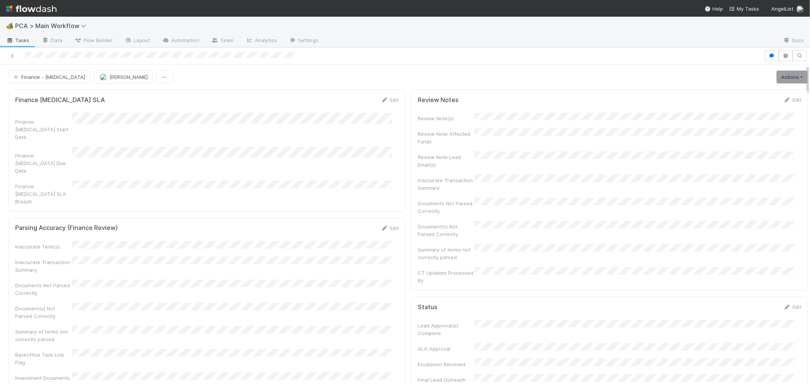
click at [366, 241] on div "Inaccurate Term(s) Inaccurate Transaction Summary Documents Not Parsed Correctl…" at bounding box center [207, 311] width 384 height 141
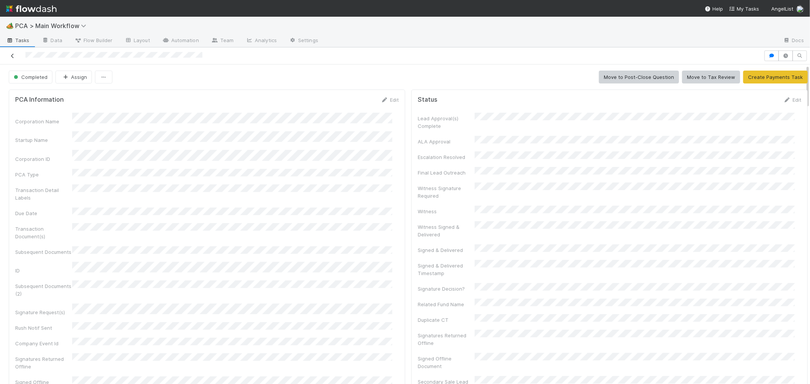
click at [13, 55] on icon at bounding box center [13, 56] width 8 height 5
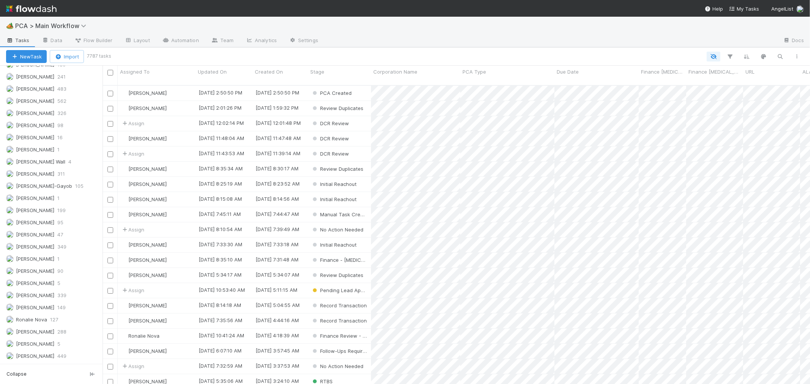
scroll to position [1052, 0]
click at [52, 321] on div "Roselyn de Villa 288" at bounding box center [53, 320] width 95 height 9
click at [345, 76] on div "Stage" at bounding box center [339, 75] width 63 height 19
click at [332, 72] on div "Stage" at bounding box center [339, 72] width 59 height 8
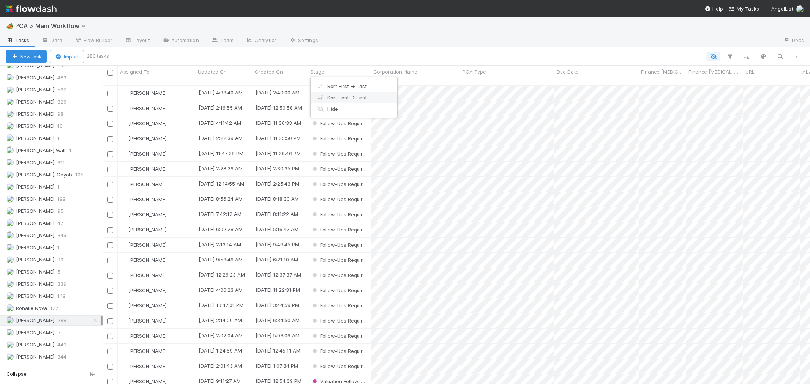
click at [344, 98] on div "Sort Last → First" at bounding box center [354, 97] width 87 height 11
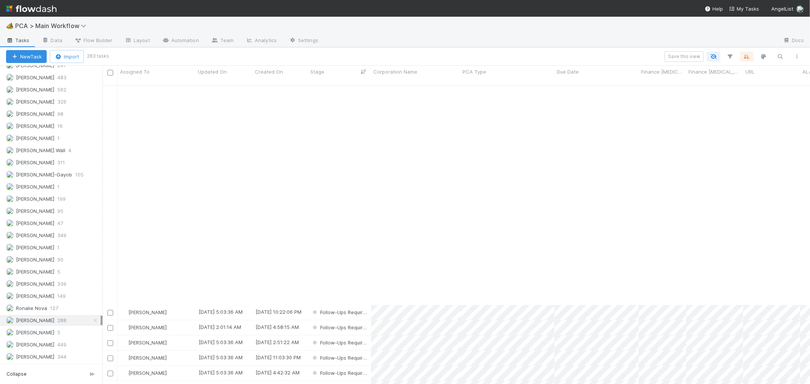
scroll to position [2997, 0]
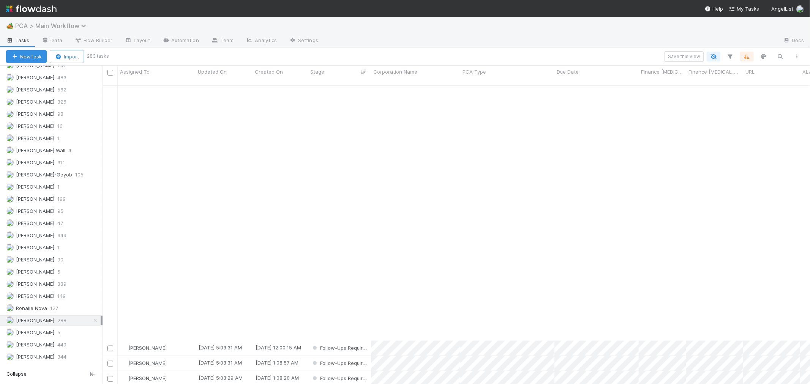
click at [62, 27] on span "PCA > Main Workflow" at bounding box center [52, 26] width 75 height 8
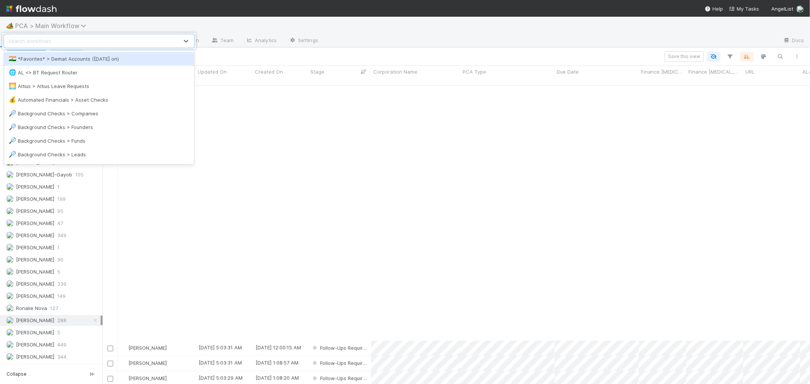
scroll to position [3292, 0]
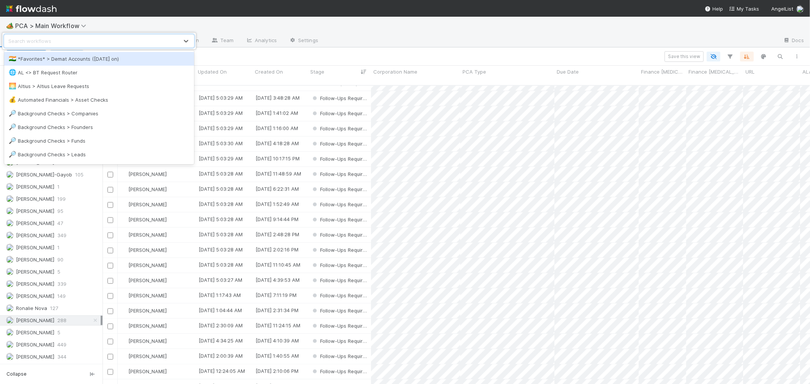
click at [77, 62] on div "🇮🇳 *Favorites* > Demat Accounts (April 2025 on)" at bounding box center [99, 59] width 181 height 8
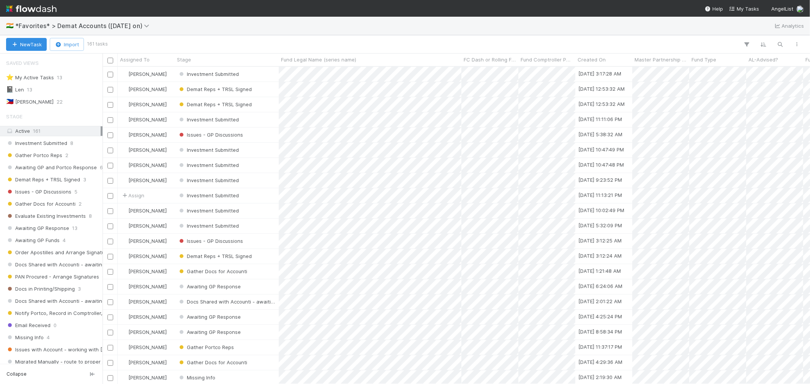
scroll to position [311, 701]
drag, startPoint x: 61, startPoint y: 77, endPoint x: 90, endPoint y: 130, distance: 60.0
click at [61, 77] on span "13" at bounding box center [59, 77] width 5 height 9
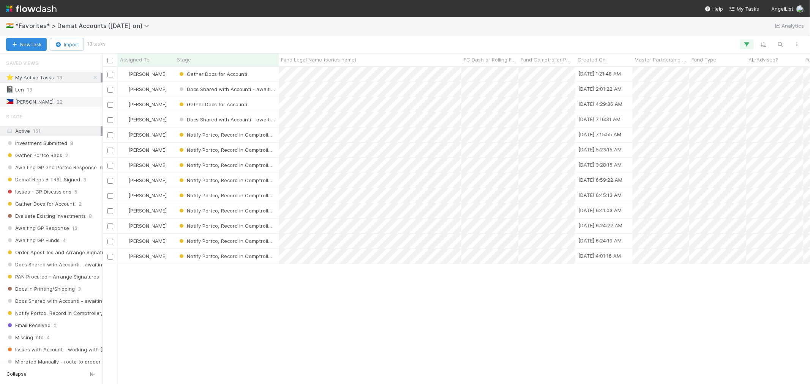
scroll to position [311, 701]
click at [263, 73] on div "Gather Docs for Accounti" at bounding box center [227, 74] width 104 height 15
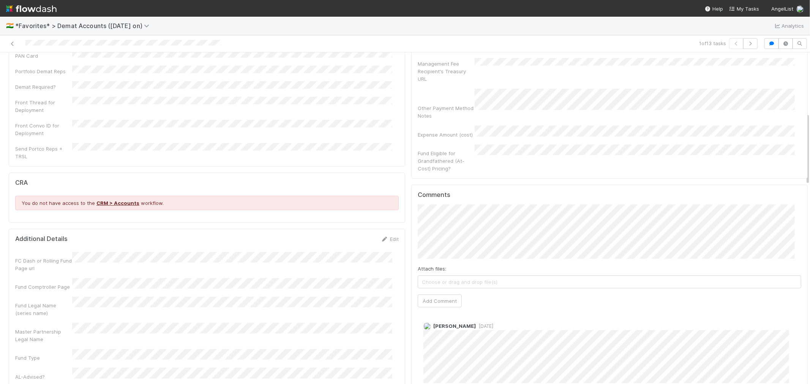
scroll to position [380, 0]
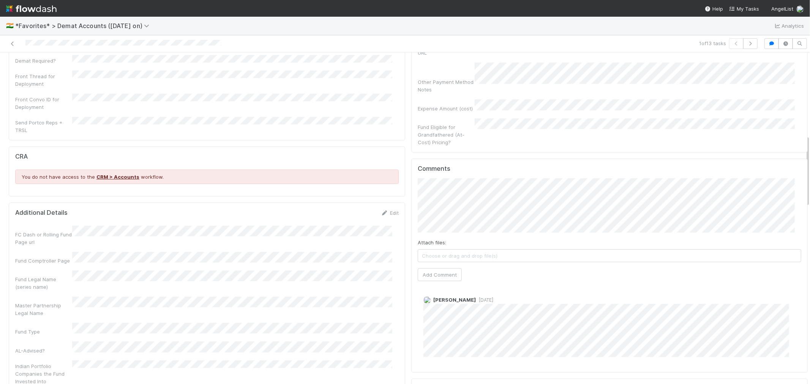
click at [300, 258] on div "FC Dash or Rolling Fund Page url Fund Comptroller Page Fund Legal Name (series …" at bounding box center [207, 330] width 384 height 209
click at [100, 29] on span "*Favorites* > Demat Accounts (April 2025 on)" at bounding box center [87, 25] width 144 height 9
click at [96, 27] on span "*Favorites* > Demat Accounts (April 2025 on)" at bounding box center [84, 26] width 138 height 8
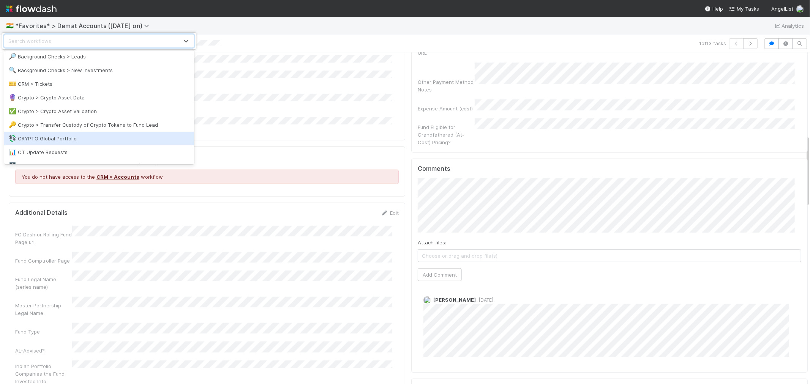
scroll to position [127, 0]
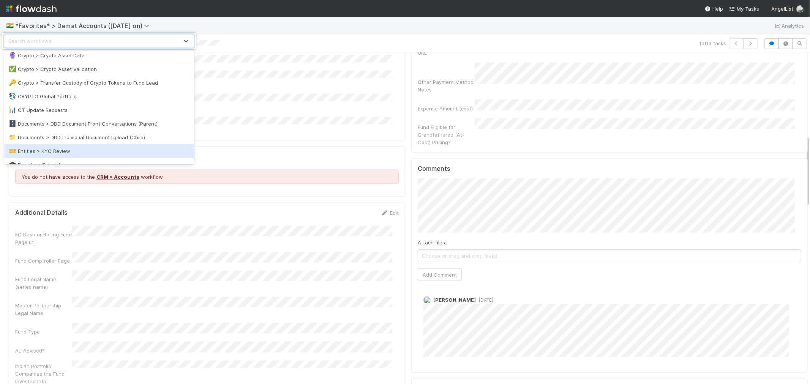
click at [61, 146] on div "🎫 Entities > KYC Review" at bounding box center [99, 151] width 190 height 14
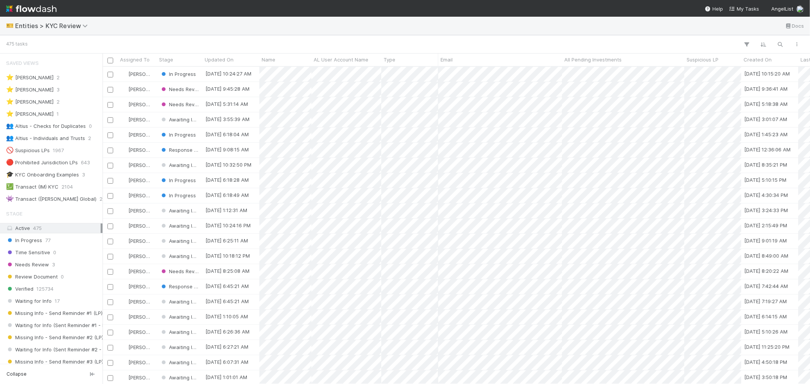
scroll to position [311, 701]
click at [81, 26] on span "Entities > KYC Review" at bounding box center [53, 26] width 76 height 8
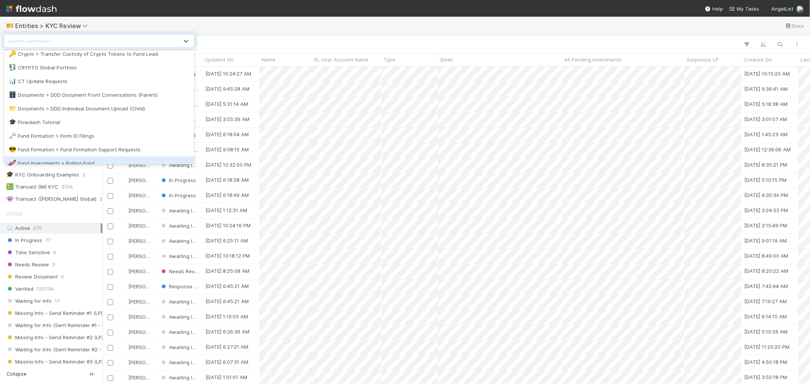
scroll to position [169, 0]
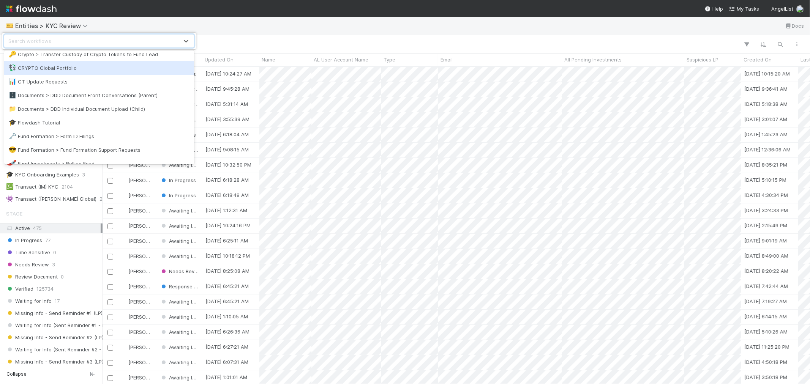
click at [53, 68] on div "💱 CRYPTO Global Portfolio" at bounding box center [99, 68] width 181 height 8
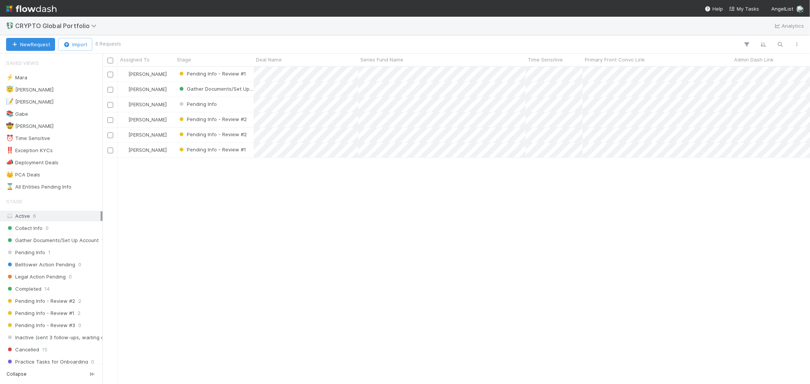
scroll to position [311, 701]
click at [85, 27] on span "CRYPTO Global Portfolio" at bounding box center [57, 26] width 85 height 8
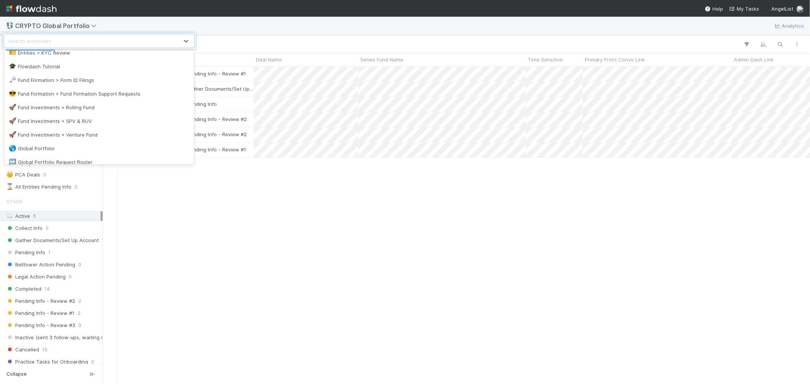
scroll to position [225, 0]
click at [56, 147] on div "🌎 Global Portfolio" at bounding box center [99, 149] width 181 height 8
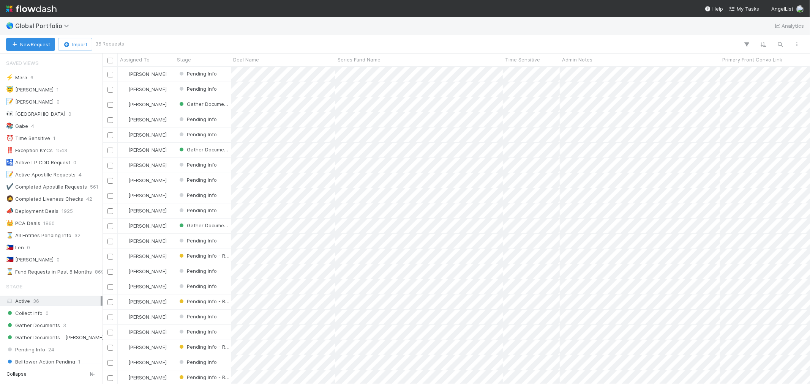
scroll to position [6, 6]
